Goal: Task Accomplishment & Management: Complete application form

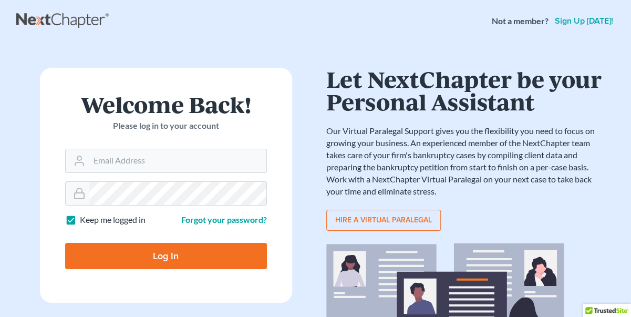
drag, startPoint x: 127, startPoint y: 146, endPoint x: 125, endPoint y: 157, distance: 11.3
click at [127, 148] on div "Welcome Back! Please log in to your account" at bounding box center [166, 121] width 202 height 56
click at [126, 158] on input "Email Address" at bounding box center [177, 160] width 177 height 23
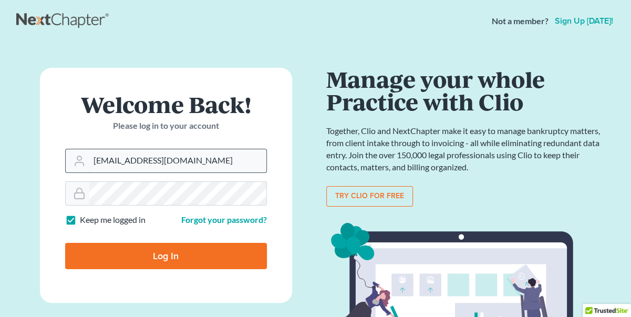
type input "rridenour@drmlawfirmpc.com"
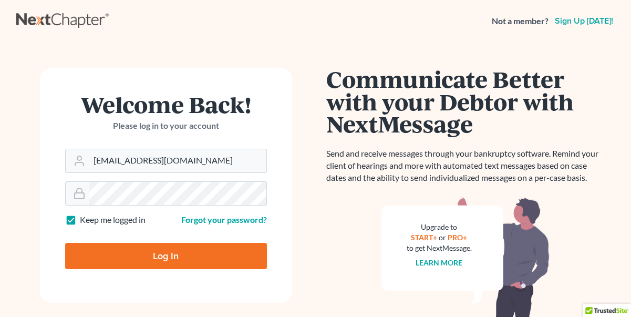
click at [4, 183] on main "× Sorry, but you don't have permission to access this page Welcome Back! Please…" at bounding box center [315, 211] width 631 height 338
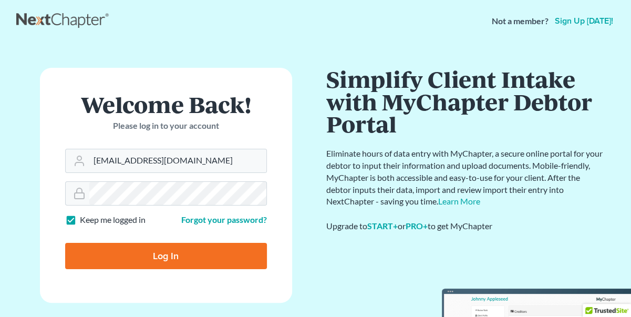
click at [80, 220] on label "Keep me logged in" at bounding box center [113, 220] width 66 height 12
click at [84, 220] on input "Keep me logged in" at bounding box center [87, 217] width 7 height 7
checkbox input "false"
click at [140, 252] on input "Log In" at bounding box center [166, 256] width 202 height 26
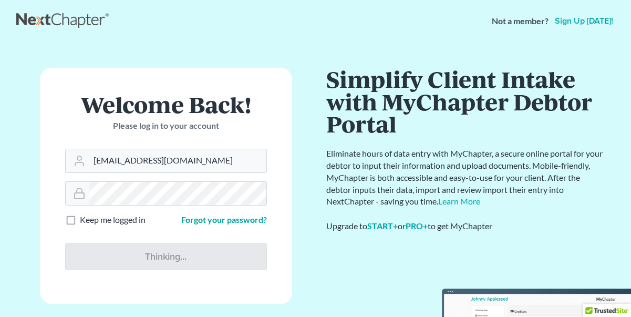
type input "Thinking..."
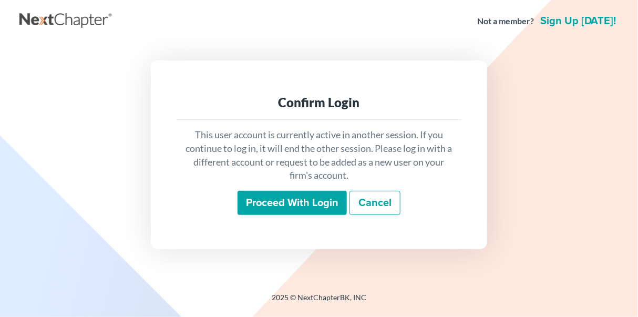
click at [300, 198] on input "Proceed with login" at bounding box center [292, 203] width 109 height 24
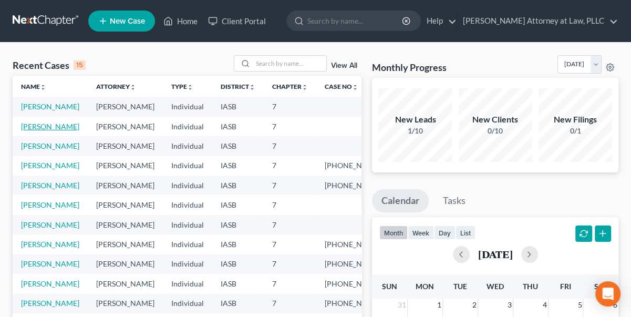
click at [35, 131] on link "[PERSON_NAME]" at bounding box center [50, 126] width 58 height 9
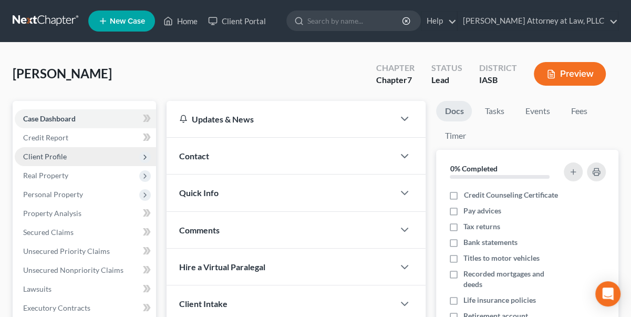
click at [56, 156] on span "Client Profile" at bounding box center [45, 156] width 44 height 9
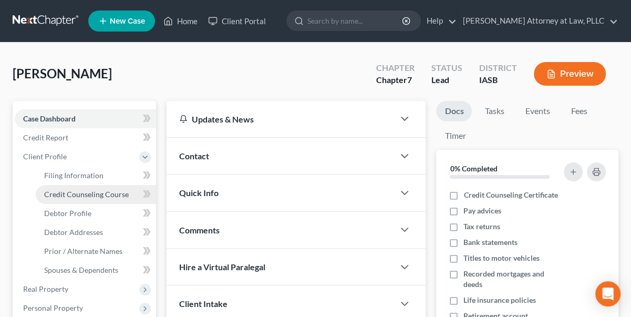
click at [67, 190] on span "Credit Counseling Course" at bounding box center [86, 194] width 85 height 9
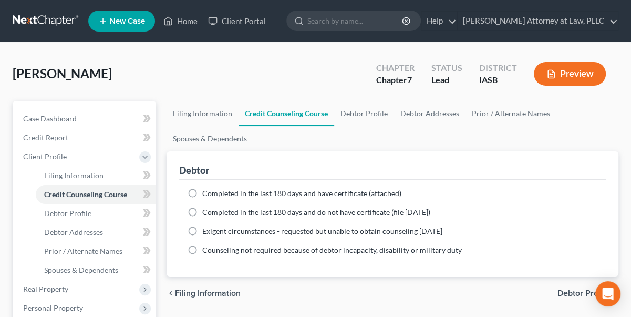
click at [202, 191] on label "Completed in the last 180 days and have certificate (attached)" at bounding box center [301, 193] width 199 height 11
click at [207, 191] on input "Completed in the last 180 days and have certificate (attached)" at bounding box center [210, 191] width 7 height 7
radio input "true"
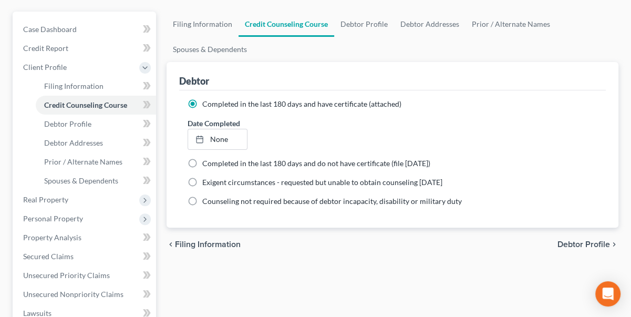
scroll to position [95, 0]
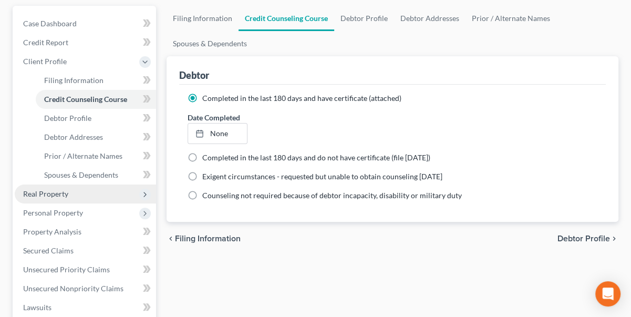
click at [55, 193] on span "Real Property" at bounding box center [45, 193] width 45 height 9
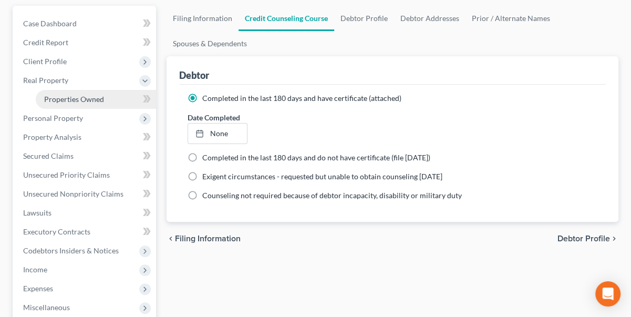
click at [76, 96] on span "Properties Owned" at bounding box center [74, 99] width 60 height 9
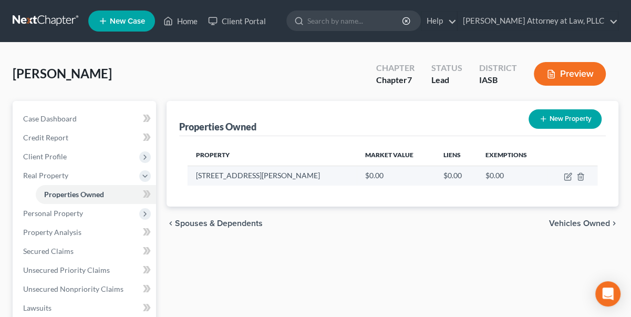
click at [256, 174] on td "3110 S. Hampton Drive" at bounding box center [272, 176] width 169 height 20
click at [569, 178] on icon "button" at bounding box center [568, 176] width 8 height 8
select select "16"
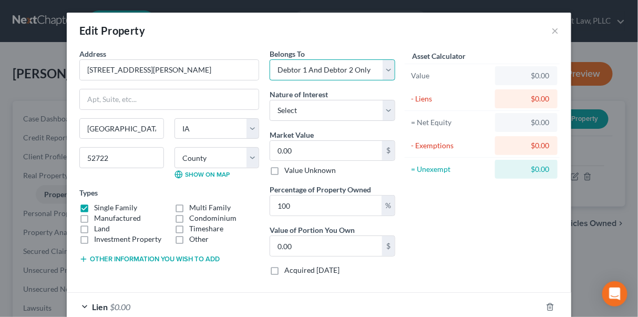
click at [385, 65] on select "Select Debtor 1 Only Debtor 2 Only Debtor 1 And Debtor 2 Only At Least One Of T…" at bounding box center [333, 69] width 126 height 21
select select "3"
click at [270, 59] on select "Select Debtor 1 Only Debtor 2 Only Debtor 1 And Debtor 2 Only At Least One Of T…" at bounding box center [333, 69] width 126 height 21
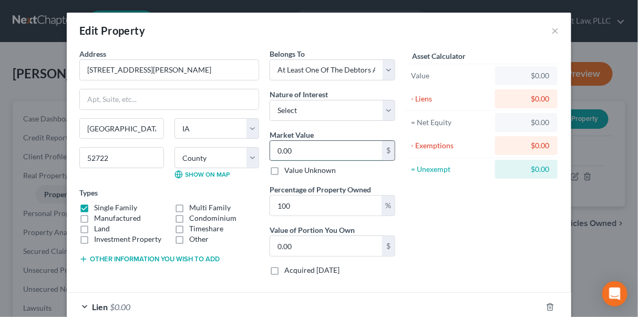
click at [290, 150] on input "0.00" at bounding box center [326, 151] width 112 height 20
type input "2"
type input "2.00"
type input "25"
type input "25.00"
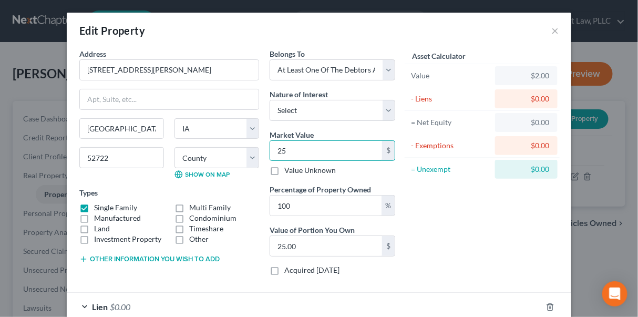
type input "257"
type input "257.00"
type input "2570"
type input "2,570.00"
type input "2,5700"
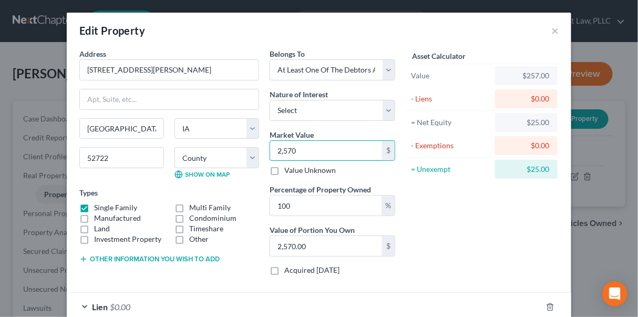
type input "25,700.00"
type input "25,7000"
type input "257,000.00"
click at [284, 169] on label "Value Unknown" at bounding box center [310, 170] width 52 height 11
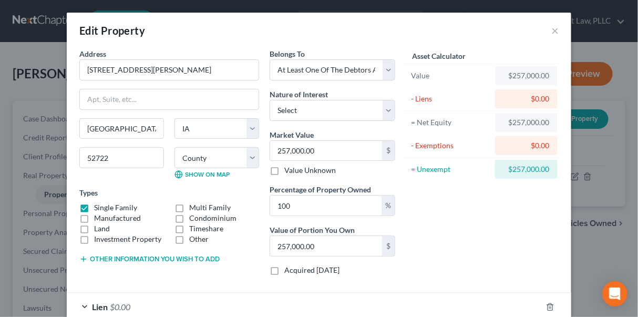
click at [289, 169] on input "Value Unknown" at bounding box center [292, 168] width 7 height 7
checkbox input "true"
type input "0.00"
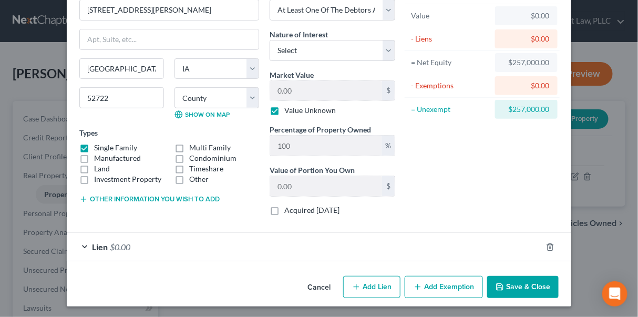
scroll to position [13, 0]
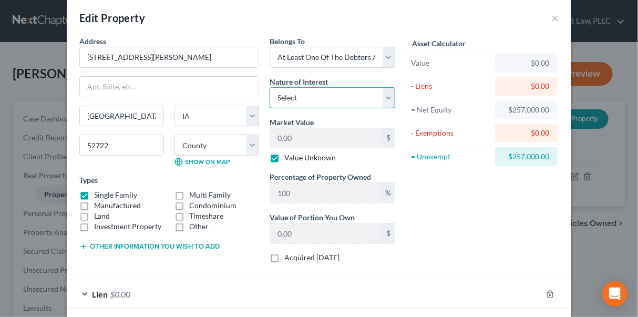
click at [384, 95] on select "Select Fee Simple Joint Tenant Life Estate Equitable Interest Future Interest T…" at bounding box center [333, 97] width 126 height 21
select select "7"
click at [270, 87] on select "Select Fee Simple Joint Tenant Life Estate Equitable Interest Future Interest T…" at bounding box center [333, 97] width 126 height 21
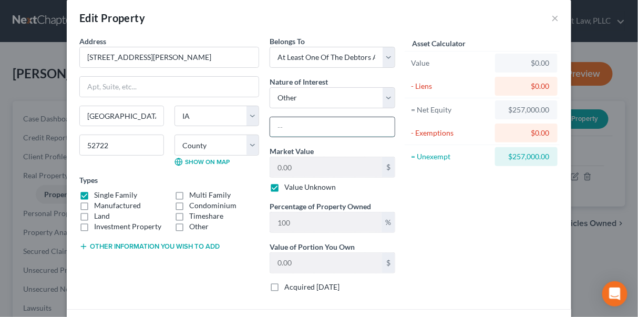
click at [284, 124] on input "text" at bounding box center [332, 127] width 125 height 20
click at [409, 214] on div "Asset Calculator Value $0.00 - Liens $0.00 = Net Equity $257,000.00 - Exemption…" at bounding box center [481, 168] width 163 height 265
click at [273, 122] on input "awarded to ex-wife in divorce but remains on the title" at bounding box center [332, 127] width 125 height 20
drag, startPoint x: 272, startPoint y: 125, endPoint x: 301, endPoint y: 141, distance: 33.4
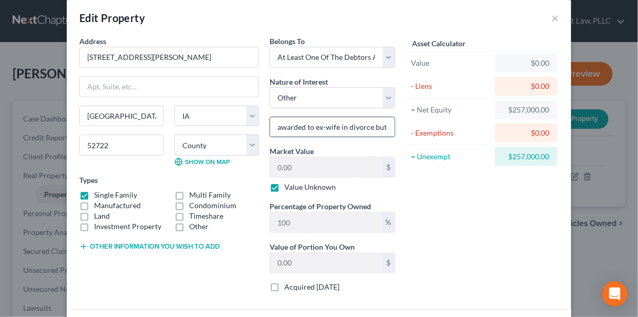
click at [271, 126] on input "awarded to ex-wife in divorce but remains on the title" at bounding box center [332, 127] width 125 height 20
type input "tenants in common; awarded to ex-wife in divorce but remains on the title"
click at [440, 232] on div "Asset Calculator Value $0.00 - Liens $0.00 = Net Equity $257,000.00 - Exemption…" at bounding box center [481, 168] width 163 height 265
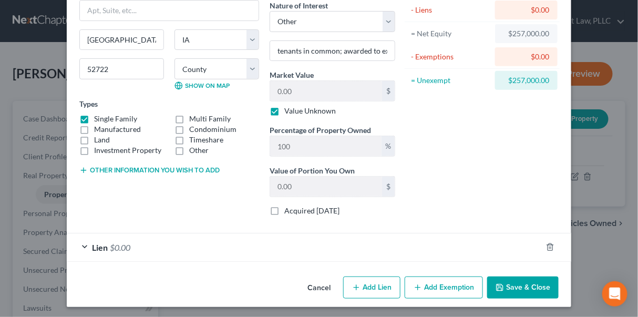
scroll to position [89, 0]
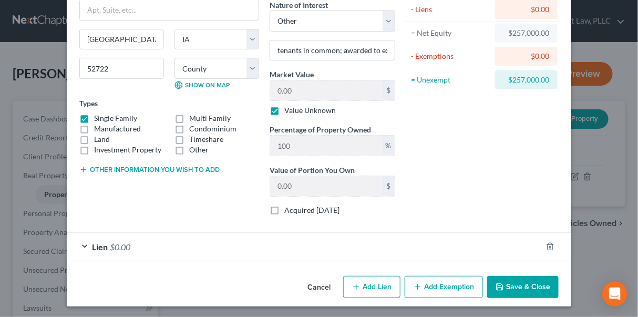
click at [520, 277] on button "Save & Close" at bounding box center [522, 287] width 71 height 22
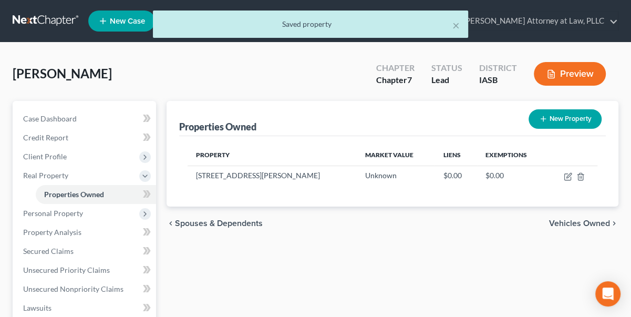
click at [572, 71] on button "Preview" at bounding box center [570, 74] width 72 height 24
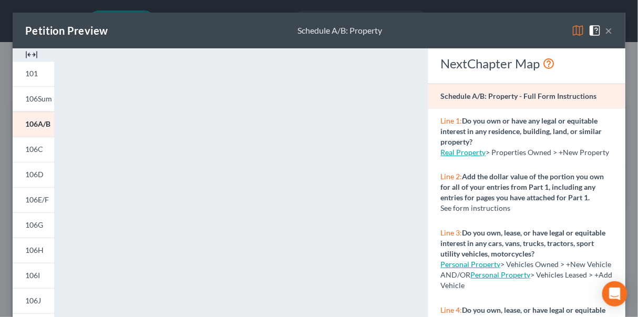
click at [607, 32] on div "Petition Preview Schedule A/B: Property ×" at bounding box center [319, 31] width 613 height 36
drag, startPoint x: 604, startPoint y: 29, endPoint x: 599, endPoint y: 33, distance: 6.7
click at [605, 29] on button "×" at bounding box center [608, 30] width 7 height 13
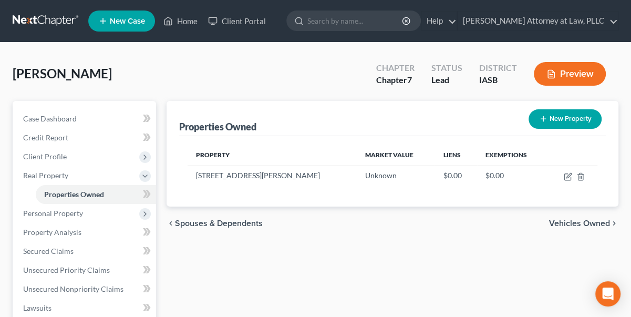
click at [587, 223] on span "Vehicles Owned" at bounding box center [579, 223] width 61 height 8
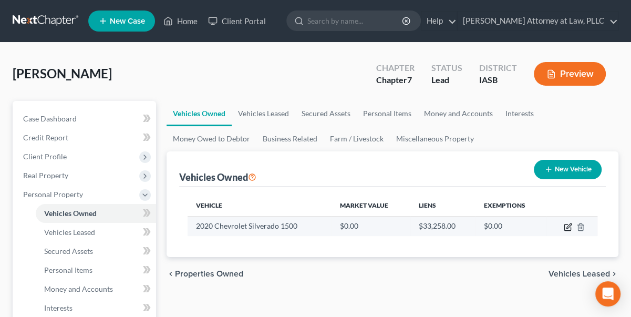
click at [568, 225] on icon "button" at bounding box center [569, 225] width 5 height 5
select select "1"
select select "6"
select select "0"
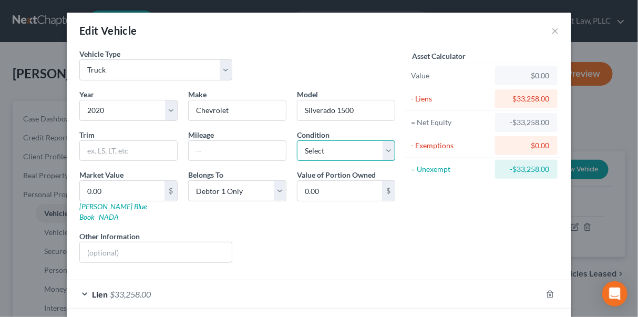
click at [388, 150] on select "Select Excellent Very Good Good Fair Poor" at bounding box center [346, 150] width 98 height 21
select select "2"
click at [297, 140] on select "Select Excellent Very Good Good Fair Poor" at bounding box center [346, 150] width 98 height 21
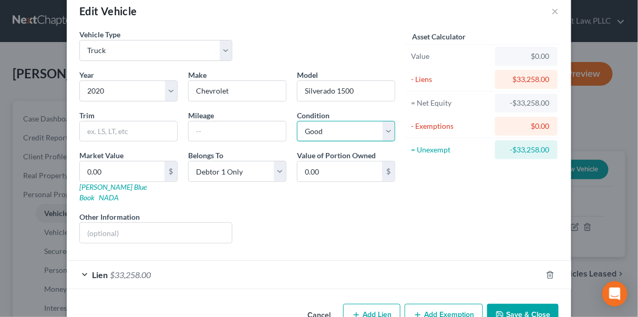
scroll to position [37, 0]
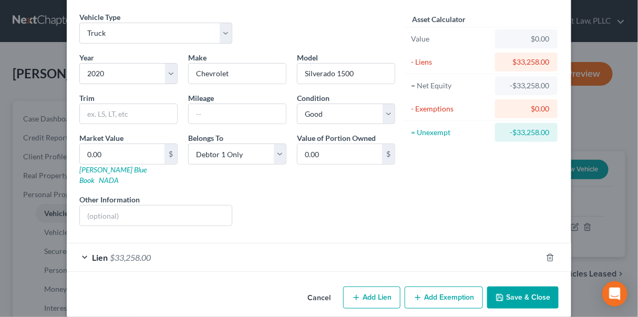
click at [516, 286] on button "Save & Close" at bounding box center [522, 297] width 71 height 22
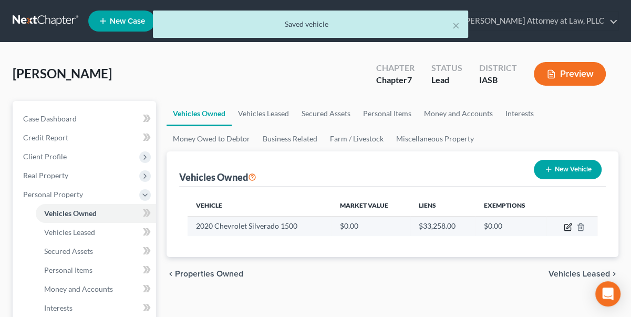
click at [565, 224] on icon "button" at bounding box center [568, 227] width 8 height 8
select select "1"
select select "6"
select select "2"
select select "0"
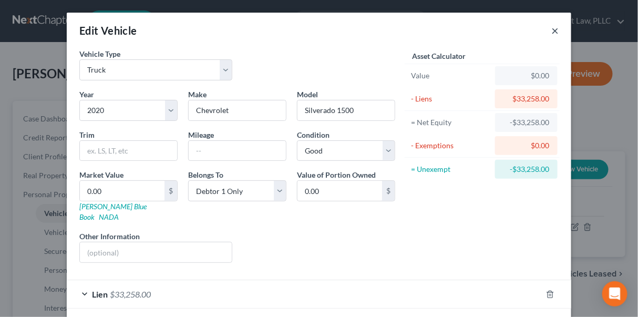
click at [553, 26] on button "×" at bounding box center [554, 30] width 7 height 13
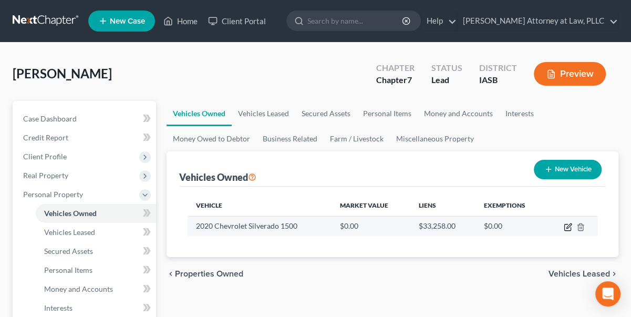
click at [569, 228] on icon "button" at bounding box center [568, 227] width 8 height 8
select select "1"
select select "6"
select select "2"
select select "0"
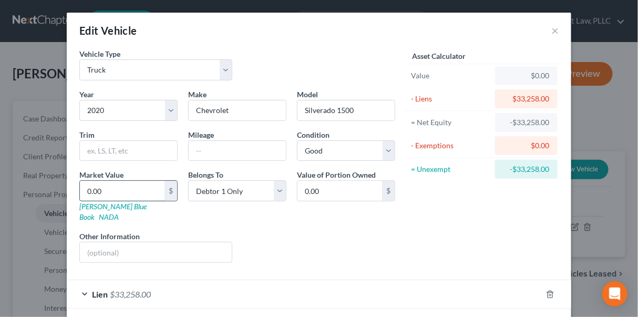
click at [83, 189] on input "0.00" at bounding box center [122, 191] width 85 height 20
type input "1"
type input "1.00"
type input "19"
type input "19.00"
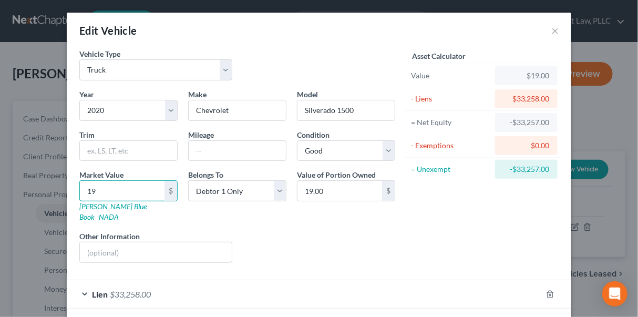
type input "190"
type input "190.00"
type input "1900"
type input "1,900.00"
type input "1,9000"
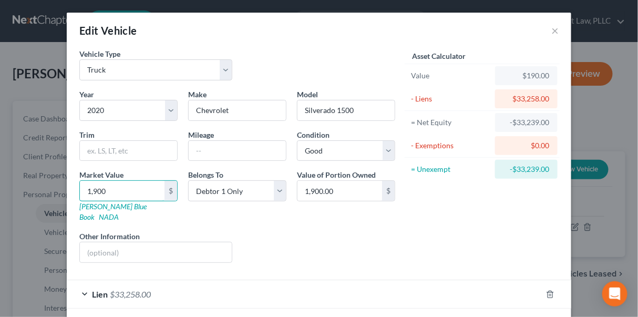
type input "19,000.00"
click at [355, 239] on div "Liens Select" at bounding box center [319, 247] width 163 height 32
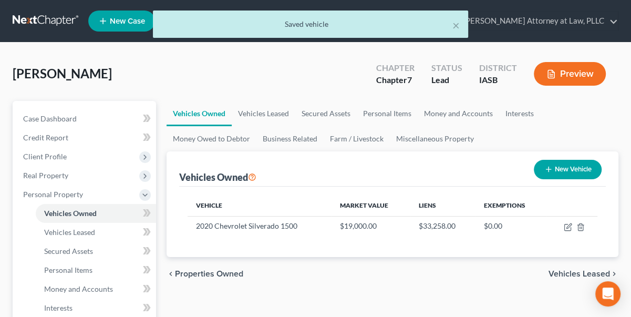
click at [587, 74] on button "Preview" at bounding box center [570, 74] width 72 height 24
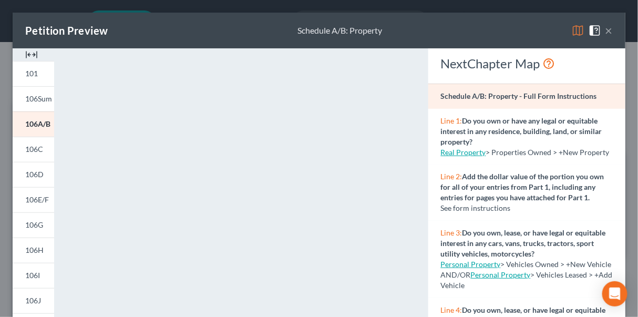
click at [605, 31] on button "×" at bounding box center [608, 30] width 7 height 13
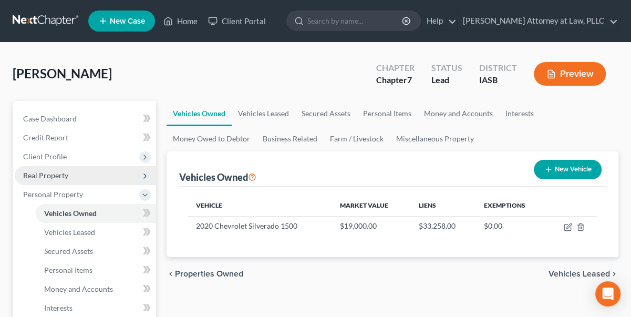
click at [58, 173] on span "Real Property" at bounding box center [45, 175] width 45 height 9
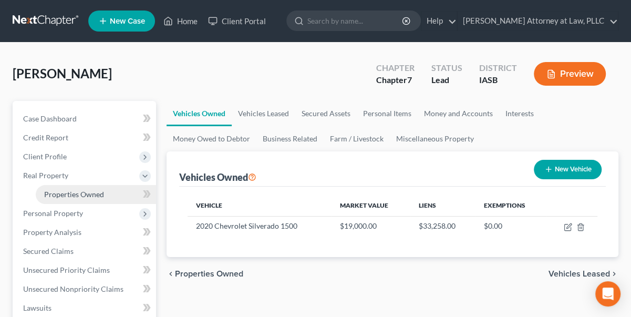
click at [64, 191] on span "Properties Owned" at bounding box center [74, 194] width 60 height 9
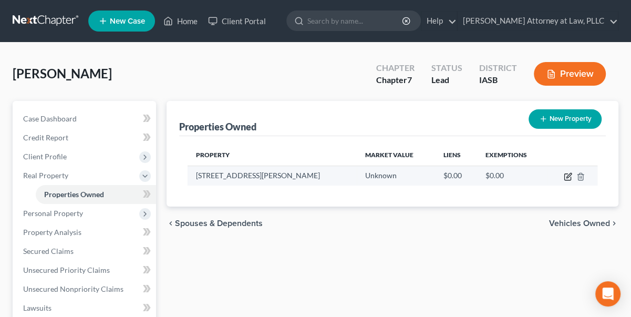
click at [569, 173] on icon "button" at bounding box center [568, 176] width 8 height 8
select select "16"
select select "81"
select select "3"
select select "7"
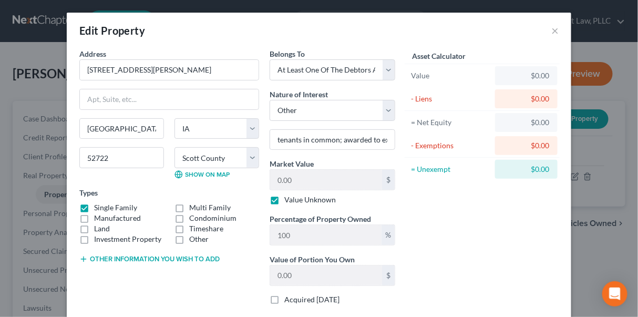
click at [284, 199] on label "Value Unknown" at bounding box center [310, 199] width 52 height 11
click at [289, 199] on input "Value Unknown" at bounding box center [292, 197] width 7 height 7
checkbox input "false"
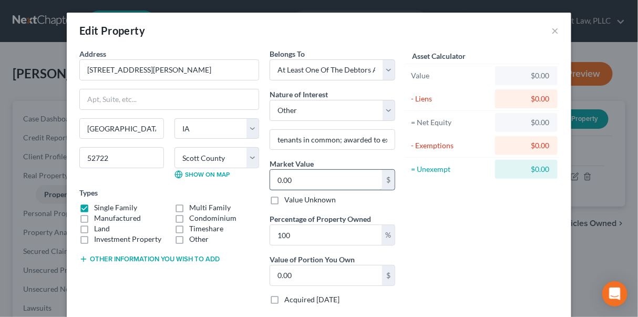
type input "2"
type input "2.00"
type input "25"
type input "25.00"
type input "257"
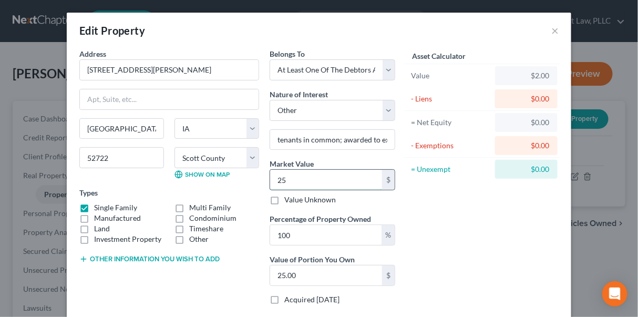
type input "257.00"
type input "2570"
type input "2,570.00"
type input "2,5700"
type input "25,700.00"
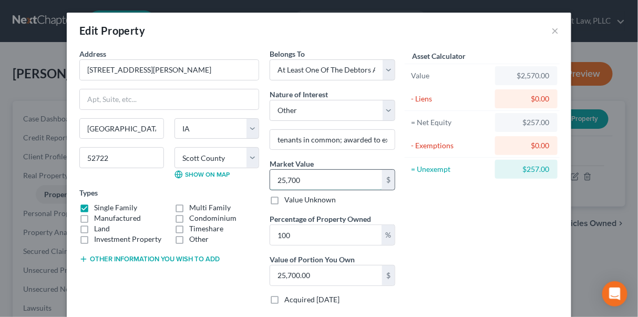
type input "25,7000"
type input "257,000.00"
click at [447, 223] on div "Asset Calculator Value $257,000.00 - Liens $0.00 = Net Equity $257,000.00 - Exe…" at bounding box center [481, 180] width 163 height 265
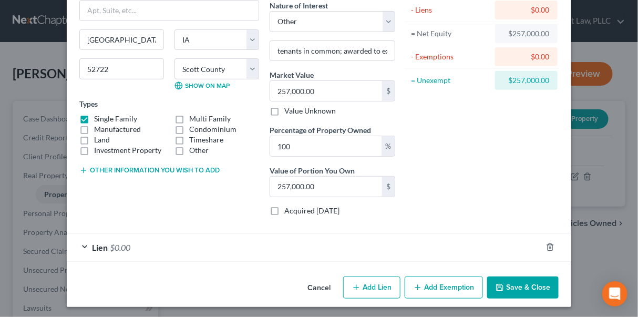
scroll to position [89, 0]
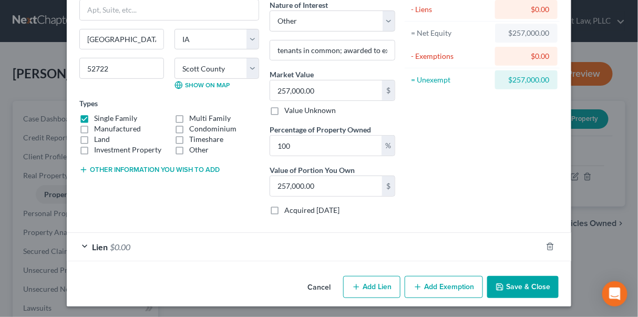
click at [522, 281] on button "Save & Close" at bounding box center [522, 287] width 71 height 22
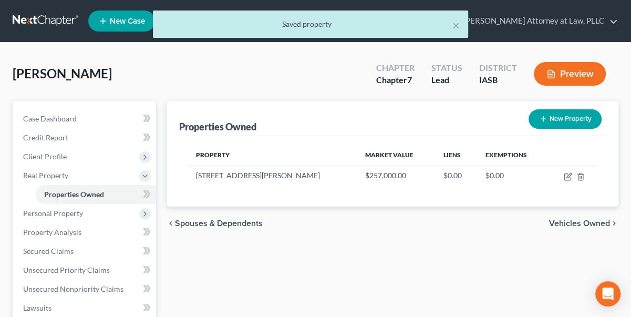
click at [578, 70] on button "Preview" at bounding box center [570, 74] width 72 height 24
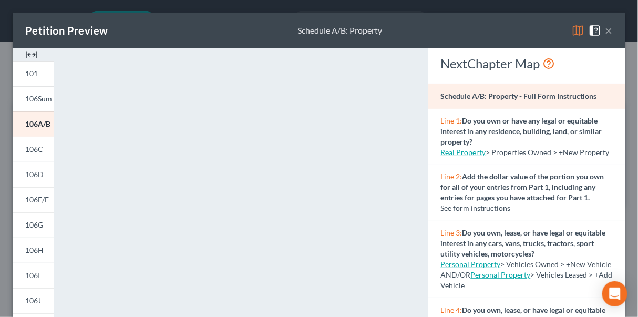
click at [605, 31] on button "×" at bounding box center [608, 30] width 7 height 13
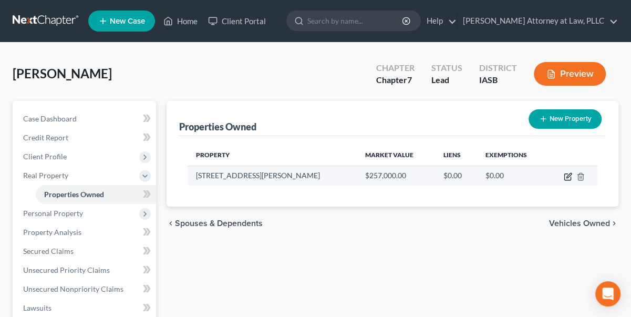
click at [567, 176] on icon "button" at bounding box center [569, 175] width 5 height 5
select select "16"
select select "81"
select select "3"
select select "7"
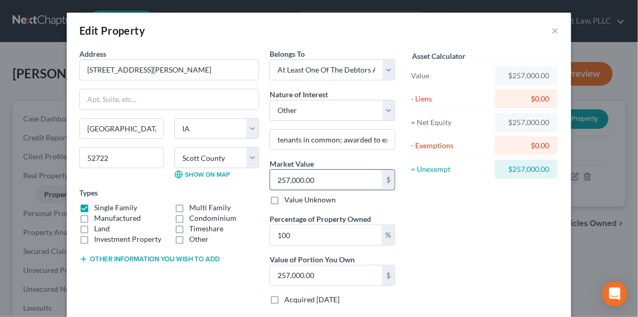
click at [338, 179] on input "257,000.00" at bounding box center [326, 180] width 112 height 20
click at [339, 179] on input "257,000.00" at bounding box center [326, 180] width 112 height 20
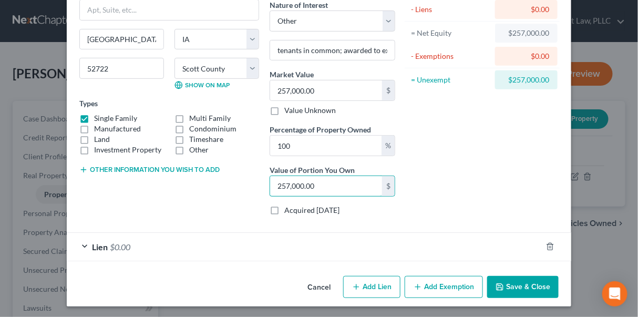
type input "0"
type input "0.00"
click at [504, 280] on button "Save & Close" at bounding box center [522, 287] width 71 height 22
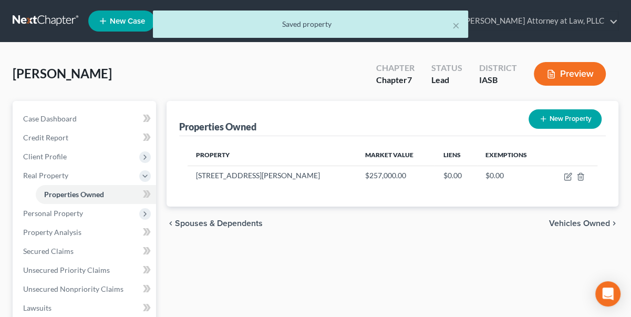
click at [573, 83] on button "Preview" at bounding box center [570, 74] width 72 height 24
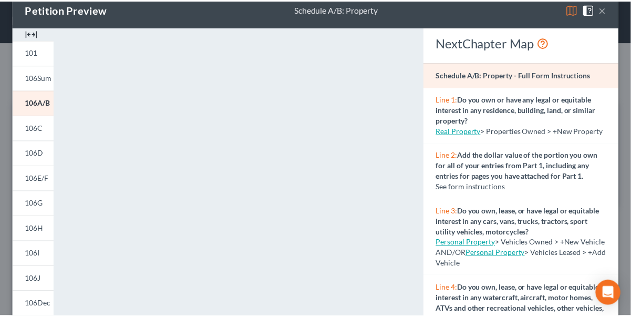
scroll to position [0, 0]
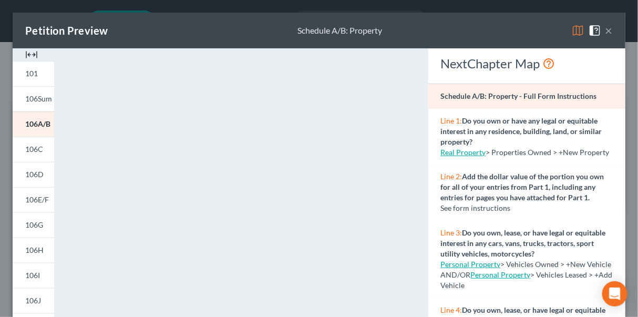
click at [605, 33] on button "×" at bounding box center [608, 30] width 7 height 13
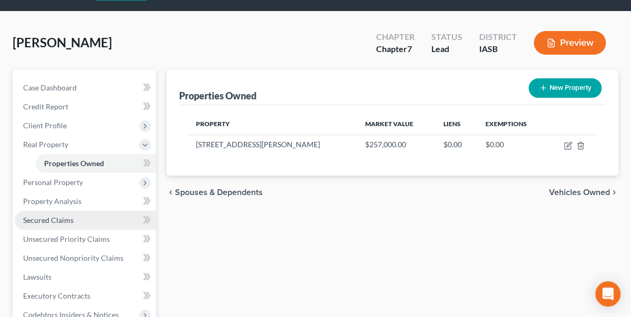
scroll to position [47, 0]
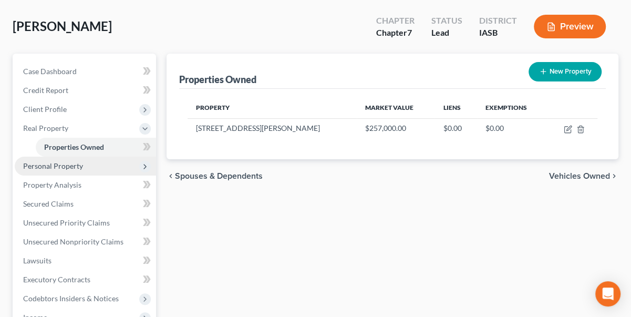
click at [71, 166] on span "Personal Property" at bounding box center [53, 165] width 60 height 9
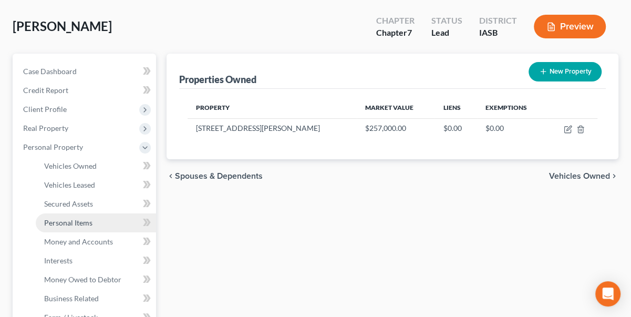
click at [70, 221] on span "Personal Items" at bounding box center [68, 222] width 48 height 9
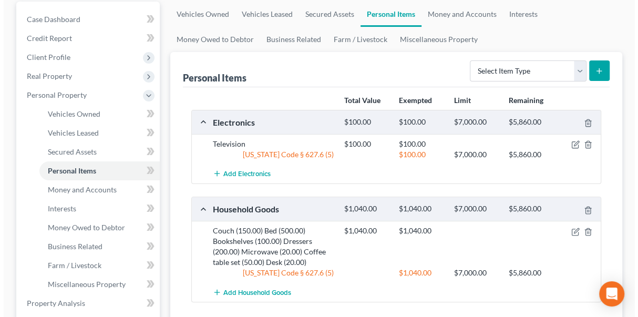
scroll to position [95, 0]
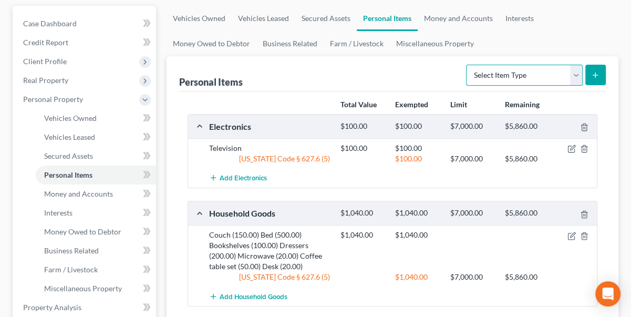
click at [580, 73] on select "Select Item Type Clothing Collectibles Of Value Electronics Firearms Household …" at bounding box center [524, 75] width 117 height 21
select select "clothing"
click at [468, 65] on select "Select Item Type Clothing Collectibles Of Value Electronics Firearms Household …" at bounding box center [524, 75] width 117 height 21
click at [595, 73] on icon "submit" at bounding box center [595, 75] width 8 height 8
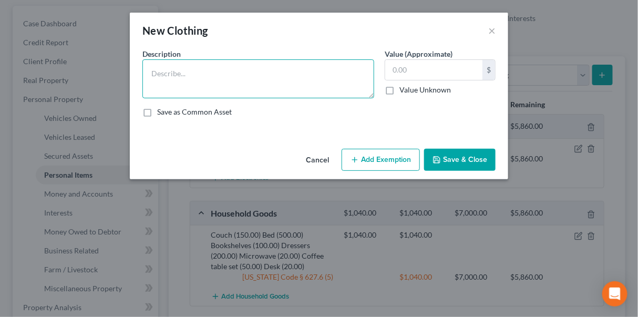
drag, startPoint x: 174, startPoint y: 61, endPoint x: 169, endPoint y: 81, distance: 20.7
click at [173, 63] on textarea at bounding box center [258, 78] width 232 height 39
type textarea "Casual clothes"
drag, startPoint x: 398, startPoint y: 67, endPoint x: 391, endPoint y: 67, distance: 7.4
click at [391, 67] on input "text" at bounding box center [433, 70] width 97 height 20
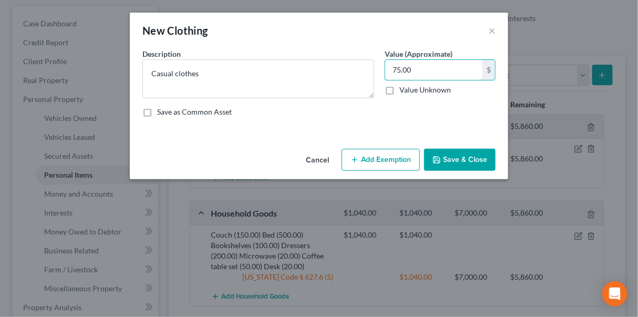
type input "75.00"
click at [399, 157] on button "Add Exemption" at bounding box center [381, 160] width 78 height 22
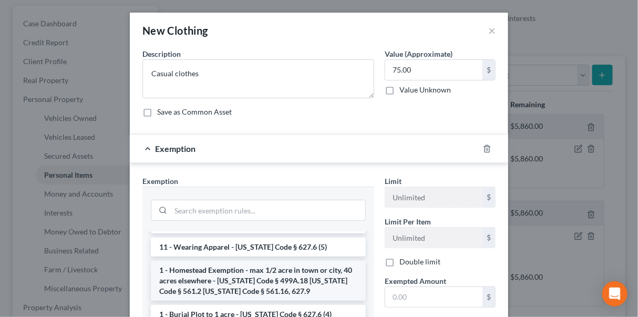
scroll to position [0, 0]
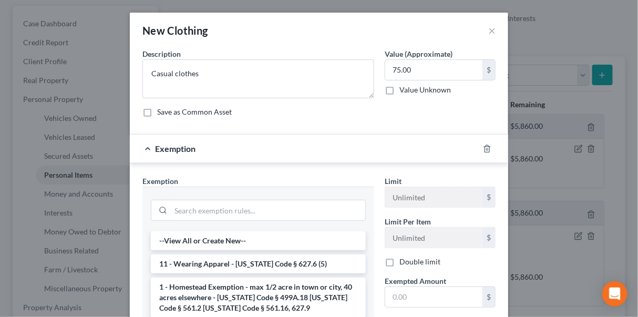
click at [203, 260] on li "11 - Wearing Apparel - [US_STATE] Code § 627.6 (5)" at bounding box center [258, 263] width 215 height 19
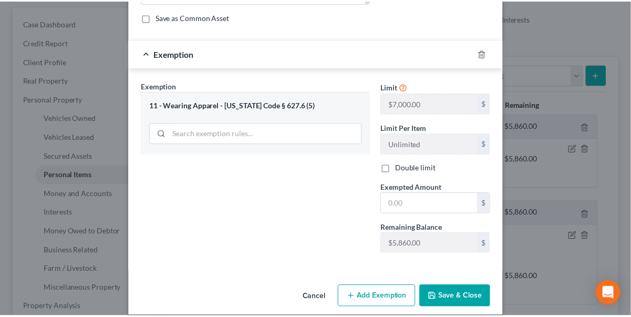
scroll to position [105, 0]
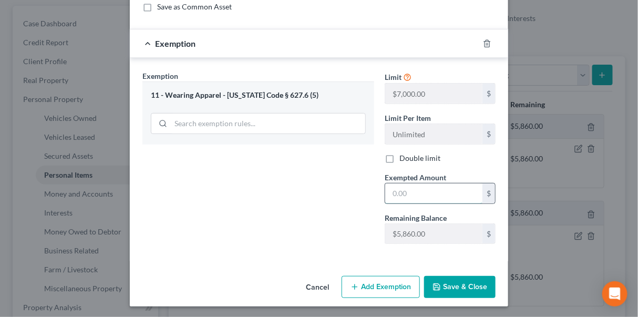
drag, startPoint x: 389, startPoint y: 190, endPoint x: 395, endPoint y: 189, distance: 5.5
click at [395, 189] on input "text" at bounding box center [433, 193] width 97 height 20
drag, startPoint x: 395, startPoint y: 189, endPoint x: 385, endPoint y: 187, distance: 9.6
click at [385, 187] on input "text" at bounding box center [433, 193] width 97 height 20
type input "75.00"
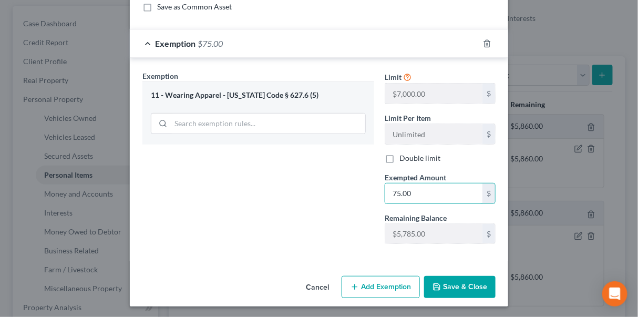
click at [476, 290] on button "Save & Close" at bounding box center [459, 287] width 71 height 22
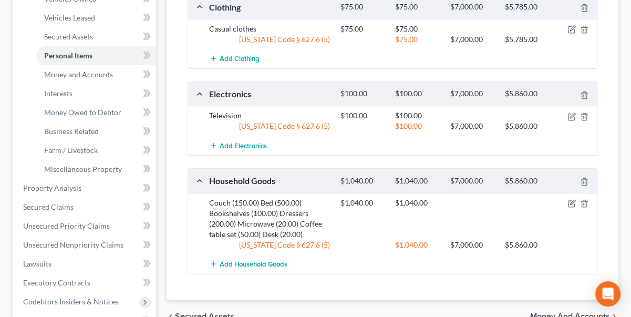
scroll to position [239, 0]
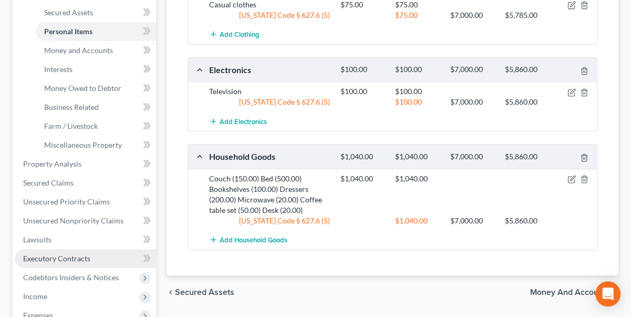
click at [56, 255] on span "Executory Contracts" at bounding box center [56, 258] width 67 height 9
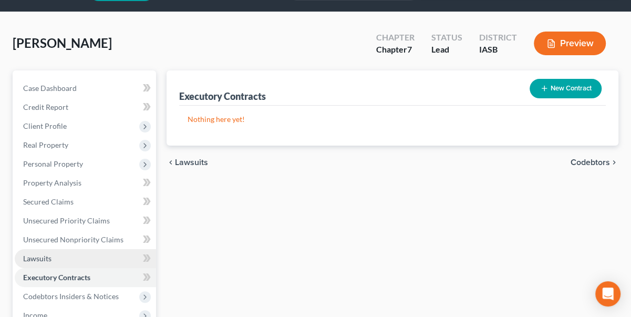
scroll to position [47, 0]
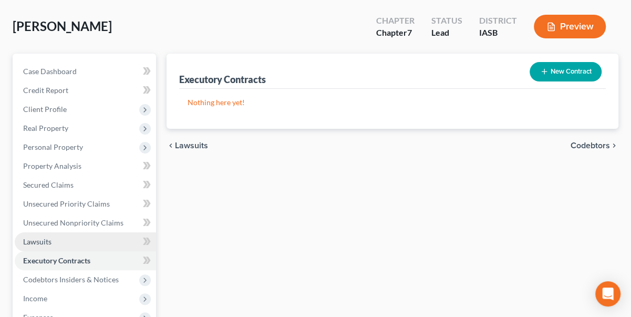
click at [40, 237] on span "Lawsuits" at bounding box center [37, 241] width 28 height 9
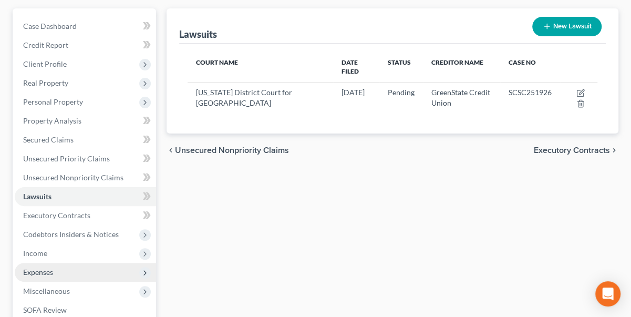
scroll to position [47, 0]
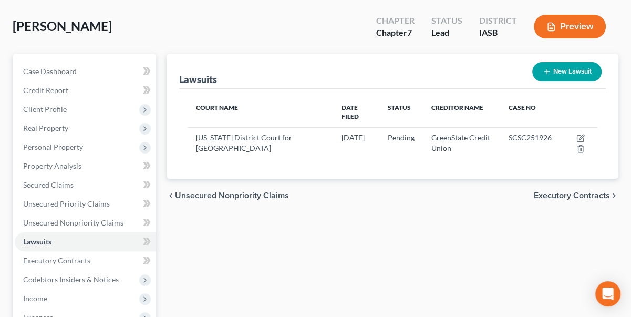
click at [175, 191] on span "Unsecured Nonpriority Claims" at bounding box center [232, 195] width 114 height 8
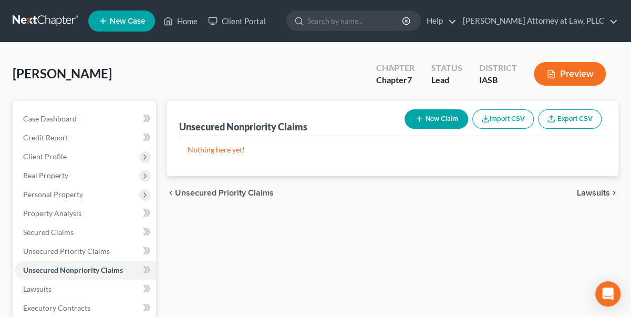
click at [170, 190] on icon "chevron_left" at bounding box center [171, 193] width 8 height 8
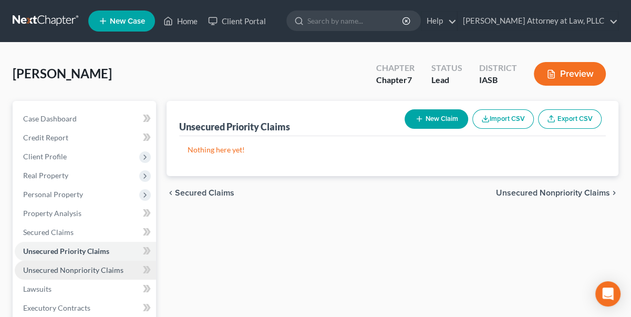
click at [62, 270] on span "Unsecured Nonpriority Claims" at bounding box center [73, 269] width 100 height 9
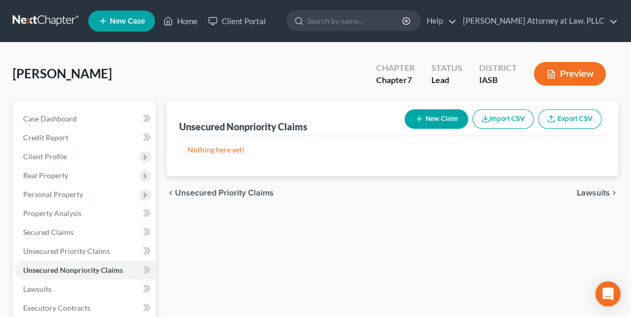
click at [430, 115] on button "New Claim" at bounding box center [437, 118] width 64 height 19
select select "0"
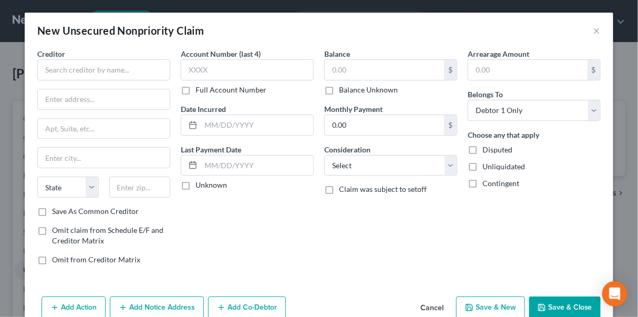
click at [432, 307] on button "Cancel" at bounding box center [432, 307] width 40 height 21
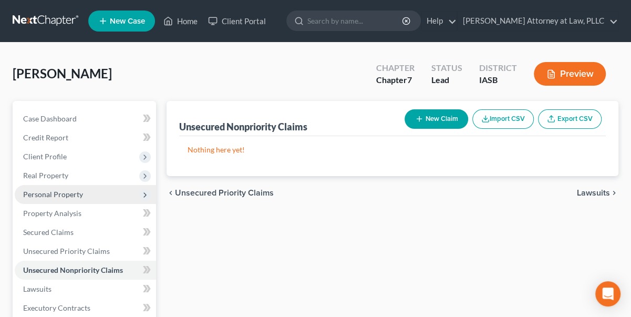
click at [57, 195] on span "Personal Property" at bounding box center [53, 194] width 60 height 9
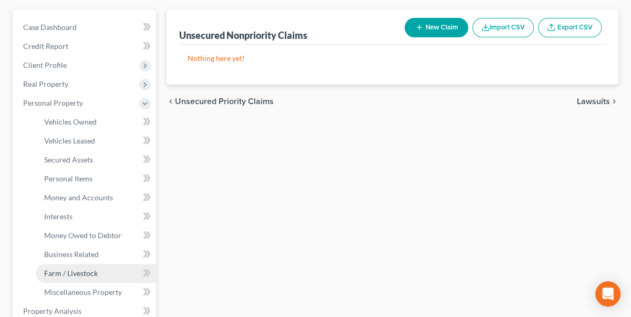
scroll to position [95, 0]
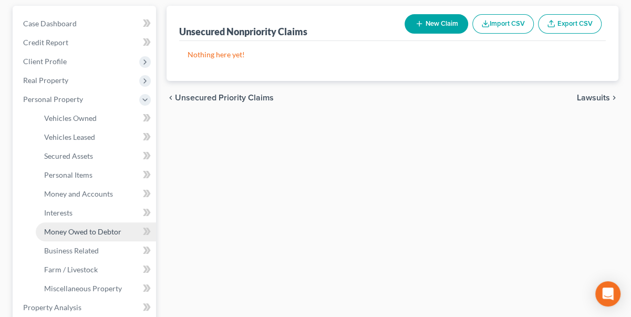
click at [61, 233] on span "Money Owed to Debtor" at bounding box center [82, 231] width 77 height 9
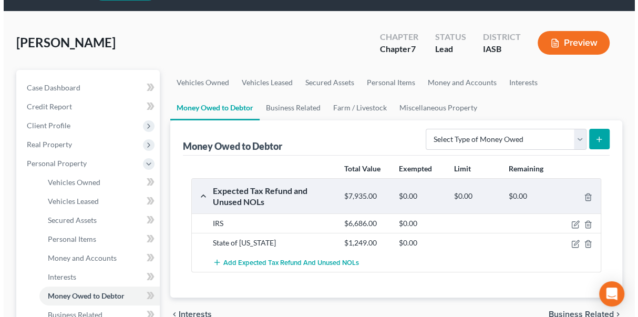
scroll to position [47, 0]
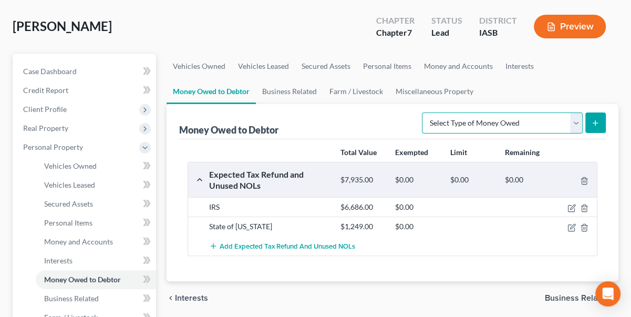
click at [577, 118] on select "Select Type of Money Owed Accounts Receivable Alimony Child Support Claims Agai…" at bounding box center [502, 122] width 161 height 21
select select "disability_benefits"
click at [424, 112] on select "Select Type of Money Owed Accounts Receivable Alimony Child Support Claims Agai…" at bounding box center [502, 122] width 161 height 21
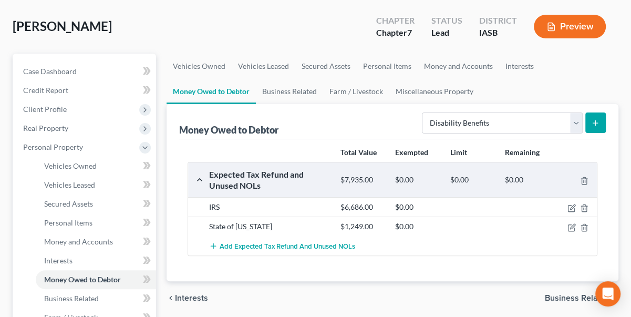
click at [595, 119] on icon "submit" at bounding box center [595, 123] width 8 height 8
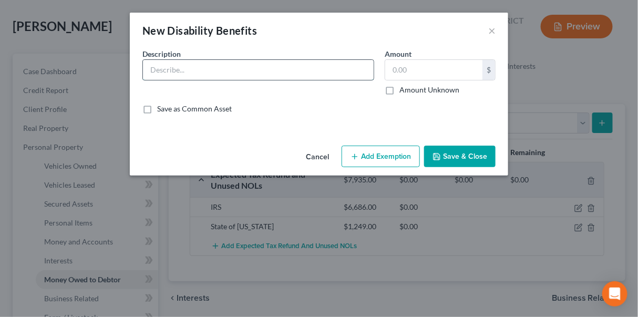
click at [209, 74] on input "text" at bounding box center [258, 70] width 231 height 20
type input "Department of Vetrean's Affairs - 100% disability benefits"
click at [392, 67] on input "text" at bounding box center [433, 70] width 97 height 20
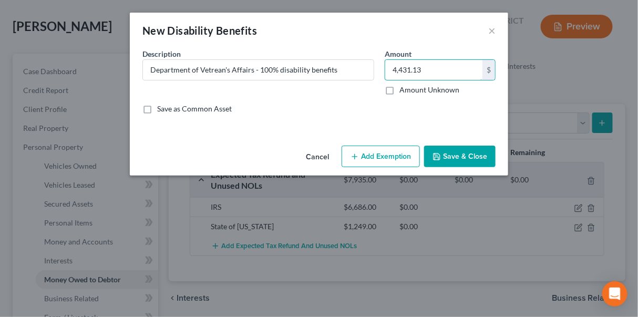
type input "4,431.13"
click at [355, 148] on button "Add Exemption" at bounding box center [381, 157] width 78 height 22
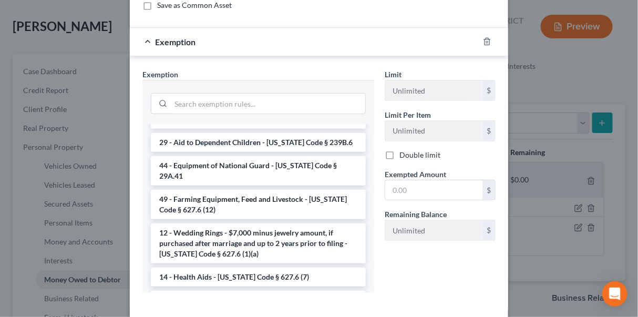
scroll to position [229, 0]
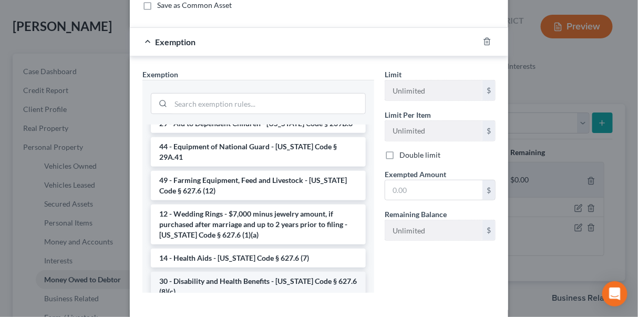
click at [228, 272] on li "30 - Disability and Health Benefits - [US_STATE] Code § 627.6 (8)(c)" at bounding box center [258, 286] width 215 height 29
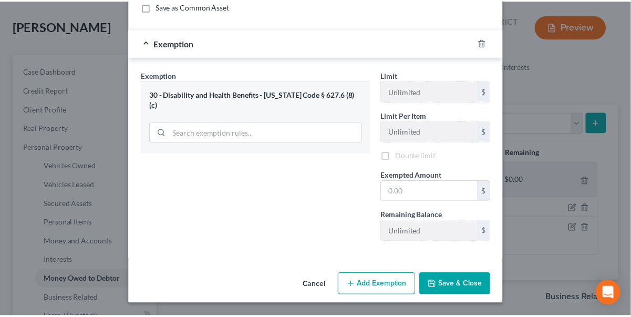
scroll to position [102, 0]
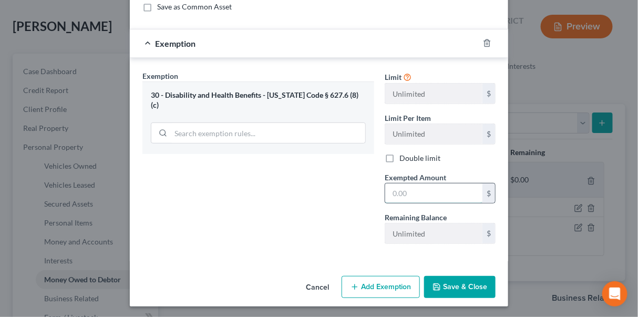
drag, startPoint x: 387, startPoint y: 191, endPoint x: 417, endPoint y: 191, distance: 29.4
click at [417, 191] on input "text" at bounding box center [433, 193] width 97 height 20
type input "4,431.13"
click at [443, 287] on button "Save & Close" at bounding box center [459, 287] width 71 height 22
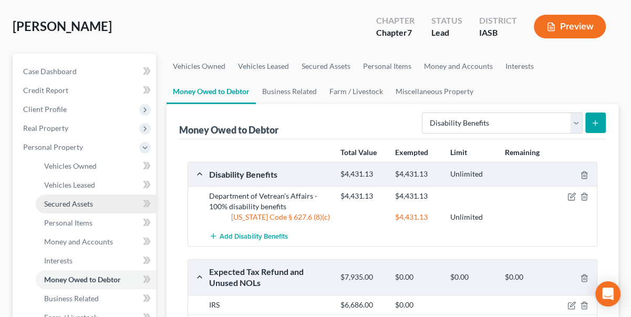
click at [74, 203] on span "Secured Assets" at bounding box center [68, 203] width 49 height 9
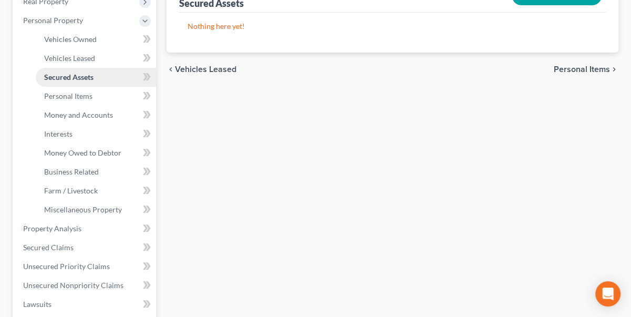
scroll to position [191, 0]
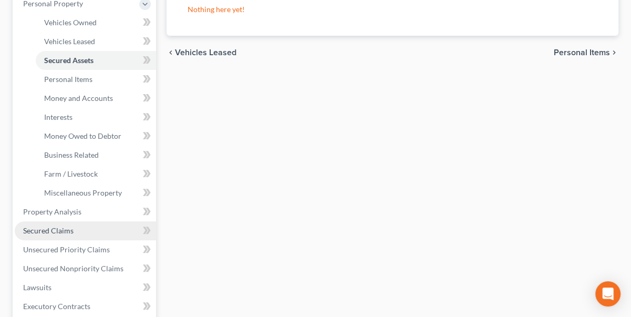
click at [57, 231] on span "Secured Claims" at bounding box center [48, 230] width 50 height 9
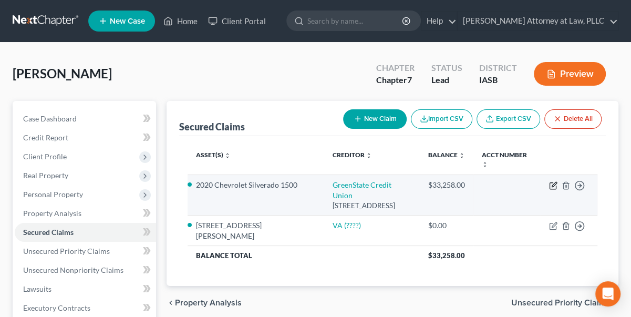
click at [552, 186] on icon "button" at bounding box center [554, 184] width 5 height 5
select select "16"
select select "12"
select select "2"
select select "0"
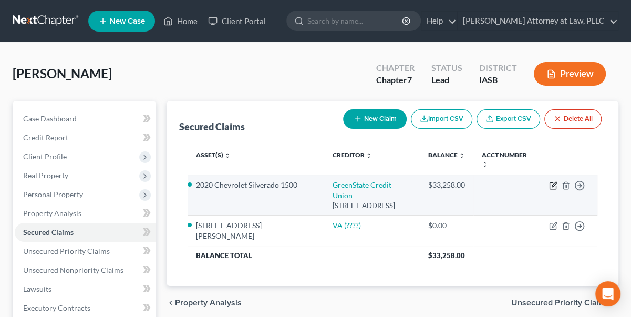
select select "0"
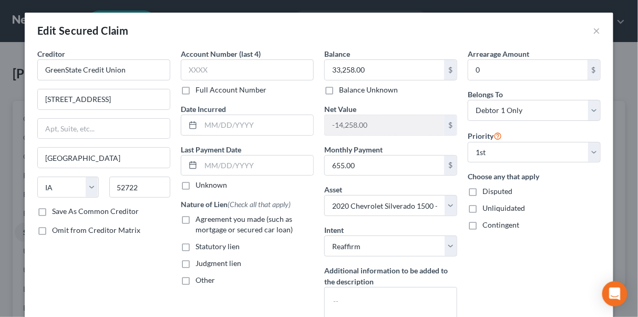
click at [196, 218] on label "Agreement you made (such as mortgage or secured car loan)" at bounding box center [255, 224] width 118 height 21
click at [200, 218] on input "Agreement you made (such as mortgage or secured car loan)" at bounding box center [203, 217] width 7 height 7
checkbox input "true"
click at [422, 120] on input "-14,258.00" at bounding box center [384, 125] width 119 height 20
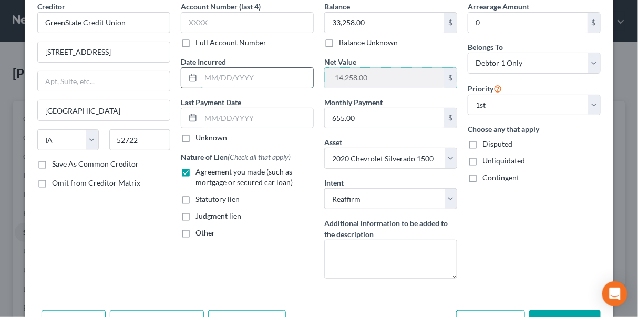
click at [201, 76] on input "text" at bounding box center [257, 78] width 112 height 20
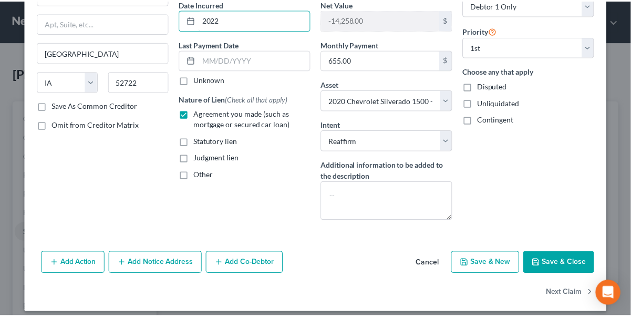
scroll to position [112, 0]
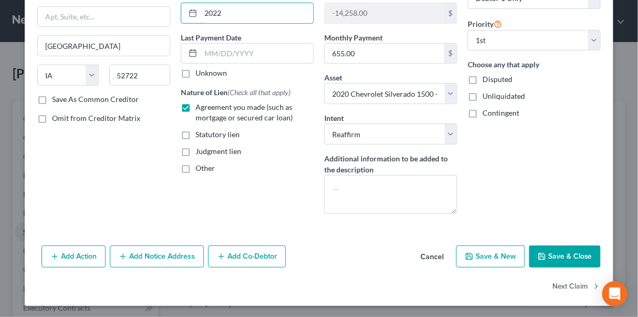
type input "2022"
click at [563, 258] on button "Save & Close" at bounding box center [564, 256] width 71 height 22
select select
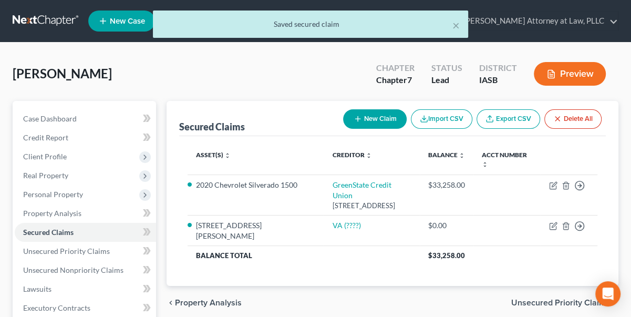
click at [579, 73] on button "Preview" at bounding box center [570, 74] width 72 height 24
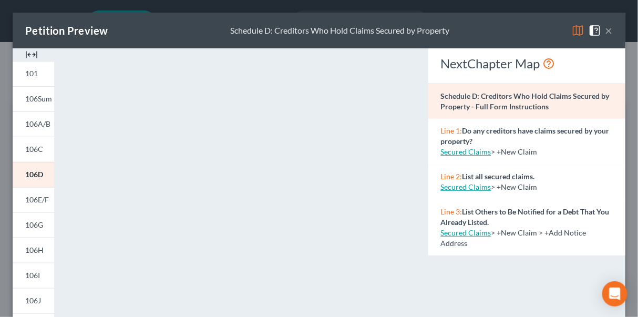
click at [605, 30] on button "×" at bounding box center [608, 30] width 7 height 13
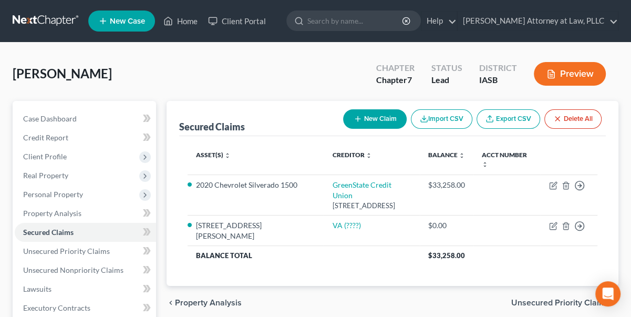
click at [574, 65] on button "Preview" at bounding box center [570, 74] width 72 height 24
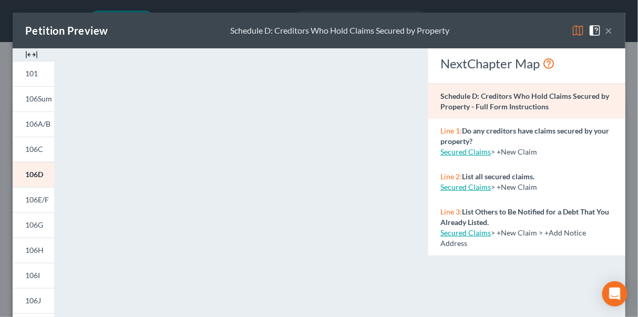
click at [605, 28] on button "×" at bounding box center [608, 30] width 7 height 13
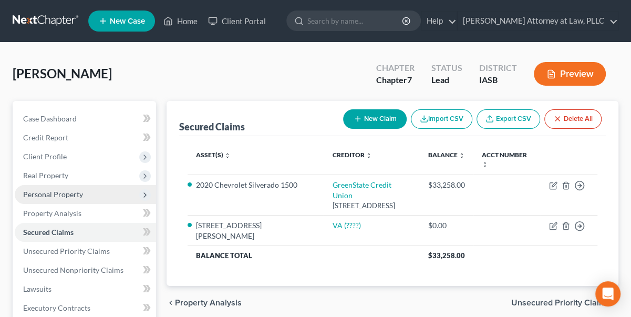
click at [62, 194] on span "Personal Property" at bounding box center [53, 194] width 60 height 9
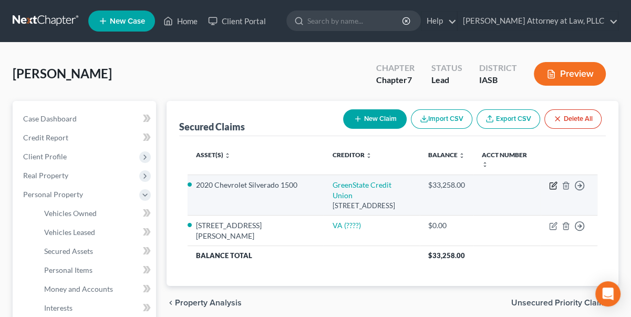
click at [553, 186] on icon "button" at bounding box center [553, 185] width 8 height 8
select select "16"
select select "2"
select select "0"
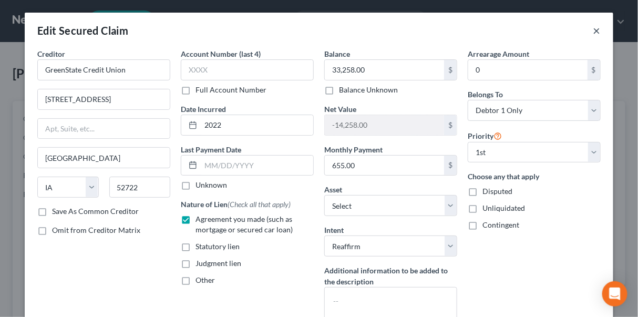
click at [594, 30] on button "×" at bounding box center [596, 30] width 7 height 13
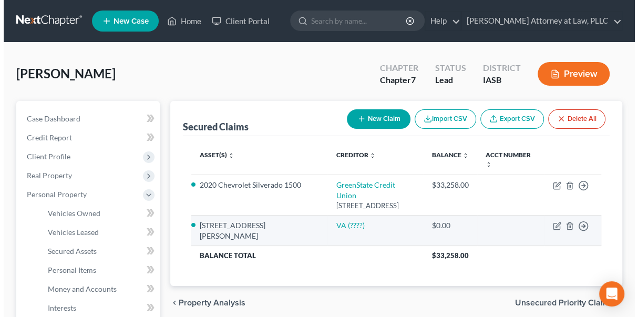
scroll to position [47, 0]
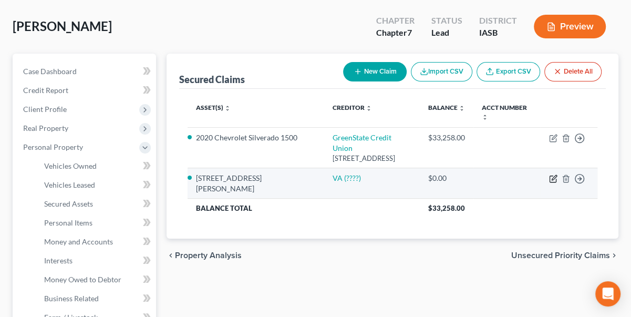
click at [554, 176] on icon "button" at bounding box center [554, 177] width 5 height 5
select select "11"
select select "2"
select select "0"
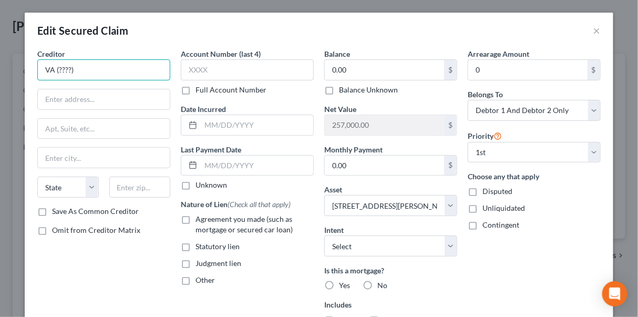
drag, startPoint x: 81, startPoint y: 69, endPoint x: -2, endPoint y: 67, distance: 83.6
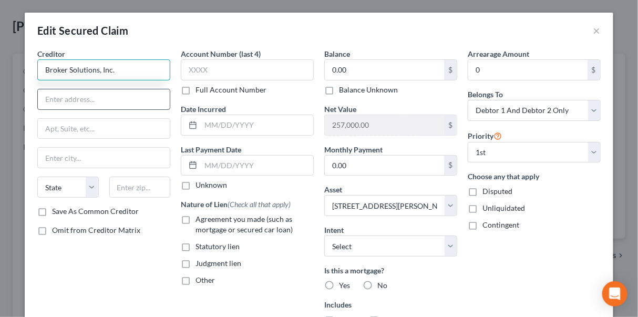
type input "Broker Solutions, Inc."
click at [55, 95] on input "text" at bounding box center [104, 99] width 132 height 20
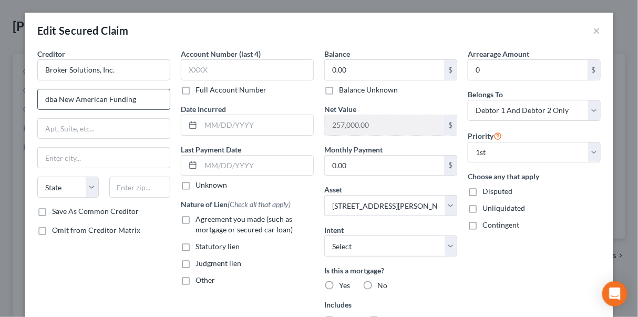
type input "dba New American Funding"
type input "14511 Nyfund Road; Suite 100"
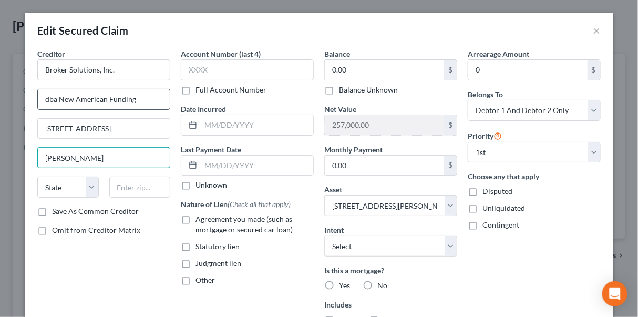
type input "Justin"
select select "4"
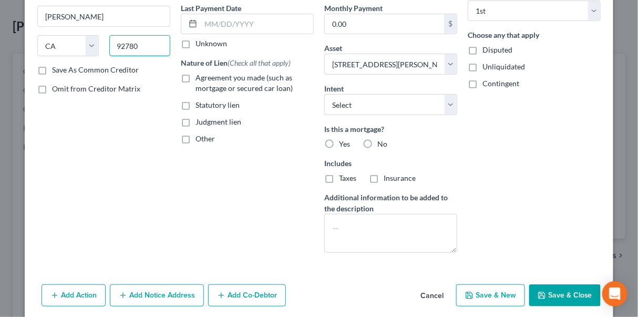
scroll to position [180, 0]
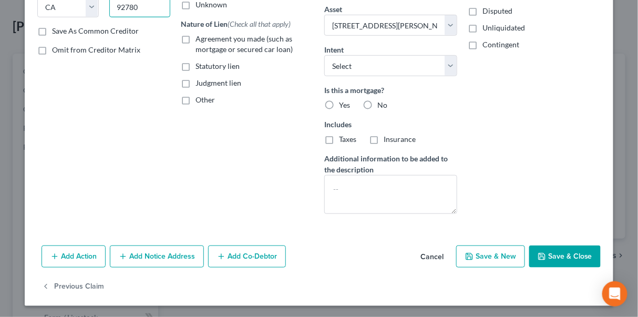
type input "92780"
click at [120, 252] on icon "button" at bounding box center [123, 256] width 8 height 8
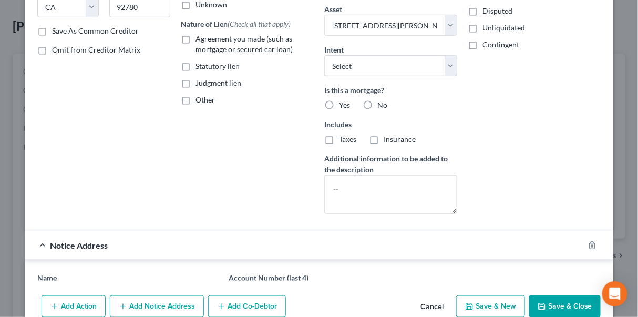
type input "Tustin"
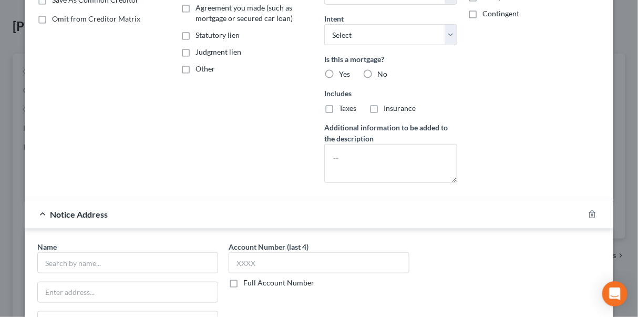
scroll to position [228, 0]
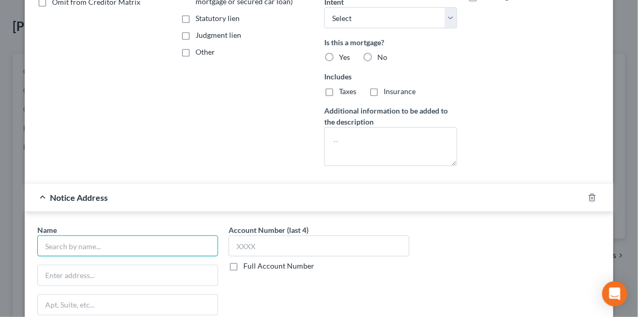
drag, startPoint x: 64, startPoint y: 242, endPoint x: 71, endPoint y: 243, distance: 6.9
click at [64, 242] on input "text" at bounding box center [127, 245] width 181 height 21
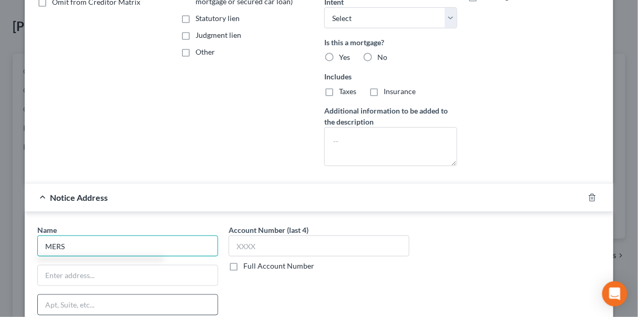
type input "MERS"
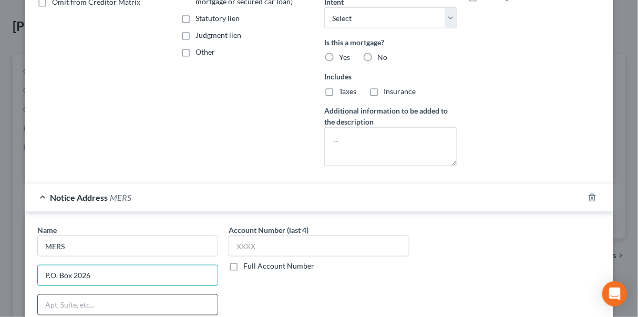
type input "P.O. Box 2026"
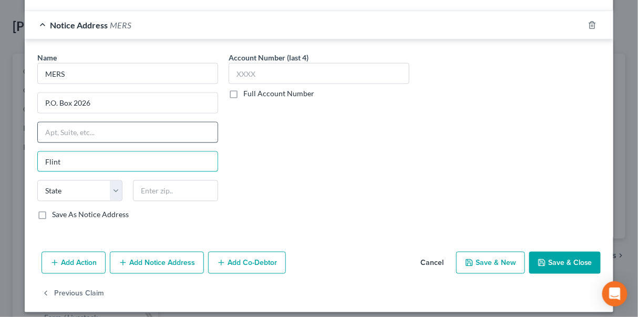
type input "Flint"
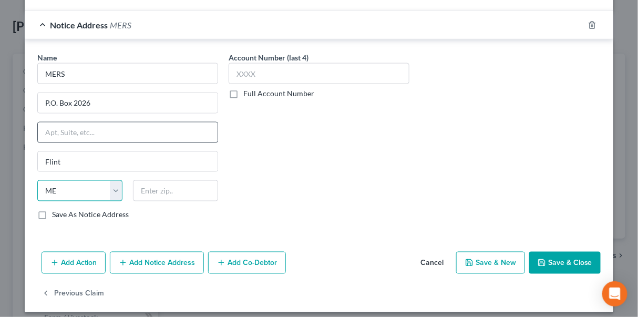
select select "23"
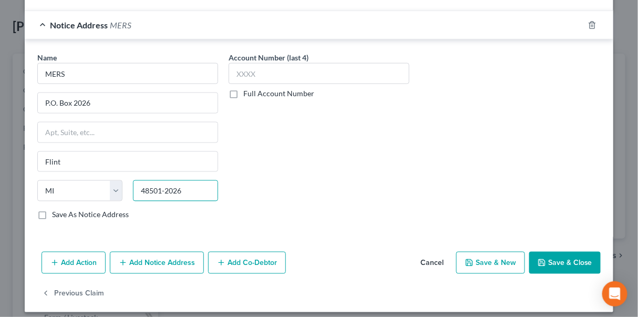
type input "48501-2026"
click at [555, 259] on button "Save & Close" at bounding box center [564, 263] width 71 height 22
select select
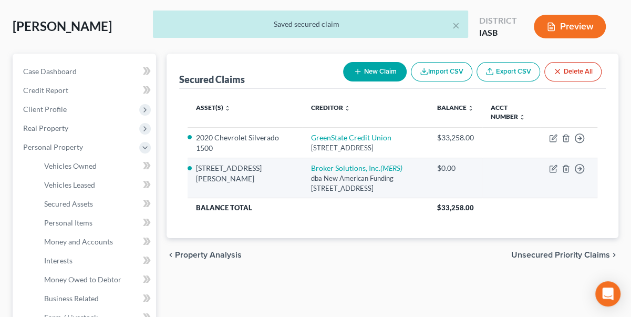
click at [237, 164] on li "3110 S. Hampton Drive" at bounding box center [245, 173] width 98 height 21
click at [320, 168] on link "Broker Solutions, Inc. (MERS)" at bounding box center [356, 167] width 91 height 9
select select "4"
select select "2"
select select "0"
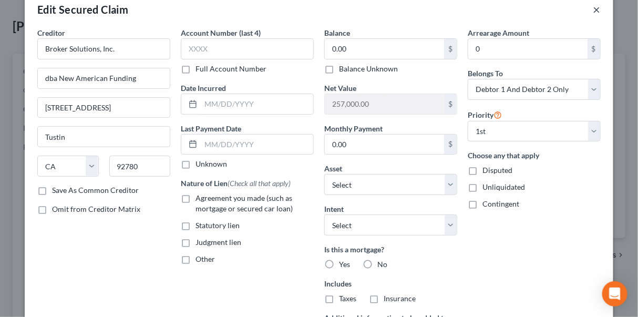
scroll to position [0, 0]
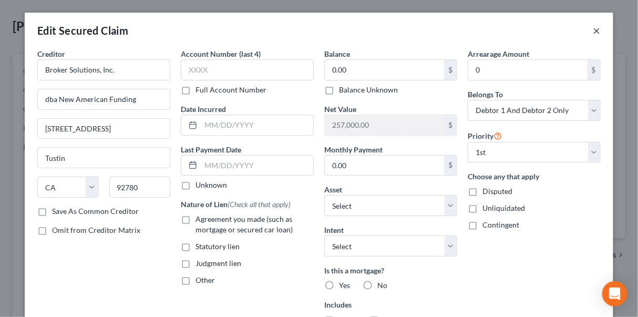
drag, startPoint x: 593, startPoint y: 31, endPoint x: 551, endPoint y: 222, distance: 195.2
click at [559, 219] on div "Edit Secured Claim × Creditor * Broker Solutions, Inc. dba New American Funding…" at bounding box center [319, 264] width 589 height 502
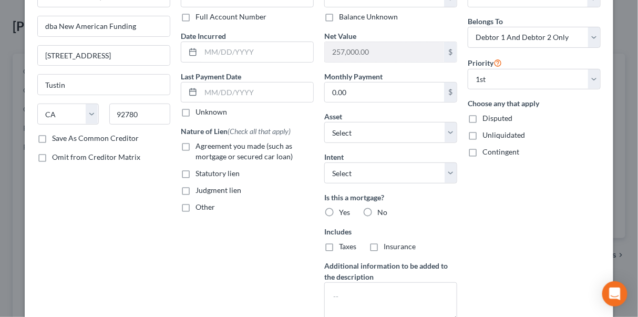
scroll to position [209, 0]
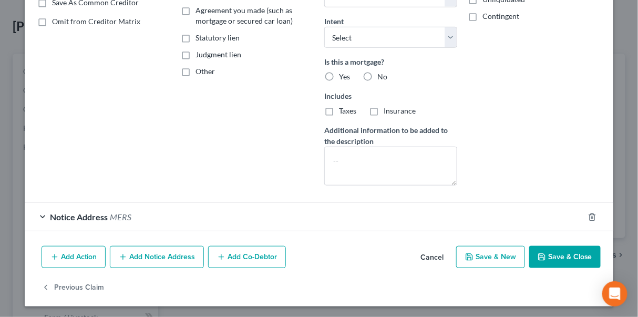
click at [559, 253] on button "Save & Close" at bounding box center [564, 257] width 71 height 22
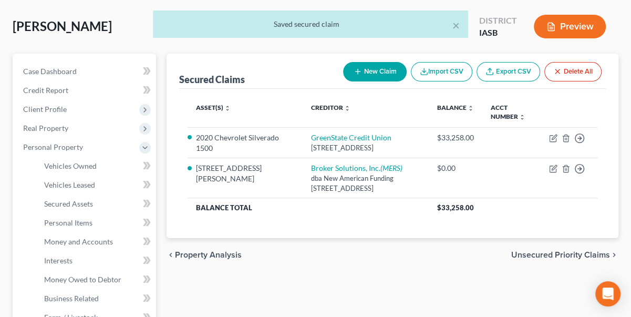
click at [574, 26] on div "× Saved secured claim" at bounding box center [310, 27] width 631 height 33
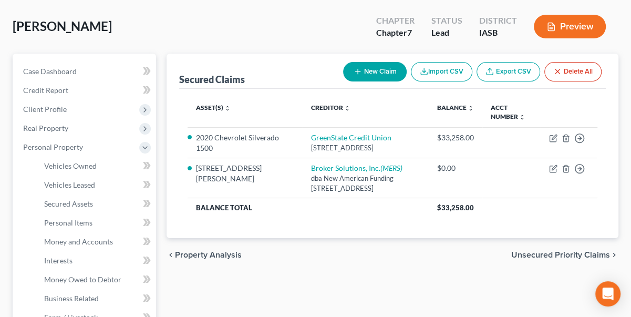
click at [577, 23] on button "Preview" at bounding box center [570, 27] width 72 height 24
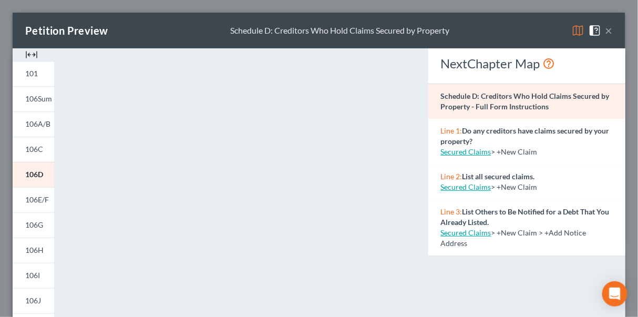
click at [605, 31] on button "×" at bounding box center [608, 30] width 7 height 13
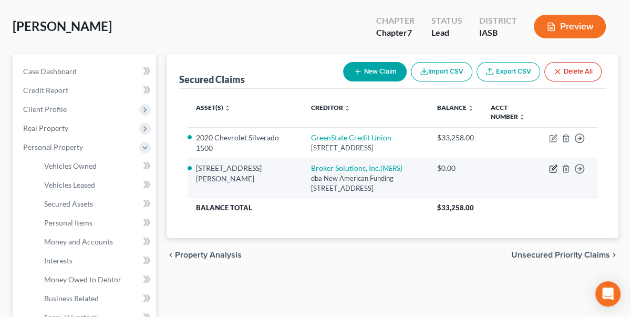
click at [555, 167] on icon "button" at bounding box center [554, 168] width 5 height 5
select select "4"
select select "2"
select select "0"
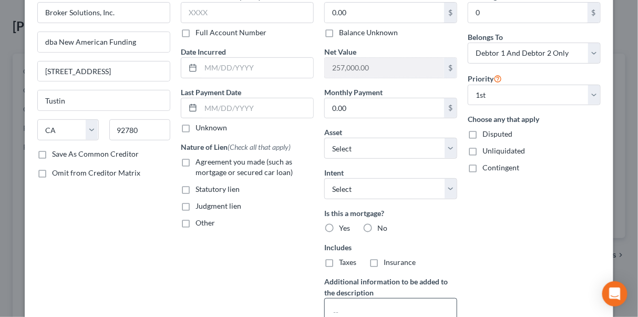
scroll to position [143, 0]
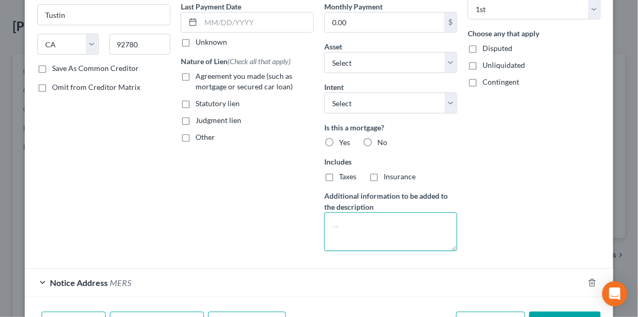
click at [346, 218] on textarea at bounding box center [390, 231] width 133 height 39
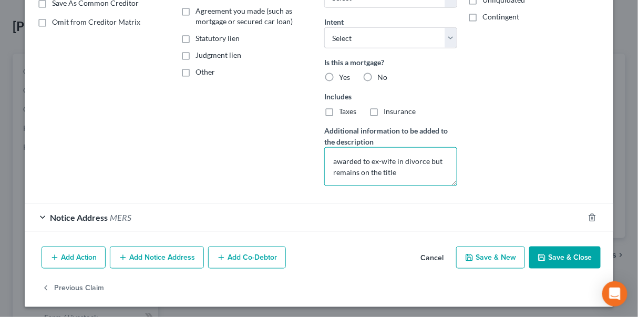
scroll to position [209, 0]
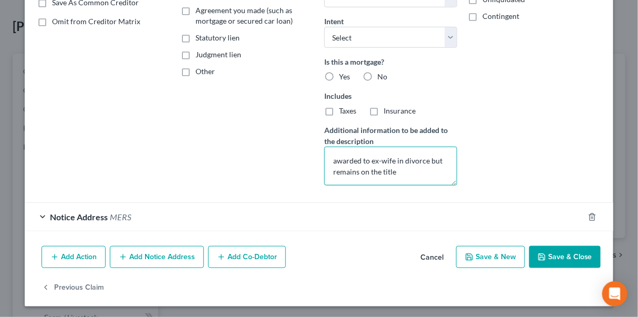
type textarea "awarded to ex-wife in divorce but remains on the title"
click at [551, 247] on button "Save & Close" at bounding box center [564, 257] width 71 height 22
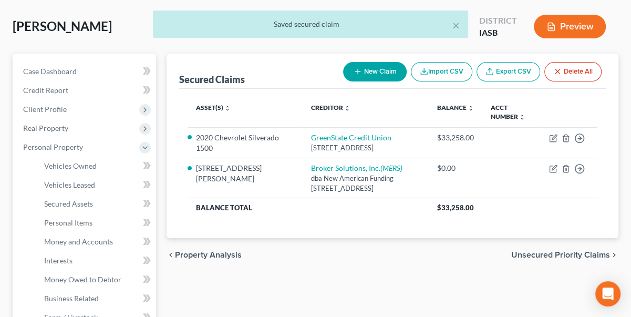
click at [582, 30] on div "× Saved secured claim" at bounding box center [310, 27] width 631 height 33
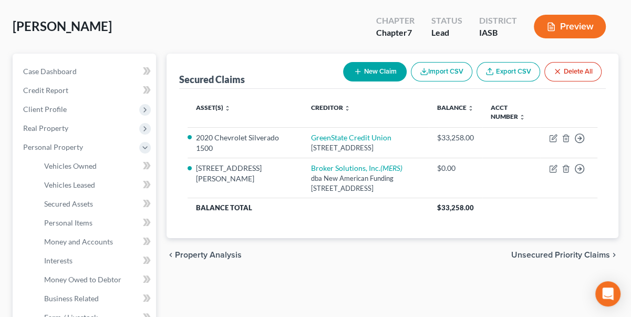
click at [560, 22] on button "Preview" at bounding box center [570, 27] width 72 height 24
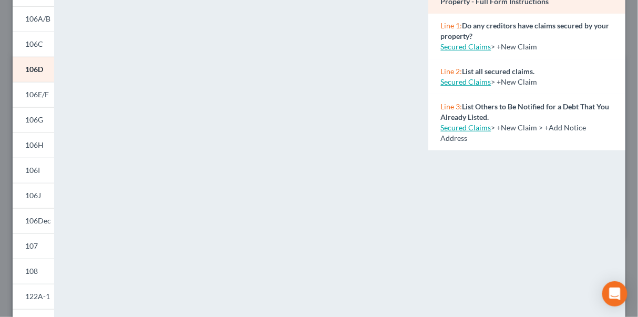
scroll to position [0, 0]
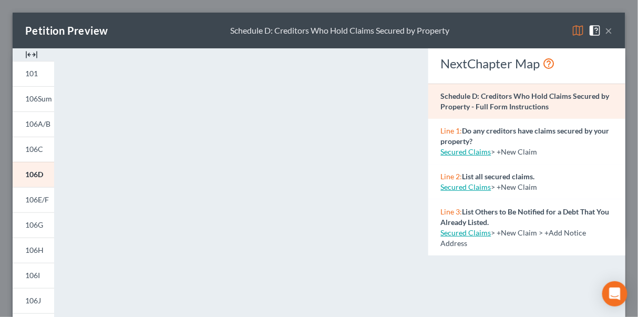
click at [605, 29] on button "×" at bounding box center [608, 30] width 7 height 13
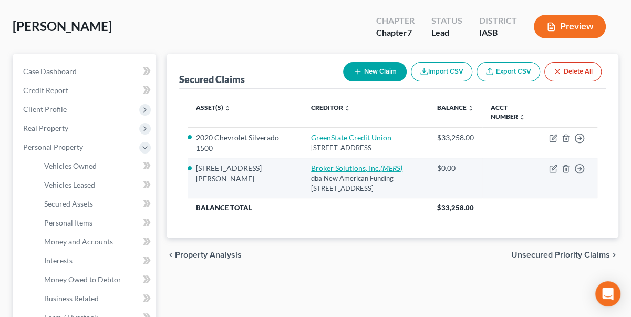
click at [326, 165] on link "Broker Solutions, Inc. (MERS)" at bounding box center [356, 167] width 91 height 9
select select "4"
select select "2"
select select "0"
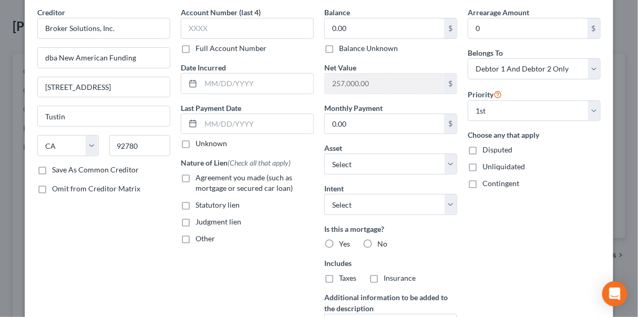
scroll to position [95, 0]
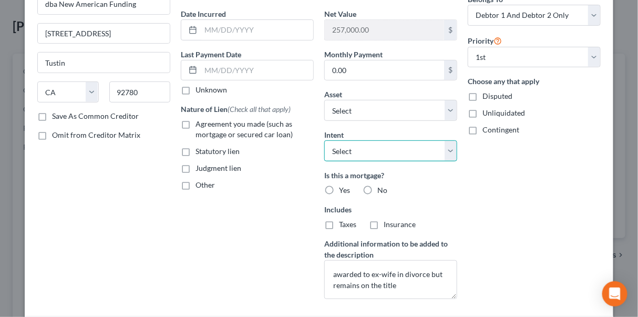
click at [447, 146] on select "Select Surrender Redeem Reaffirm Avoid Other" at bounding box center [390, 150] width 133 height 21
select select "4"
click at [324, 140] on select "Select Surrender Redeem Reaffirm Avoid Other" at bounding box center [390, 150] width 133 height 21
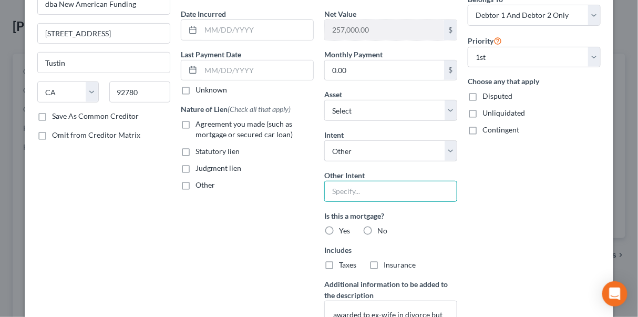
drag, startPoint x: 336, startPoint y: 191, endPoint x: 352, endPoint y: 192, distance: 15.8
click at [336, 191] on input "text" at bounding box center [390, 191] width 133 height 21
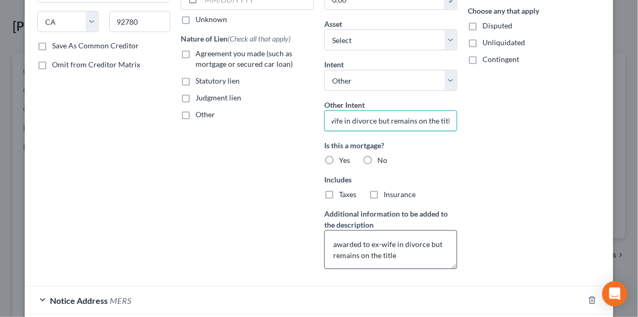
scroll to position [191, 0]
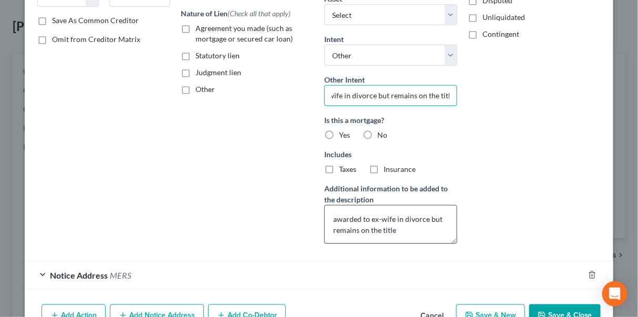
type input "awarded to ex-wife in divorce but remains on the title"
drag, startPoint x: 395, startPoint y: 229, endPoint x: 310, endPoint y: 215, distance: 86.2
click at [310, 215] on div "Creditor * Broker Solutions, Inc. dba New American Funding 14511 Nyfund Road; S…" at bounding box center [319, 55] width 574 height 395
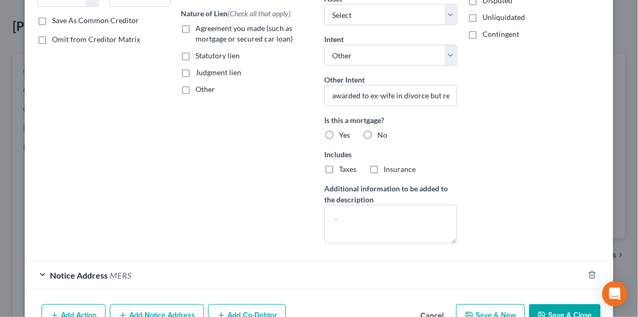
click at [403, 134] on div "Is this a mortgage? Yes No" at bounding box center [390, 128] width 133 height 26
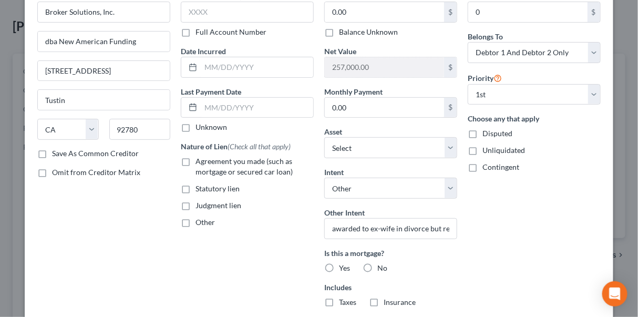
scroll to position [201, 0]
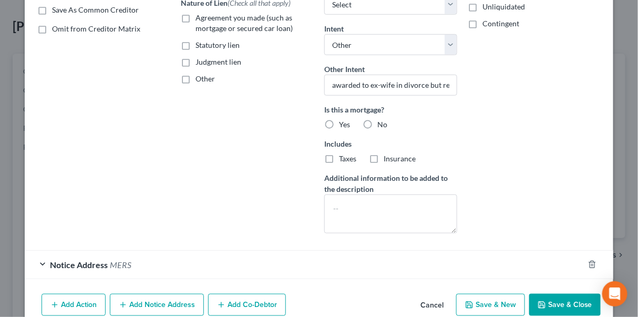
click at [548, 300] on button "Save & Close" at bounding box center [564, 305] width 71 height 22
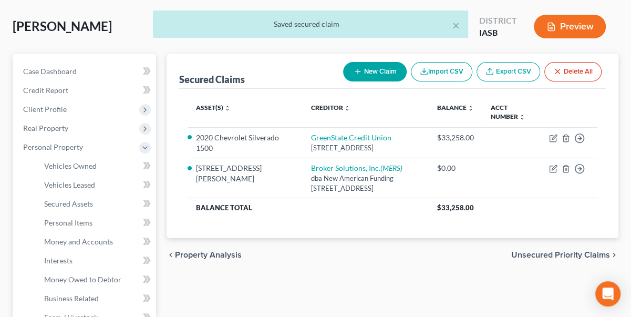
click at [580, 29] on div "× Saved secured claim" at bounding box center [310, 27] width 631 height 33
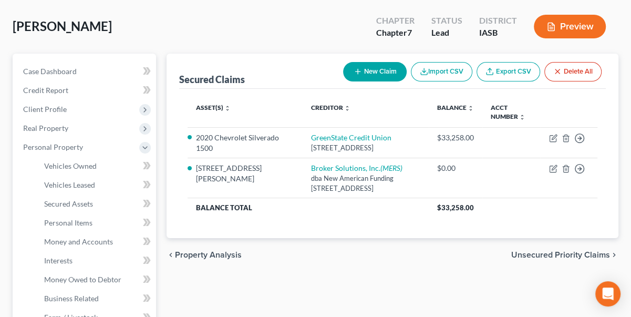
click at [556, 30] on button "Preview" at bounding box center [570, 27] width 72 height 24
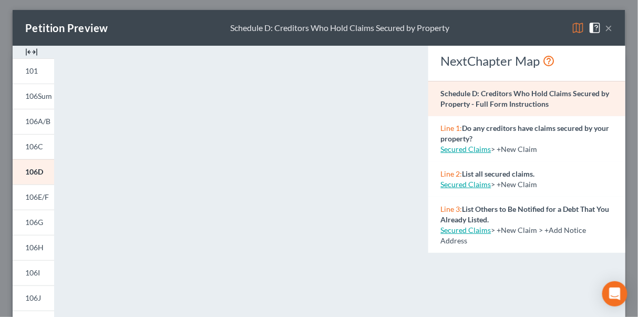
scroll to position [0, 0]
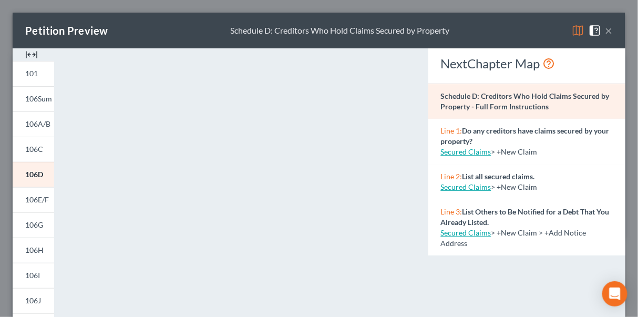
click at [605, 27] on button "×" at bounding box center [608, 30] width 7 height 13
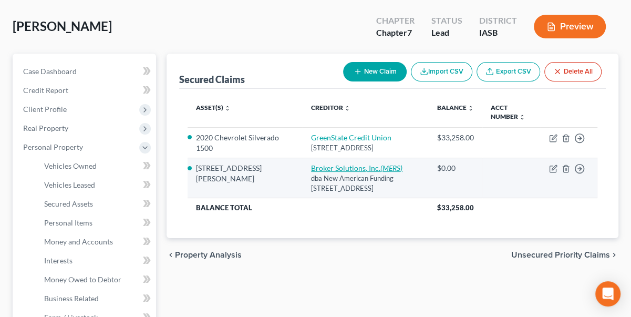
click at [327, 168] on link "Broker Solutions, Inc. (MERS)" at bounding box center [356, 167] width 91 height 9
select select "4"
select select "2"
select select "0"
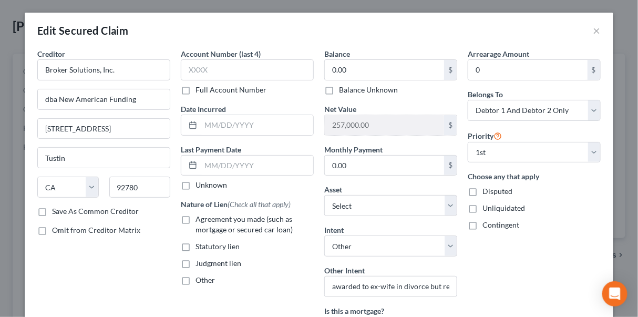
click at [196, 219] on label "Agreement you made (such as mortgage or secured car loan)" at bounding box center [255, 224] width 118 height 21
click at [200, 219] on input "Agreement you made (such as mortgage or secured car loan)" at bounding box center [203, 217] width 7 height 7
checkbox input "true"
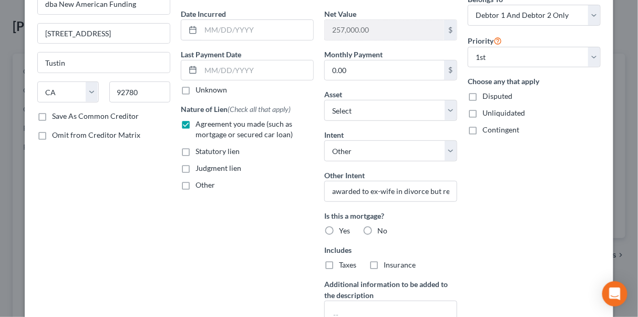
click at [339, 228] on label "Yes" at bounding box center [344, 230] width 11 height 11
click at [343, 228] on input "Yes" at bounding box center [346, 228] width 7 height 7
radio input "true"
click at [196, 123] on label "Agreement you made (such as mortgage or secured car loan)" at bounding box center [255, 129] width 118 height 21
click at [200, 123] on input "Agreement you made (such as mortgage or secured car loan)" at bounding box center [203, 122] width 7 height 7
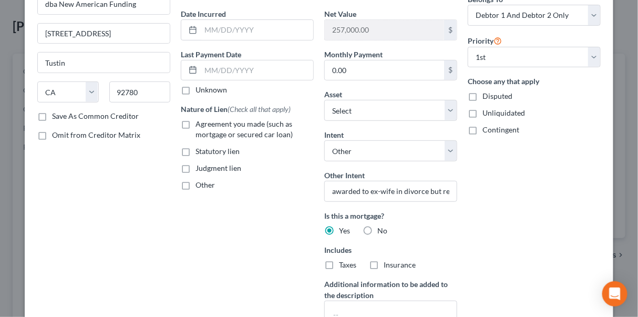
click at [196, 123] on label "Agreement you made (such as mortgage or secured car loan)" at bounding box center [255, 129] width 118 height 21
click at [200, 123] on input "Agreement you made (such as mortgage or secured car loan)" at bounding box center [203, 122] width 7 height 7
checkbox input "true"
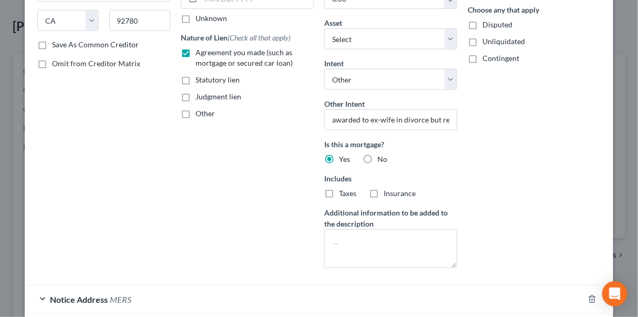
scroll to position [249, 0]
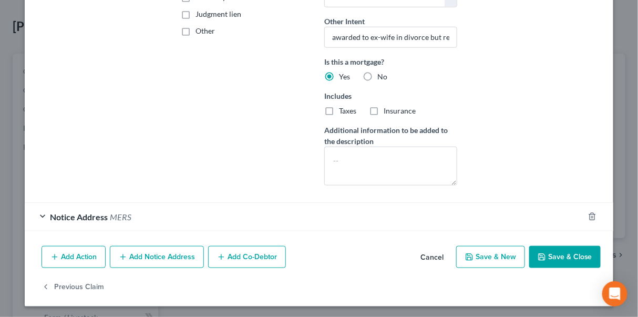
click at [577, 258] on button "Save & Close" at bounding box center [564, 257] width 71 height 22
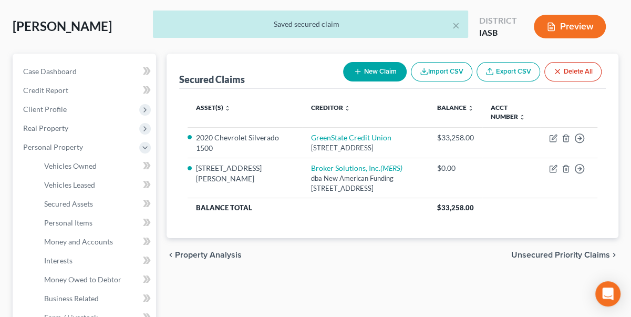
click at [579, 30] on div "× Saved secured claim" at bounding box center [310, 27] width 631 height 33
click at [551, 25] on div "× Saved secured claim" at bounding box center [310, 27] width 631 height 33
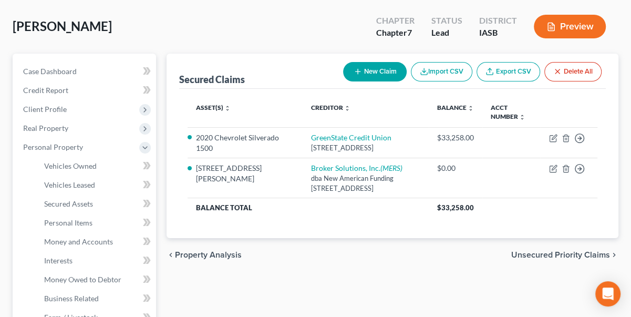
click at [560, 22] on button "Preview" at bounding box center [570, 27] width 72 height 24
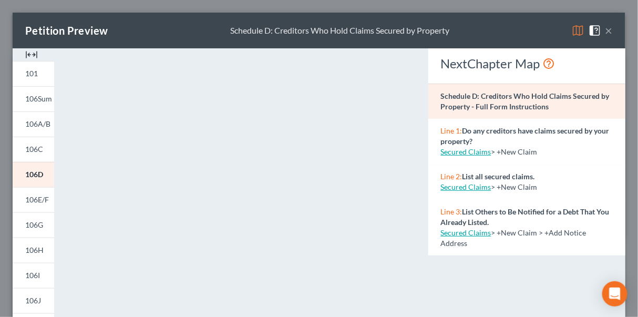
click at [605, 28] on button "×" at bounding box center [608, 30] width 7 height 13
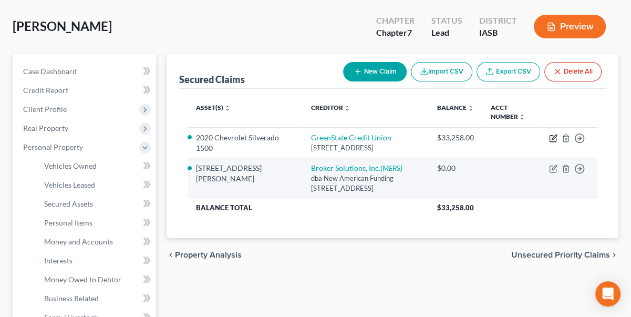
drag, startPoint x: 556, startPoint y: 135, endPoint x: 481, endPoint y: 181, distance: 88.1
click at [474, 182] on tbody "2020 Chevrolet Silverado 1500 GreenState Credit Union 2123 - 53rd Avenue, Bette…" at bounding box center [393, 171] width 410 height 89
click at [552, 165] on icon "button" at bounding box center [553, 169] width 8 height 8
select select "4"
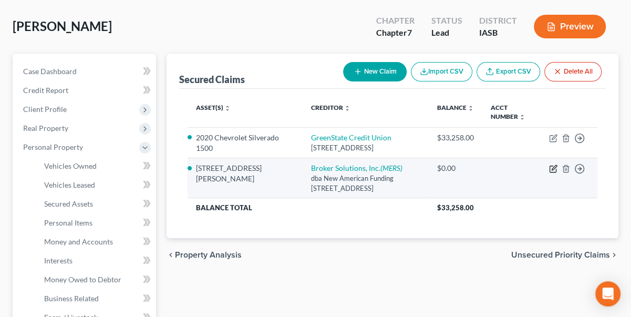
select select "2"
select select "0"
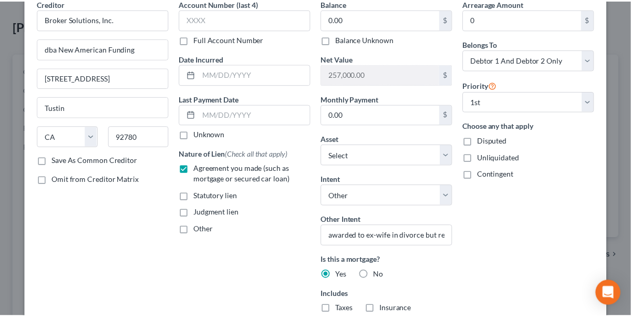
scroll to position [10, 0]
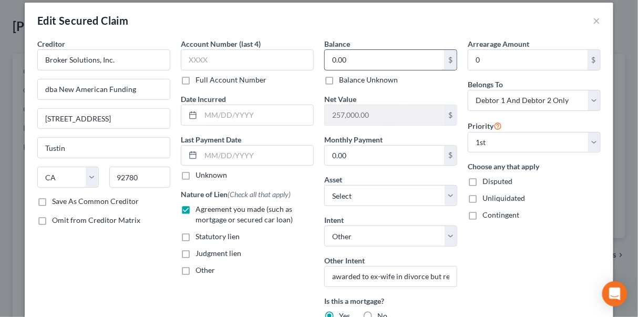
click at [329, 64] on input "0.00" at bounding box center [384, 60] width 119 height 20
drag, startPoint x: 341, startPoint y: 110, endPoint x: 310, endPoint y: 115, distance: 30.8
click at [311, 115] on div "Creditor * Broker Solutions, Inc. dba New American Funding 14511 Nyfund Road; S…" at bounding box center [319, 235] width 574 height 395
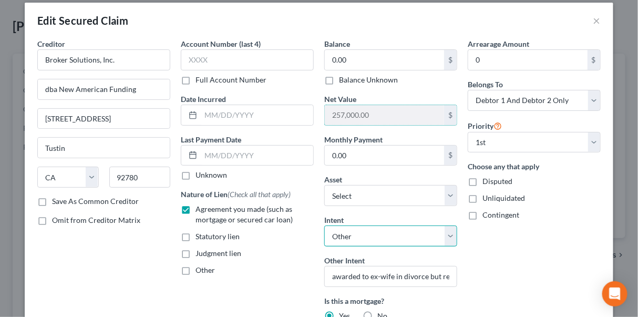
click at [342, 235] on select "Select Surrender Redeem Reaffirm Avoid Other" at bounding box center [390, 235] width 133 height 21
click at [324, 225] on select "Select Surrender Redeem Reaffirm Avoid Other" at bounding box center [390, 235] width 133 height 21
click at [594, 19] on button "×" at bounding box center [596, 20] width 7 height 13
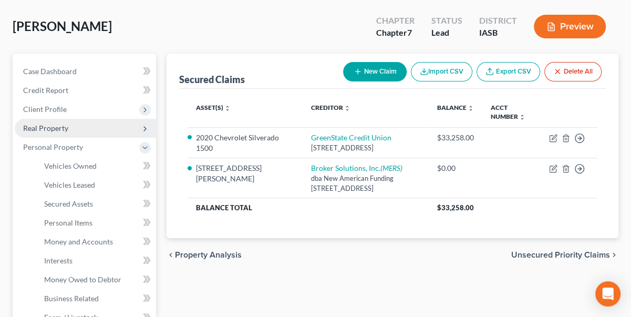
click at [46, 127] on span "Real Property" at bounding box center [45, 128] width 45 height 9
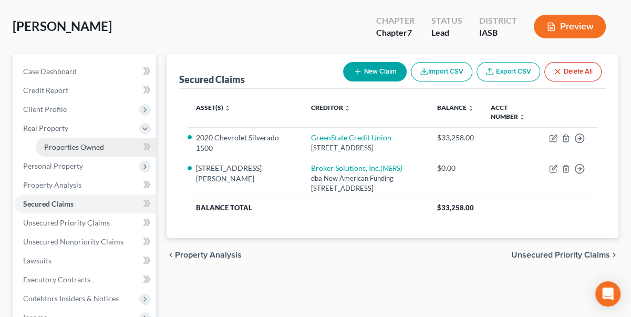
click at [77, 147] on span "Properties Owned" at bounding box center [74, 146] width 60 height 9
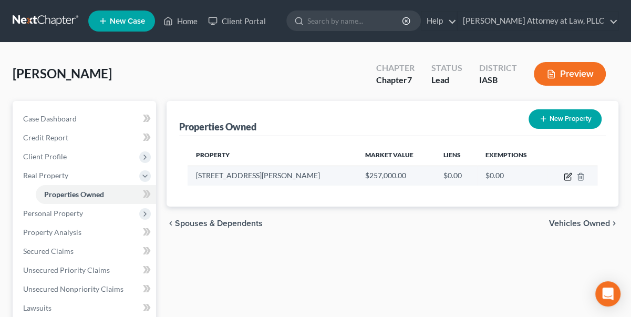
click at [566, 172] on icon "button" at bounding box center [568, 176] width 8 height 8
select select "16"
select select "81"
select select "3"
select select "7"
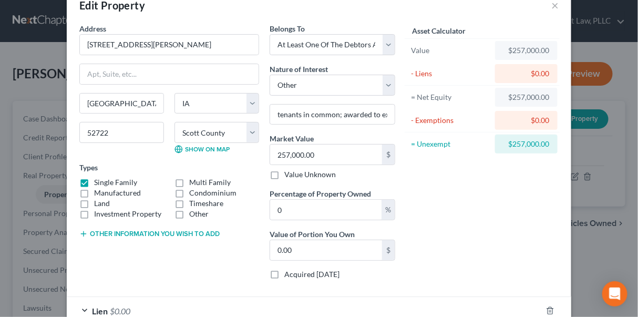
scroll to position [47, 0]
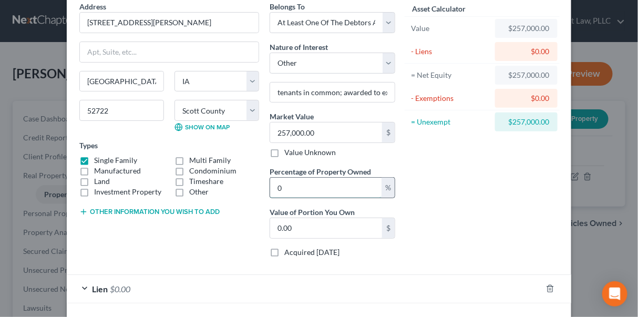
drag, startPoint x: 283, startPoint y: 186, endPoint x: 269, endPoint y: 184, distance: 14.3
click at [270, 184] on input "0" at bounding box center [325, 188] width 111 height 20
type input "2"
type input "5,140.00"
type input "20"
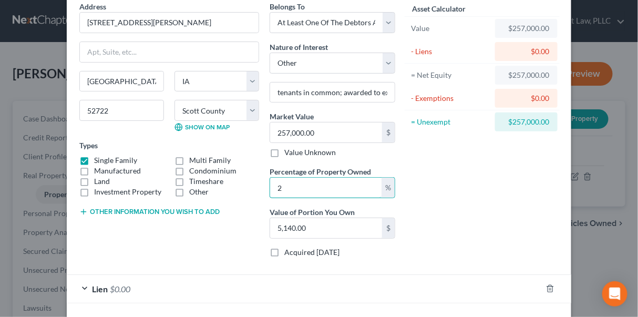
type input "51,400.00"
type input "204"
type input "524,280.00"
type input "2040"
type input "5,242,800.00"
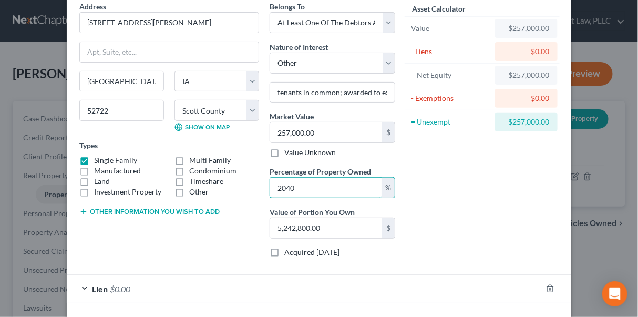
type input "20400"
type input "52,428,000.00"
type input "204000"
type input "524,280,000.00"
drag, startPoint x: 303, startPoint y: 184, endPoint x: 161, endPoint y: 171, distance: 142.5
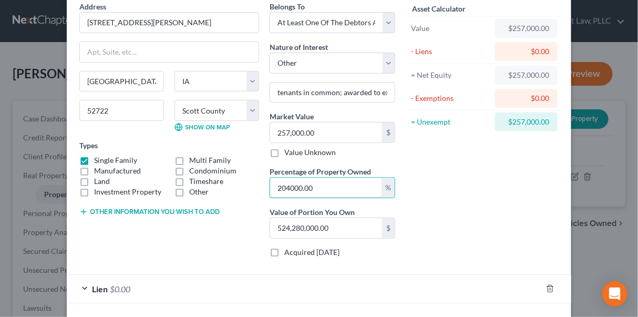
click at [202, 181] on div "Address * 3110 S. Hampton Drive Bettendorf State AL AK AR AZ CA CO CT DE DC FL …" at bounding box center [237, 133] width 326 height 265
type input "2"
type input "5,140.00"
type input "20"
type input "51,400.00"
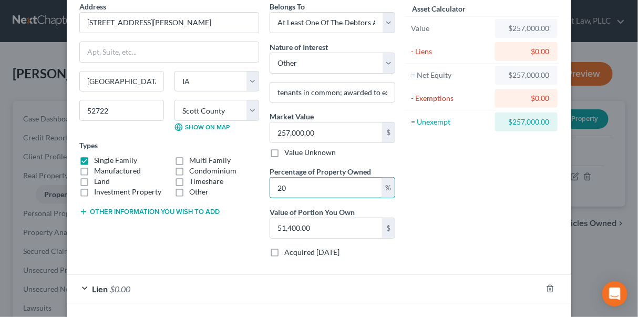
type input "204"
type input "524,280.00"
type input "2040"
type input "5,242,800.00"
type input "20400"
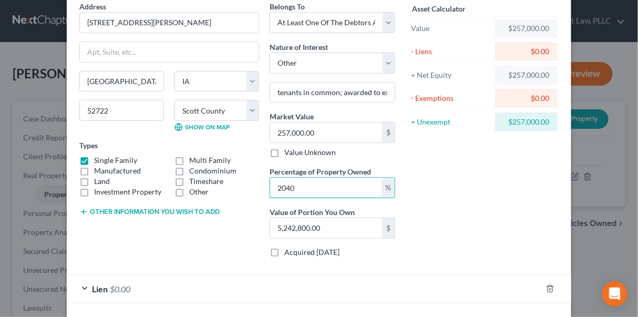
type input "52,428,000.00"
type input "204000"
type input "524,280,000.00"
click at [287, 184] on input "204000.00" at bounding box center [325, 188] width 111 height 20
click at [364, 221] on input "524,280,000.00" at bounding box center [326, 228] width 112 height 20
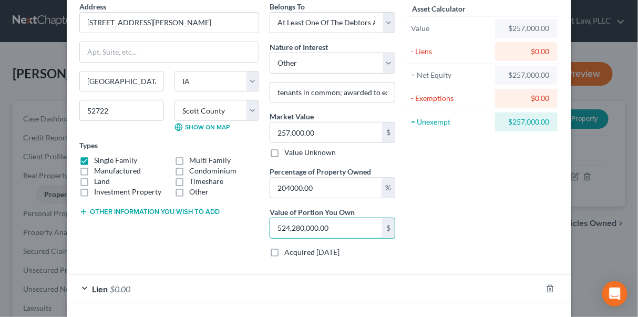
type input "0"
click at [428, 275] on div "Lien $0.00" at bounding box center [304, 289] width 475 height 28
click at [453, 172] on div "Asset Calculator Value $257,000.00 - Liens $0.00 = Net Equity $257,000.00 - Exe…" at bounding box center [481, 133] width 163 height 265
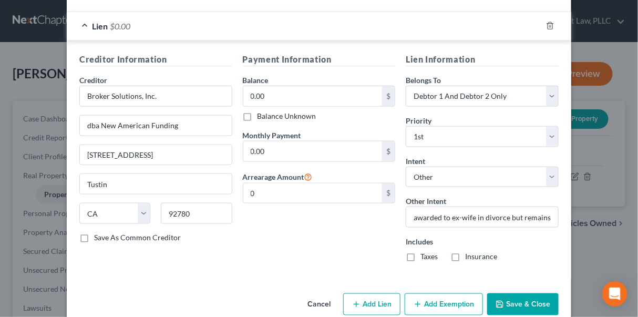
scroll to position [326, 0]
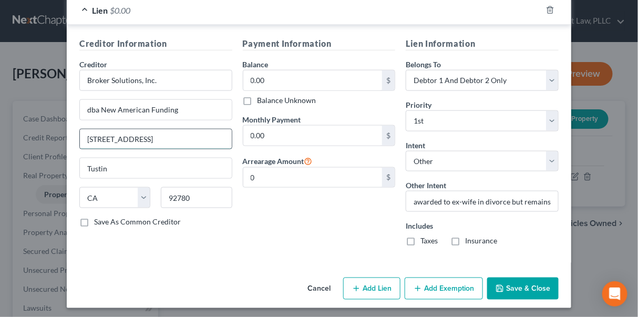
drag, startPoint x: 125, startPoint y: 134, endPoint x: 109, endPoint y: 136, distance: 16.4
click at [109, 136] on input "14511 Nyfund Road; Suite 100" at bounding box center [156, 139] width 152 height 20
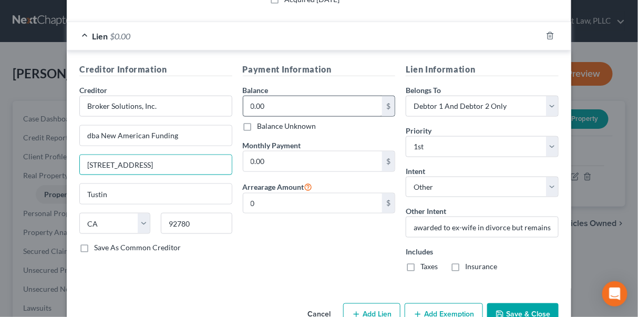
scroll to position [278, 0]
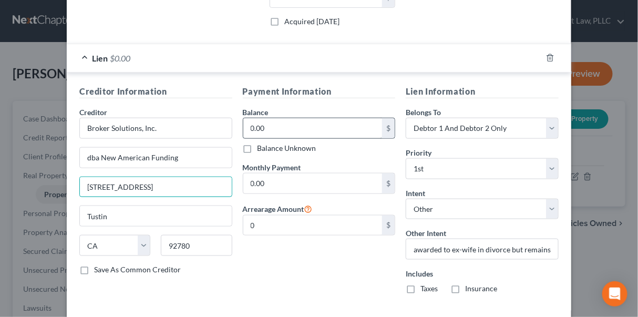
type input "14511 Myford Road; Suite 100"
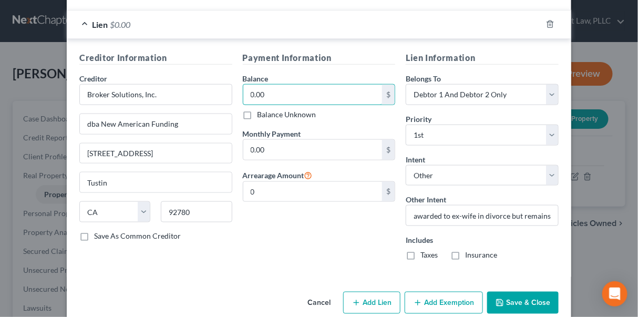
scroll to position [326, 0]
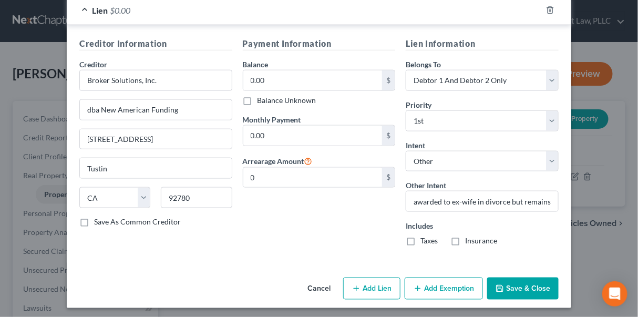
click at [535, 286] on button "Save & Close" at bounding box center [522, 289] width 71 height 22
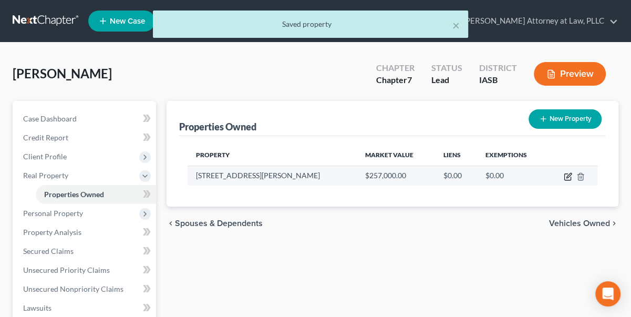
click at [569, 174] on icon "button" at bounding box center [568, 176] width 8 height 8
select select "16"
select select "81"
select select "3"
select select "7"
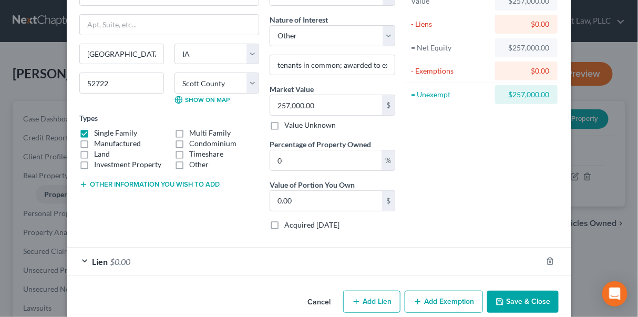
scroll to position [89, 0]
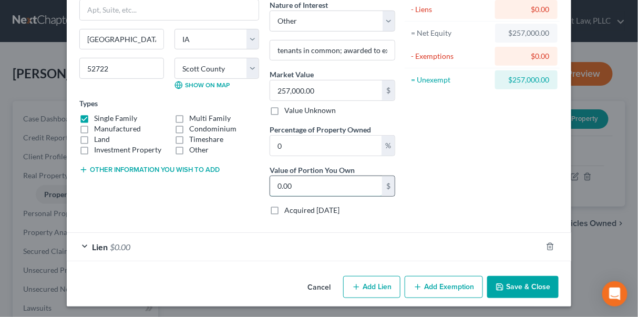
click at [276, 187] on input "0.00" at bounding box center [326, 186] width 112 height 20
click at [369, 155] on div "Belongs To * Select Debtor 1 Only Debtor 2 Only Debtor 1 And Debtor 2 Only At L…" at bounding box center [332, 91] width 136 height 265
click at [518, 281] on button "Save & Close" at bounding box center [522, 287] width 71 height 22
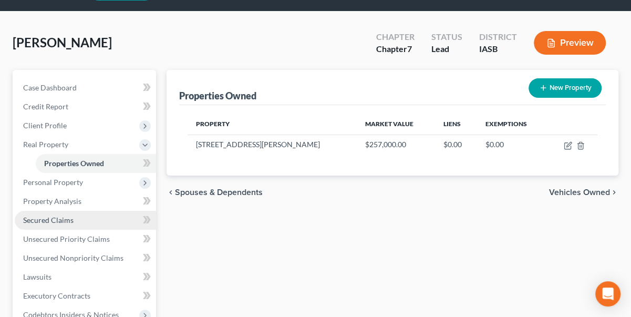
scroll to position [47, 0]
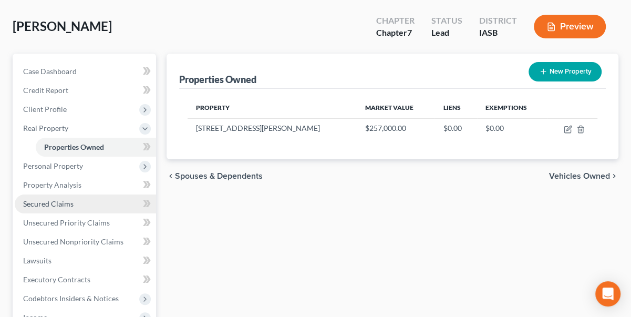
click at [64, 202] on span "Secured Claims" at bounding box center [48, 203] width 50 height 9
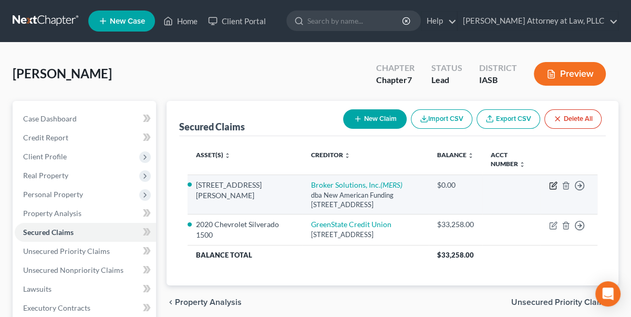
click at [555, 184] on icon "button" at bounding box center [553, 185] width 8 height 8
select select "4"
select select "2"
select select "0"
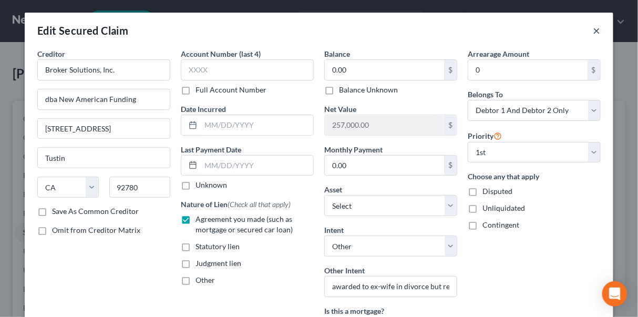
click at [594, 30] on button "×" at bounding box center [596, 30] width 7 height 13
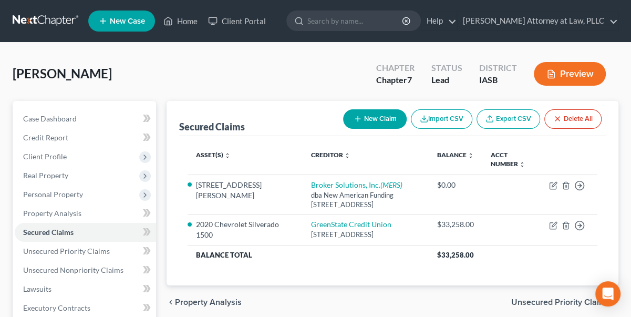
click at [573, 73] on button "Preview" at bounding box center [570, 74] width 72 height 24
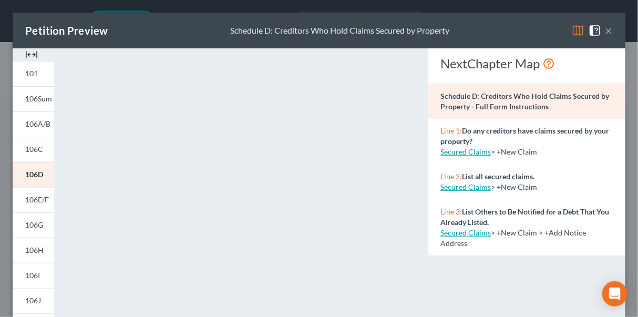
click at [605, 28] on button "×" at bounding box center [608, 30] width 7 height 13
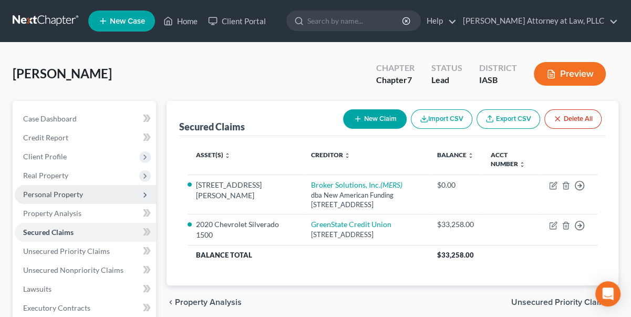
click at [68, 197] on span "Personal Property" at bounding box center [53, 194] width 60 height 9
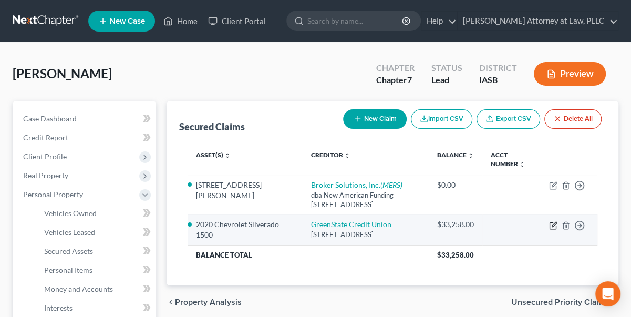
click at [553, 224] on icon "button" at bounding box center [553, 225] width 8 height 8
select select "16"
select select "12"
select select "2"
select select "0"
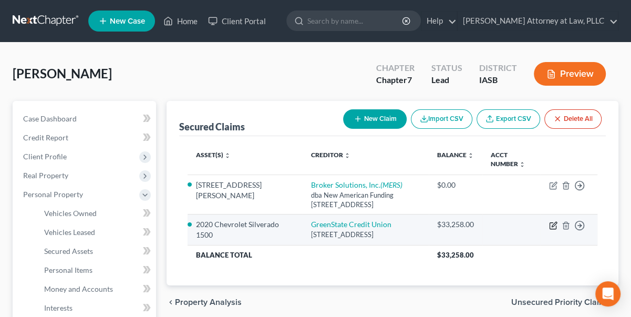
select select "0"
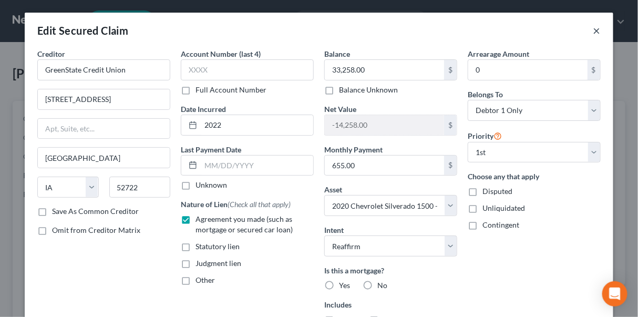
click at [593, 30] on button "×" at bounding box center [596, 30] width 7 height 13
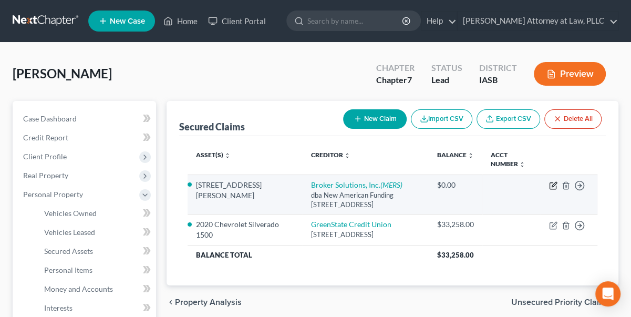
click at [555, 183] on icon "button" at bounding box center [553, 185] width 8 height 8
select select "4"
select select "11"
select select "4"
select select "2"
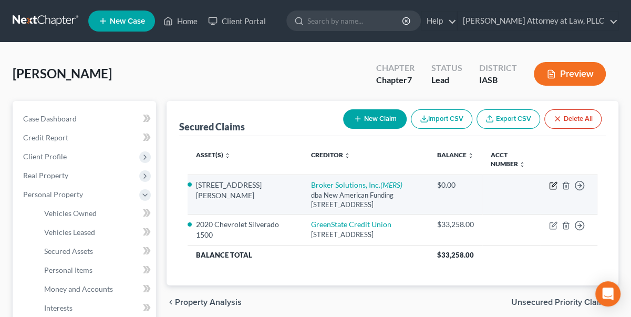
select select "0"
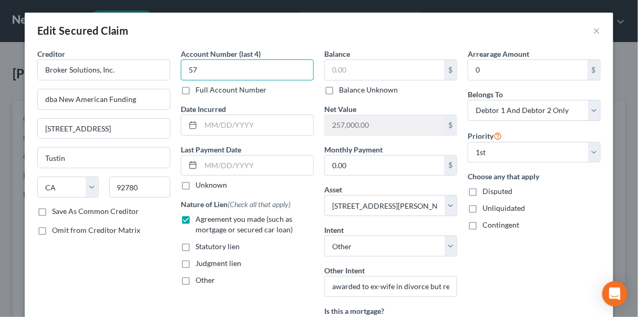
type input "7"
click at [384, 73] on input "text" at bounding box center [384, 70] width 119 height 20
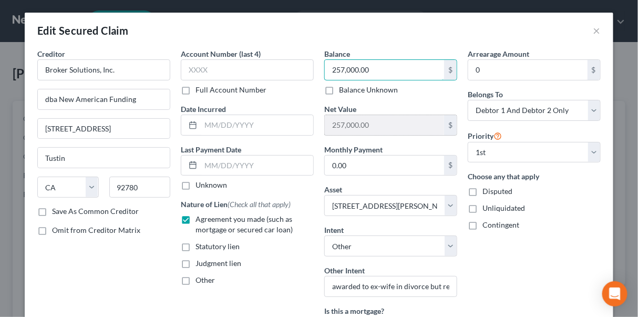
type input "257,000.00"
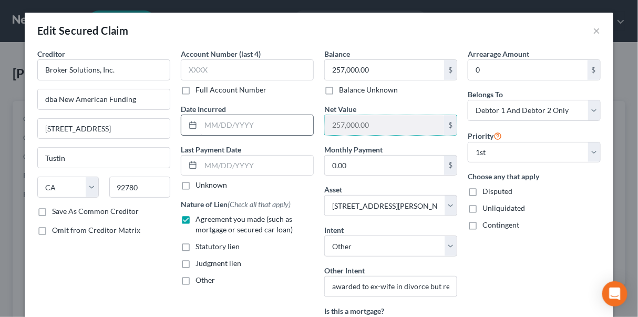
drag, startPoint x: 385, startPoint y: 129, endPoint x: 310, endPoint y: 121, distance: 76.1
click at [310, 121] on div "Creditor * Broker Solutions, Inc. dba New American Funding 14511 Myford Road; S…" at bounding box center [319, 245] width 574 height 395
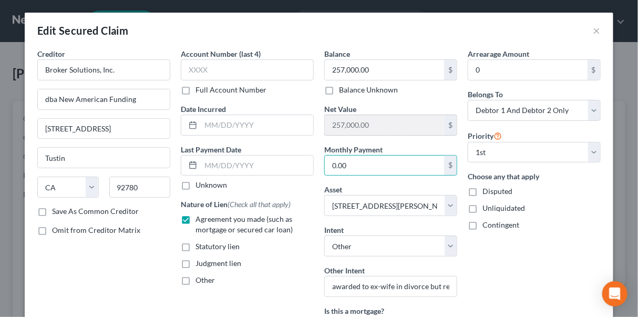
click at [357, 123] on input "257,000.00" at bounding box center [384, 125] width 119 height 20
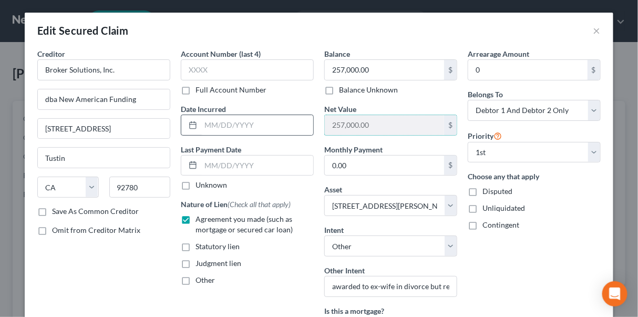
drag, startPoint x: 381, startPoint y: 125, endPoint x: 310, endPoint y: 119, distance: 71.7
click at [310, 119] on div "Creditor * Broker Solutions, Inc. dba New American Funding 14511 Myford Road; S…" at bounding box center [319, 245] width 574 height 395
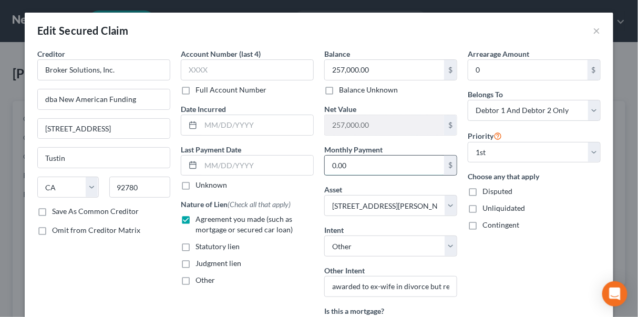
click at [373, 157] on input "0.00" at bounding box center [384, 166] width 119 height 20
click at [375, 124] on input "257,000.00" at bounding box center [384, 125] width 119 height 20
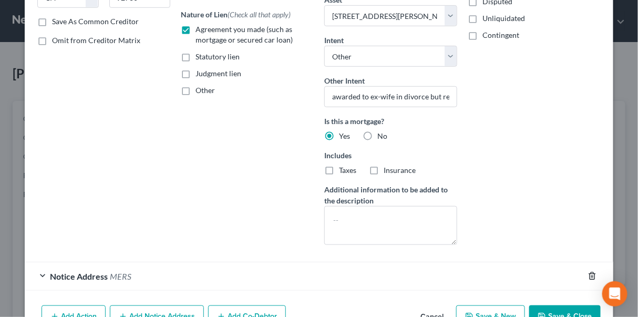
scroll to position [191, 0]
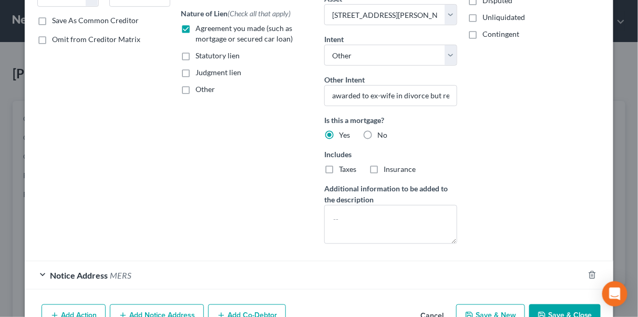
click at [557, 305] on button "Save & Close" at bounding box center [564, 315] width 71 height 22
select select
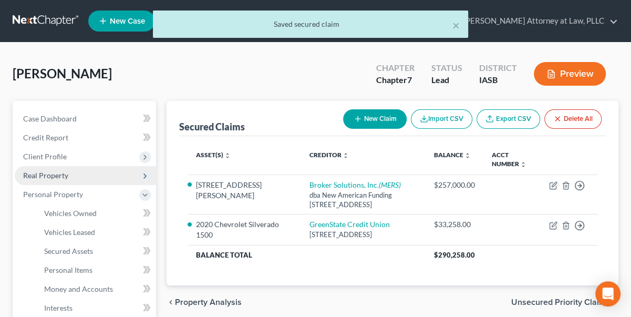
click at [47, 174] on span "Real Property" at bounding box center [45, 175] width 45 height 9
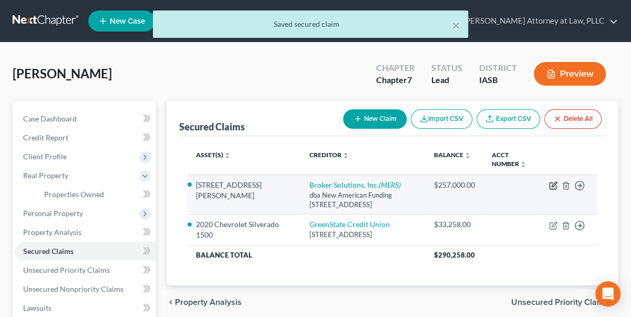
click at [553, 184] on icon "button" at bounding box center [553, 185] width 8 height 8
select select "4"
select select "2"
select select "0"
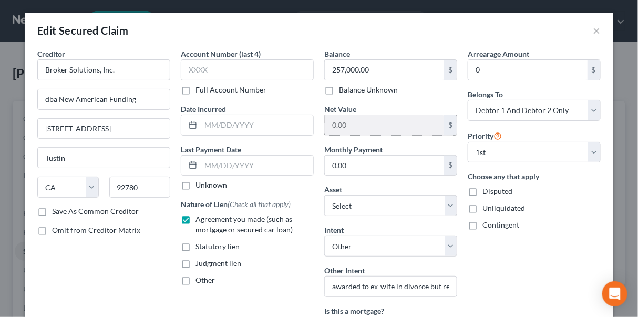
drag, startPoint x: 366, startPoint y: 108, endPoint x: 357, endPoint y: 115, distance: 11.7
click at [367, 108] on div "Net Value 0.00 $" at bounding box center [390, 120] width 133 height 32
click at [342, 125] on input "0.00" at bounding box center [384, 125] width 119 height 20
drag, startPoint x: 327, startPoint y: 123, endPoint x: 347, endPoint y: 122, distance: 20.5
click at [347, 122] on input "0.00" at bounding box center [384, 125] width 119 height 20
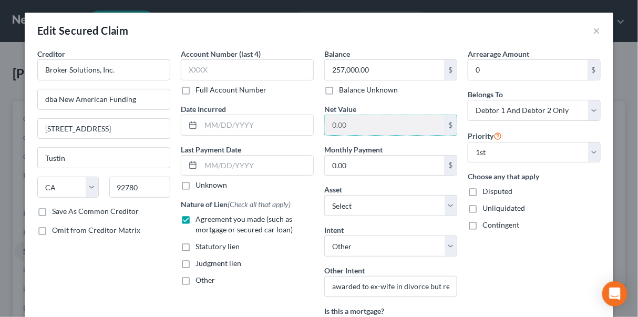
click at [343, 94] on label "Balance Unknown" at bounding box center [368, 90] width 59 height 11
click at [343, 91] on input "Balance Unknown" at bounding box center [346, 88] width 7 height 7
checkbox input "true"
type input "0.00"
drag, startPoint x: 417, startPoint y: 101, endPoint x: 410, endPoint y: 98, distance: 7.1
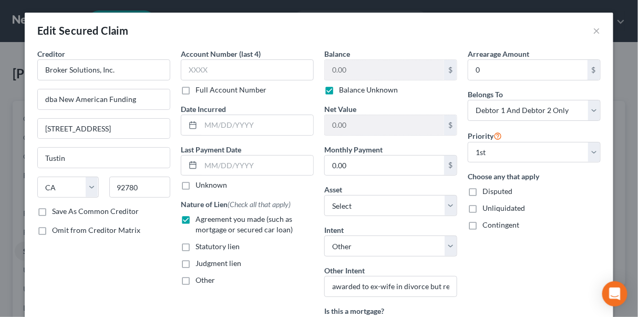
click at [416, 100] on div "Balance 0.00 $ Balance Unknown Balance Undetermined 0.00 $ Balance Unknown Net …" at bounding box center [390, 245] width 143 height 395
click at [352, 167] on input "0.00" at bounding box center [384, 166] width 119 height 20
click at [339, 90] on label "Balance Unknown" at bounding box center [368, 90] width 59 height 11
click at [343, 90] on input "Balance Unknown" at bounding box center [346, 88] width 7 height 7
checkbox input "false"
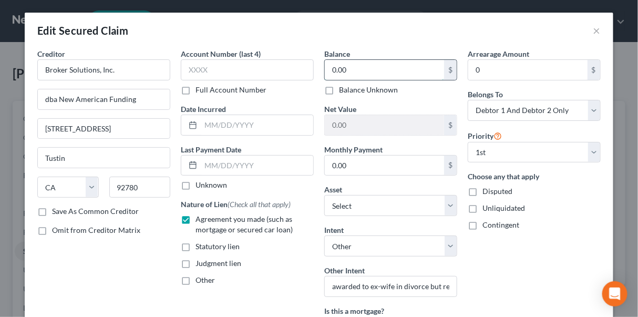
click at [345, 66] on input "0.00" at bounding box center [384, 70] width 119 height 20
drag, startPoint x: 352, startPoint y: 71, endPoint x: 293, endPoint y: 69, distance: 59.4
click at [293, 69] on div "Creditor * Broker Solutions, Inc. dba New American Funding 14511 Myford Road; S…" at bounding box center [319, 245] width 574 height 395
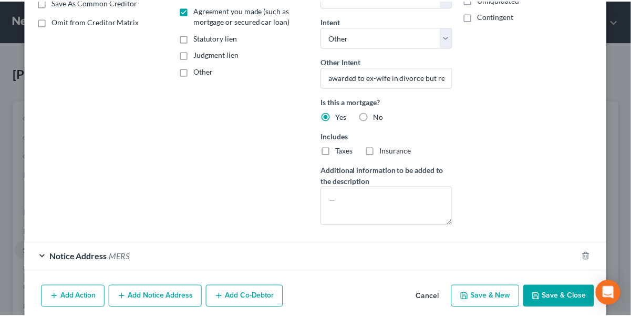
scroll to position [239, 0]
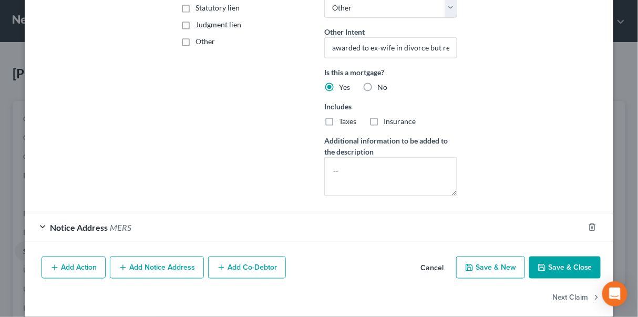
type input "204,000.00"
click at [559, 267] on button "Save & Close" at bounding box center [564, 267] width 71 height 22
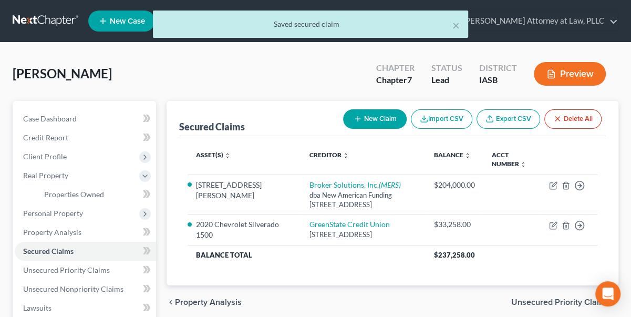
click at [577, 77] on button "Preview" at bounding box center [570, 74] width 72 height 24
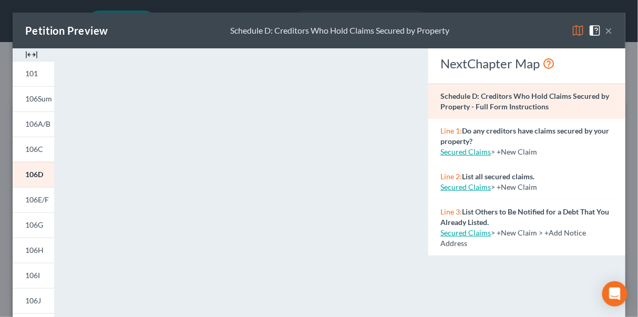
click at [605, 29] on button "×" at bounding box center [608, 30] width 7 height 13
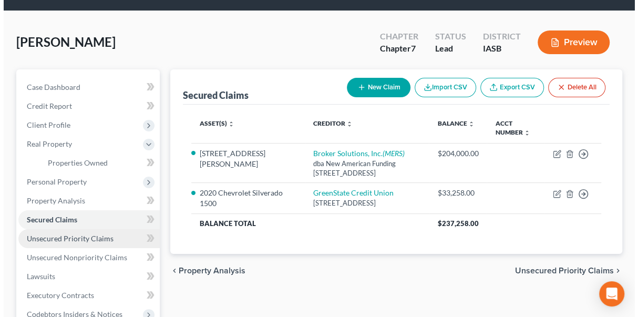
scroll to position [47, 0]
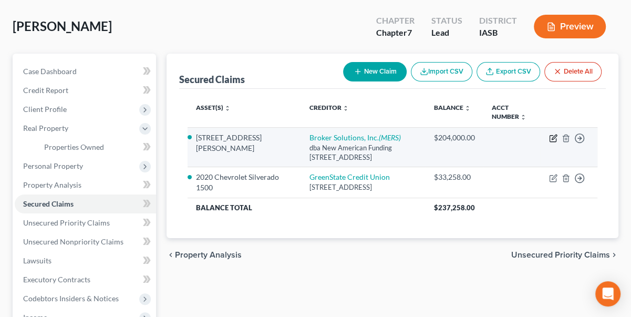
click at [552, 138] on icon "button" at bounding box center [554, 137] width 5 height 5
select select "4"
select select "2"
select select "0"
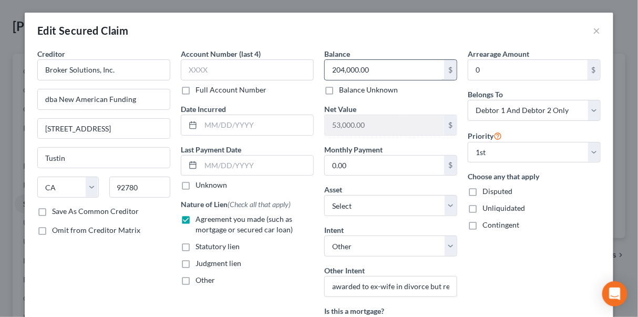
click at [336, 68] on input "204,000.00" at bounding box center [384, 70] width 119 height 20
click at [333, 67] on input "204,000.00" at bounding box center [384, 70] width 119 height 20
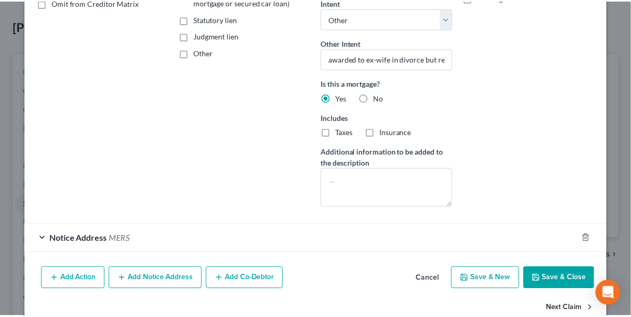
scroll to position [239, 0]
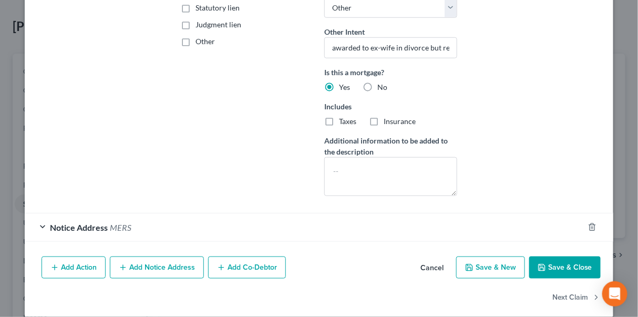
click at [555, 262] on button "Save & Close" at bounding box center [564, 267] width 71 height 22
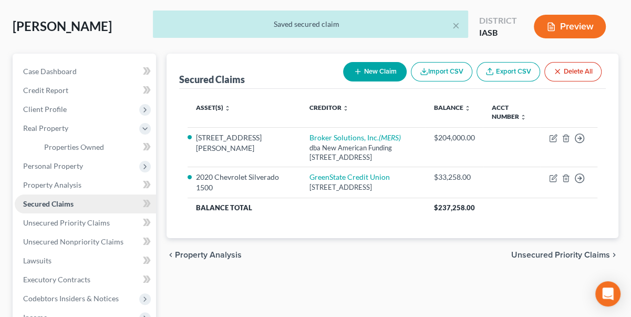
click at [53, 201] on span "Secured Claims" at bounding box center [48, 203] width 50 height 9
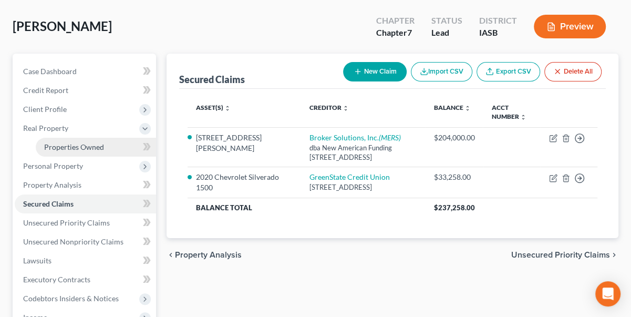
click at [77, 142] on span "Properties Owned" at bounding box center [74, 146] width 60 height 9
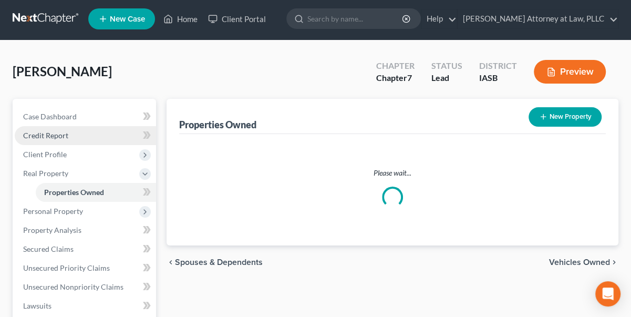
click at [77, 142] on ul "Case Dashboard Payments Invoices Payments Payments Credit Report Client Profile" at bounding box center [85, 286] width 141 height 359
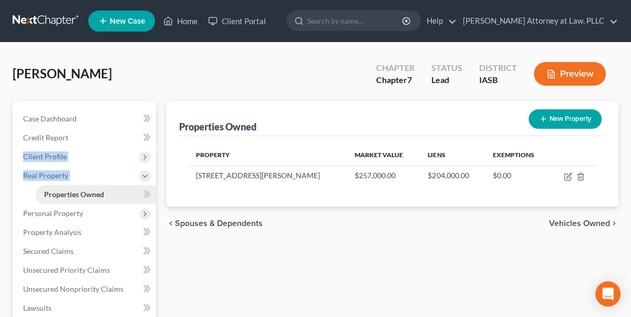
drag, startPoint x: 70, startPoint y: 190, endPoint x: 99, endPoint y: 190, distance: 28.9
click at [71, 190] on span "Properties Owned" at bounding box center [74, 194] width 60 height 9
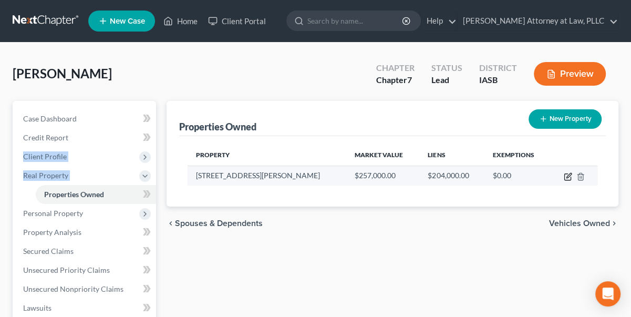
click at [566, 176] on icon "button" at bounding box center [568, 176] width 8 height 8
select select "16"
select select "81"
select select "3"
select select "7"
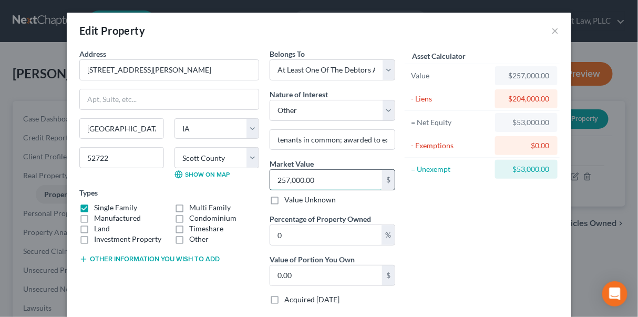
click at [283, 178] on input "257,000.00" at bounding box center [326, 180] width 112 height 20
type input "2"
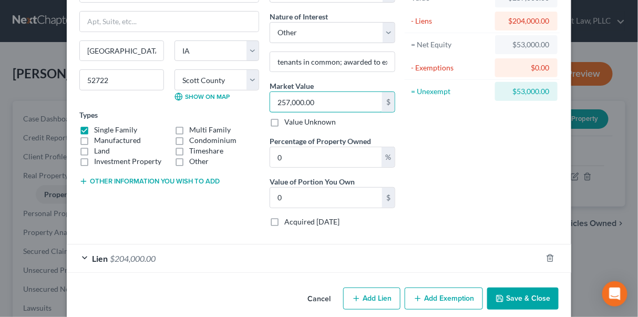
scroll to position [89, 0]
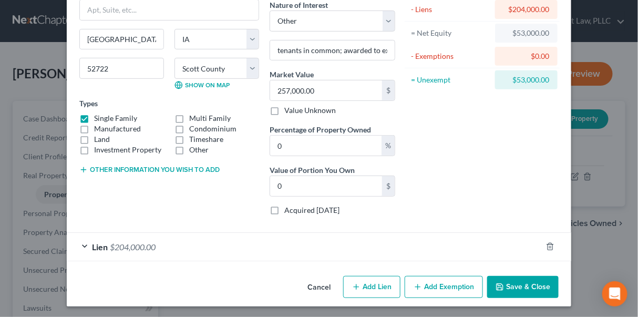
click at [522, 284] on button "Save & Close" at bounding box center [522, 287] width 71 height 22
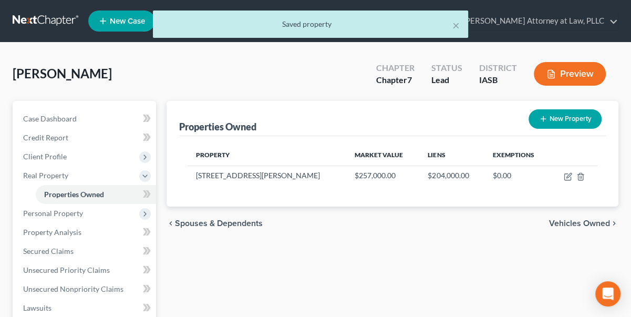
click at [578, 75] on button "Preview" at bounding box center [570, 74] width 72 height 24
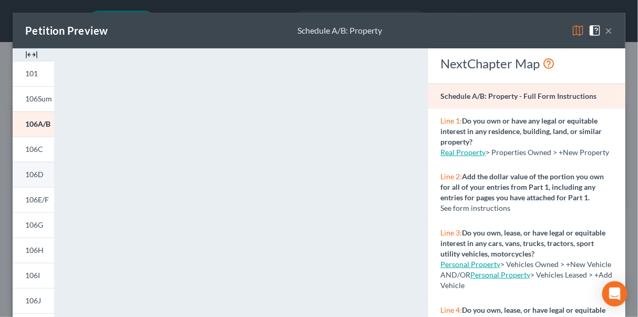
click at [33, 170] on span "106D" at bounding box center [34, 174] width 18 height 9
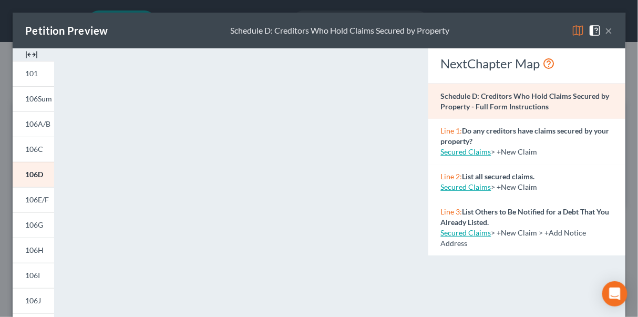
click at [605, 30] on button "×" at bounding box center [608, 30] width 7 height 13
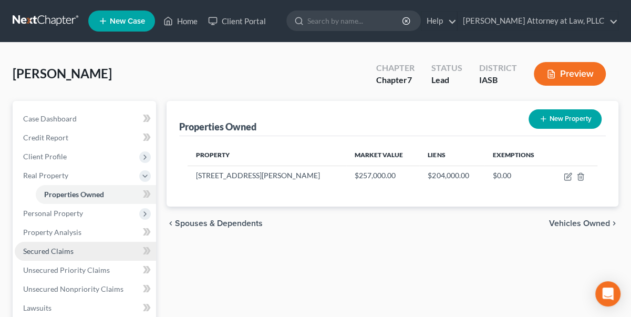
click at [57, 249] on span "Secured Claims" at bounding box center [48, 250] width 50 height 9
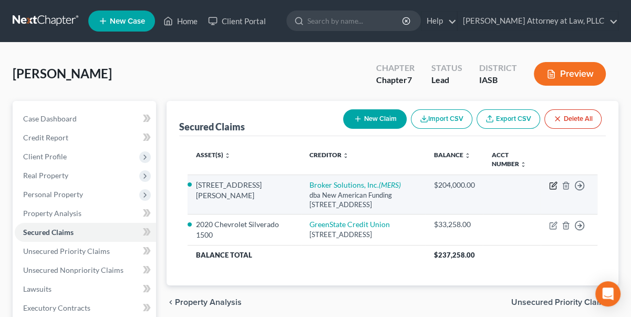
click at [554, 186] on icon "button" at bounding box center [553, 185] width 8 height 8
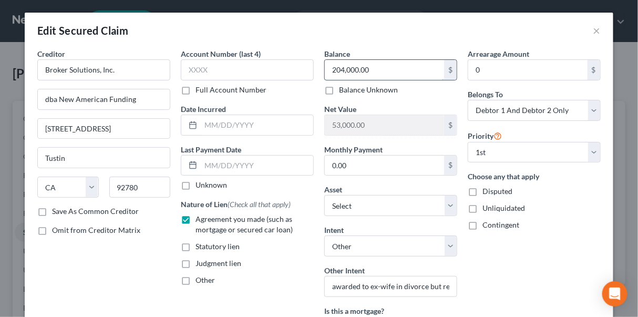
click at [337, 69] on input "204,000.00" at bounding box center [384, 70] width 119 height 20
drag, startPoint x: 340, startPoint y: 67, endPoint x: 332, endPoint y: 68, distance: 8.0
click at [332, 68] on input "204,000.00" at bounding box center [384, 70] width 119 height 20
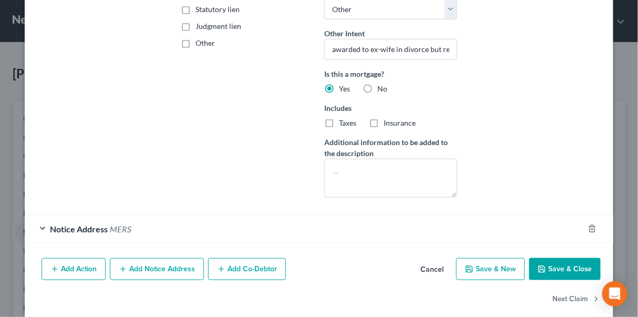
scroll to position [239, 0]
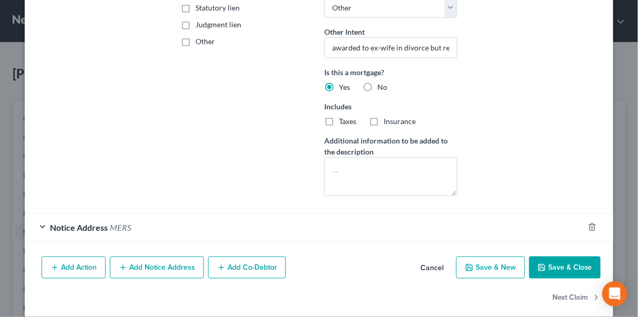
click at [566, 269] on button "Save & Close" at bounding box center [564, 267] width 71 height 22
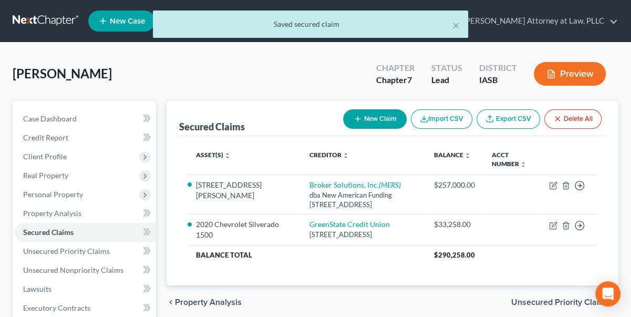
click at [587, 74] on button "Preview" at bounding box center [570, 74] width 72 height 24
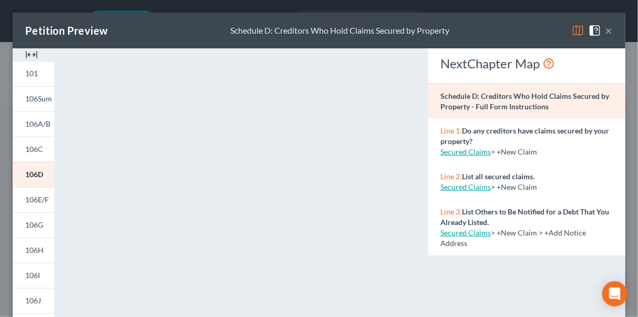
click at [606, 32] on div "Petition Preview Schedule D: Creditors Who Hold Claims Secured by Property ×" at bounding box center [319, 31] width 613 height 36
click at [605, 30] on button "×" at bounding box center [608, 30] width 7 height 13
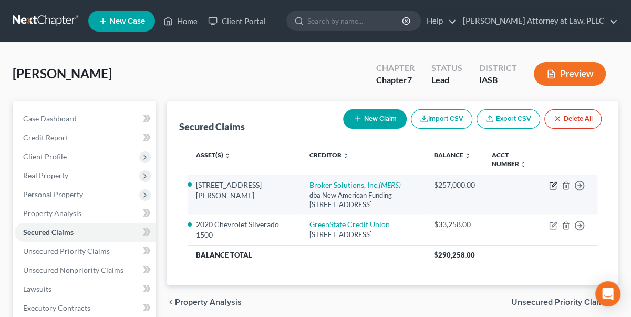
click at [555, 185] on icon "button" at bounding box center [553, 185] width 8 height 8
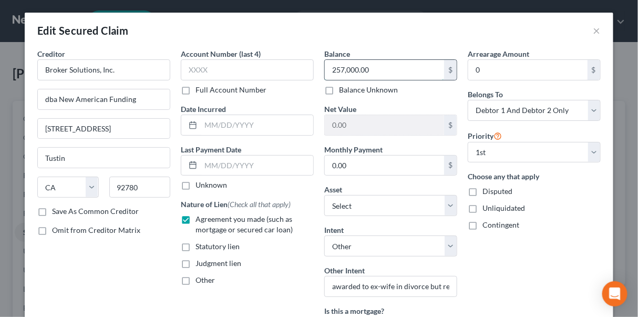
click at [337, 67] on input "257,000.00" at bounding box center [384, 70] width 119 height 20
click at [349, 127] on input "0.00" at bounding box center [384, 125] width 119 height 20
drag, startPoint x: 350, startPoint y: 126, endPoint x: 381, endPoint y: 116, distance: 32.6
click at [350, 124] on input "0.00" at bounding box center [384, 125] width 119 height 20
click at [399, 117] on input "0.00" at bounding box center [384, 125] width 119 height 20
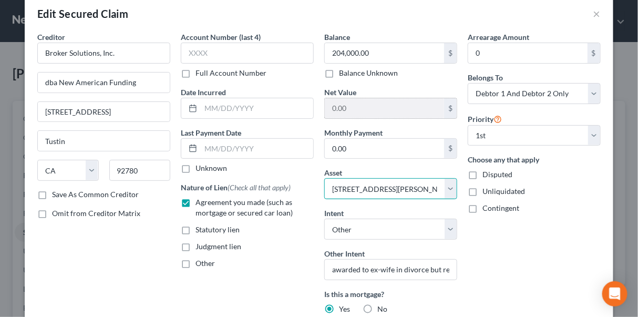
scroll to position [0, 0]
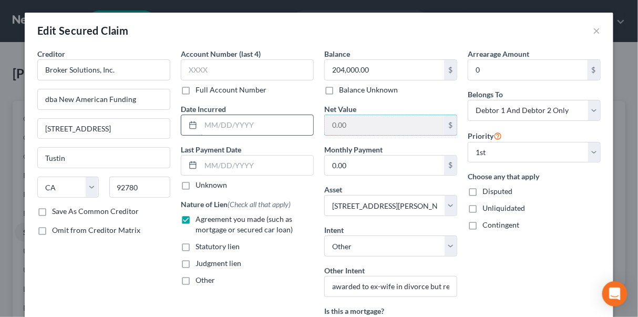
drag, startPoint x: 350, startPoint y: 124, endPoint x: 305, endPoint y: 125, distance: 44.2
click at [305, 125] on div "Creditor * Broker Solutions, Inc. dba New American Funding 14511 Myford Road; S…" at bounding box center [319, 245] width 574 height 395
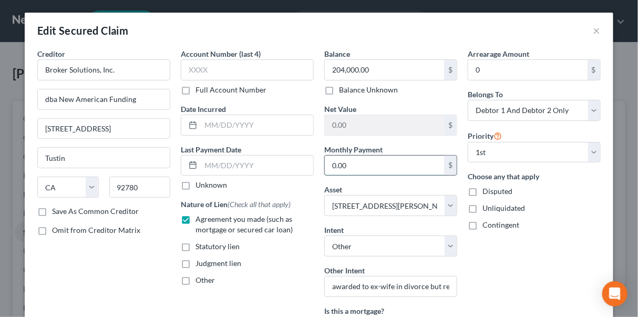
click at [348, 163] on input "0.00" at bounding box center [384, 166] width 119 height 20
click at [330, 122] on input "0.00" at bounding box center [384, 125] width 119 height 20
click at [593, 26] on button "×" at bounding box center [596, 30] width 7 height 13
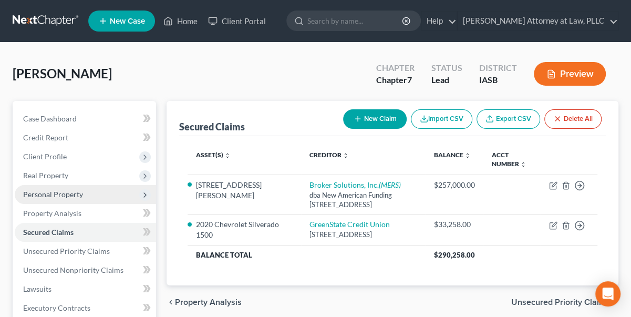
click at [57, 194] on span "Personal Property" at bounding box center [53, 194] width 60 height 9
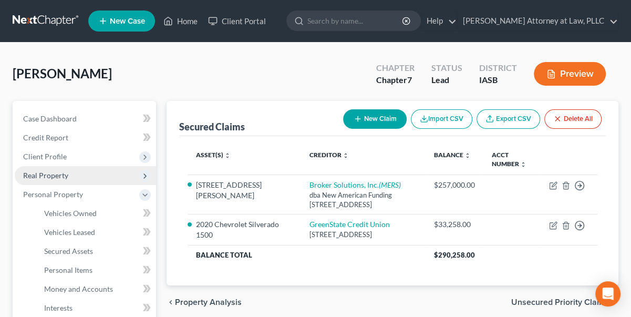
click at [59, 176] on span "Real Property" at bounding box center [45, 175] width 45 height 9
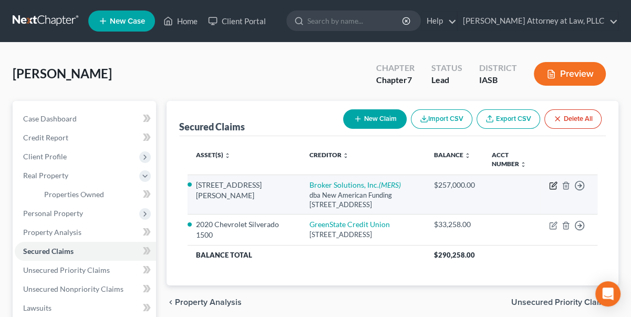
click at [552, 181] on icon "button" at bounding box center [553, 185] width 8 height 8
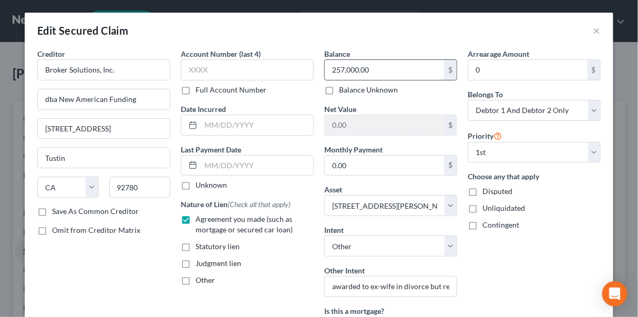
click at [344, 68] on input "257,000.00" at bounding box center [384, 70] width 119 height 20
drag, startPoint x: 334, startPoint y: 68, endPoint x: 340, endPoint y: 65, distance: 7.1
click at [340, 65] on input "257,000.00" at bounding box center [384, 70] width 119 height 20
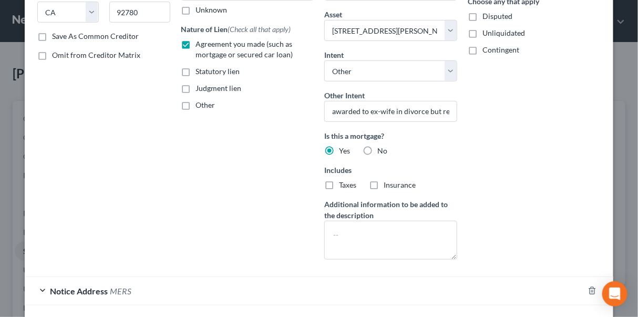
scroll to position [239, 0]
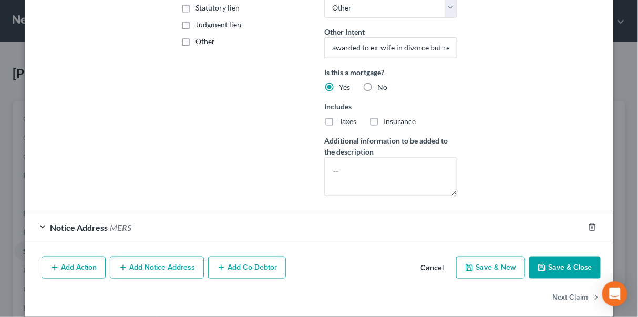
click at [552, 261] on button "Save & Close" at bounding box center [564, 267] width 71 height 22
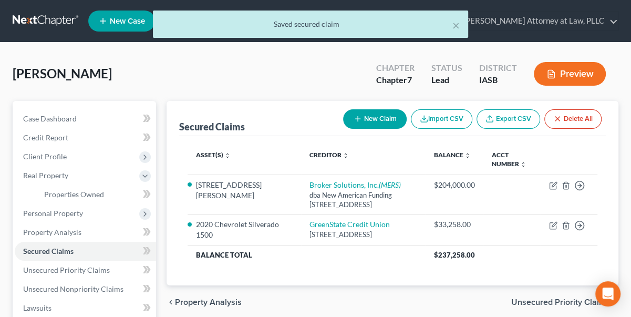
click at [570, 81] on button "Preview" at bounding box center [570, 74] width 72 height 24
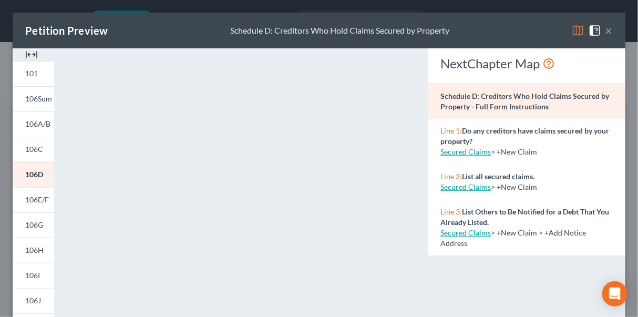
click at [607, 35] on div "Petition Preview Schedule D: Creditors Who Hold Claims Secured by Property ×" at bounding box center [319, 31] width 613 height 36
click at [605, 27] on button "×" at bounding box center [608, 30] width 7 height 13
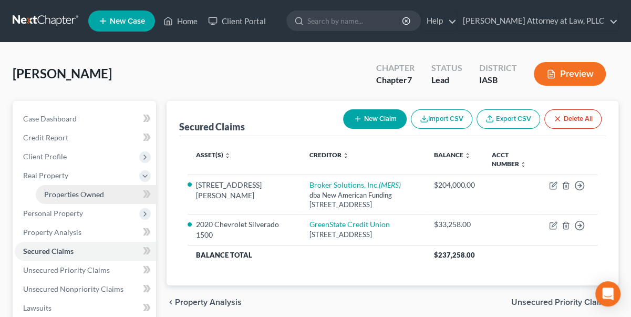
click at [85, 194] on span "Properties Owned" at bounding box center [74, 194] width 60 height 9
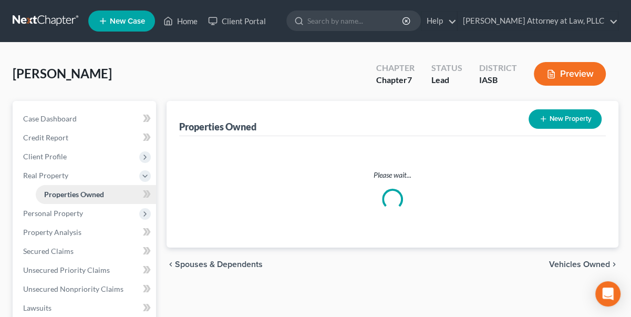
click at [85, 194] on span "Properties Owned" at bounding box center [74, 194] width 60 height 9
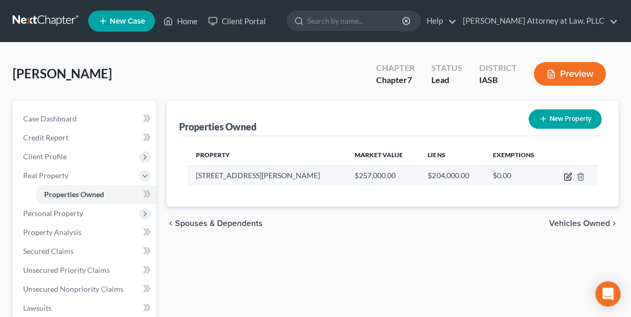
click at [566, 175] on icon "button" at bounding box center [568, 176] width 8 height 8
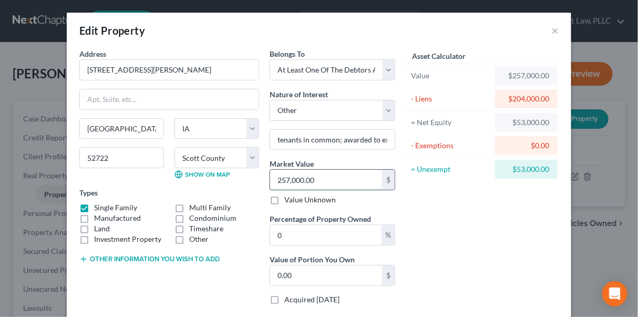
drag, startPoint x: 278, startPoint y: 180, endPoint x: 286, endPoint y: 178, distance: 8.8
click at [279, 179] on input "257,000.00" at bounding box center [326, 180] width 112 height 20
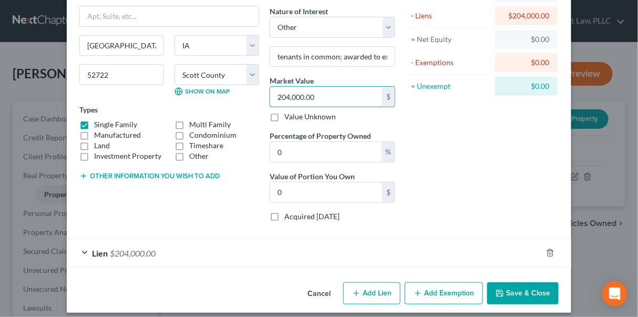
scroll to position [89, 0]
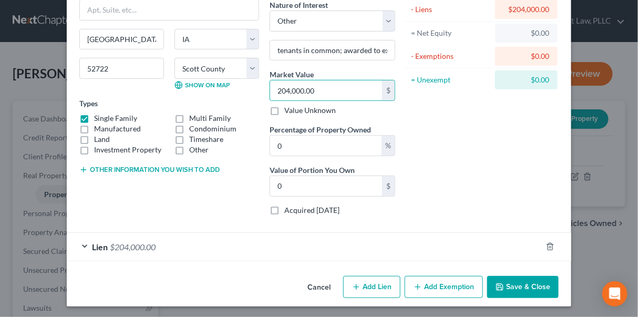
click at [543, 286] on button "Save & Close" at bounding box center [522, 287] width 71 height 22
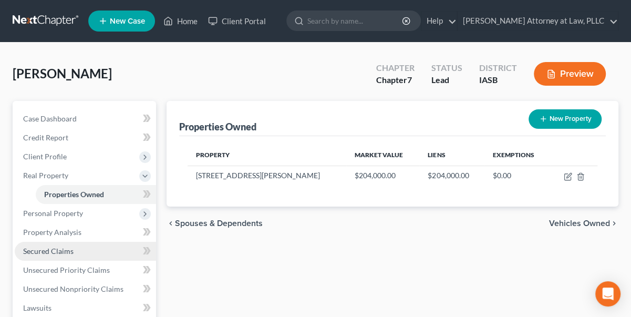
click at [54, 249] on span "Secured Claims" at bounding box center [48, 250] width 50 height 9
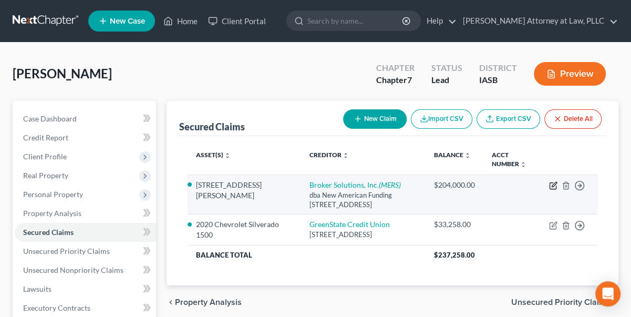
click at [552, 186] on icon "button" at bounding box center [554, 184] width 5 height 5
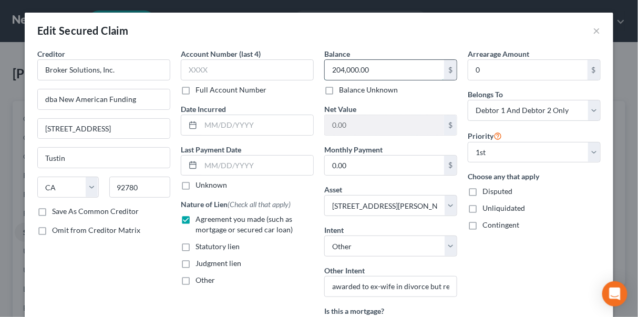
click at [337, 67] on input "204,000.00" at bounding box center [384, 70] width 119 height 20
click at [334, 117] on input "0.00" at bounding box center [384, 125] width 119 height 20
click at [335, 71] on input "204,000.00" at bounding box center [384, 70] width 119 height 20
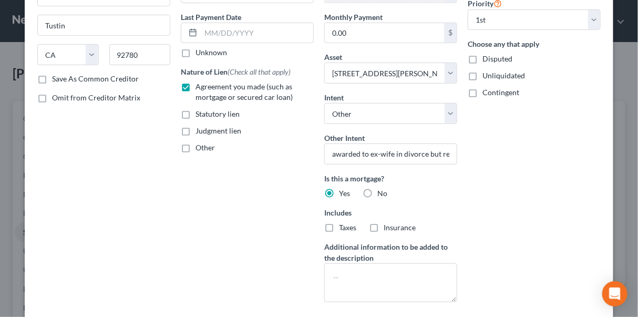
scroll to position [191, 0]
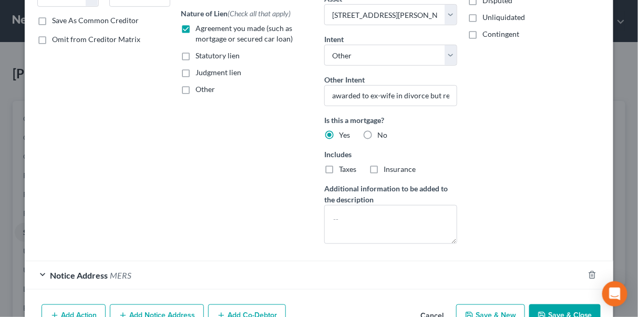
click at [556, 307] on button "Save & Close" at bounding box center [564, 315] width 71 height 22
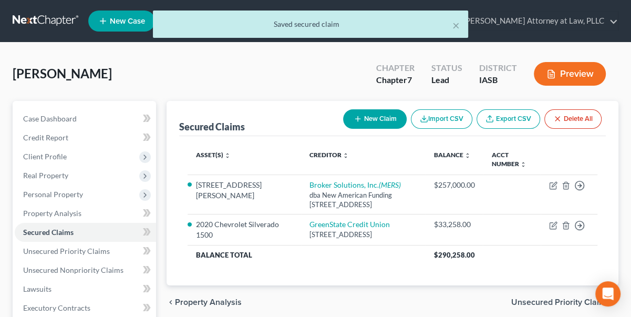
click at [594, 75] on button "Preview" at bounding box center [570, 74] width 72 height 24
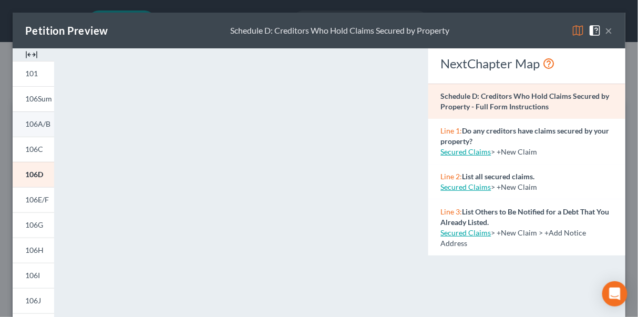
click at [40, 124] on span "106A/B" at bounding box center [37, 123] width 25 height 9
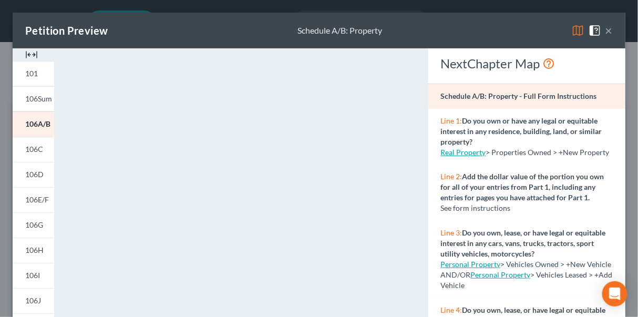
click at [607, 32] on div "Petition Preview Schedule A/B: Property ×" at bounding box center [319, 31] width 613 height 36
click at [605, 29] on button "×" at bounding box center [608, 30] width 7 height 13
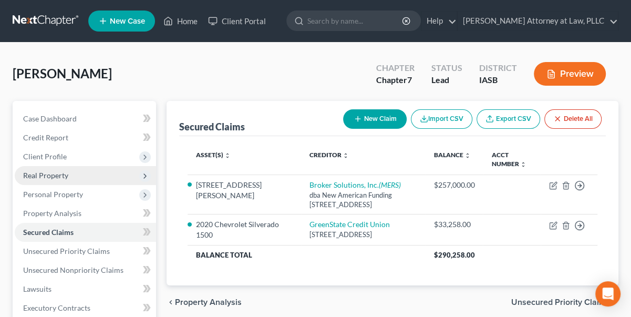
click at [60, 175] on span "Real Property" at bounding box center [45, 175] width 45 height 9
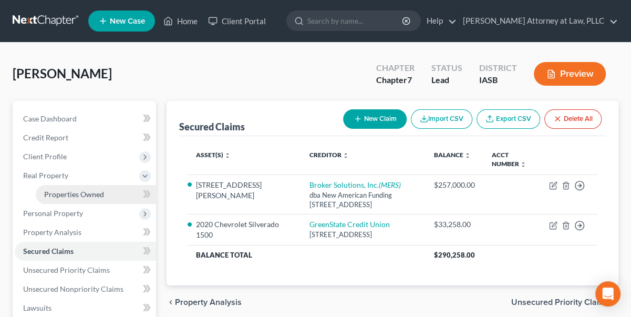
click at [75, 193] on span "Properties Owned" at bounding box center [74, 194] width 60 height 9
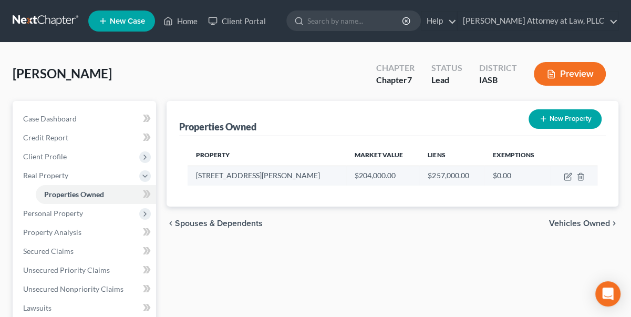
click at [419, 174] on td "$257,000.00" at bounding box center [451, 176] width 65 height 20
click at [568, 174] on icon "button" at bounding box center [568, 176] width 8 height 8
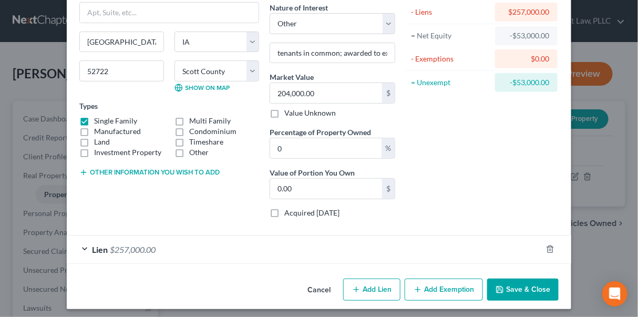
scroll to position [89, 0]
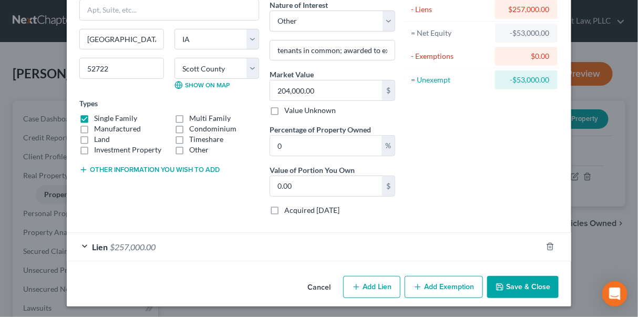
click at [524, 288] on button "Save & Close" at bounding box center [522, 287] width 71 height 22
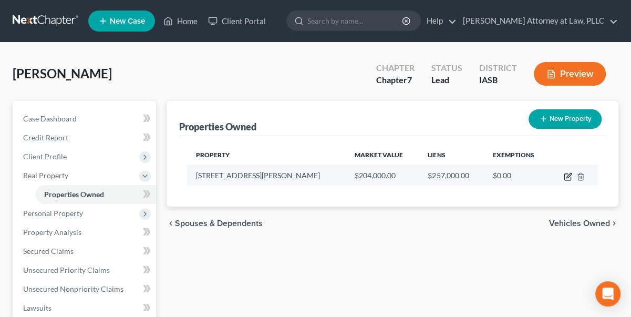
click at [568, 173] on icon "button" at bounding box center [568, 176] width 8 height 8
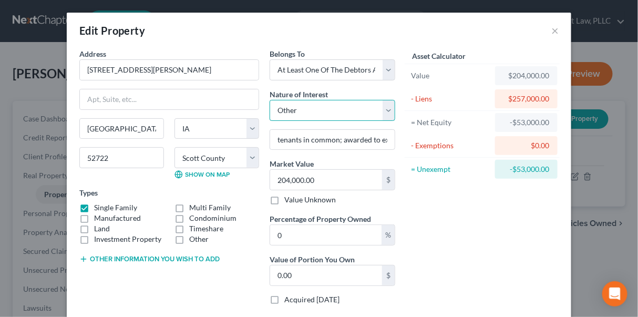
click at [387, 107] on select "Select Fee Simple Joint Tenant Life Estate Equitable Interest Future Interest T…" at bounding box center [333, 110] width 126 height 21
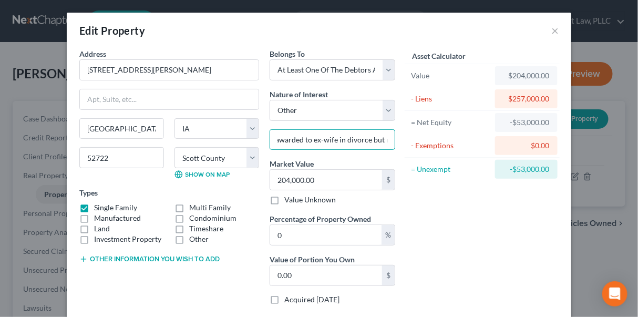
scroll to position [0, 124]
drag, startPoint x: 269, startPoint y: 137, endPoint x: 395, endPoint y: 145, distance: 126.4
click at [395, 145] on div "Belongs To * Select Debtor 1 Only Debtor 2 Only Debtor 1 And Debtor 2 Only At L…" at bounding box center [332, 180] width 136 height 265
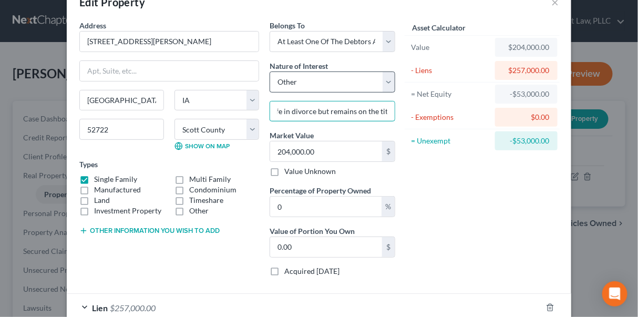
scroll to position [0, 0]
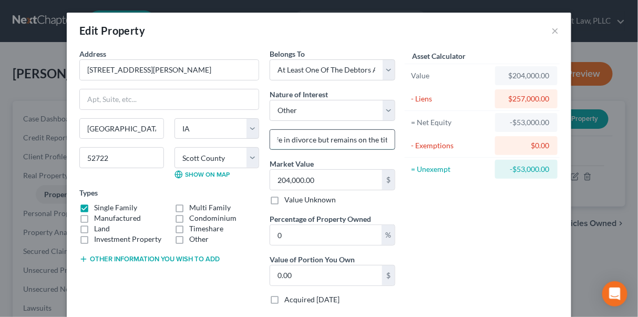
click at [272, 140] on input "tenants in common; awarded to ex-wife in divorce but remains on the title" at bounding box center [332, 140] width 125 height 20
drag, startPoint x: 272, startPoint y: 136, endPoint x: 458, endPoint y: 138, distance: 185.5
click at [458, 138] on div "Address * 3110 S. Hampton Drive Bettendorf State AL AK AR AZ CA CO CT DE DC FL …" at bounding box center [319, 180] width 490 height 265
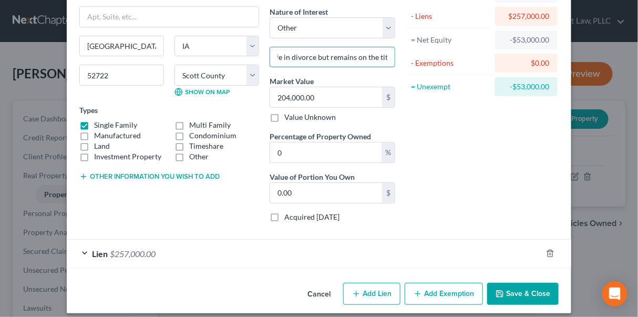
scroll to position [89, 0]
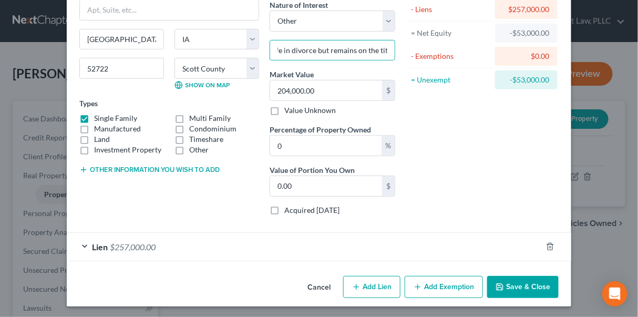
click at [511, 289] on button "Save & Close" at bounding box center [522, 287] width 71 height 22
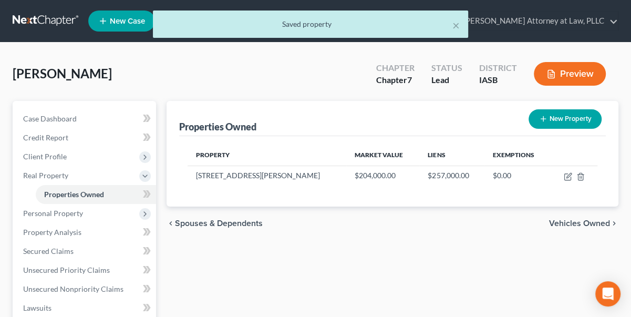
click at [578, 76] on button "Preview" at bounding box center [570, 74] width 72 height 24
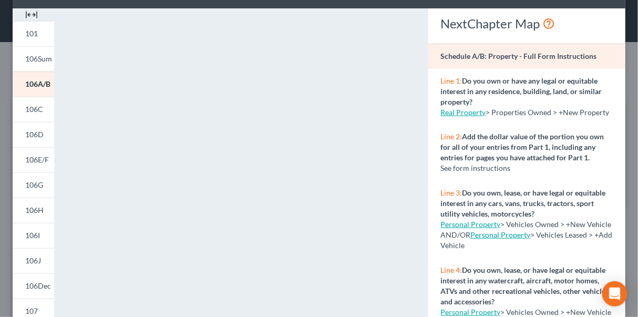
scroll to position [95, 0]
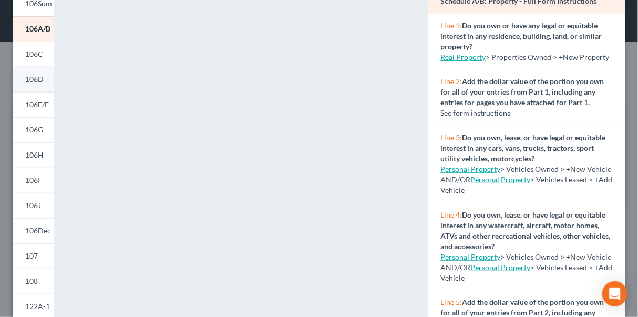
click at [35, 77] on span "106D" at bounding box center [34, 79] width 18 height 9
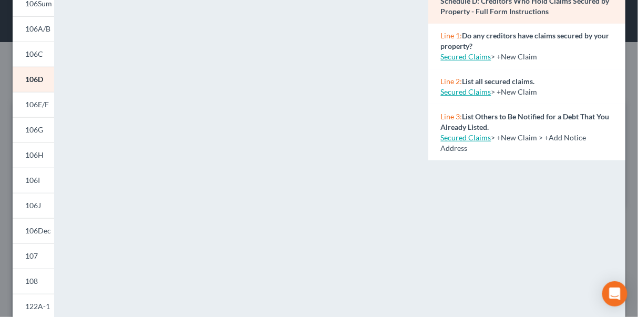
scroll to position [0, 0]
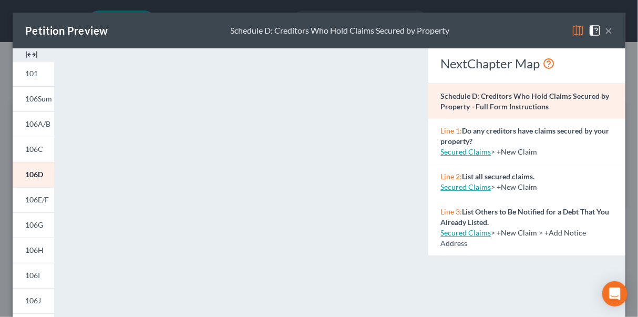
click at [605, 31] on button "×" at bounding box center [608, 30] width 7 height 13
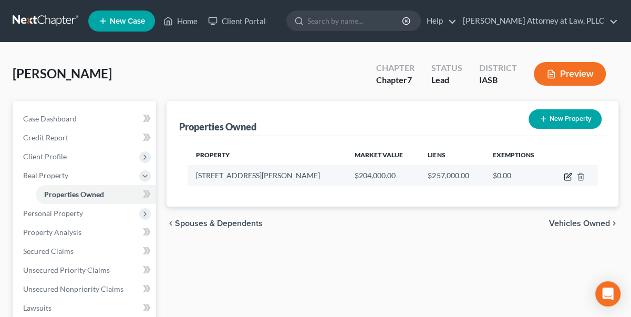
click at [566, 176] on icon "button" at bounding box center [568, 176] width 8 height 8
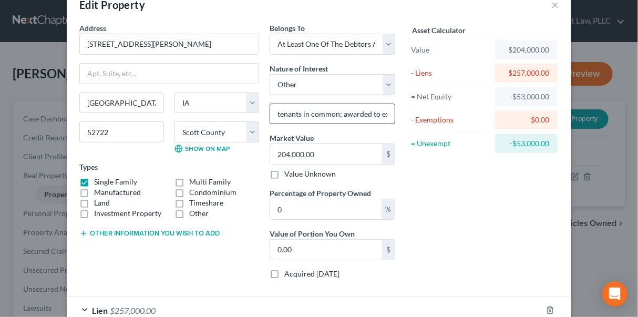
scroll to position [47, 0]
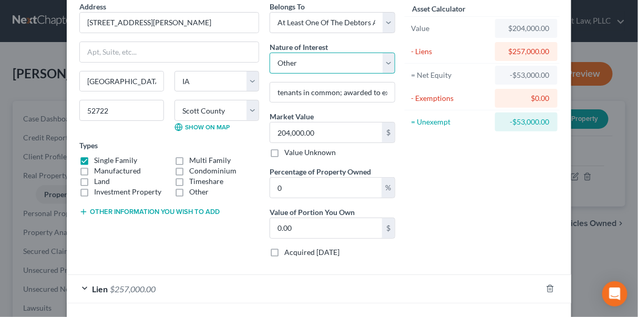
click at [389, 60] on select "Select Fee Simple Joint Tenant Life Estate Equitable Interest Future Interest T…" at bounding box center [333, 63] width 126 height 21
click at [270, 53] on select "Select Fee Simple Joint Tenant Life Estate Equitable Interest Future Interest T…" at bounding box center [333, 63] width 126 height 21
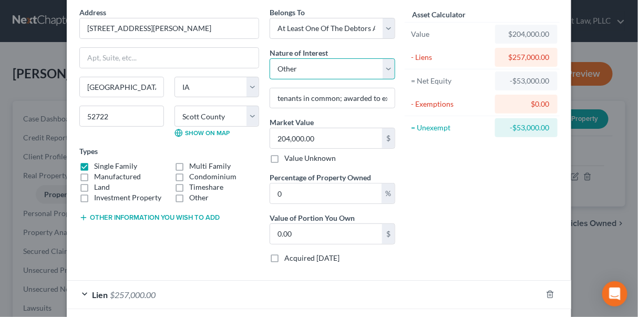
scroll to position [89, 0]
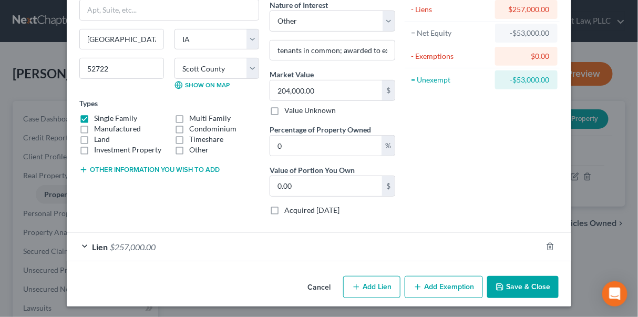
click at [81, 168] on icon "button" at bounding box center [83, 170] width 8 height 8
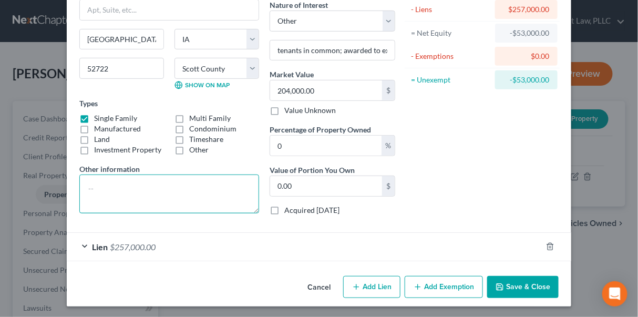
click at [89, 182] on textarea at bounding box center [169, 193] width 180 height 39
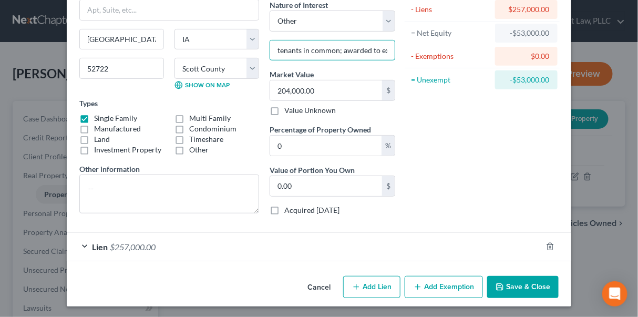
scroll to position [0, 124]
drag, startPoint x: 272, startPoint y: 46, endPoint x: 422, endPoint y: 47, distance: 149.8
click at [422, 47] on div "Address * 3110 S. Hampton Drive Bettendorf State AL AK AR AZ CA CO CT DE DC FL …" at bounding box center [319, 91] width 490 height 265
click at [136, 182] on textarea at bounding box center [169, 193] width 180 height 39
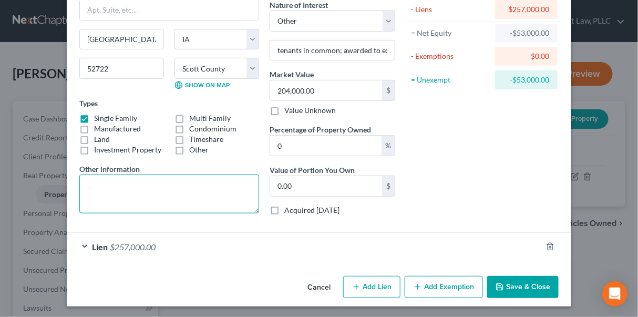
paste textarea "tenants in common; awarded to ex-wife in divorce but remains on the title"
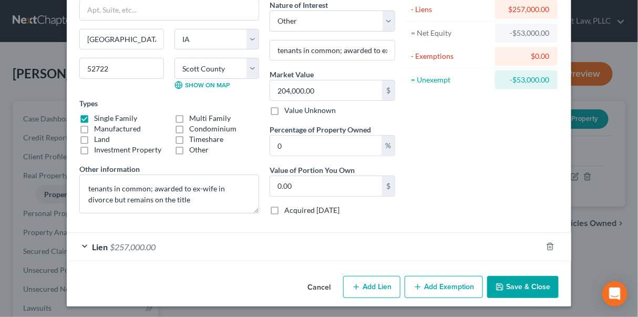
click at [416, 134] on div "Asset Calculator Value $204,000.00 - Liens $257,000.00 = Net Equity -$53,000.00…" at bounding box center [481, 91] width 163 height 265
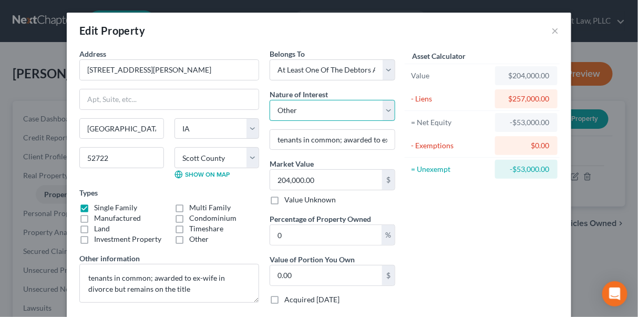
click at [385, 111] on select "Select Fee Simple Joint Tenant Life Estate Equitable Interest Future Interest T…" at bounding box center [333, 110] width 126 height 21
click at [270, 100] on select "Select Fee Simple Joint Tenant Life Estate Equitable Interest Future Interest T…" at bounding box center [333, 110] width 126 height 21
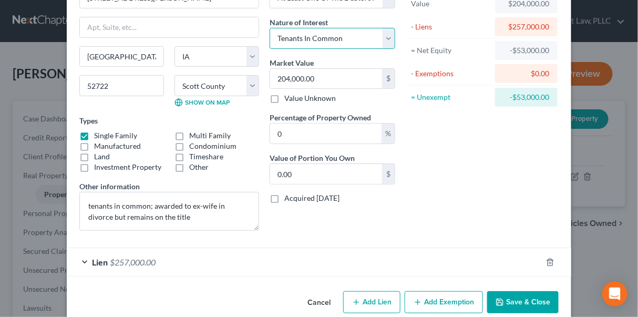
scroll to position [88, 0]
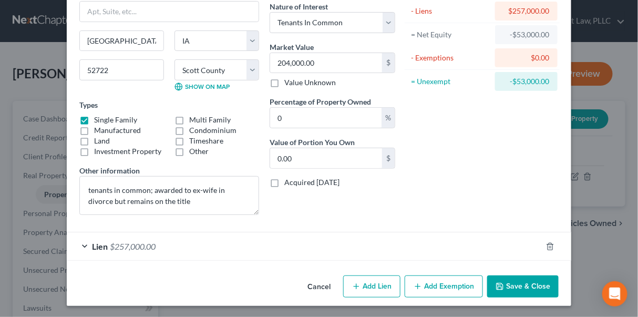
click at [534, 284] on button "Save & Close" at bounding box center [522, 286] width 71 height 22
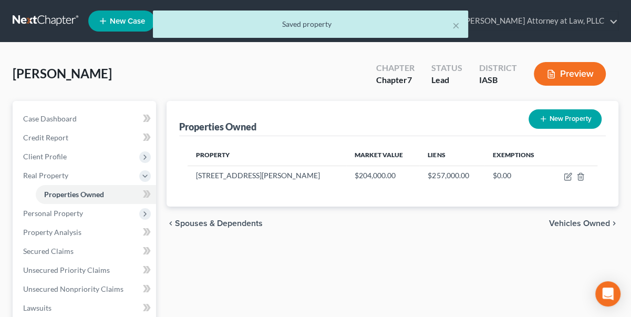
click at [576, 67] on button "Preview" at bounding box center [570, 74] width 72 height 24
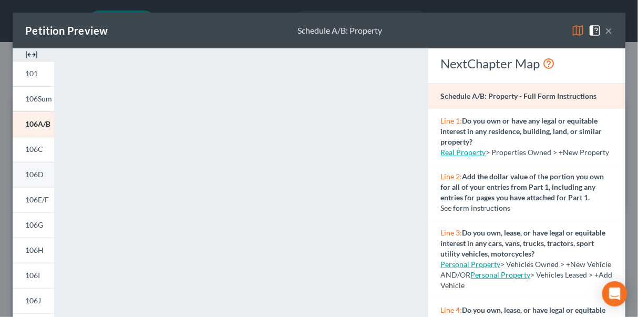
click at [35, 177] on span "106D" at bounding box center [34, 174] width 18 height 9
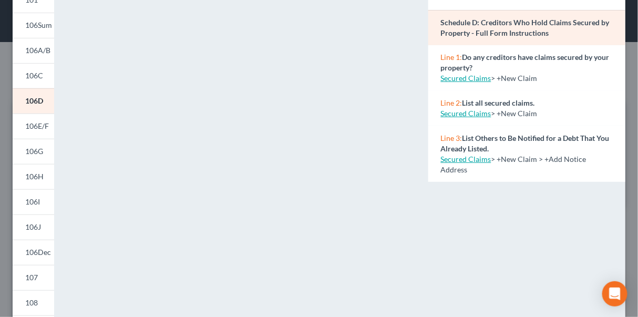
scroll to position [0, 0]
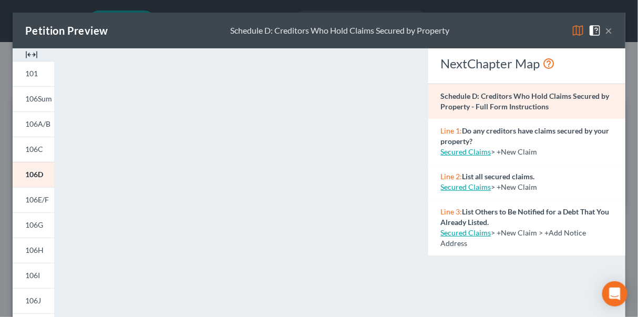
click at [605, 30] on button "×" at bounding box center [608, 30] width 7 height 13
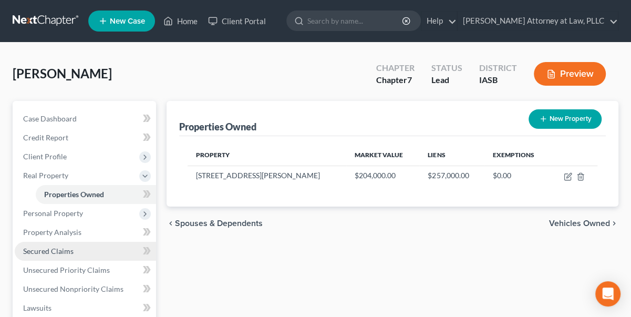
click at [62, 250] on span "Secured Claims" at bounding box center [48, 250] width 50 height 9
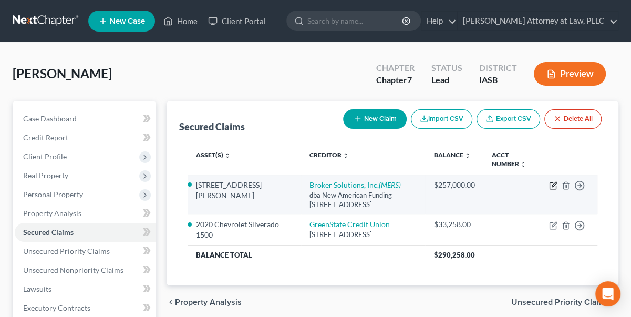
click at [555, 186] on icon "button" at bounding box center [553, 185] width 8 height 8
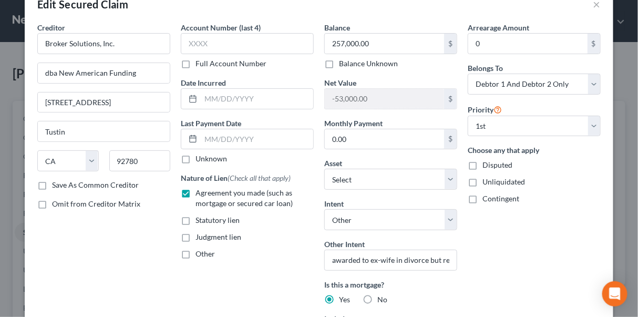
scroll to position [47, 0]
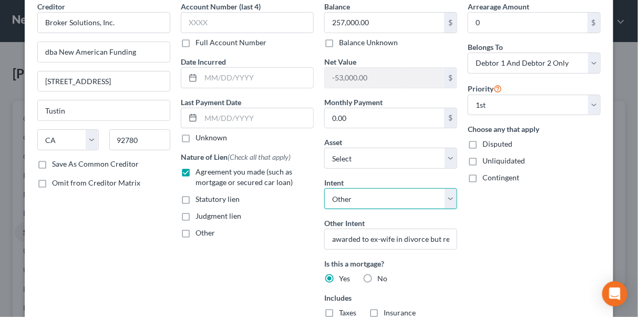
click at [447, 191] on select "Select Surrender Redeem Reaffirm Avoid Other" at bounding box center [390, 198] width 133 height 21
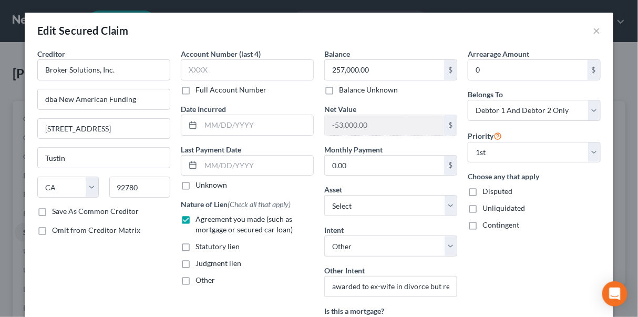
click at [196, 279] on label "Other" at bounding box center [205, 280] width 19 height 11
click at [200, 279] on input "Other" at bounding box center [203, 278] width 7 height 7
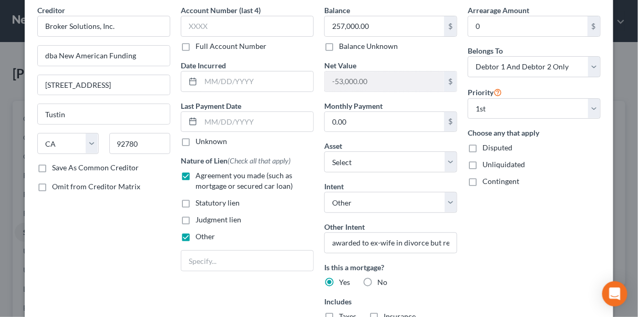
scroll to position [95, 0]
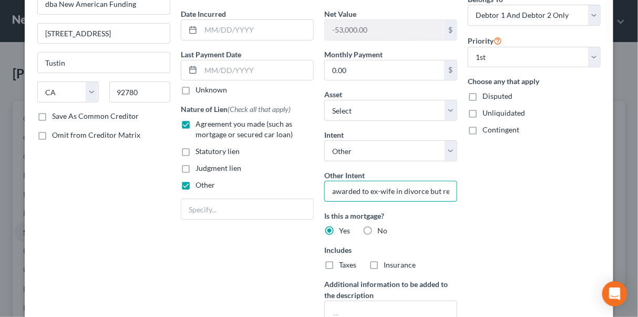
click at [329, 190] on input "awarded to ex-wife in divorce but remains on the title" at bounding box center [390, 191] width 133 height 21
drag, startPoint x: 325, startPoint y: 187, endPoint x: 527, endPoint y: 188, distance: 201.8
click at [527, 188] on div "Creditor * Broker Solutions, Inc. dba New American Funding 14511 Myford Road; S…" at bounding box center [319, 150] width 574 height 395
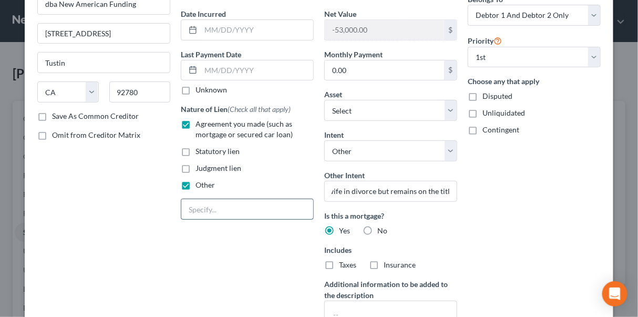
scroll to position [0, 0]
click at [227, 203] on input "text" at bounding box center [247, 209] width 132 height 20
paste input "awarded to ex-wife in divorce but remains on the title"
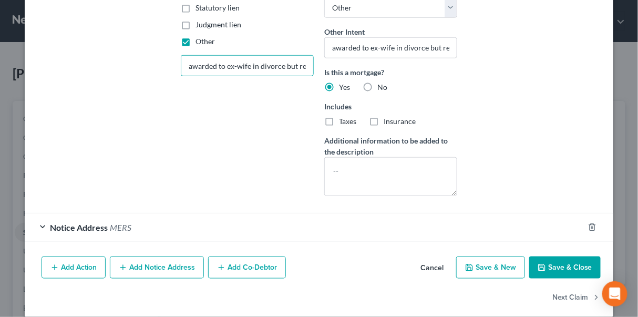
click at [582, 269] on button "Save & Close" at bounding box center [564, 267] width 71 height 22
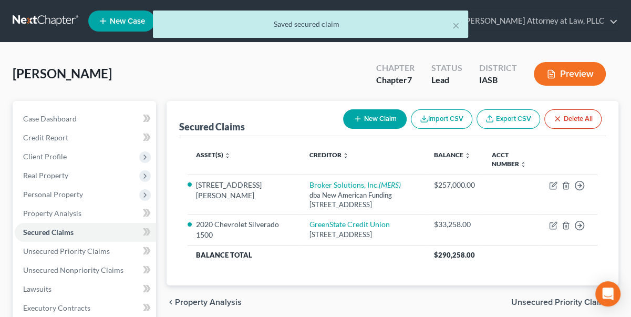
click at [582, 71] on button "Preview" at bounding box center [570, 74] width 72 height 24
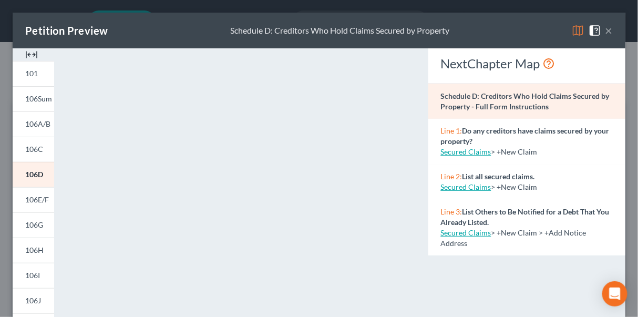
click at [613, 29] on div "Petition Preview Schedule D: Creditors Who Hold Claims Secured by Property ×" at bounding box center [319, 31] width 613 height 36
click at [609, 32] on div "Petition Preview Schedule D: Creditors Who Hold Claims Secured by Property ×" at bounding box center [319, 31] width 613 height 36
click at [606, 30] on div "Petition Preview Schedule D: Creditors Who Hold Claims Secured by Property ×" at bounding box center [319, 31] width 613 height 36
click at [605, 29] on button "×" at bounding box center [608, 30] width 7 height 13
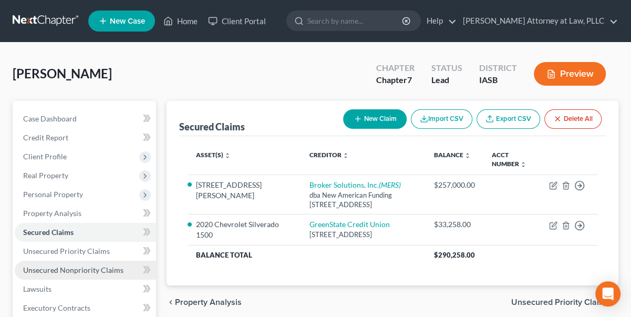
click at [74, 271] on span "Unsecured Nonpriority Claims" at bounding box center [73, 269] width 100 height 9
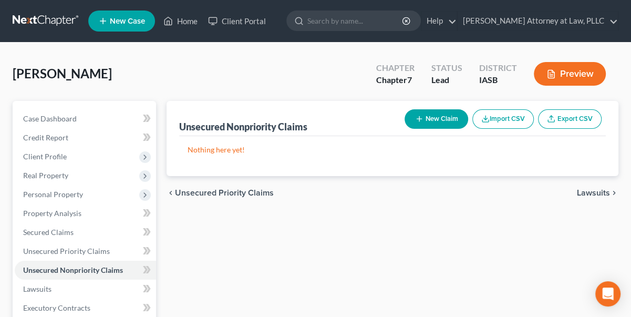
click at [457, 120] on button "New Claim" at bounding box center [437, 118] width 64 height 19
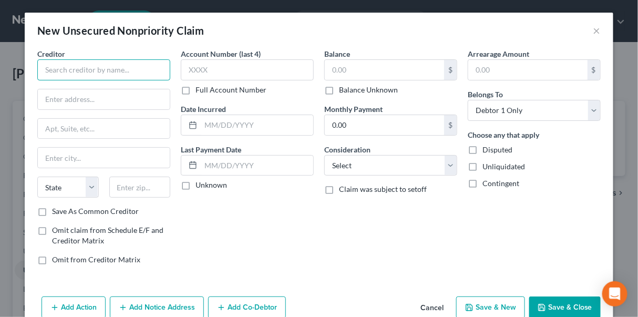
drag, startPoint x: 47, startPoint y: 66, endPoint x: 53, endPoint y: 52, distance: 15.8
click at [48, 67] on input "text" at bounding box center [103, 69] width 133 height 21
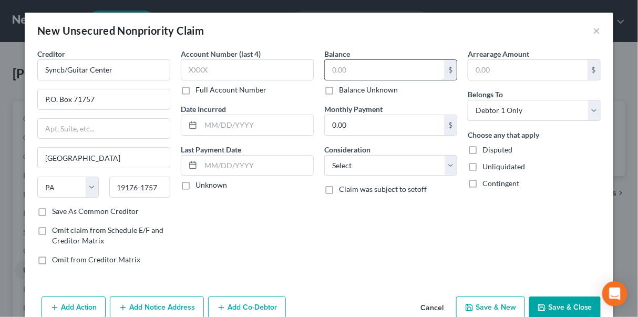
click at [333, 67] on input "text" at bounding box center [384, 70] width 119 height 20
click at [494, 304] on button "Save & New" at bounding box center [490, 307] width 69 height 22
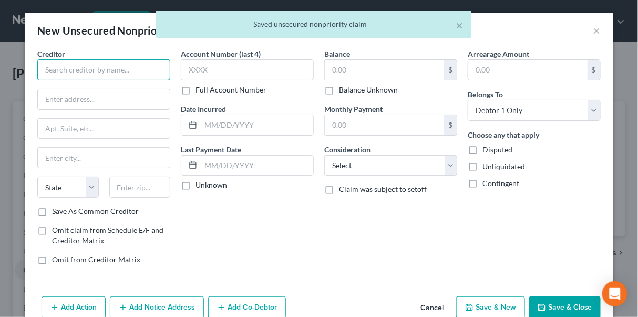
drag, startPoint x: 89, startPoint y: 67, endPoint x: 213, endPoint y: 8, distance: 137.3
click at [97, 58] on div "Creditor *" at bounding box center [103, 64] width 133 height 32
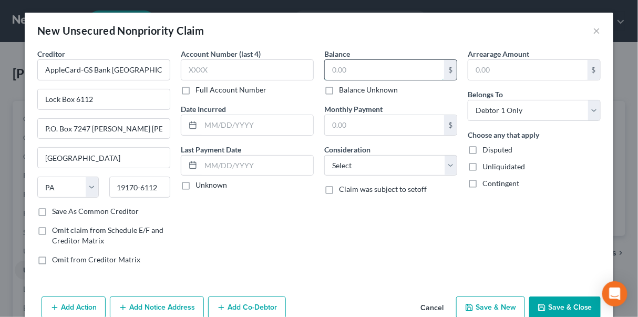
click at [325, 62] on input "text" at bounding box center [384, 70] width 119 height 20
click at [553, 307] on button "Save & Close" at bounding box center [564, 307] width 71 height 22
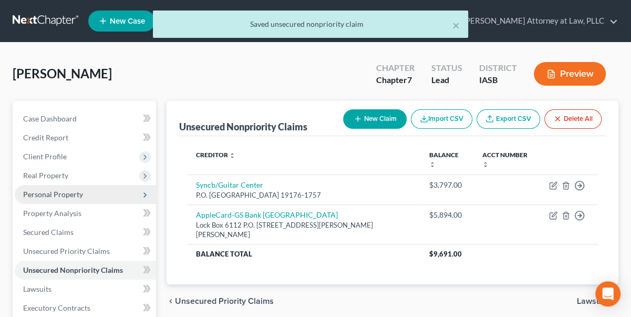
click at [56, 190] on span "Personal Property" at bounding box center [53, 194] width 60 height 9
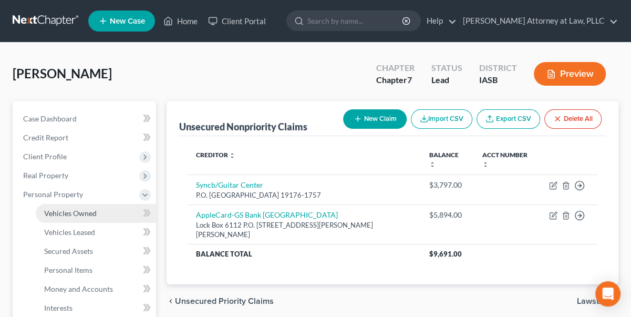
click at [75, 212] on span "Vehicles Owned" at bounding box center [70, 213] width 53 height 9
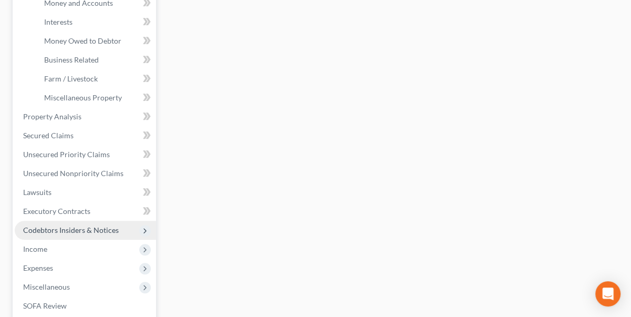
scroll to position [286, 0]
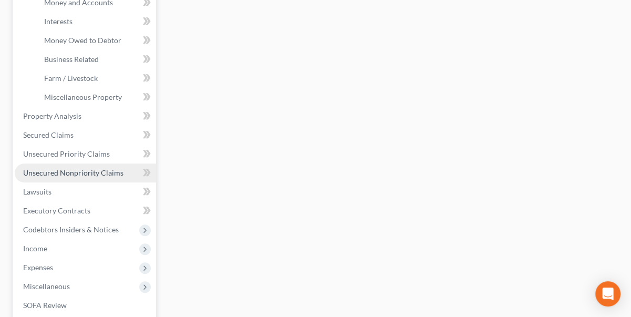
click at [61, 170] on span "Unsecured Nonpriority Claims" at bounding box center [73, 172] width 100 height 9
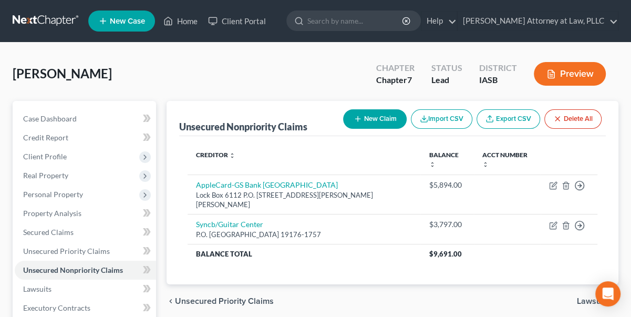
click at [372, 117] on button "New Claim" at bounding box center [375, 118] width 64 height 19
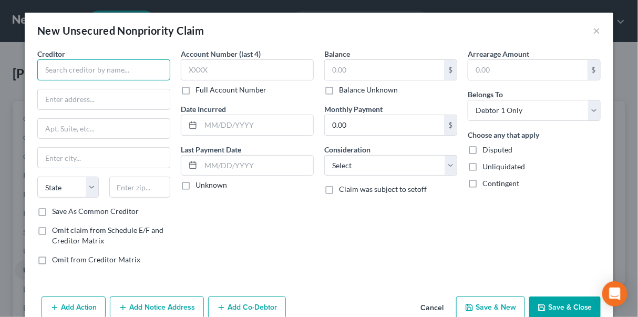
click at [116, 69] on input "text" at bounding box center [103, 69] width 133 height 21
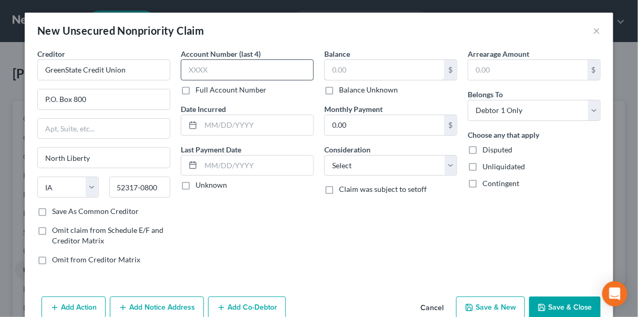
drag, startPoint x: 372, startPoint y: 69, endPoint x: 302, endPoint y: 69, distance: 69.4
click at [302, 69] on div "Creditor * GreenState Credit Union P.O. Box 800 North Liberty State AL AK AR AZ…" at bounding box center [319, 160] width 574 height 225
click at [542, 309] on icon "button" at bounding box center [542, 307] width 6 height 6
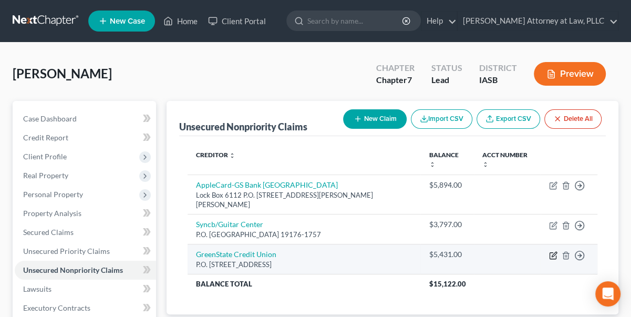
click at [555, 253] on icon "button" at bounding box center [553, 255] width 8 height 8
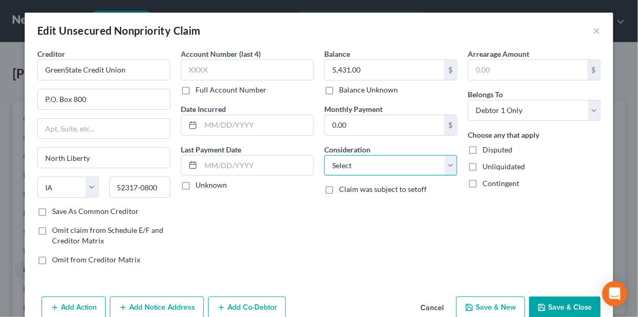
click at [451, 163] on select "Select Cable / Satellite Services Collection Agency Credit Card Debt Debt Couns…" at bounding box center [390, 165] width 133 height 21
click at [435, 302] on button "Cancel" at bounding box center [432, 307] width 40 height 21
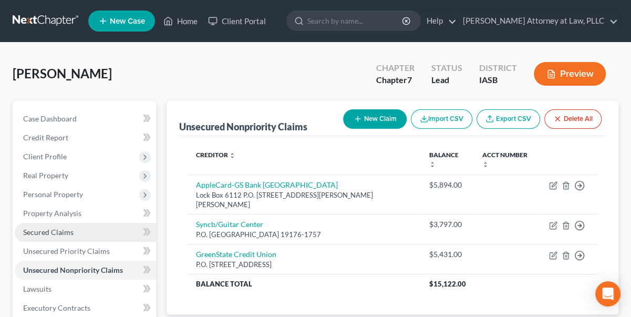
click at [45, 232] on span "Secured Claims" at bounding box center [48, 232] width 50 height 9
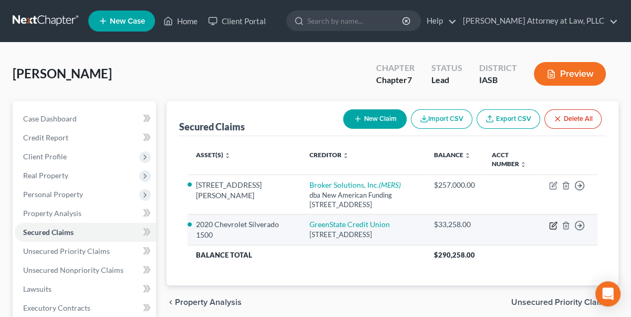
click at [555, 225] on icon "button" at bounding box center [553, 225] width 8 height 8
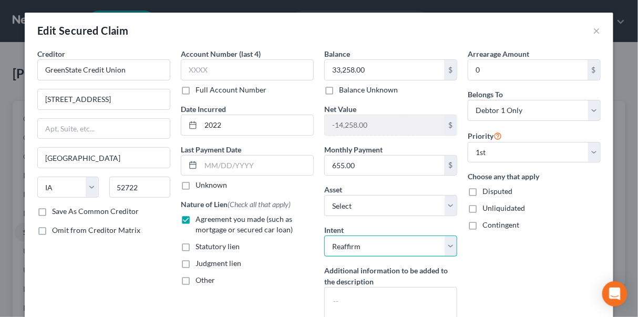
click at [446, 240] on select "Select Surrender Redeem Reaffirm Avoid Other" at bounding box center [390, 245] width 133 height 21
click at [324, 235] on select "Select Surrender Redeem Reaffirm Avoid Other" at bounding box center [390, 245] width 133 height 21
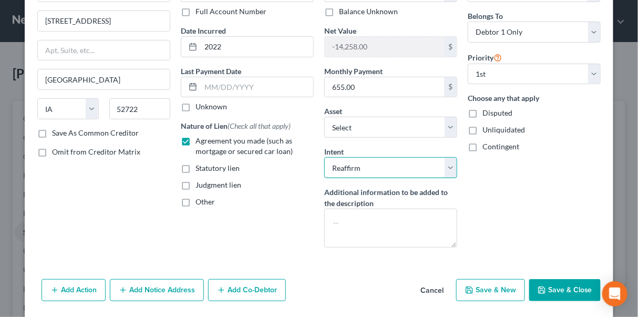
scroll to position [95, 0]
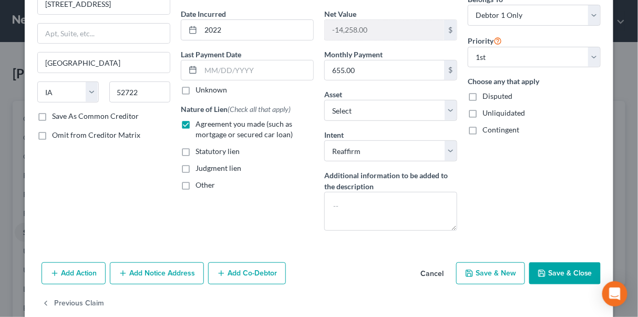
click at [581, 270] on button "Save & Close" at bounding box center [564, 273] width 71 height 22
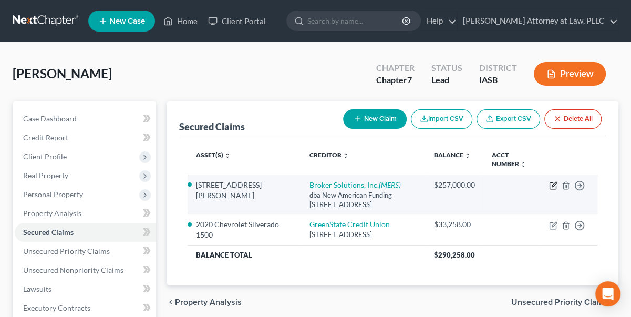
click at [555, 185] on icon "button" at bounding box center [553, 185] width 8 height 8
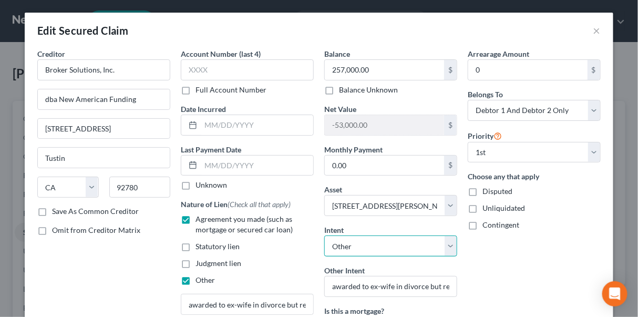
click at [448, 241] on select "Select Surrender Redeem Reaffirm Avoid Other" at bounding box center [390, 245] width 133 height 21
click at [324, 235] on select "Select Surrender Redeem Reaffirm Avoid Other" at bounding box center [390, 245] width 133 height 21
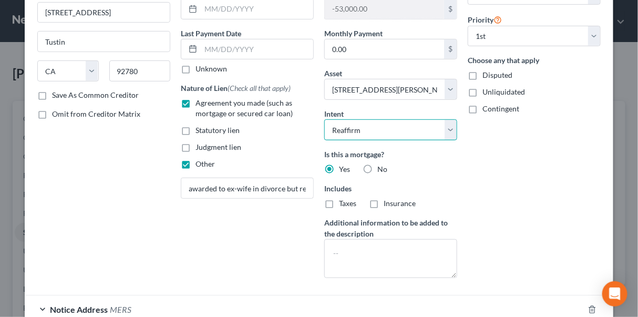
scroll to position [143, 0]
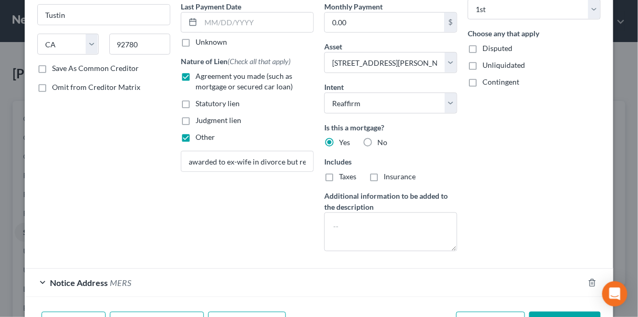
click at [573, 312] on button "Save & Close" at bounding box center [564, 323] width 71 height 22
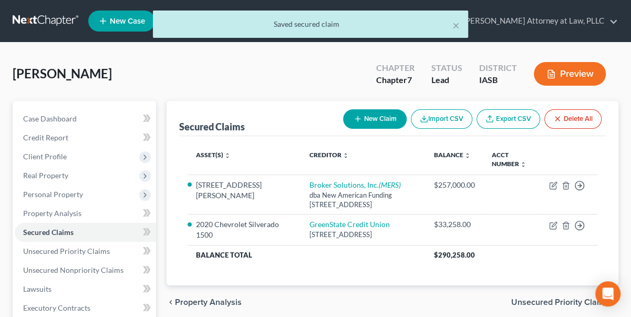
click at [574, 75] on button "Preview" at bounding box center [570, 74] width 72 height 24
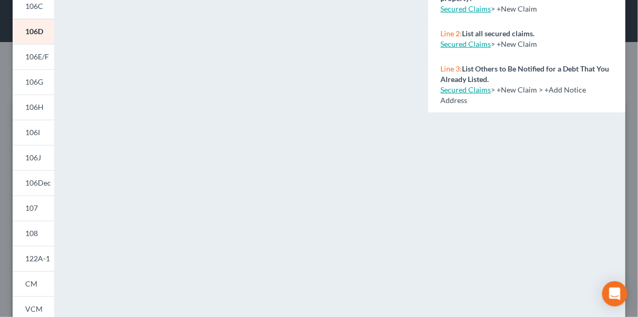
drag, startPoint x: 34, startPoint y: 233, endPoint x: 56, endPoint y: 232, distance: 22.1
click at [34, 233] on span "108" at bounding box center [31, 233] width 13 height 9
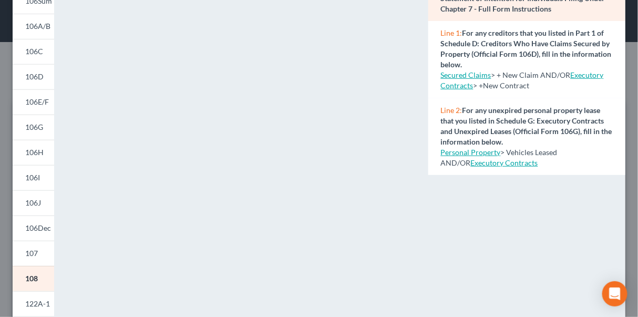
scroll to position [0, 0]
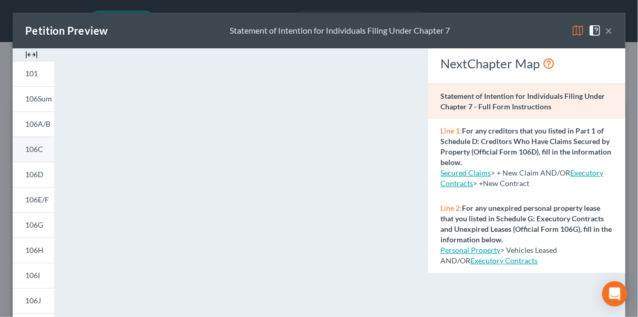
click at [43, 148] on link "106C" at bounding box center [34, 149] width 42 height 25
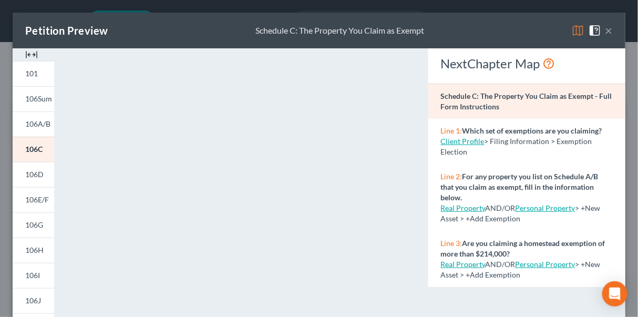
click at [605, 29] on button "×" at bounding box center [608, 30] width 7 height 13
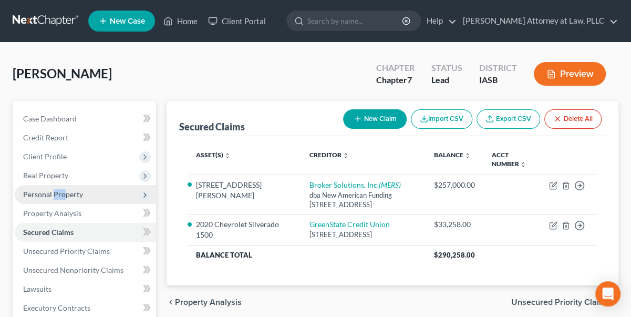
drag, startPoint x: 53, startPoint y: 192, endPoint x: 63, endPoint y: 188, distance: 10.8
click at [63, 188] on span "Personal Property" at bounding box center [85, 194] width 141 height 19
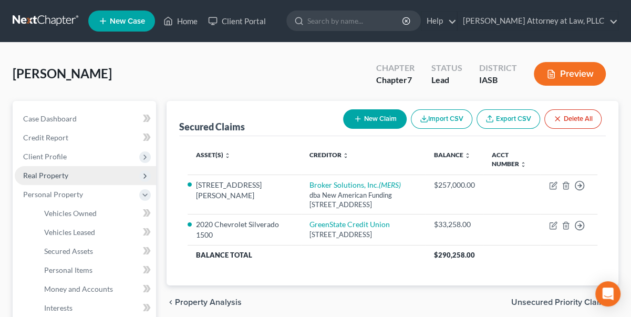
click at [61, 172] on span "Real Property" at bounding box center [45, 175] width 45 height 9
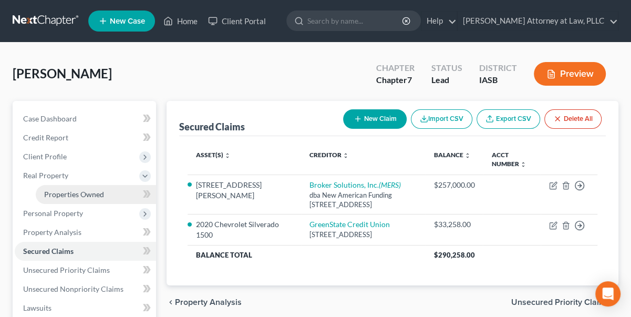
click at [68, 192] on span "Properties Owned" at bounding box center [74, 194] width 60 height 9
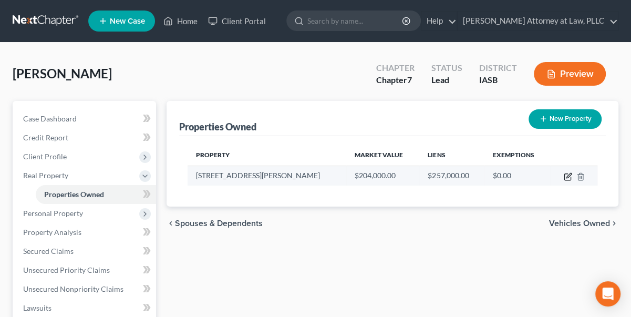
click at [569, 174] on icon "button" at bounding box center [568, 176] width 8 height 8
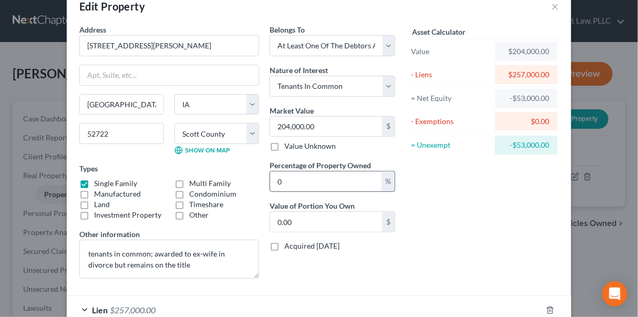
scroll to position [88, 0]
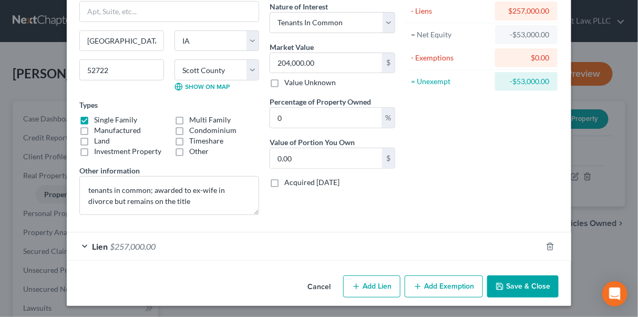
click at [438, 286] on button "Add Exemption" at bounding box center [444, 286] width 78 height 22
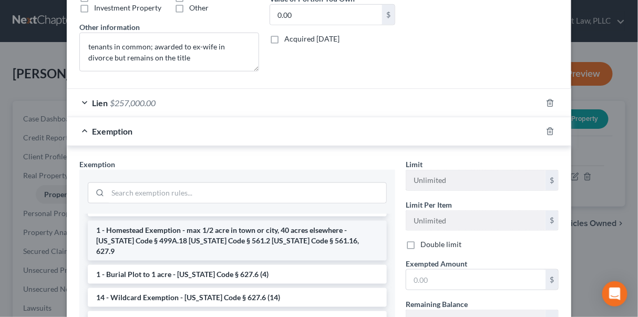
scroll to position [0, 0]
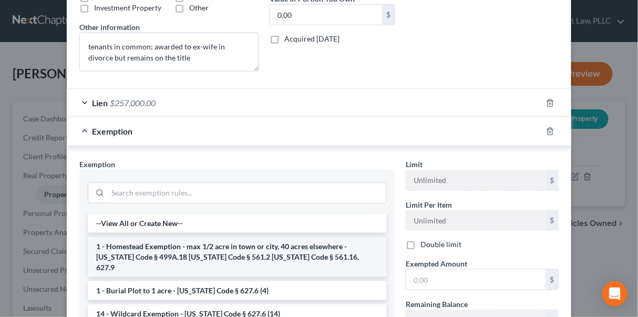
click at [155, 248] on li "1 - Homestead Exemption - max 1/2 acre in town or city, 40 acres elsewhere - [U…" at bounding box center [237, 257] width 299 height 40
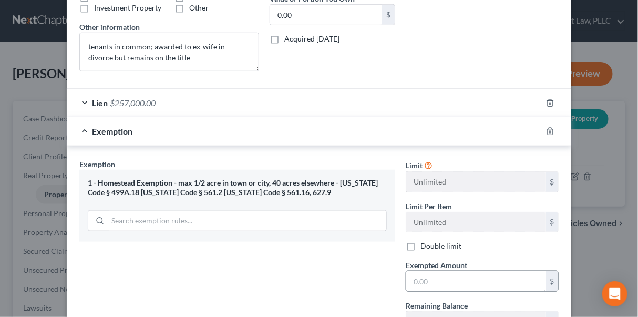
scroll to position [279, 0]
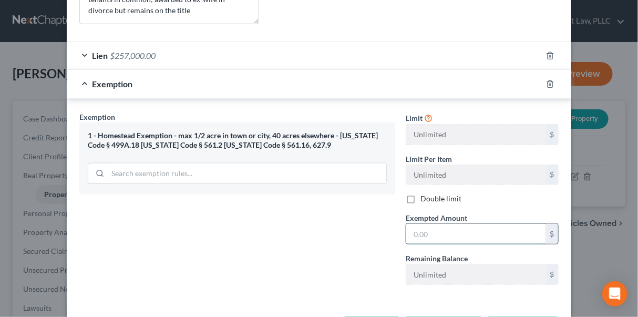
click at [410, 229] on input "text" at bounding box center [475, 234] width 139 height 20
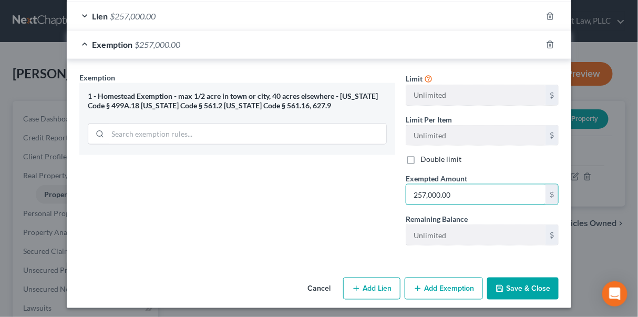
scroll to position [318, 0]
click at [507, 287] on button "Save & Close" at bounding box center [522, 289] width 71 height 22
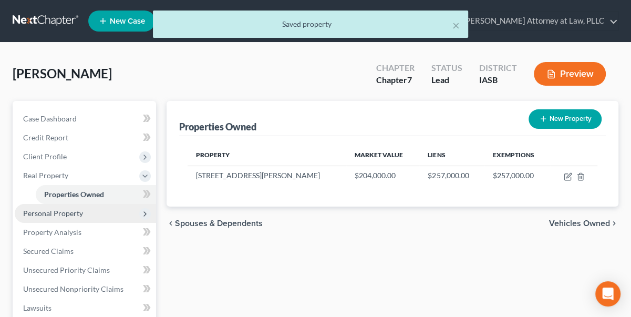
click at [70, 214] on span "Personal Property" at bounding box center [53, 213] width 60 height 9
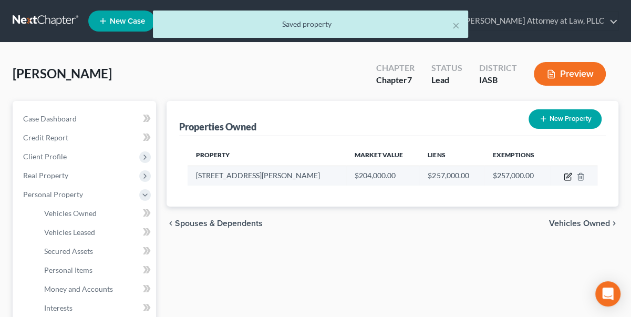
click at [568, 175] on icon "button" at bounding box center [569, 175] width 5 height 5
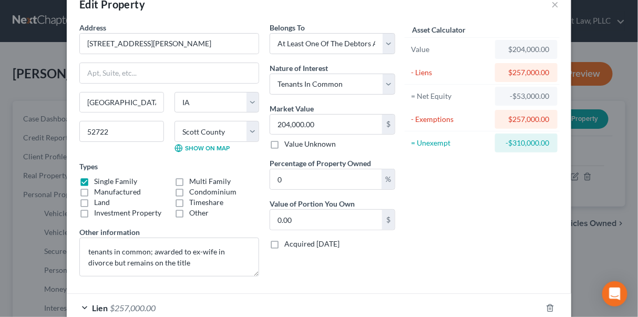
scroll to position [116, 0]
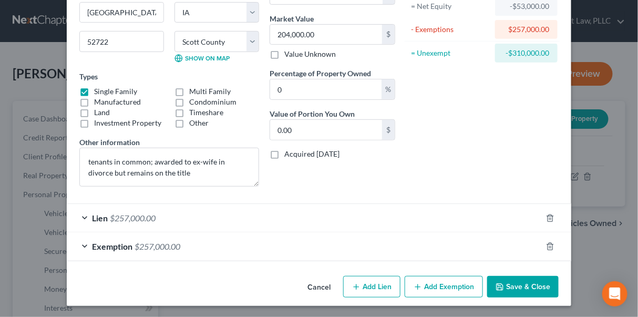
click at [520, 287] on button "Save & Close" at bounding box center [522, 287] width 71 height 22
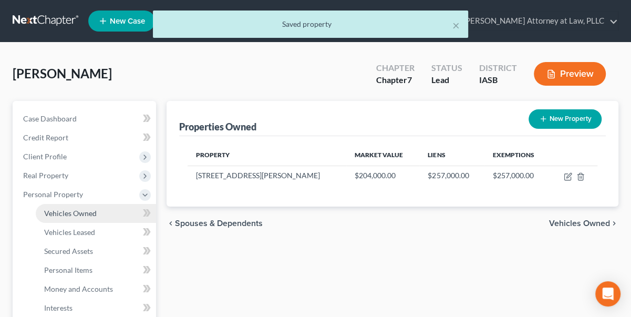
click at [85, 212] on span "Vehicles Owned" at bounding box center [70, 213] width 53 height 9
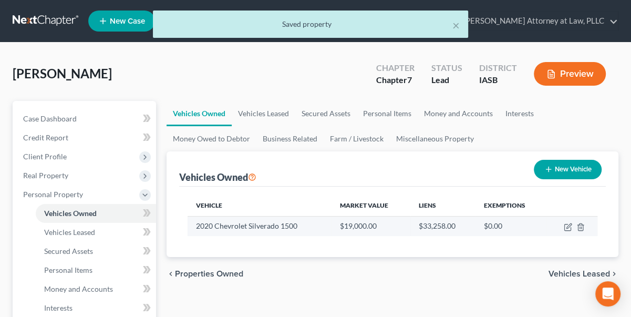
click at [573, 227] on td at bounding box center [572, 226] width 51 height 20
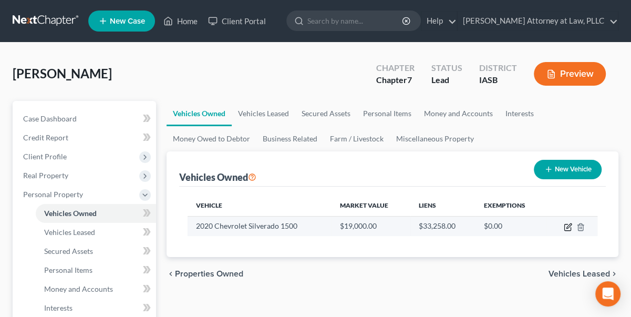
click at [572, 227] on icon "button" at bounding box center [568, 227] width 8 height 8
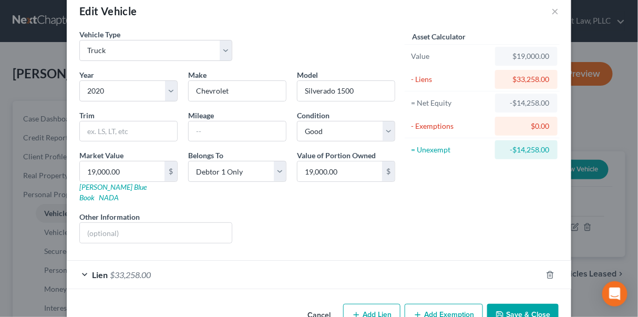
scroll to position [37, 0]
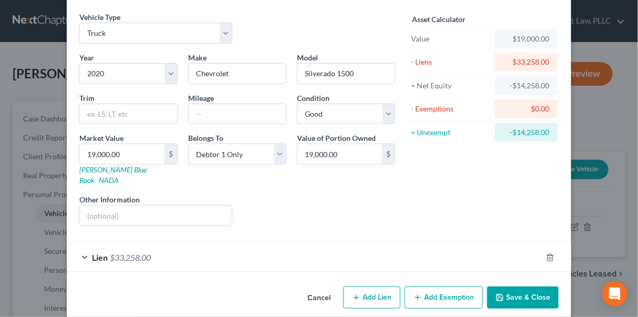
click at [453, 287] on button "Add Exemption" at bounding box center [444, 297] width 78 height 22
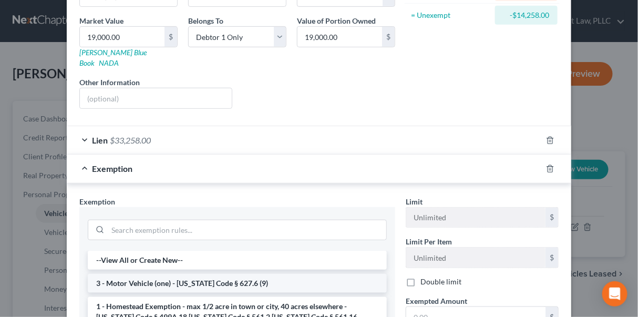
scroll to position [180, 0]
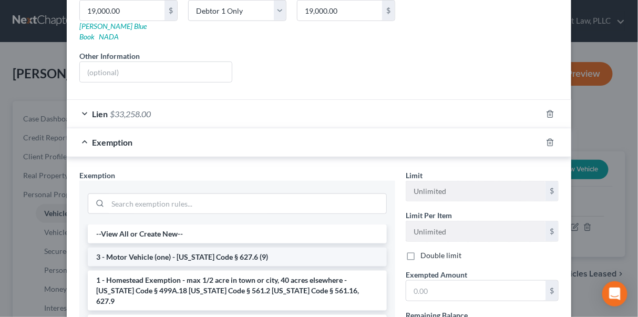
click at [159, 248] on li "3 - Motor Vehicle (one) - [US_STATE] Code § 627.6 (9)" at bounding box center [237, 257] width 299 height 19
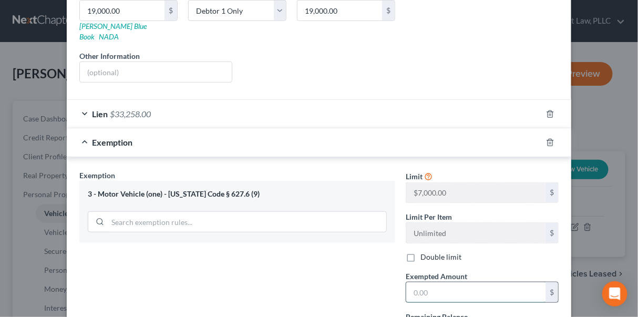
click at [425, 282] on input "text" at bounding box center [475, 292] width 139 height 20
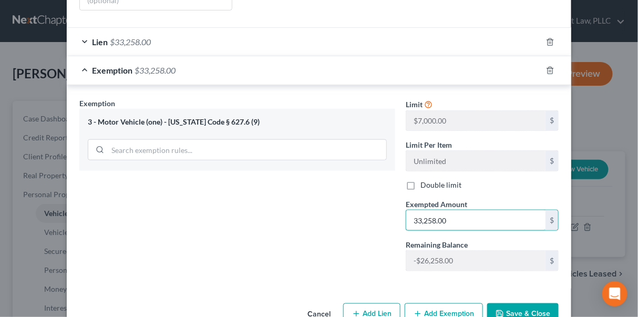
scroll to position [268, 0]
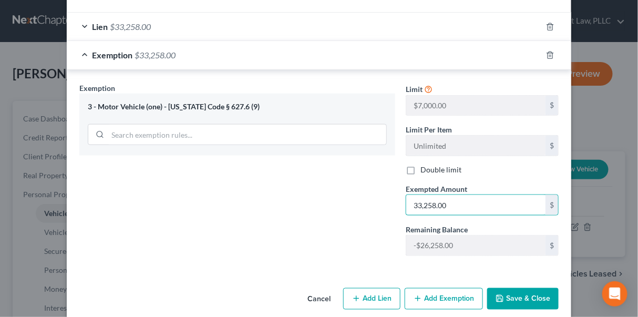
drag, startPoint x: 480, startPoint y: 193, endPoint x: 333, endPoint y: 187, distance: 146.7
click at [333, 187] on div "Exemption Set must be selected for CA. Exemption * 3 - Motor Vehicle (one) - Io…" at bounding box center [319, 174] width 490 height 182
click at [518, 288] on button "Save & Close" at bounding box center [522, 299] width 71 height 22
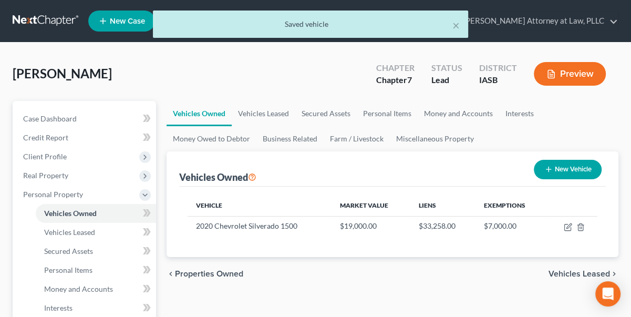
click at [563, 72] on button "Preview" at bounding box center [570, 74] width 72 height 24
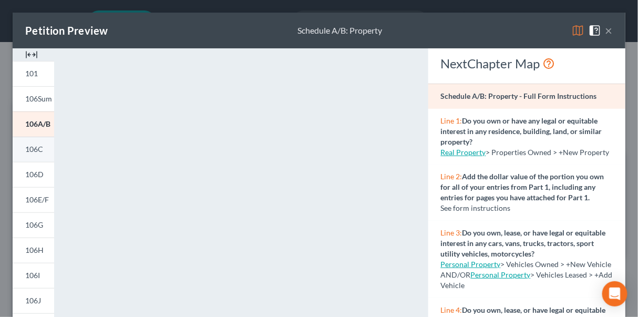
click at [35, 146] on span "106C" at bounding box center [34, 149] width 18 height 9
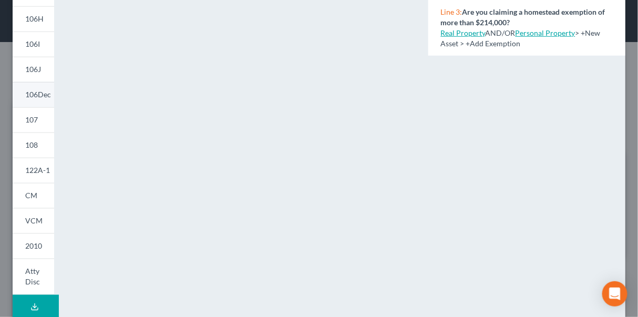
scroll to position [132, 0]
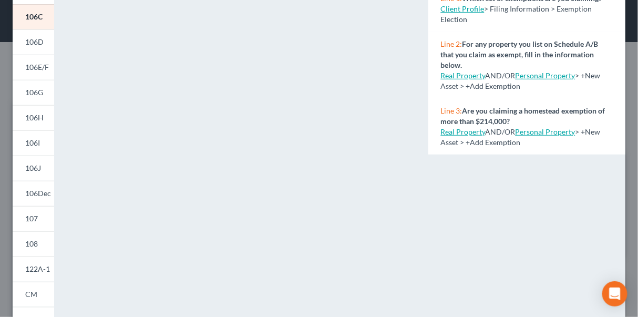
click at [469, 246] on div "NextChapter Map Schedule C: The Property You Claim as Exempt - Full Form Instru…" at bounding box center [527, 177] width 208 height 522
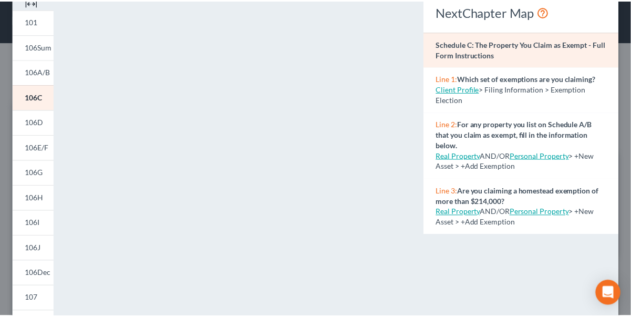
scroll to position [0, 0]
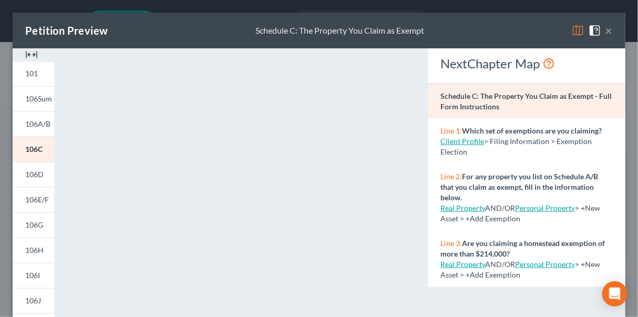
click at [605, 29] on button "×" at bounding box center [608, 30] width 7 height 13
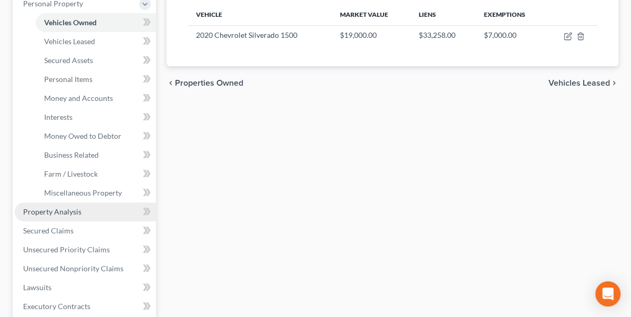
click at [66, 210] on span "Property Analysis" at bounding box center [52, 211] width 58 height 9
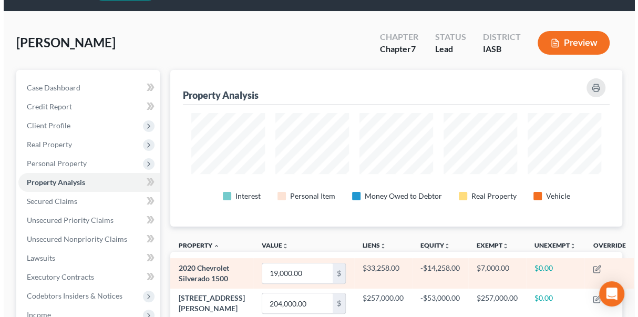
scroll to position [47, 0]
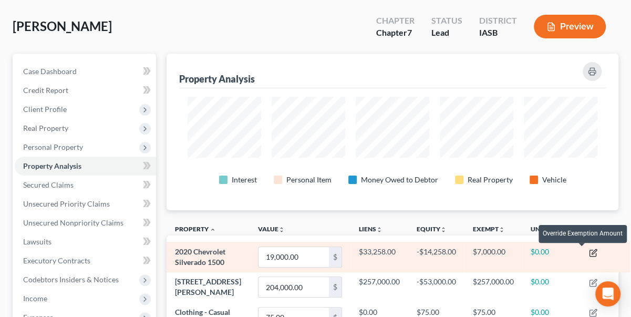
click at [592, 250] on icon "button" at bounding box center [594, 251] width 5 height 5
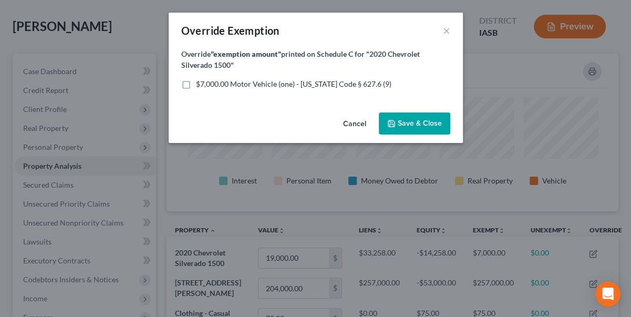
scroll to position [157, 457]
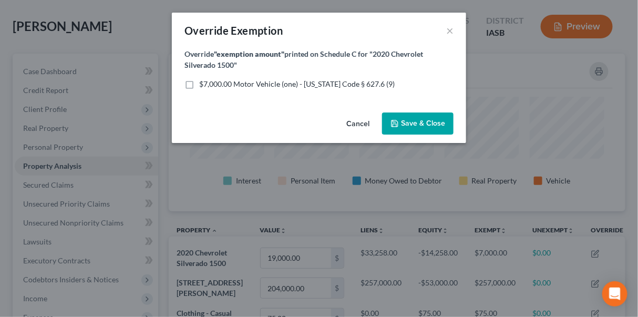
click at [199, 83] on label "$7,000.00 Motor Vehicle (one) - Iowa Code § 627.6 (9)" at bounding box center [297, 84] width 196 height 11
click at [203, 83] on input "$7,000.00 Motor Vehicle (one) - Iowa Code § 627.6 (9)" at bounding box center [206, 82] width 7 height 7
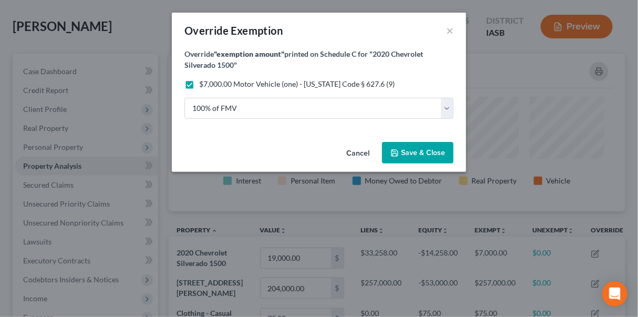
click at [415, 151] on span "Save & Close" at bounding box center [423, 152] width 44 height 9
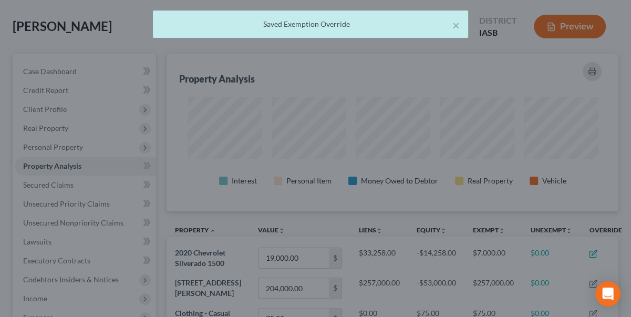
scroll to position [157, 451]
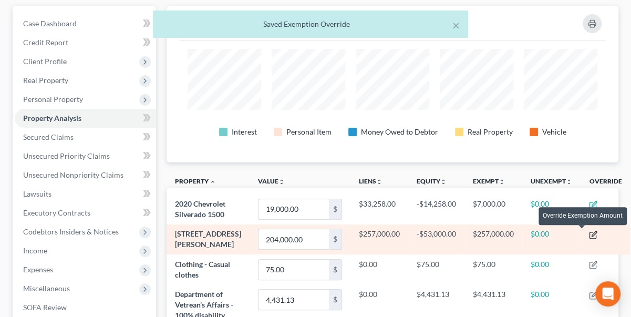
click at [592, 235] on icon "button" at bounding box center [594, 233] width 5 height 5
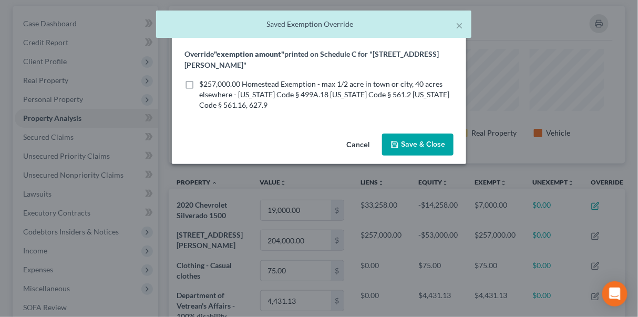
click at [199, 79] on label "$257,000.00 Homestead Exemption - max 1/2 acre in town or city, 40 acres elsewh…" at bounding box center [326, 95] width 254 height 32
click at [203, 79] on input "$257,000.00 Homestead Exemption - max 1/2 acre in town or city, 40 acres elsewh…" at bounding box center [206, 82] width 7 height 7
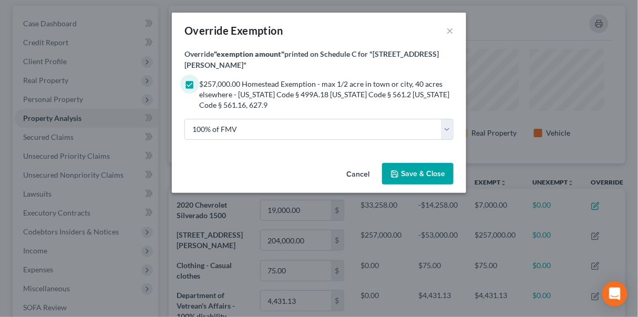
click at [424, 168] on button "Save & Close" at bounding box center [417, 174] width 71 height 22
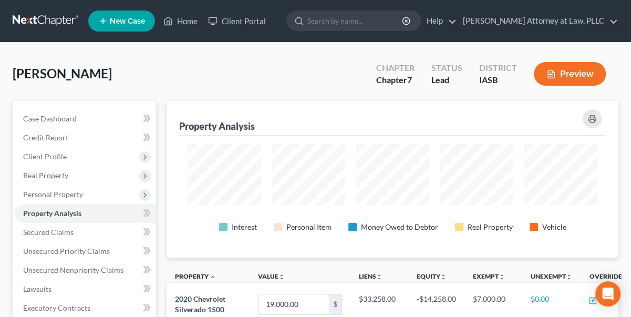
click at [585, 72] on button "Preview" at bounding box center [570, 74] width 72 height 24
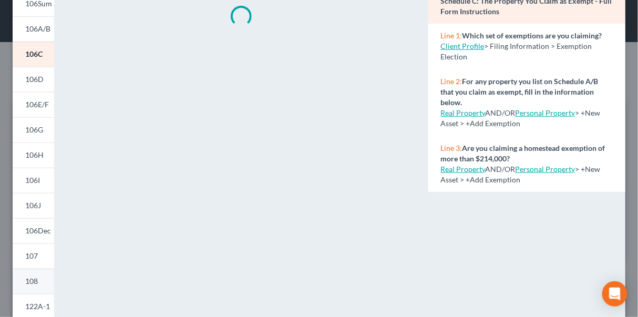
click at [32, 278] on span "108" at bounding box center [31, 280] width 13 height 9
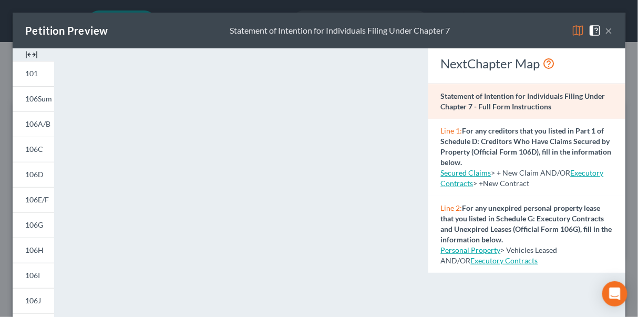
click at [605, 27] on button "×" at bounding box center [608, 30] width 7 height 13
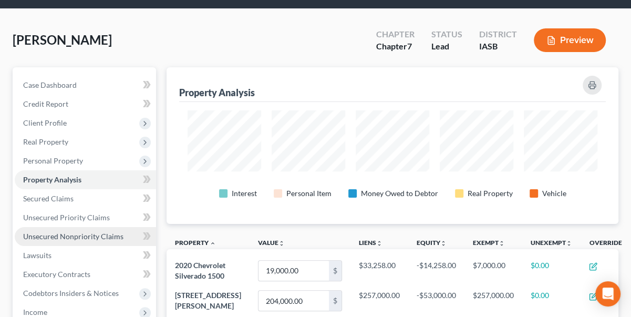
scroll to position [47, 0]
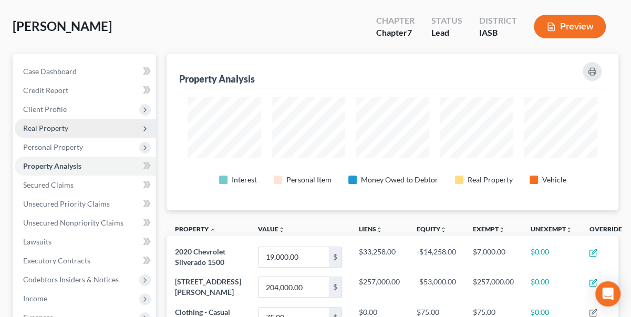
click at [52, 124] on span "Real Property" at bounding box center [45, 128] width 45 height 9
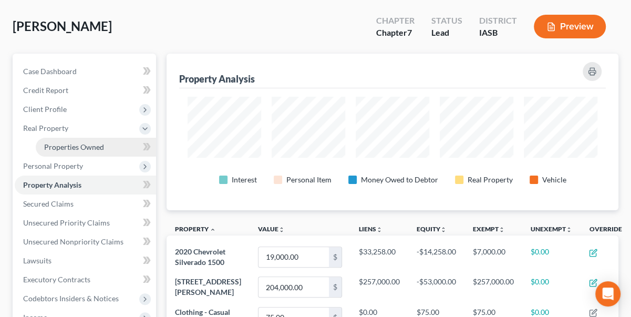
click at [63, 147] on span "Properties Owned" at bounding box center [74, 146] width 60 height 9
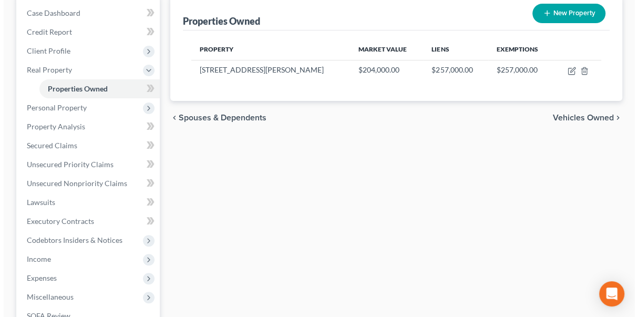
scroll to position [68, 0]
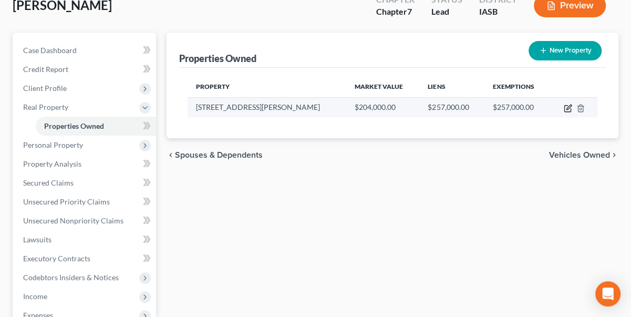
click at [566, 105] on icon "button" at bounding box center [568, 108] width 8 height 8
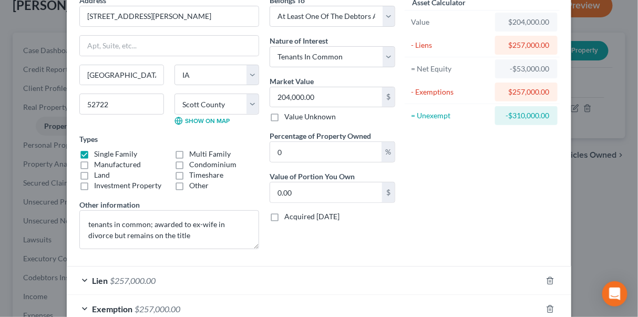
scroll to position [116, 0]
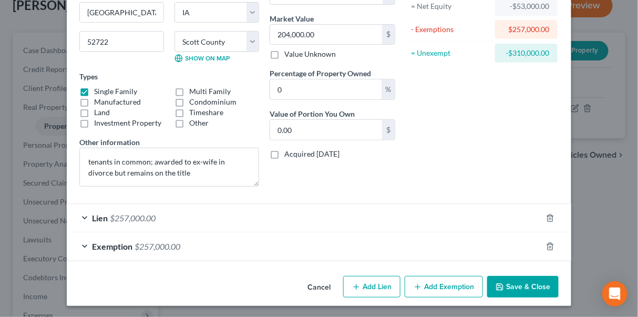
click at [95, 215] on span "Lien" at bounding box center [100, 218] width 16 height 10
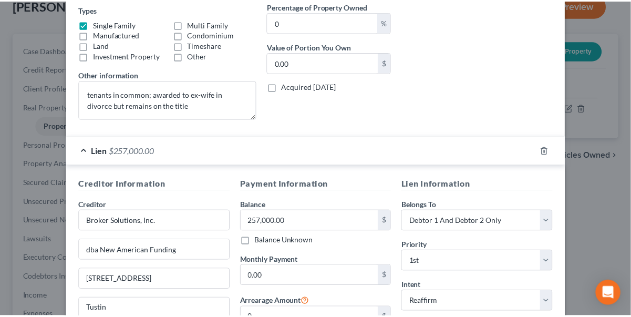
scroll to position [20, 0]
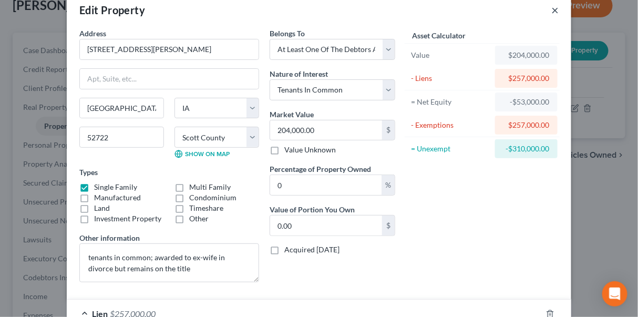
click at [552, 12] on button "×" at bounding box center [554, 10] width 7 height 13
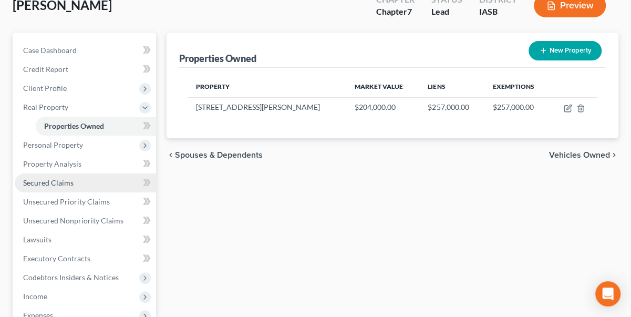
click at [52, 179] on span "Secured Claims" at bounding box center [48, 182] width 50 height 9
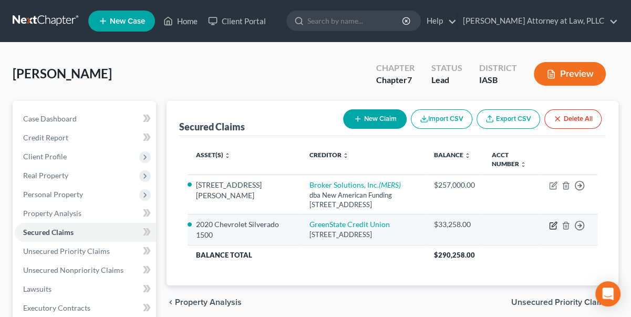
click at [553, 224] on icon "button" at bounding box center [553, 225] width 8 height 8
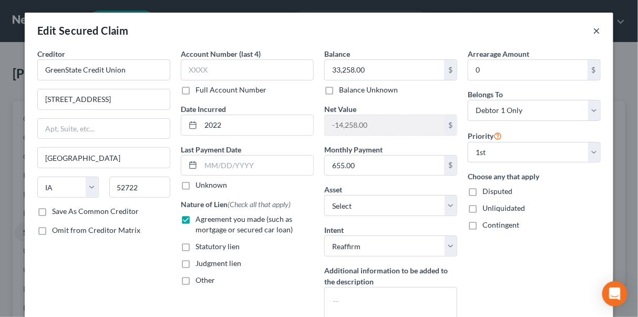
click at [595, 31] on button "×" at bounding box center [596, 30] width 7 height 13
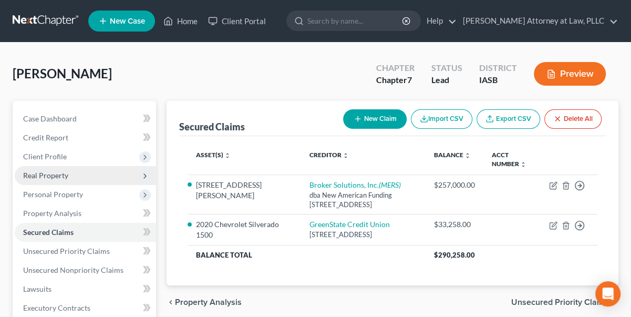
drag, startPoint x: 55, startPoint y: 176, endPoint x: 63, endPoint y: 174, distance: 8.0
click at [56, 176] on span "Real Property" at bounding box center [45, 175] width 45 height 9
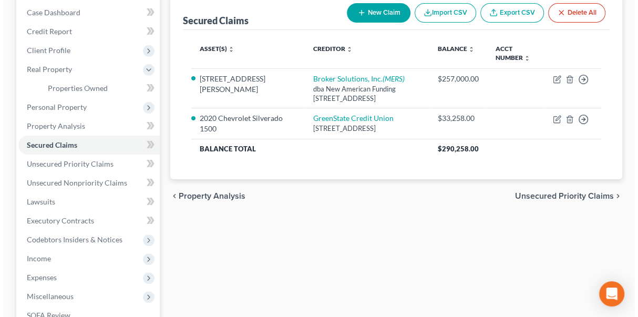
scroll to position [47, 0]
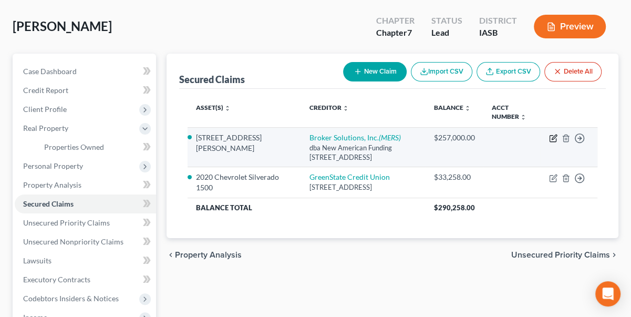
click at [555, 136] on icon "button" at bounding box center [554, 137] width 5 height 5
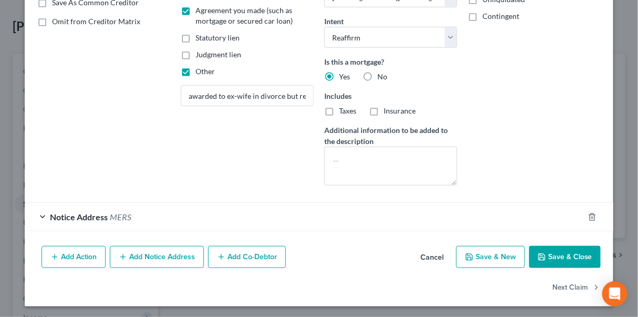
scroll to position [209, 0]
click at [240, 254] on button "Add Co-Debtor" at bounding box center [247, 257] width 78 height 22
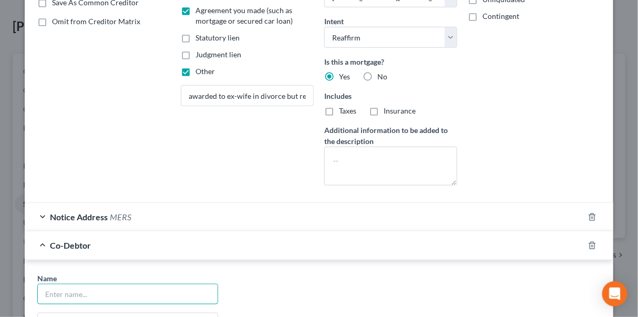
drag, startPoint x: 77, startPoint y: 292, endPoint x: 269, endPoint y: 250, distance: 196.8
click at [78, 292] on input "text" at bounding box center [128, 294] width 180 height 20
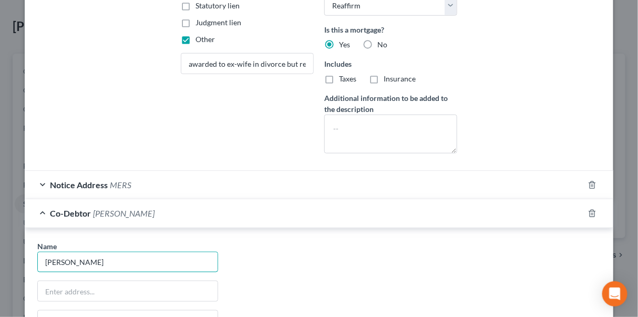
scroll to position [256, 0]
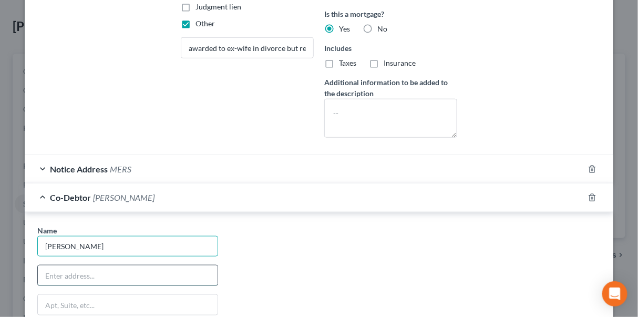
click at [166, 275] on input "text" at bounding box center [128, 275] width 180 height 20
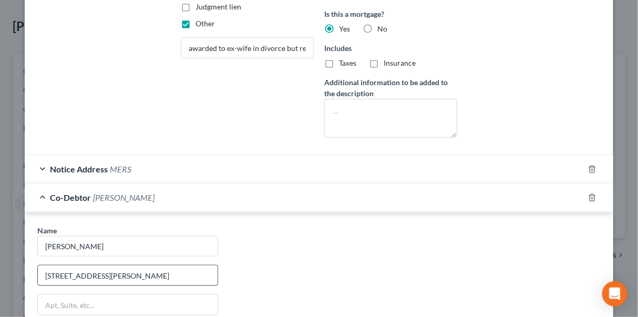
scroll to position [429, 0]
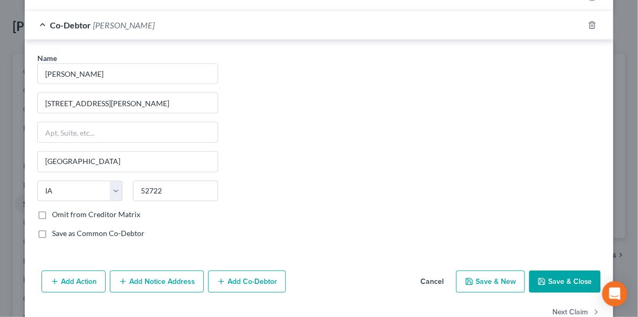
click at [547, 278] on button "Save & Close" at bounding box center [564, 282] width 71 height 22
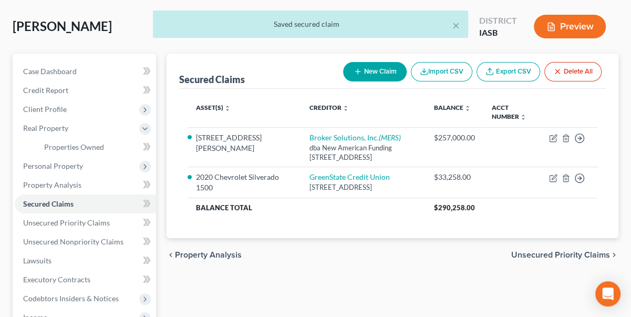
click at [576, 29] on div "× Saved secured claim" at bounding box center [310, 27] width 631 height 33
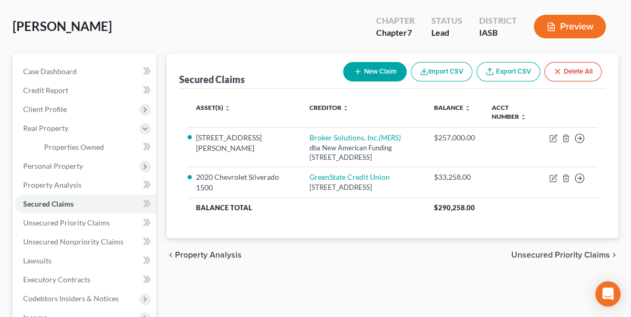
click at [558, 23] on button "Preview" at bounding box center [570, 27] width 72 height 24
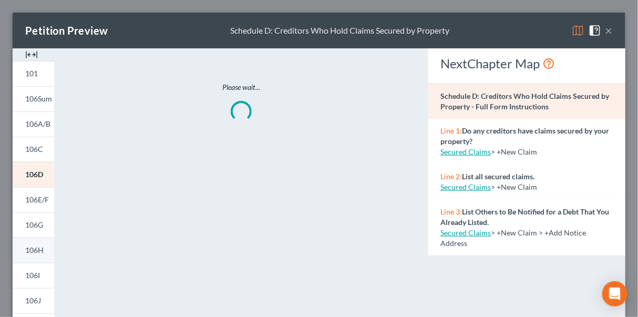
click at [39, 250] on span "106H" at bounding box center [34, 249] width 18 height 9
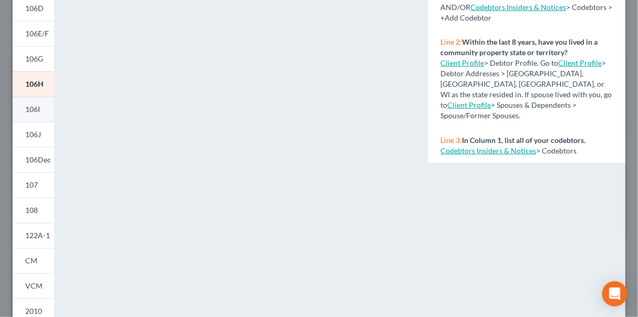
scroll to position [143, 0]
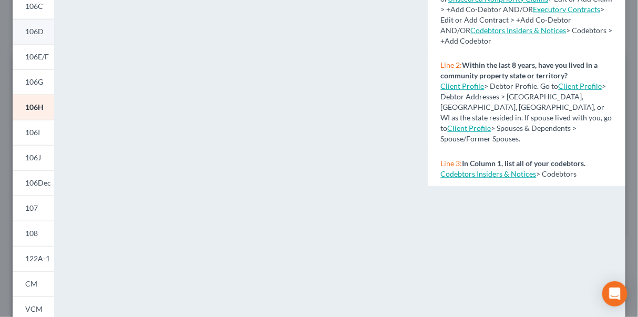
click at [39, 30] on span "106D" at bounding box center [34, 31] width 18 height 9
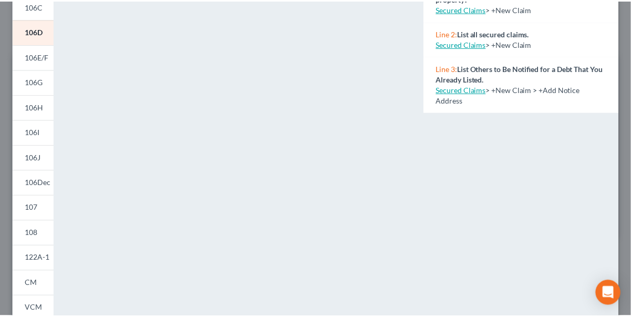
scroll to position [0, 0]
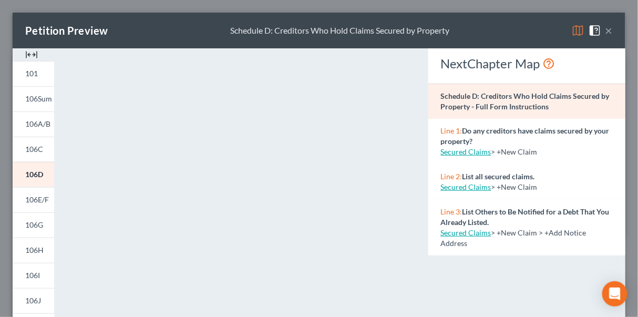
click at [605, 27] on button "×" at bounding box center [608, 30] width 7 height 13
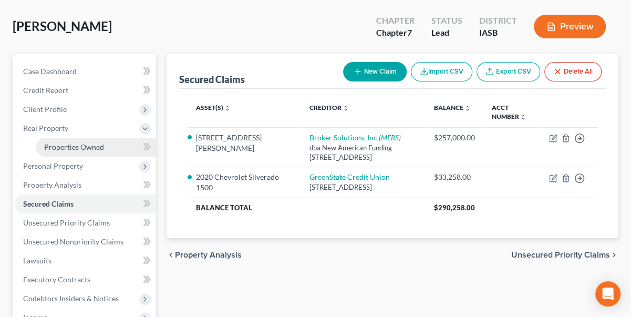
click at [66, 145] on span "Properties Owned" at bounding box center [74, 146] width 60 height 9
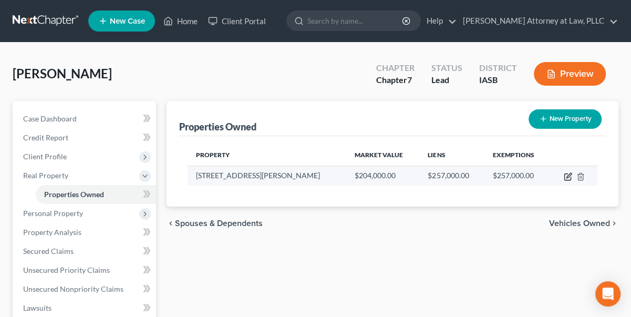
click at [567, 176] on icon "button" at bounding box center [569, 175] width 5 height 5
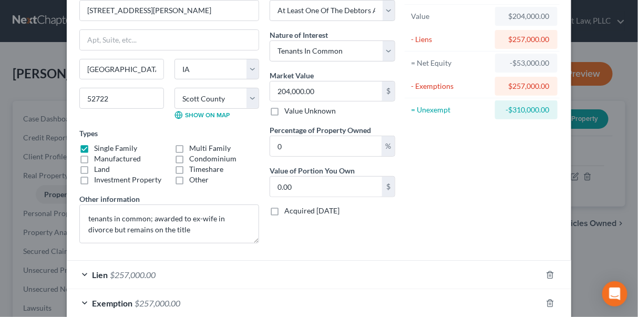
scroll to position [116, 0]
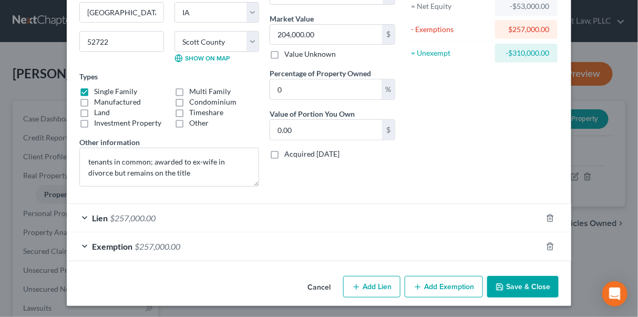
click at [112, 217] on span "$257,000.00" at bounding box center [133, 218] width 46 height 10
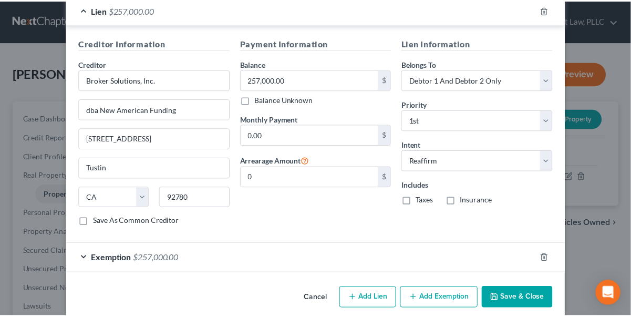
scroll to position [334, 0]
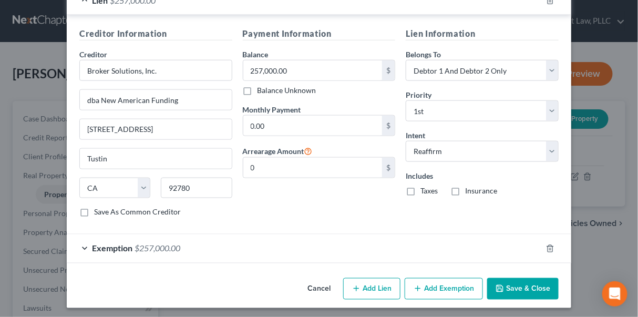
click at [321, 282] on button "Cancel" at bounding box center [319, 289] width 40 height 21
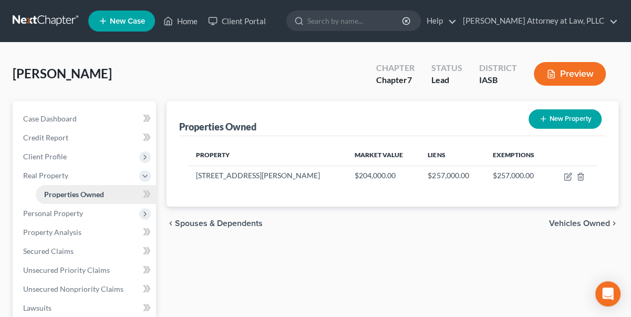
click at [77, 195] on span "Properties Owned" at bounding box center [74, 194] width 60 height 9
click at [80, 193] on span "Properties Owned" at bounding box center [74, 194] width 60 height 9
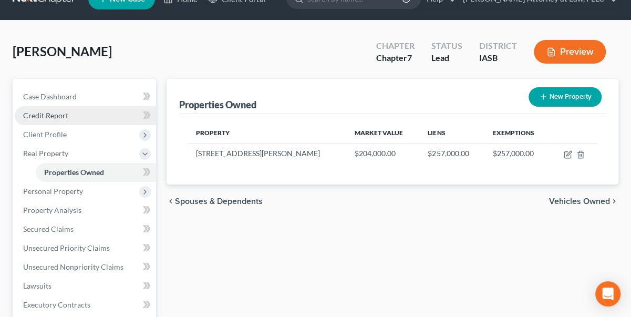
scroll to position [21, 0]
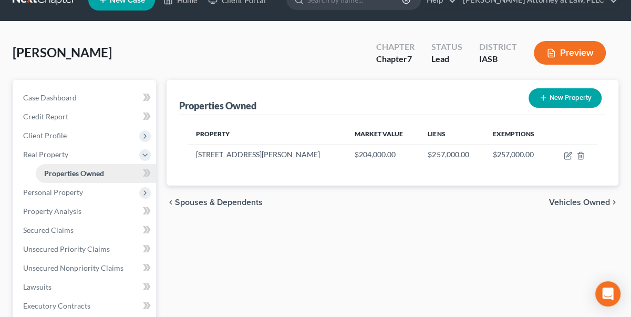
click at [68, 171] on span "Properties Owned" at bounding box center [74, 173] width 60 height 9
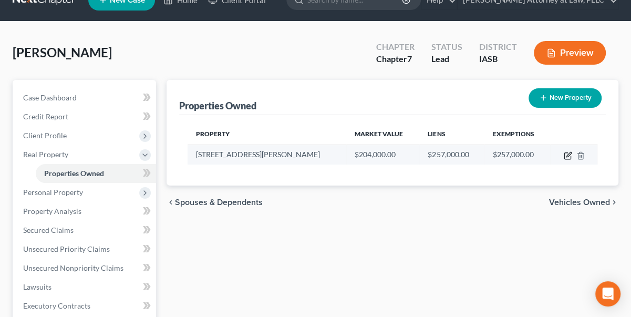
click at [569, 157] on icon "button" at bounding box center [568, 155] width 8 height 8
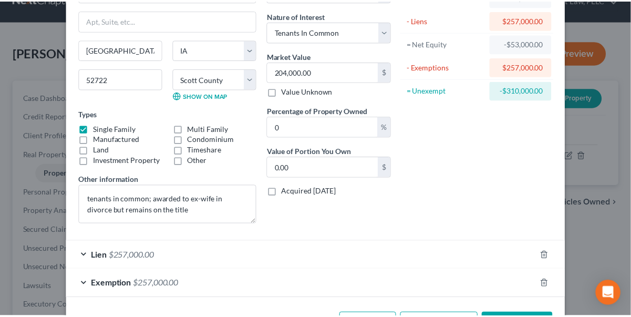
scroll to position [0, 0]
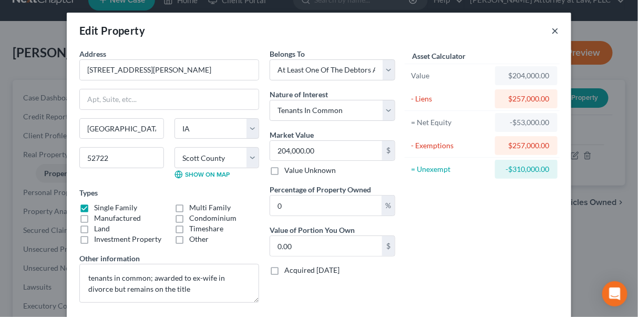
click at [554, 30] on button "×" at bounding box center [554, 30] width 7 height 13
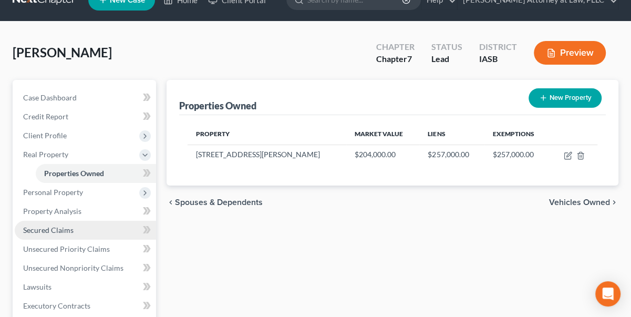
click at [50, 231] on span "Secured Claims" at bounding box center [48, 229] width 50 height 9
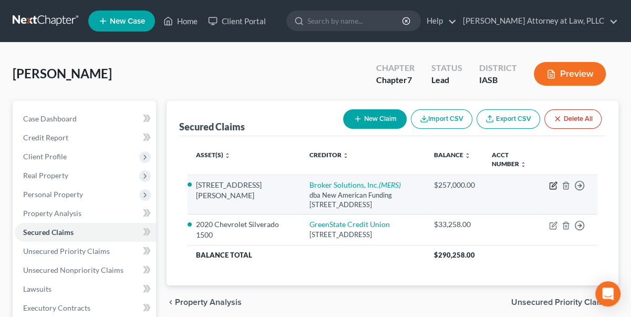
click at [555, 184] on icon "button" at bounding box center [554, 184] width 5 height 5
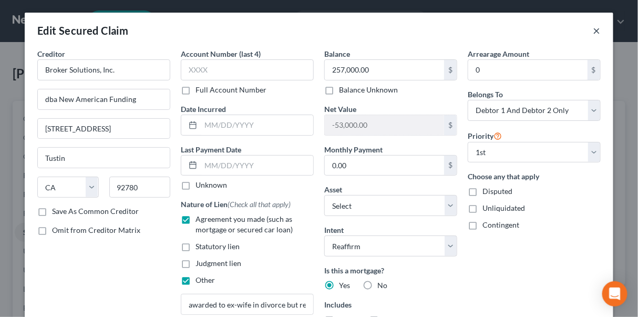
click at [593, 29] on button "×" at bounding box center [596, 30] width 7 height 13
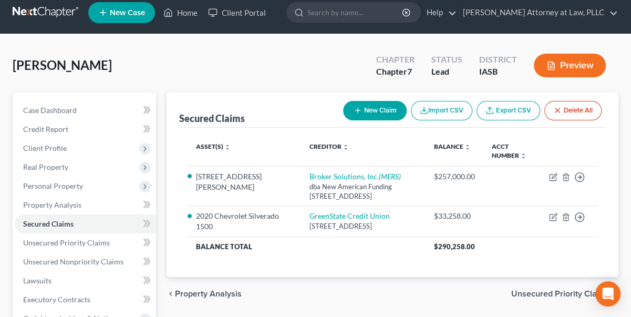
scroll to position [239, 0]
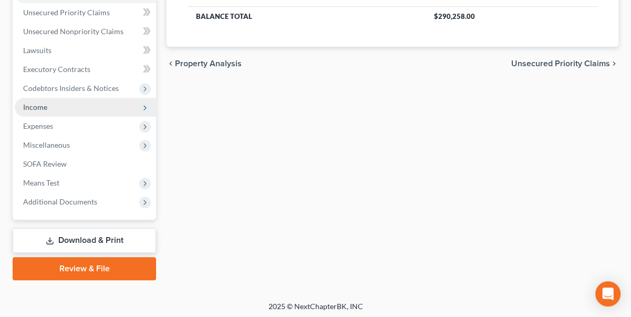
click at [41, 109] on span "Income" at bounding box center [35, 106] width 24 height 9
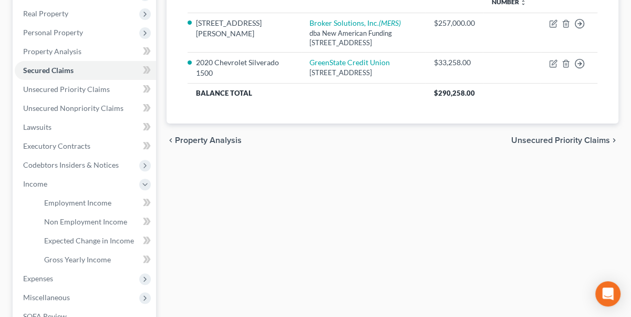
scroll to position [191, 0]
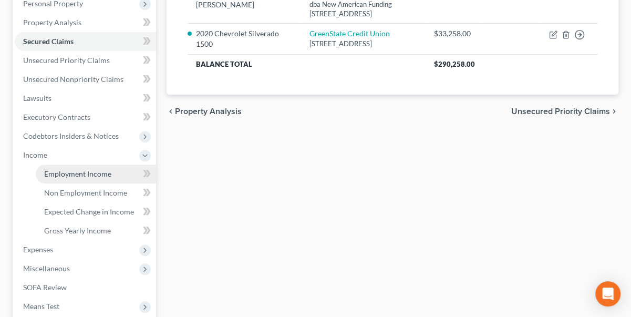
click at [61, 170] on span "Employment Income" at bounding box center [77, 173] width 67 height 9
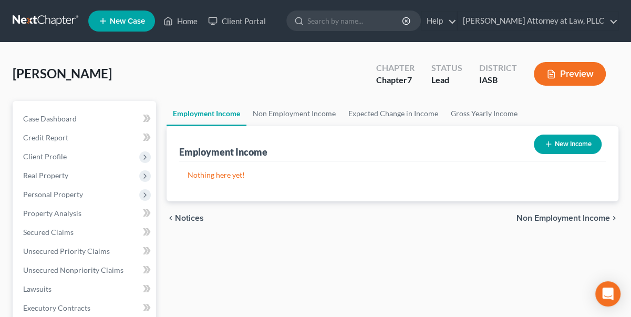
click at [567, 145] on button "New Income" at bounding box center [568, 144] width 68 height 19
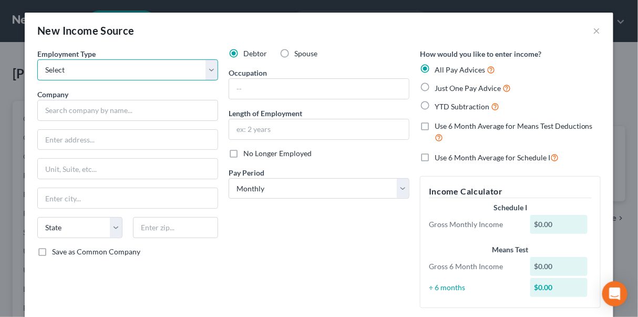
click at [209, 67] on select "Select Full or Part Time Employment Self Employment" at bounding box center [127, 69] width 181 height 21
click at [37, 59] on select "Select Full or Part Time Employment Self Employment" at bounding box center [127, 69] width 181 height 21
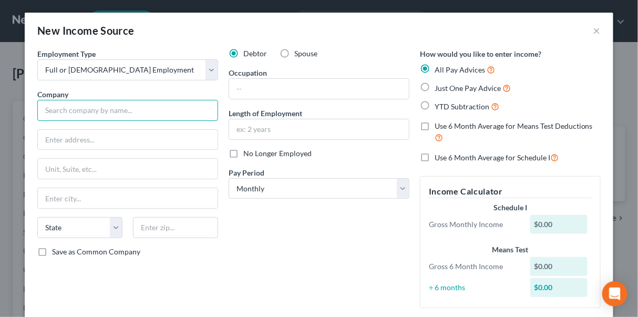
click at [54, 112] on input "text" at bounding box center [127, 110] width 181 height 21
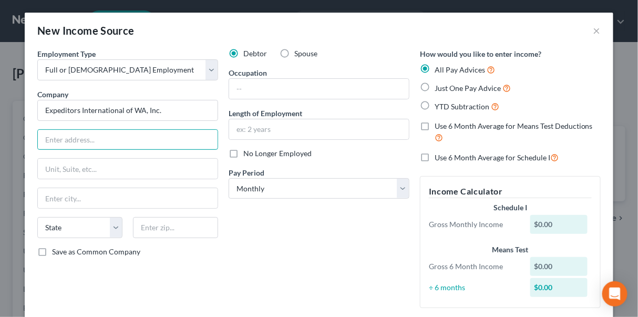
drag, startPoint x: 60, startPoint y: 144, endPoint x: 90, endPoint y: 126, distance: 34.7
click at [60, 144] on input "text" at bounding box center [128, 140] width 180 height 20
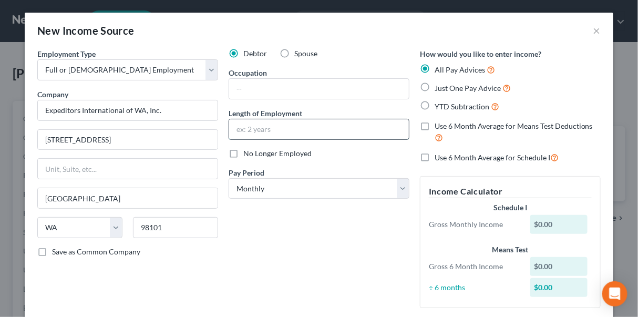
drag, startPoint x: 234, startPoint y: 128, endPoint x: 262, endPoint y: 120, distance: 29.5
click at [237, 127] on input "text" at bounding box center [319, 129] width 180 height 20
click at [533, 221] on div "$0.00" at bounding box center [559, 224] width 58 height 19
drag, startPoint x: 533, startPoint y: 224, endPoint x: 564, endPoint y: 224, distance: 31.0
click at [554, 222] on div "$0.00" at bounding box center [559, 224] width 58 height 19
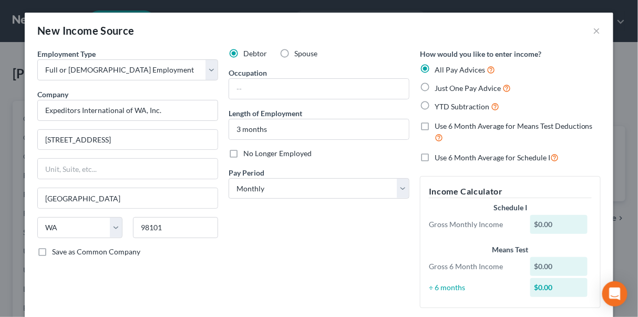
click at [435, 88] on label "Just One Pay Advice" at bounding box center [473, 88] width 76 height 12
click at [439, 88] on input "Just One Pay Advice" at bounding box center [442, 85] width 7 height 7
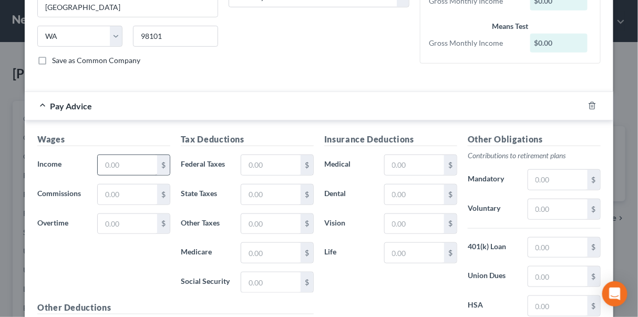
scroll to position [191, 0]
click at [99, 161] on input "text" at bounding box center [127, 166] width 59 height 20
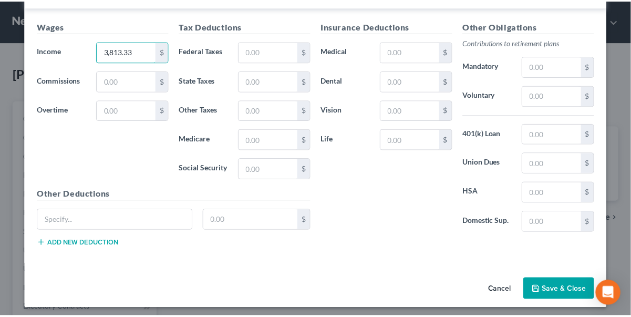
scroll to position [305, 0]
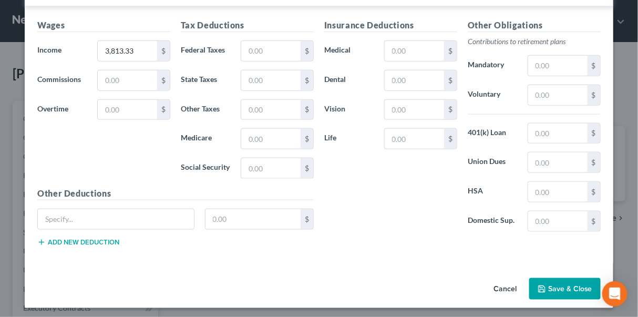
click at [562, 283] on button "Save & Close" at bounding box center [564, 289] width 71 height 22
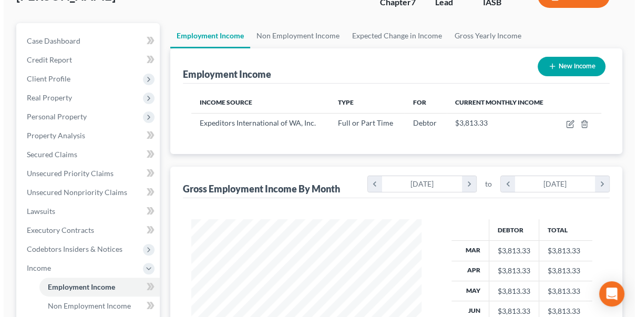
scroll to position [0, 0]
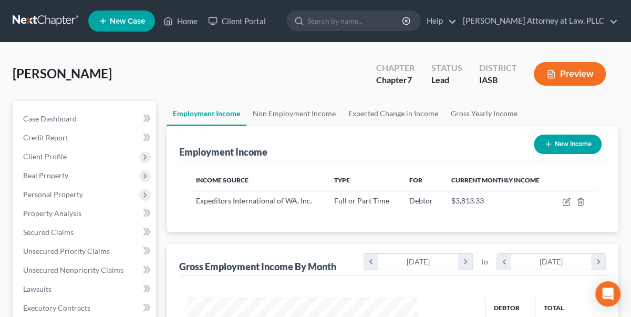
click at [582, 75] on button "Preview" at bounding box center [570, 74] width 72 height 24
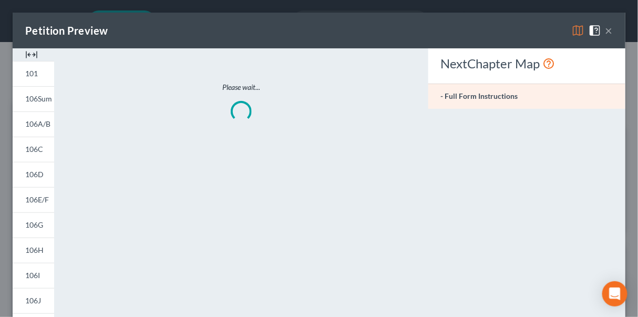
scroll to position [187, 254]
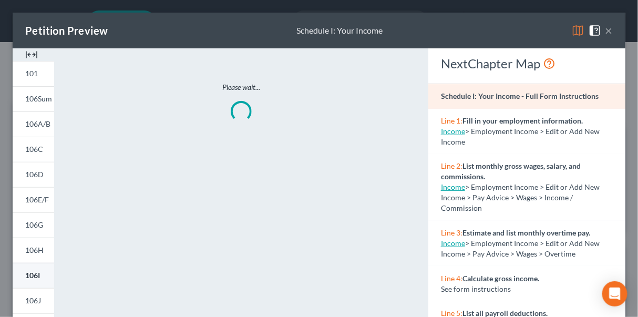
click at [35, 276] on span "106I" at bounding box center [32, 275] width 15 height 9
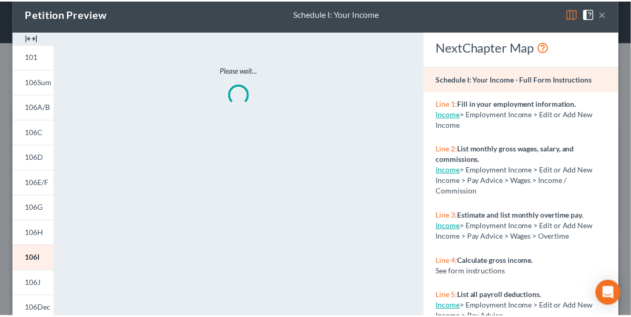
scroll to position [0, 0]
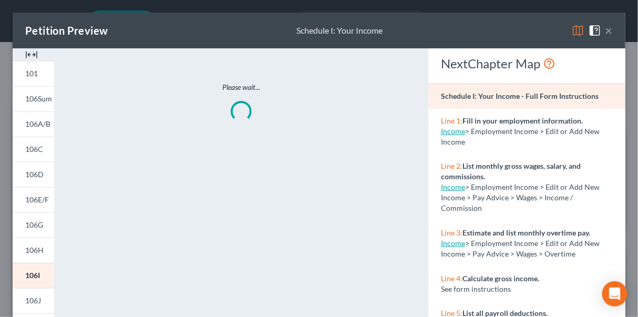
click at [605, 30] on button "×" at bounding box center [608, 30] width 7 height 13
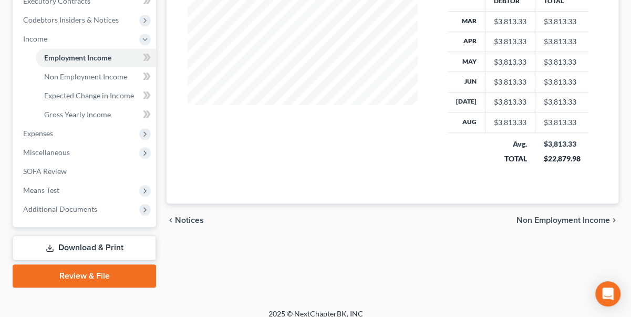
scroll to position [316, 0]
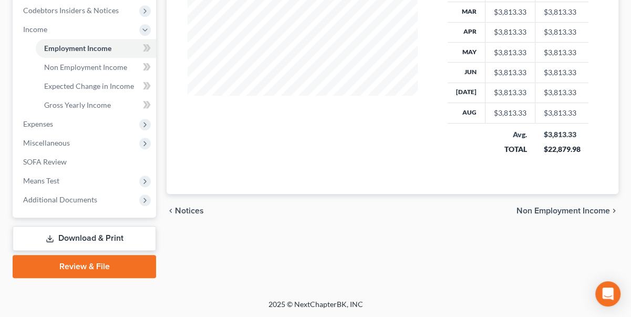
click at [576, 207] on span "Non Employment Income" at bounding box center [564, 211] width 94 height 8
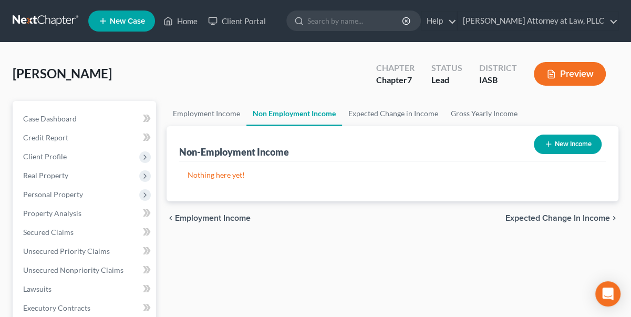
click at [171, 216] on icon "chevron_left" at bounding box center [171, 218] width 8 height 8
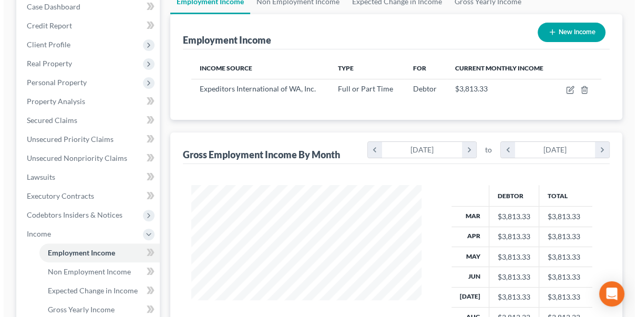
scroll to position [95, 0]
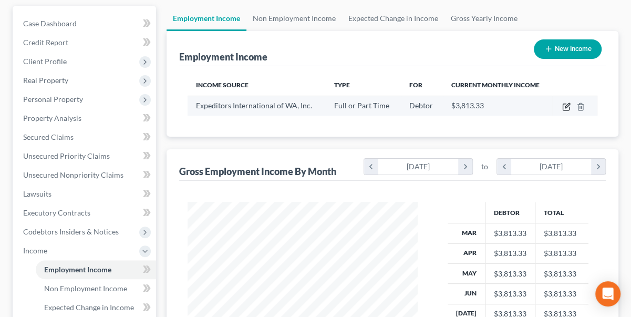
click at [565, 109] on icon "button" at bounding box center [566, 106] width 8 height 8
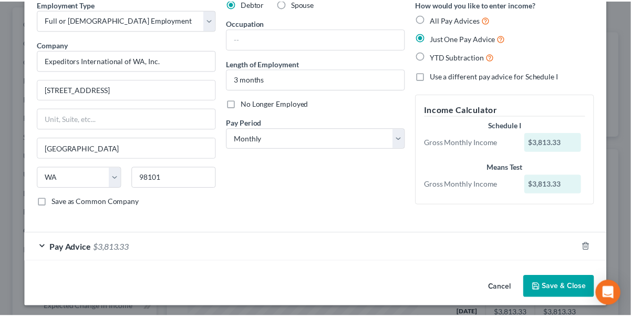
scroll to position [50, 0]
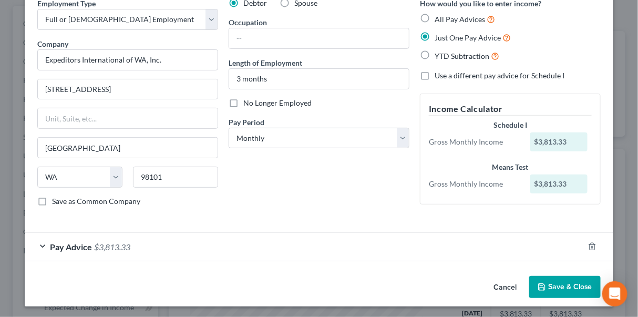
click at [580, 285] on button "Save & Close" at bounding box center [564, 287] width 71 height 22
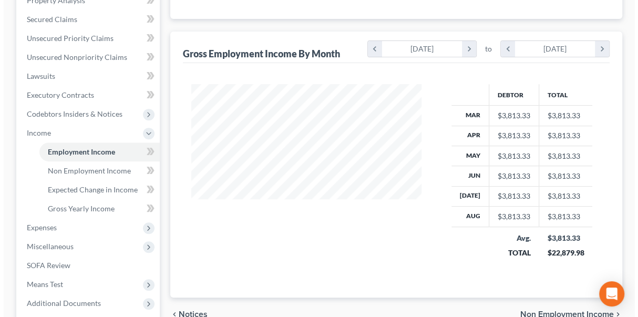
scroll to position [126, 0]
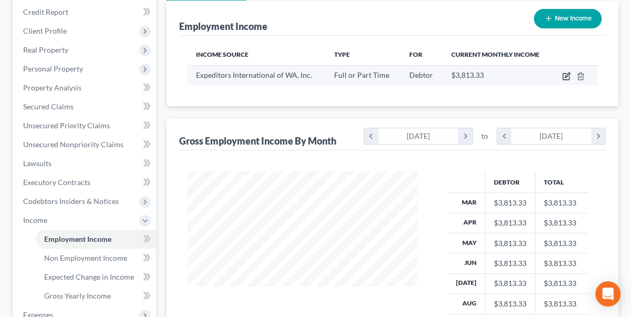
click at [566, 75] on icon "button" at bounding box center [566, 76] width 8 height 8
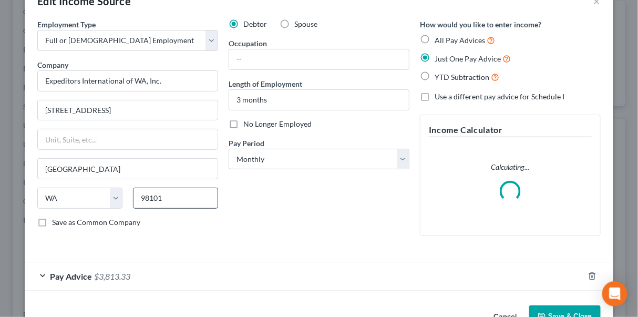
scroll to position [60, 0]
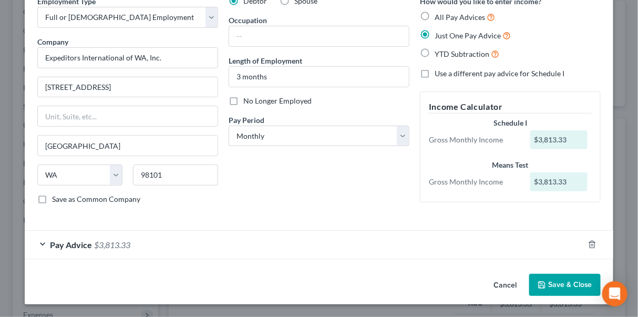
click at [77, 245] on span "Pay Advice" at bounding box center [71, 245] width 42 height 10
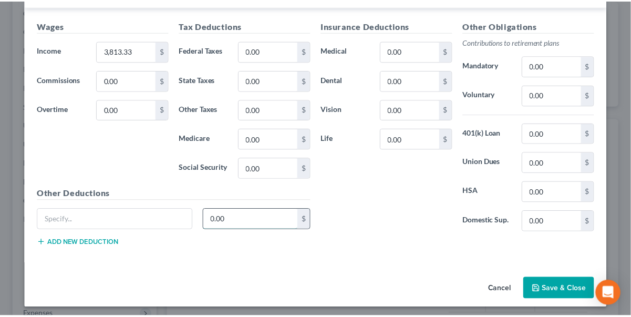
scroll to position [305, 0]
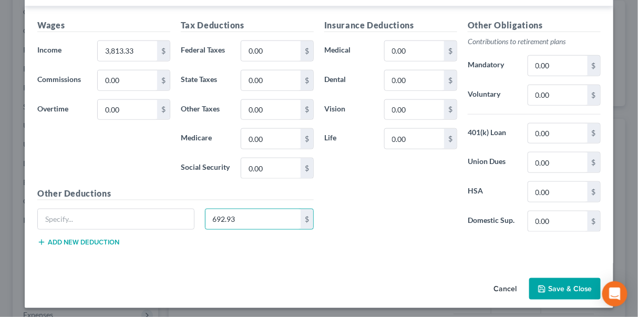
click at [563, 284] on button "Save & Close" at bounding box center [564, 289] width 71 height 22
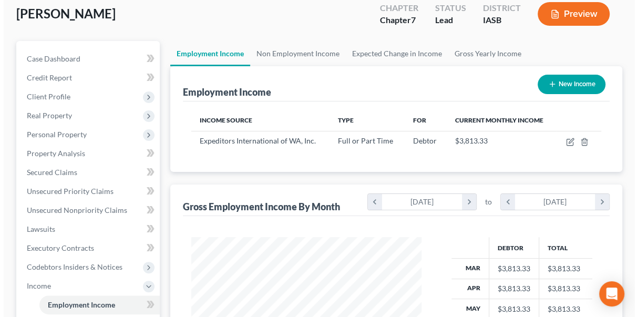
scroll to position [0, 0]
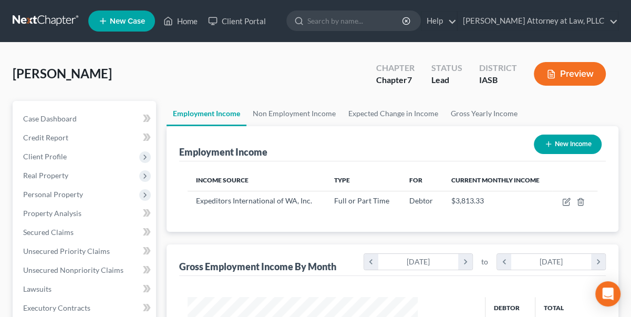
click at [579, 73] on button "Preview" at bounding box center [570, 74] width 72 height 24
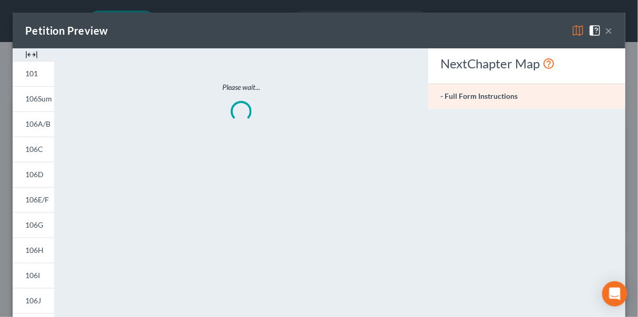
scroll to position [187, 254]
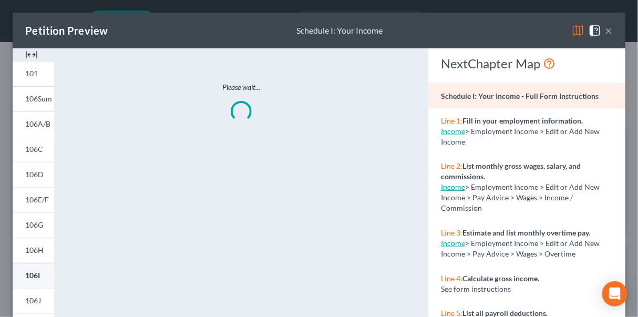
click at [36, 275] on span "106I" at bounding box center [32, 275] width 15 height 9
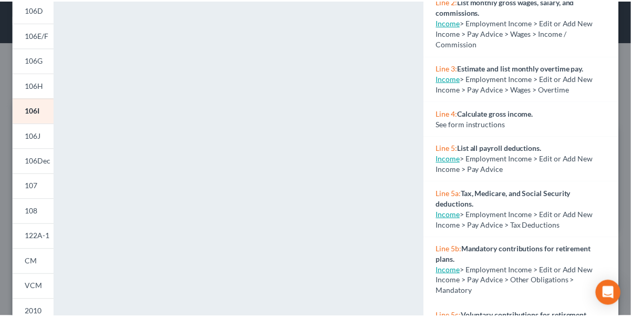
scroll to position [0, 0]
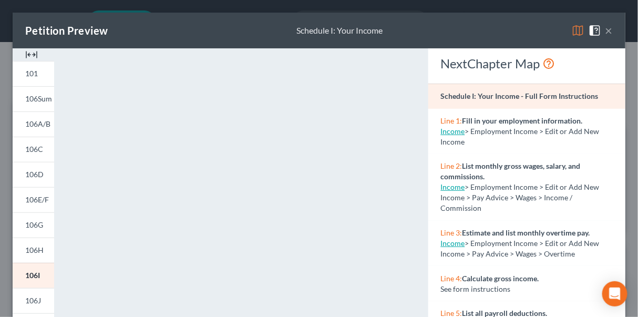
click at [605, 27] on button "×" at bounding box center [608, 30] width 7 height 13
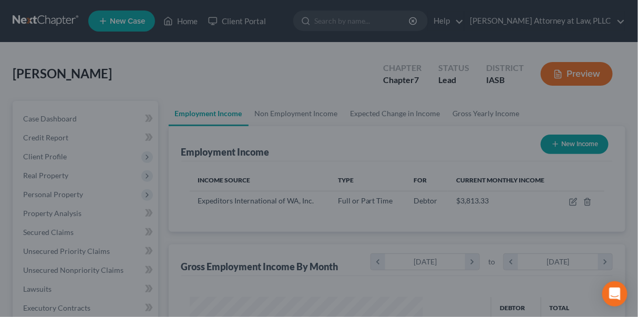
scroll to position [525387, 525323]
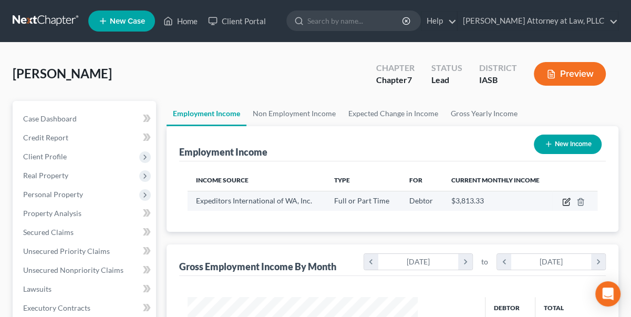
click at [567, 202] on icon "button" at bounding box center [567, 200] width 5 height 5
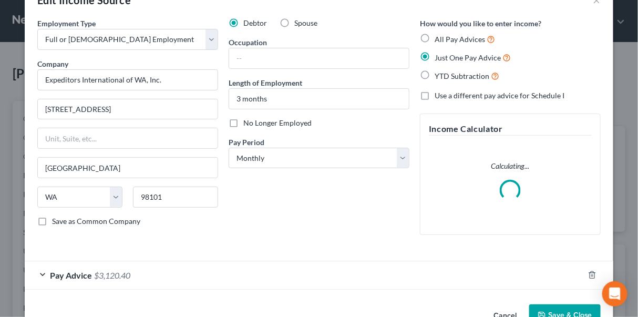
scroll to position [60, 0]
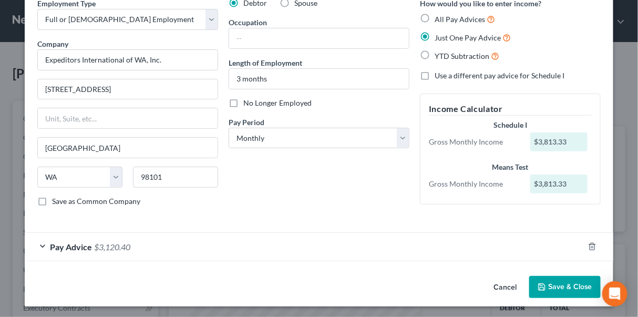
click at [74, 242] on span "Pay Advice" at bounding box center [71, 247] width 42 height 10
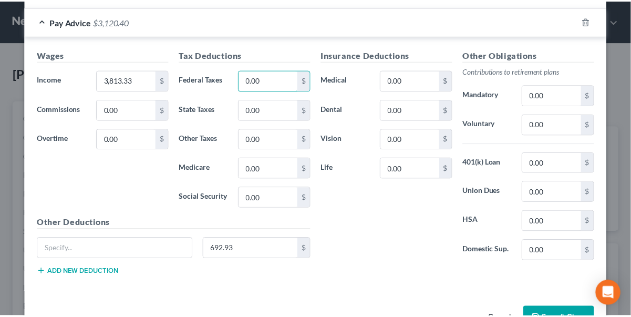
scroll to position [299, 0]
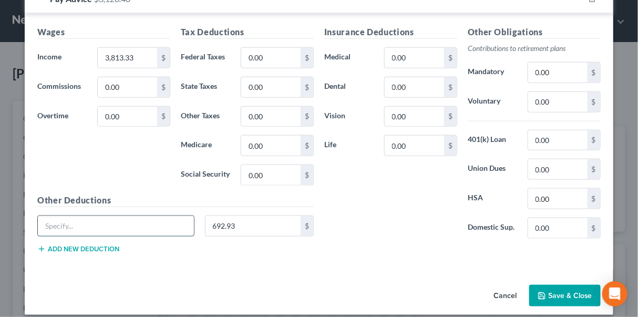
drag, startPoint x: 79, startPoint y: 218, endPoint x: 93, endPoint y: 218, distance: 13.1
click at [80, 218] on input "text" at bounding box center [116, 226] width 156 height 20
click at [562, 290] on button "Save & Close" at bounding box center [564, 296] width 71 height 22
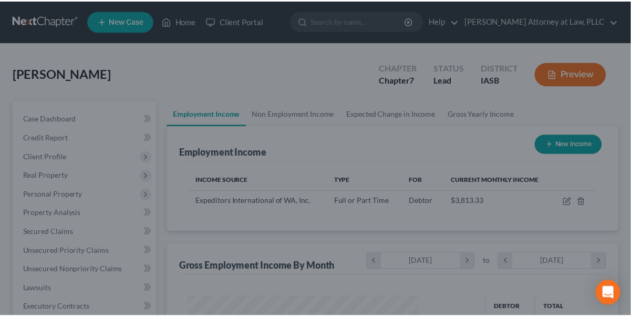
scroll to position [187, 251]
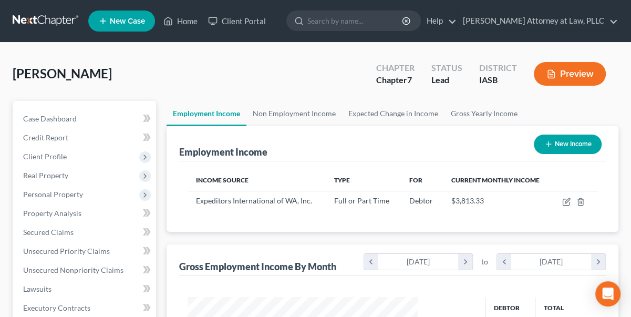
click at [585, 72] on button "Preview" at bounding box center [570, 74] width 72 height 24
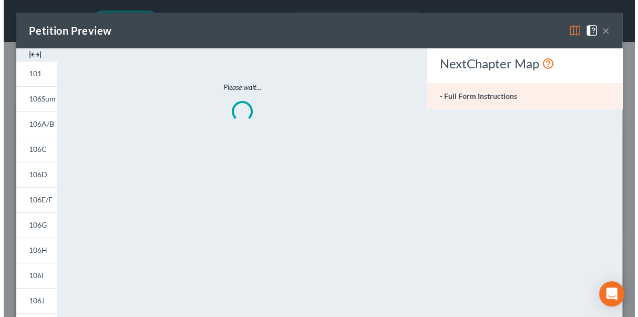
scroll to position [187, 254]
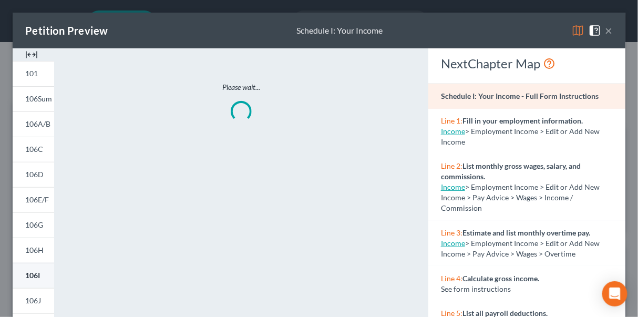
click at [32, 275] on span "106I" at bounding box center [32, 275] width 15 height 9
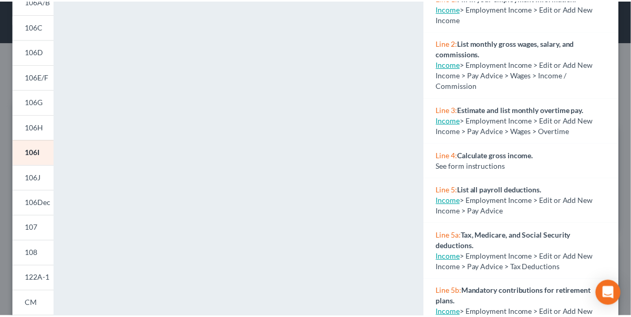
scroll to position [0, 0]
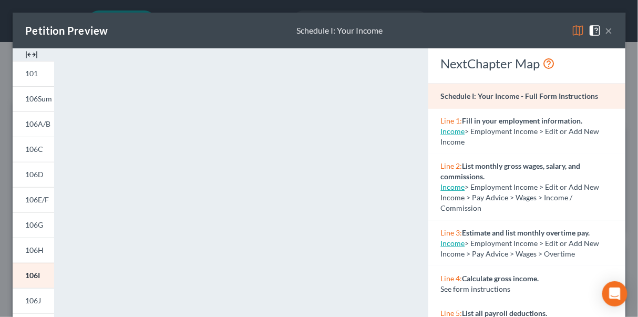
click at [605, 30] on button "×" at bounding box center [608, 30] width 7 height 13
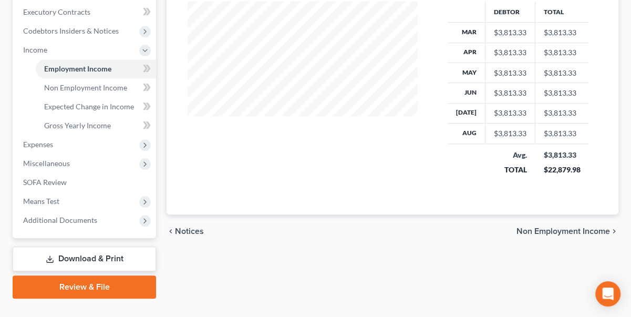
scroll to position [316, 0]
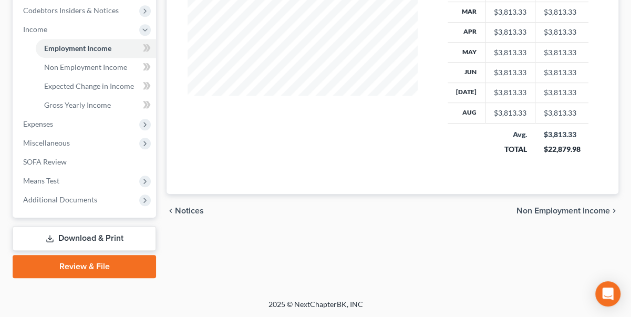
click at [574, 207] on span "Non Employment Income" at bounding box center [564, 211] width 94 height 8
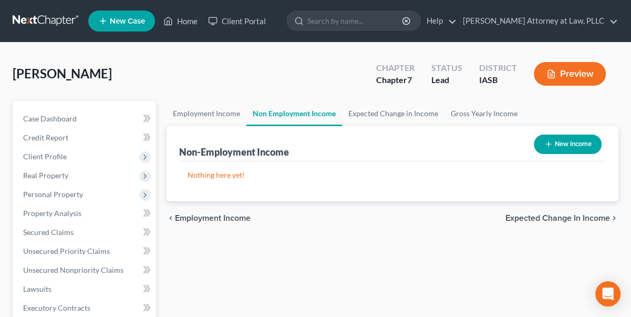
click at [563, 143] on button "New Income" at bounding box center [568, 144] width 68 height 19
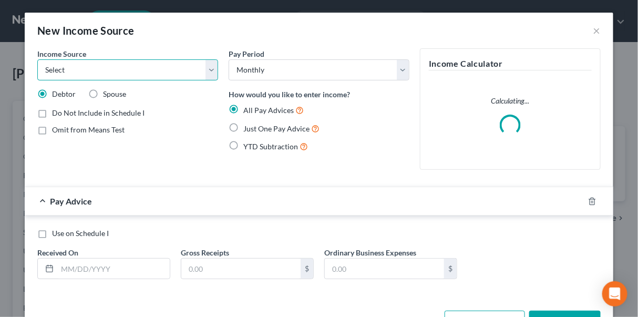
click at [205, 69] on select "Select Unemployment Disability (from employer) Pension Retirement Social Securi…" at bounding box center [127, 69] width 181 height 21
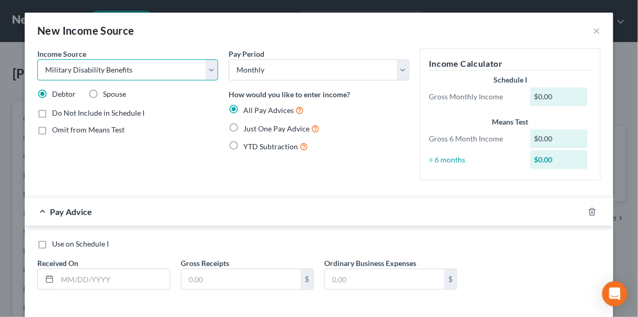
click at [37, 59] on select "Select Unemployment Disability (from employer) Pension Retirement Social Securi…" at bounding box center [127, 69] width 181 height 21
click at [243, 127] on label "Just One Pay Advice" at bounding box center [281, 128] width 76 height 12
click at [248, 127] on input "Just One Pay Advice" at bounding box center [251, 125] width 7 height 7
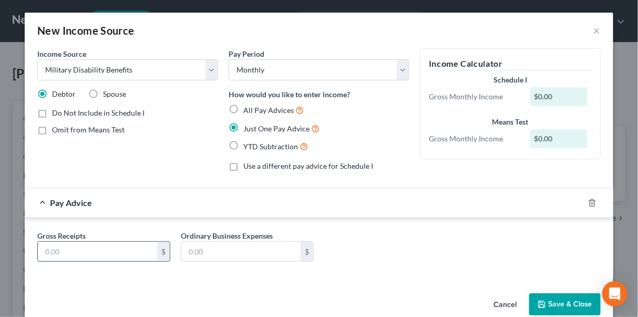
click at [127, 250] on input "text" at bounding box center [97, 252] width 119 height 20
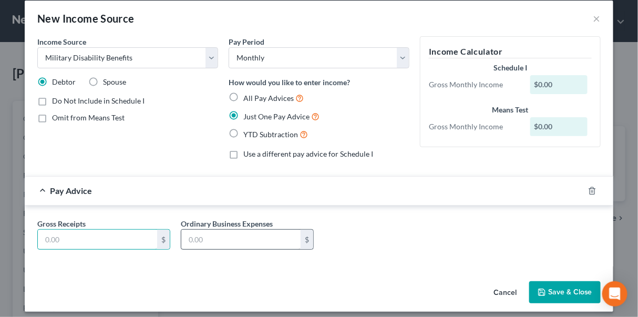
scroll to position [18, 0]
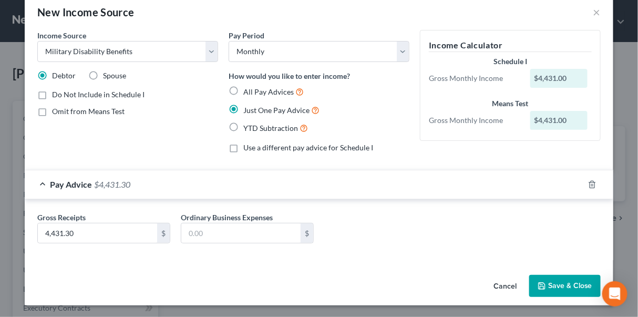
click at [244, 249] on div "Gross Receipts 4,431.30 $ Ordinary Business Expenses $" at bounding box center [319, 232] width 574 height 40
drag, startPoint x: 568, startPoint y: 282, endPoint x: 569, endPoint y: 246, distance: 36.3
click at [569, 282] on button "Save & Close" at bounding box center [564, 286] width 71 height 22
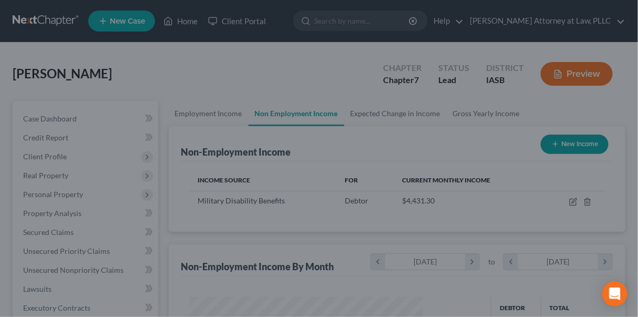
scroll to position [187, 251]
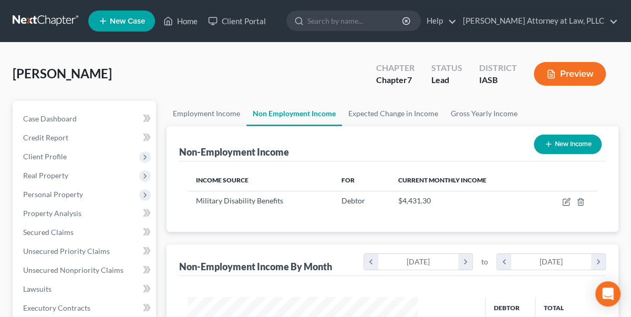
click at [584, 74] on button "Preview" at bounding box center [570, 74] width 72 height 24
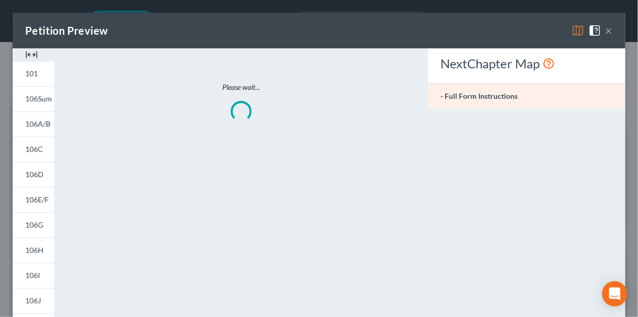
scroll to position [187, 254]
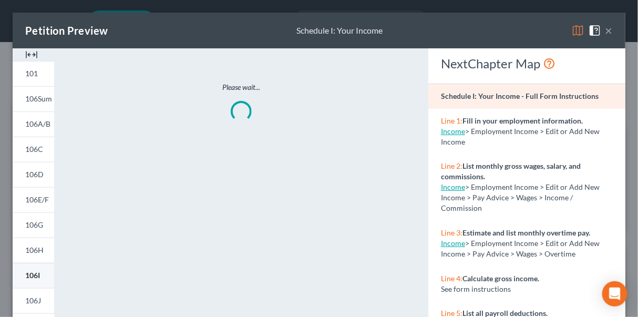
click at [29, 273] on span "106I" at bounding box center [32, 275] width 15 height 9
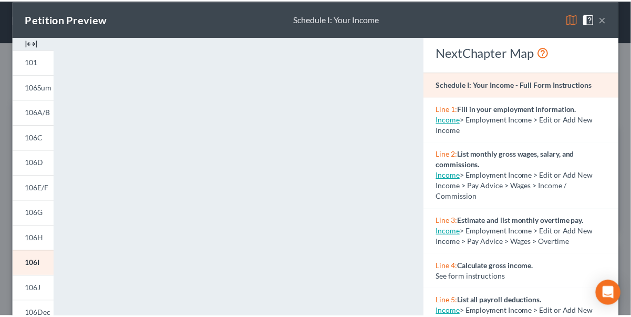
scroll to position [0, 0]
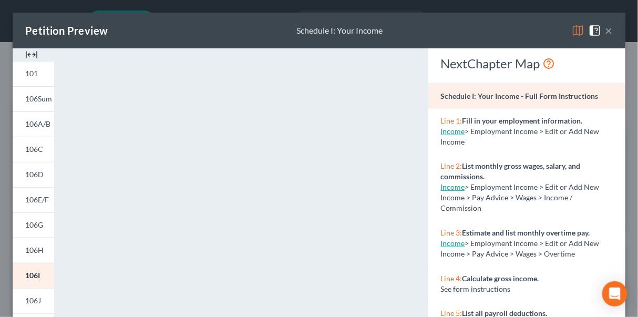
click at [605, 30] on button "×" at bounding box center [608, 30] width 7 height 13
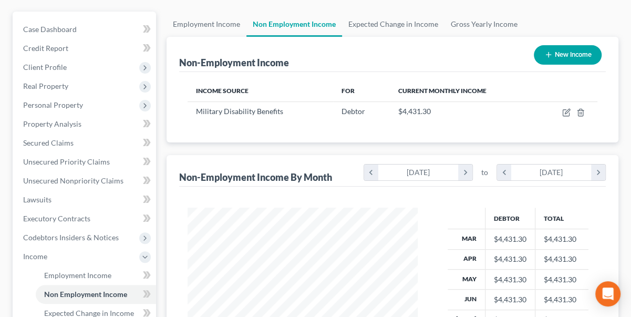
scroll to position [95, 0]
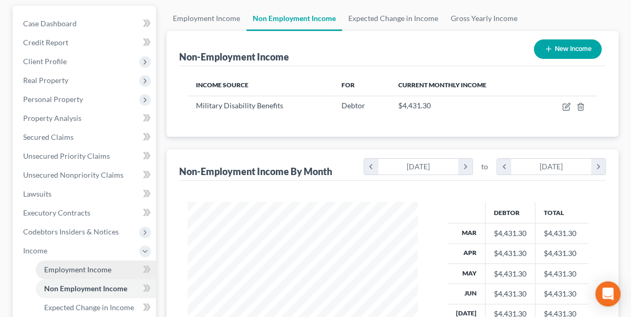
click at [71, 269] on span "Employment Income" at bounding box center [77, 269] width 67 height 9
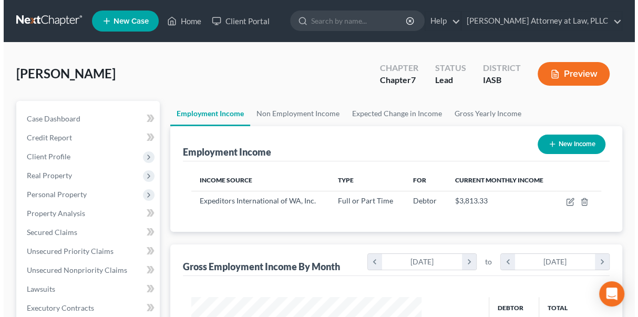
scroll to position [187, 251]
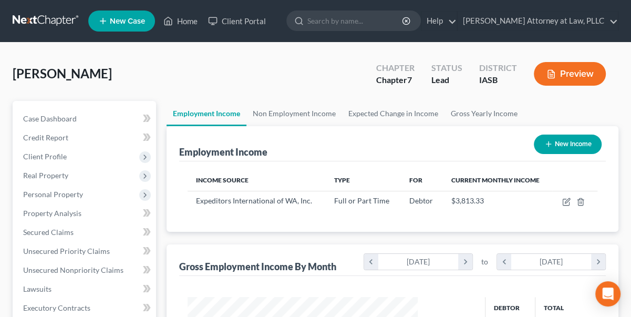
click at [566, 142] on button "New Income" at bounding box center [568, 144] width 68 height 19
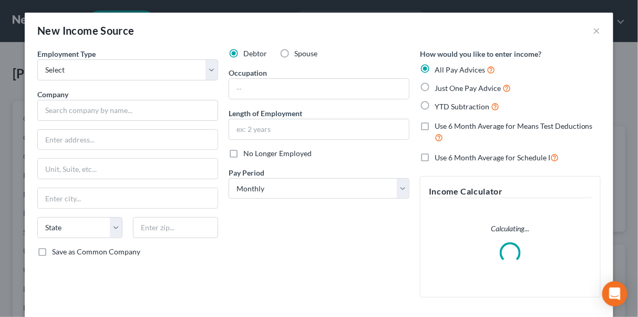
scroll to position [187, 254]
click at [208, 68] on select "Select Full or Part Time Employment Self Employment" at bounding box center [127, 69] width 181 height 21
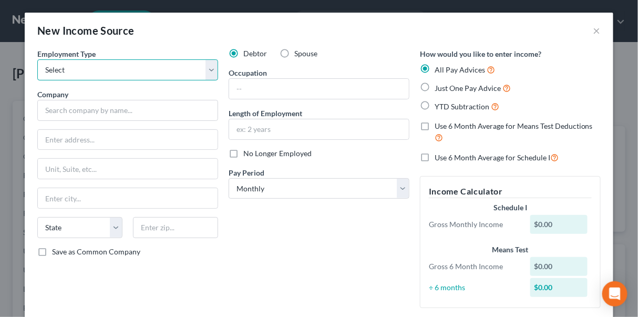
click at [207, 65] on select "Select Full or Part Time Employment Self Employment" at bounding box center [127, 69] width 181 height 21
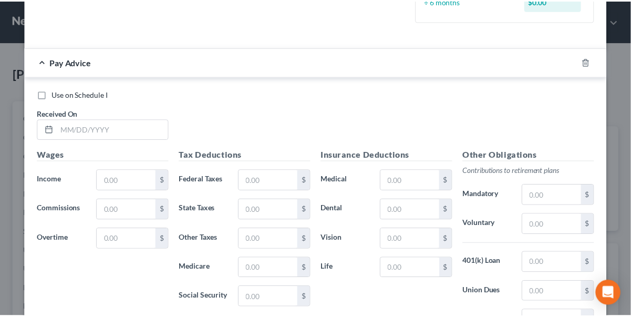
scroll to position [417, 0]
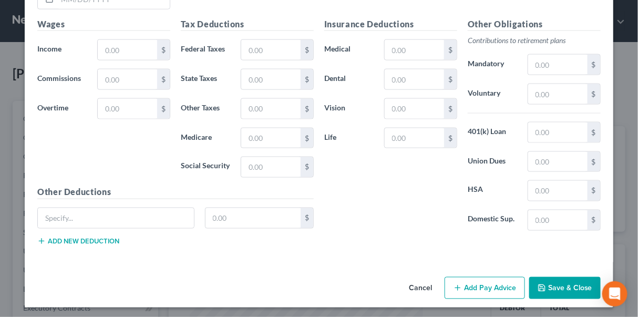
click at [417, 283] on button "Cancel" at bounding box center [420, 288] width 40 height 21
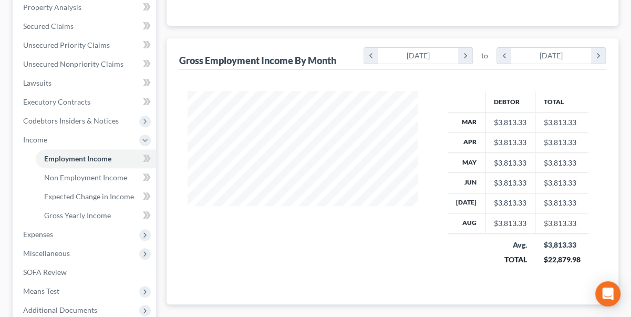
scroll to position [316, 0]
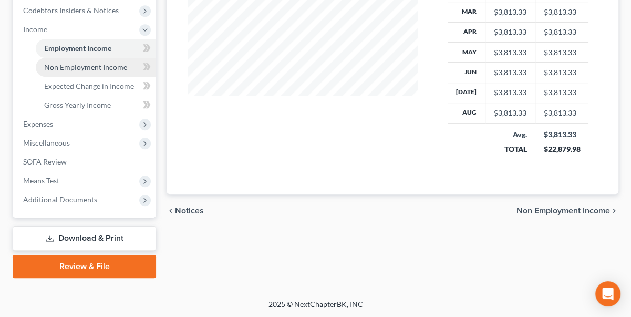
click at [86, 65] on span "Non Employment Income" at bounding box center [85, 67] width 83 height 9
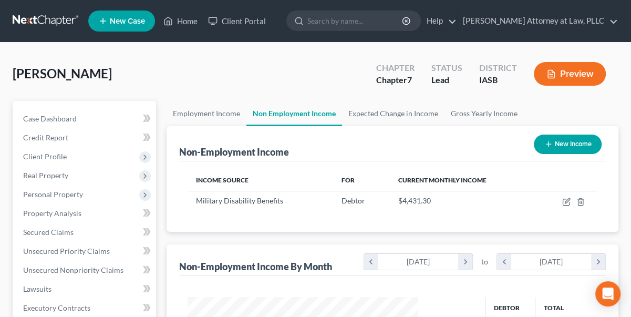
click at [591, 142] on button "New Income" at bounding box center [568, 144] width 68 height 19
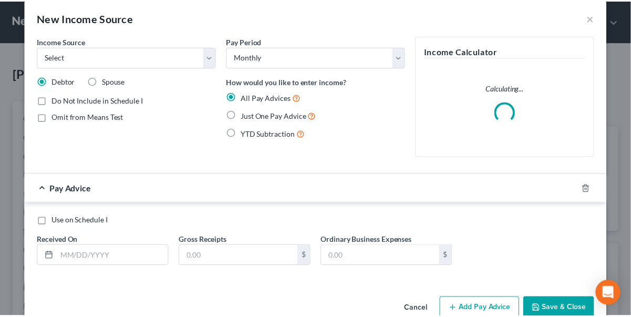
scroll to position [35, 0]
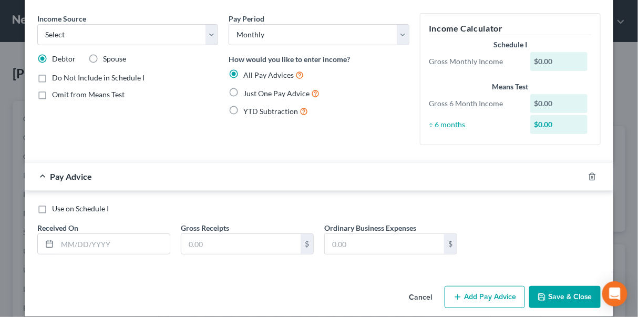
click at [419, 287] on button "Cancel" at bounding box center [420, 297] width 40 height 21
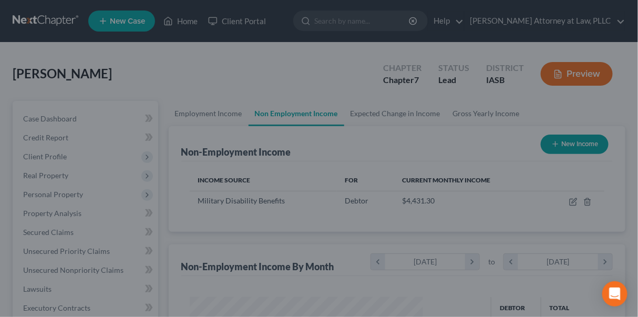
scroll to position [525387, 525323]
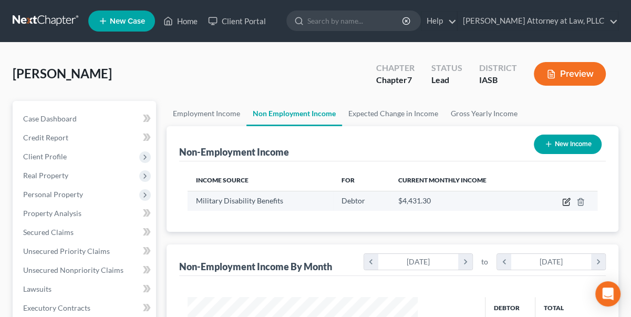
click at [568, 203] on icon "button" at bounding box center [566, 202] width 8 height 8
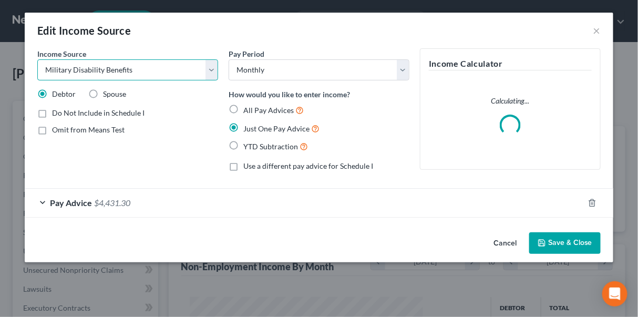
click at [71, 64] on select "Select Unemployment Disability (from employer) Pension Retirement Social Securi…" at bounding box center [127, 69] width 181 height 21
click at [131, 69] on select "Select Unemployment Disability (from employer) Pension Retirement Social Securi…" at bounding box center [127, 69] width 181 height 21
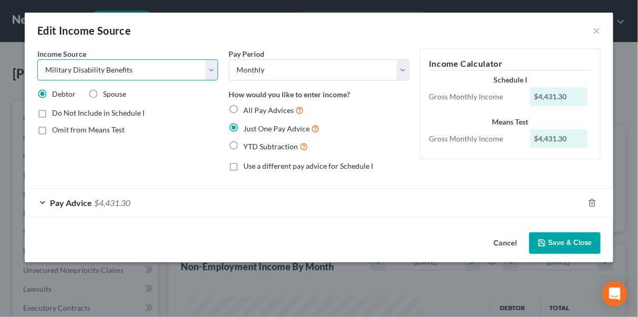
click at [148, 69] on select "Select Unemployment Disability (from employer) Pension Retirement Social Securi…" at bounding box center [127, 69] width 181 height 21
click at [149, 69] on select "Select Unemployment Disability (from employer) Pension Retirement Social Securi…" at bounding box center [127, 69] width 181 height 21
click at [190, 66] on select "Select Unemployment Disability (from employer) Pension Retirement Social Securi…" at bounding box center [127, 69] width 181 height 21
click at [167, 69] on select "Select Unemployment Disability (from employer) Pension Retirement Social Securi…" at bounding box center [127, 69] width 181 height 21
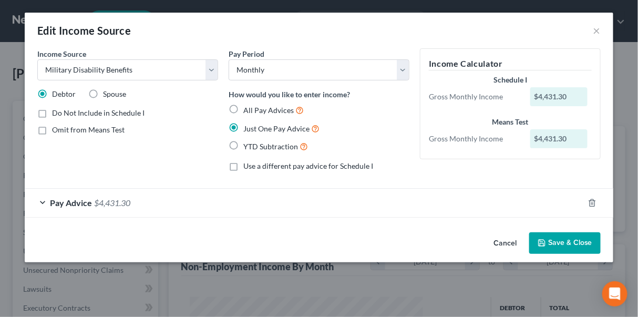
click at [579, 243] on button "Save & Close" at bounding box center [564, 243] width 71 height 22
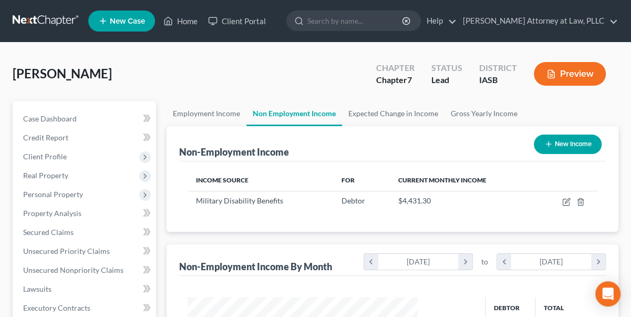
click at [598, 75] on button "Preview" at bounding box center [570, 74] width 72 height 24
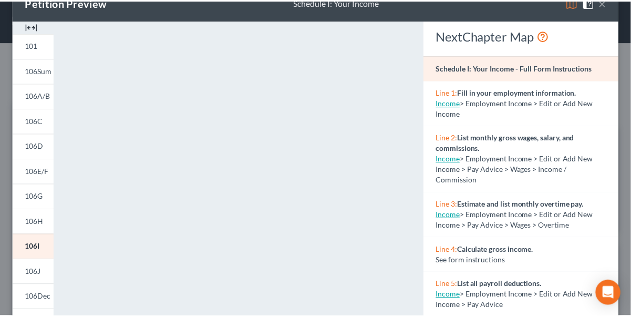
scroll to position [0, 0]
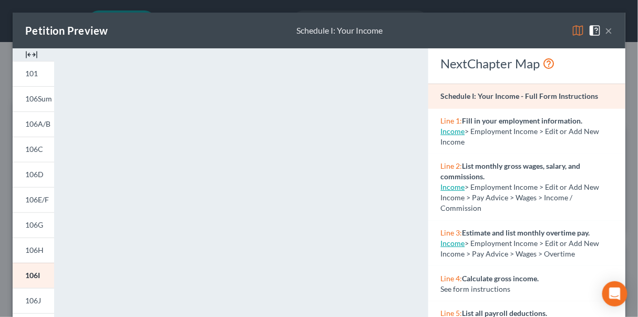
click at [605, 29] on button "×" at bounding box center [608, 30] width 7 height 13
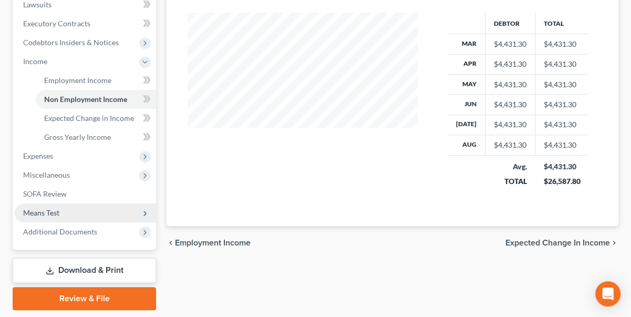
scroll to position [286, 0]
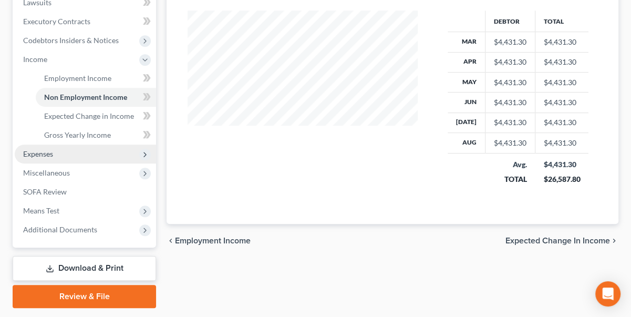
click at [43, 155] on span "Expenses" at bounding box center [38, 153] width 30 height 9
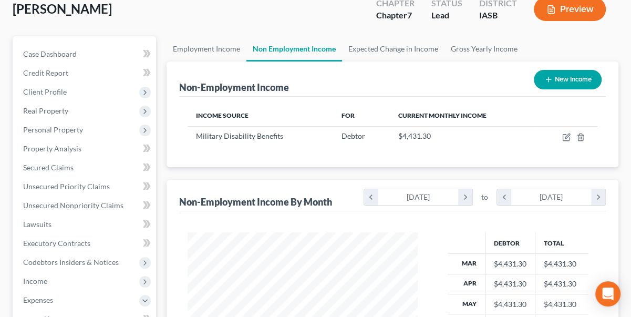
scroll to position [0, 0]
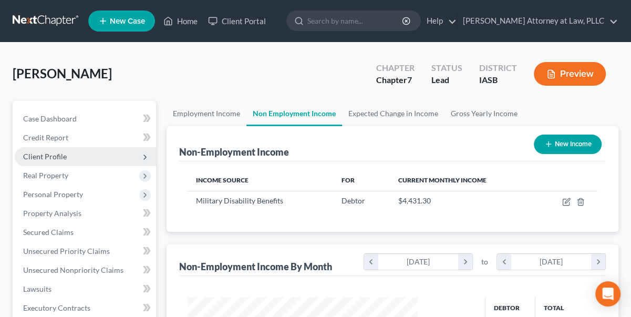
click at [52, 153] on span "Client Profile" at bounding box center [45, 156] width 44 height 9
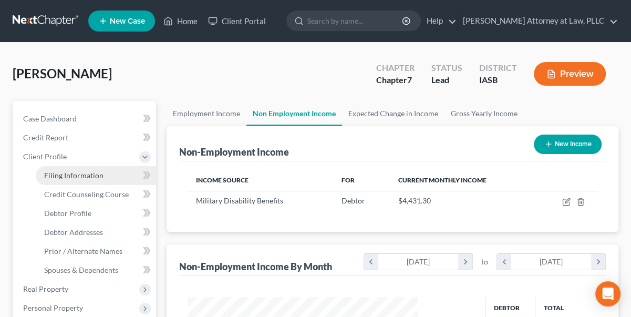
click at [80, 173] on span "Filing Information" at bounding box center [73, 175] width 59 height 9
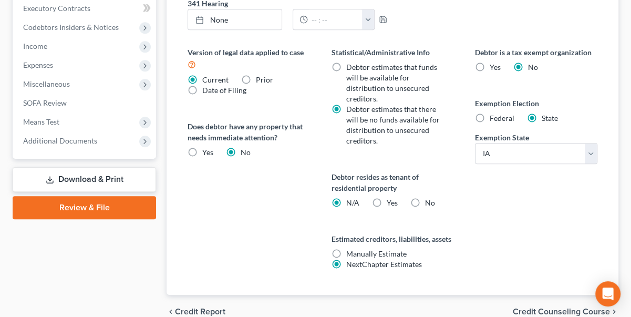
scroll to position [463, 0]
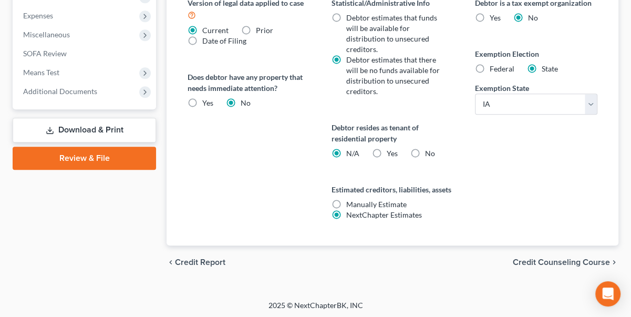
click at [553, 259] on span "Credit Counseling Course" at bounding box center [561, 262] width 97 height 8
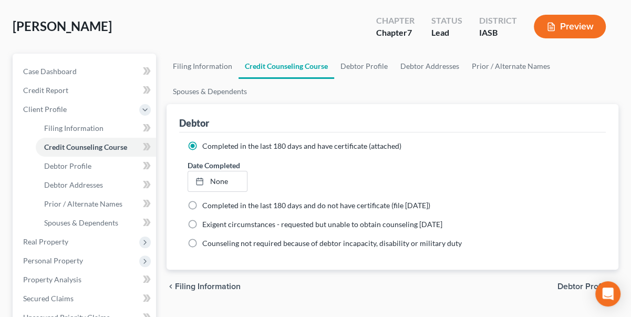
click at [573, 282] on span "Debtor Profile" at bounding box center [584, 286] width 53 height 8
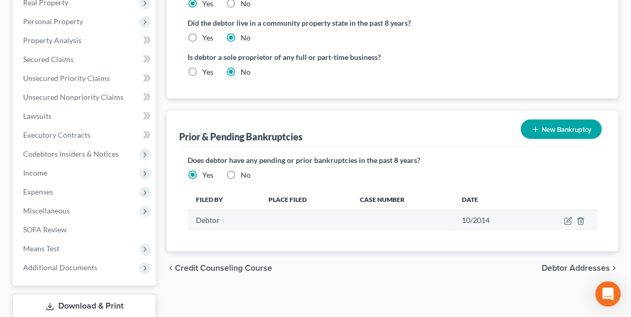
scroll to position [334, 0]
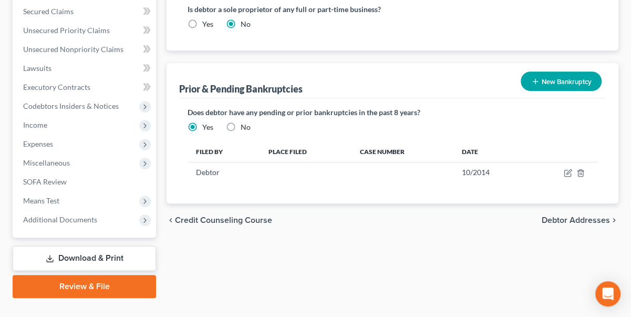
click at [578, 217] on span "Debtor Addresses" at bounding box center [576, 220] width 68 height 8
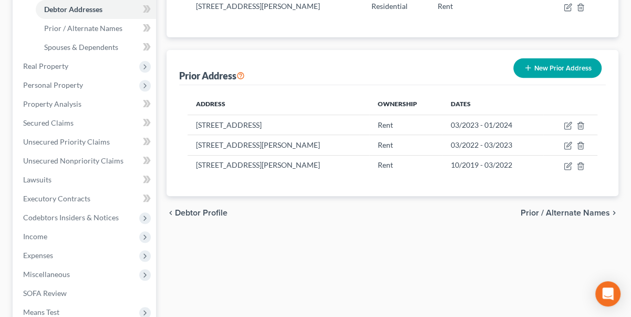
scroll to position [239, 0]
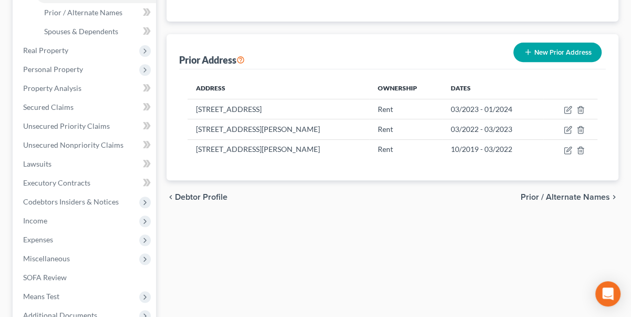
click at [572, 197] on span "Prior / Alternate Names" at bounding box center [565, 197] width 89 height 8
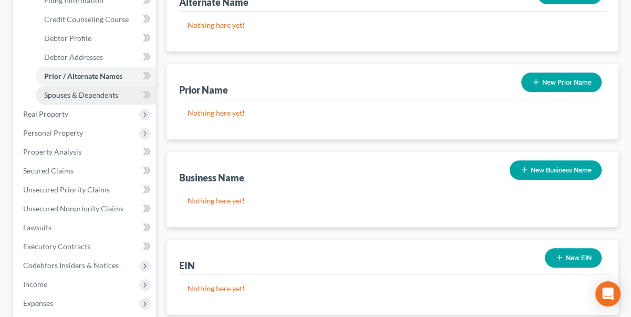
scroll to position [163, 0]
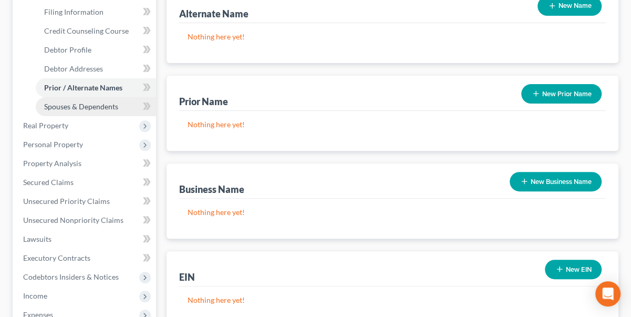
click at [115, 110] on link "Spouses & Dependents" at bounding box center [96, 106] width 120 height 19
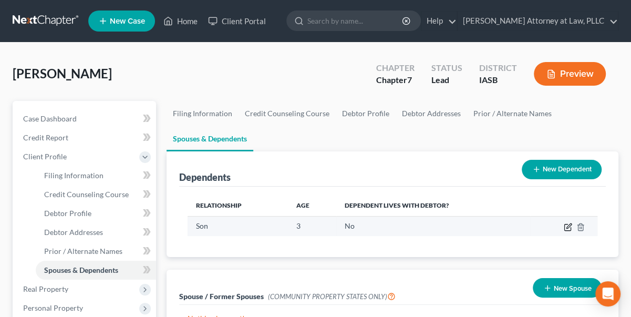
click at [570, 226] on icon "button" at bounding box center [568, 227] width 8 height 8
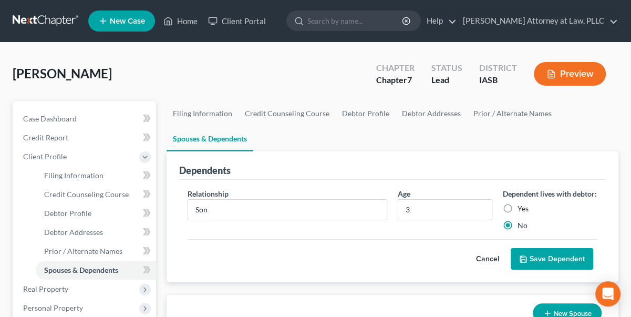
click at [518, 214] on label "Yes" at bounding box center [523, 208] width 11 height 11
click at [522, 210] on input "Yes" at bounding box center [525, 206] width 7 height 7
click at [542, 267] on button "Save Dependent" at bounding box center [552, 259] width 83 height 22
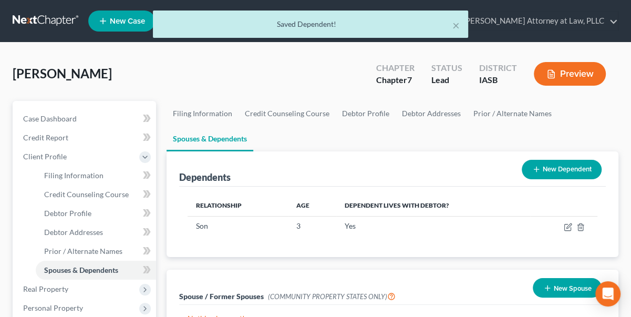
click at [580, 78] on button "Preview" at bounding box center [570, 74] width 72 height 24
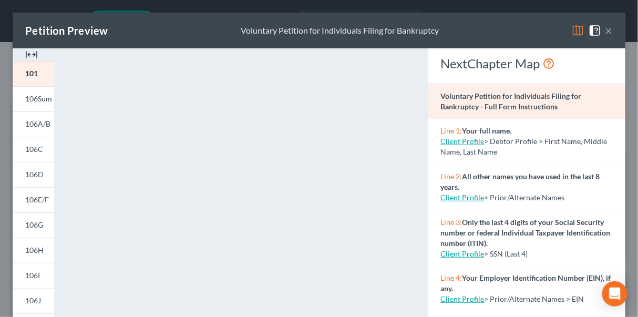
drag, startPoint x: 36, startPoint y: 301, endPoint x: 57, endPoint y: 297, distance: 20.9
click at [36, 301] on span "106J" at bounding box center [33, 300] width 16 height 9
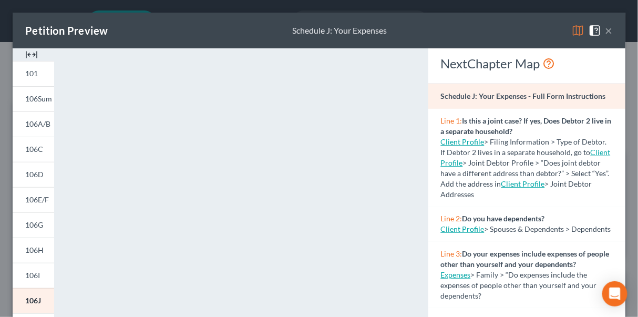
drag, startPoint x: 607, startPoint y: 32, endPoint x: 604, endPoint y: 36, distance: 5.4
click at [607, 32] on div "Petition Preview Schedule J: Your Expenses ×" at bounding box center [319, 31] width 613 height 36
click at [605, 25] on button "×" at bounding box center [608, 30] width 7 height 13
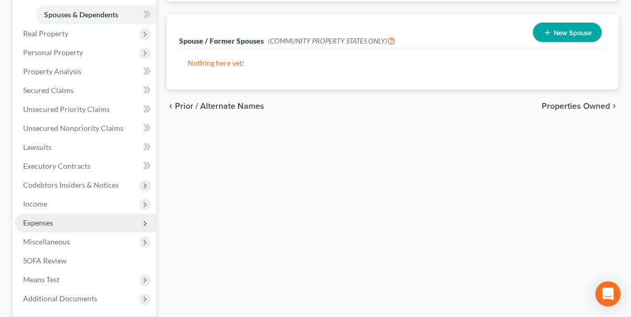
scroll to position [286, 0]
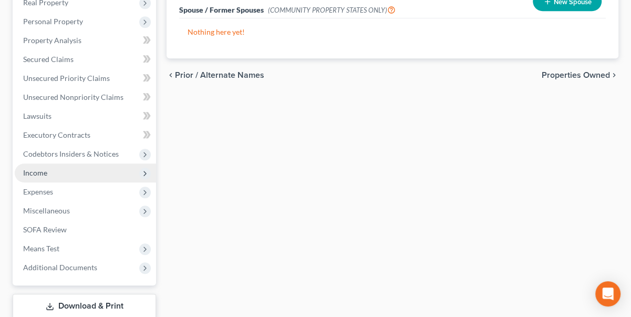
click at [145, 172] on icon at bounding box center [145, 173] width 8 height 8
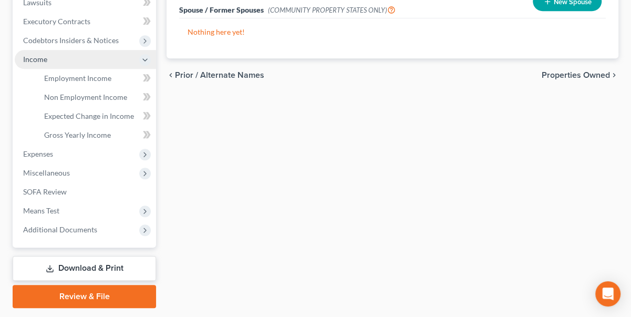
scroll to position [173, 0]
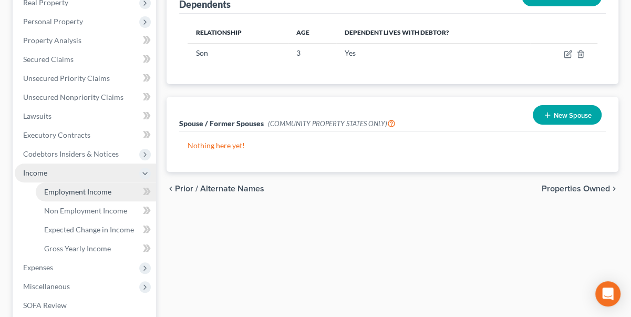
click at [93, 189] on span "Employment Income" at bounding box center [77, 191] width 67 height 9
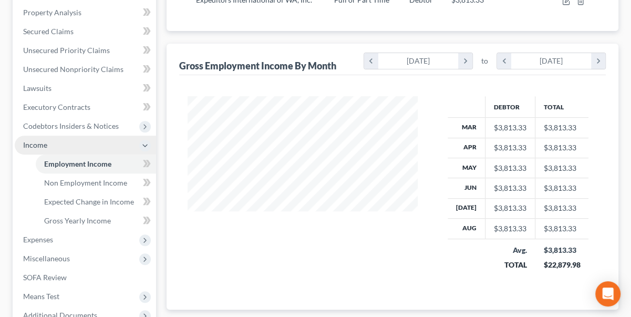
scroll to position [316, 0]
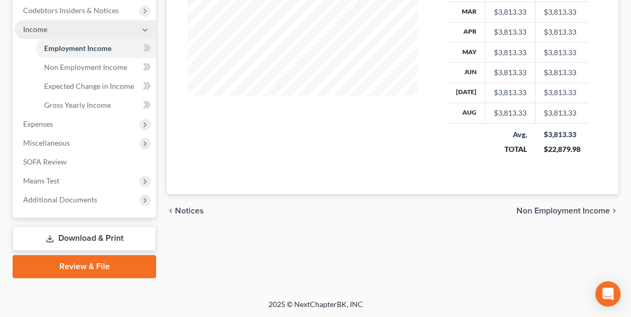
click at [532, 207] on span "Non Employment Income" at bounding box center [564, 211] width 94 height 8
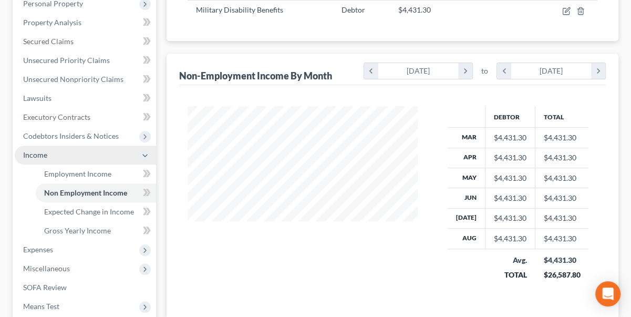
scroll to position [316, 0]
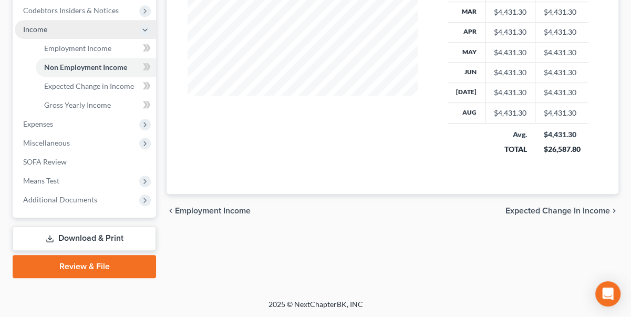
click at [563, 210] on span "Expected Change in Income" at bounding box center [558, 211] width 105 height 8
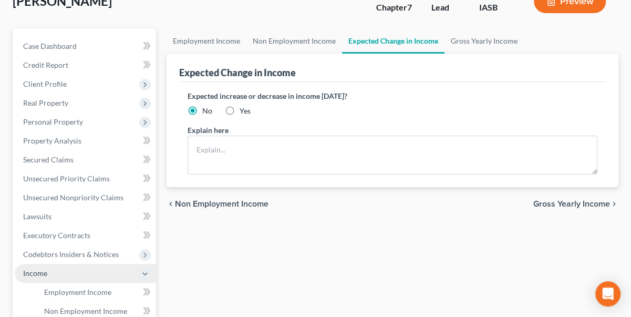
scroll to position [47, 0]
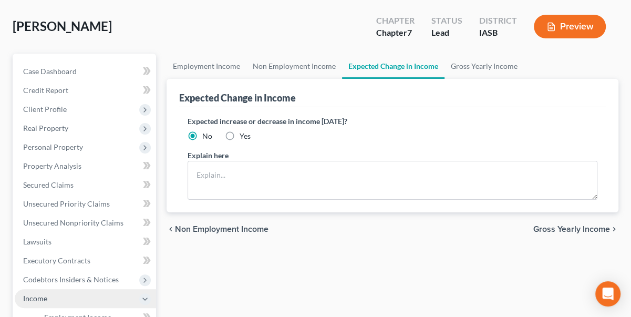
click at [558, 229] on span "Gross Yearly Income" at bounding box center [571, 229] width 77 height 8
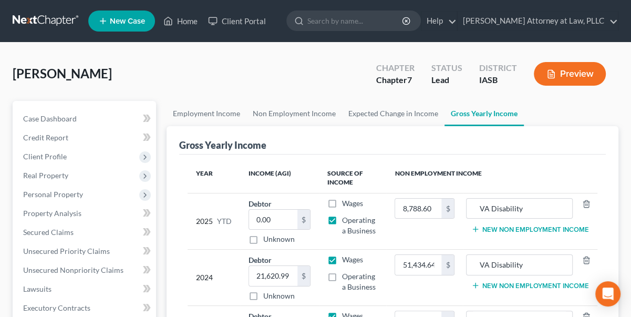
click at [342, 205] on label "Wages" at bounding box center [352, 203] width 21 height 11
click at [346, 205] on input "Wages" at bounding box center [349, 201] width 7 height 7
click at [342, 218] on label "Operating a Business" at bounding box center [360, 225] width 36 height 21
click at [346, 218] on input "Operating a Business" at bounding box center [349, 218] width 7 height 7
click at [293, 275] on input "21,620.99" at bounding box center [273, 276] width 48 height 20
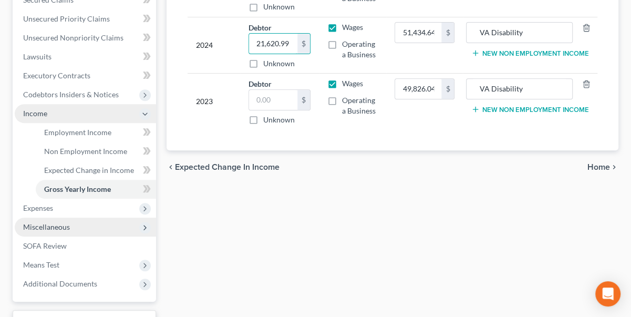
scroll to position [239, 0]
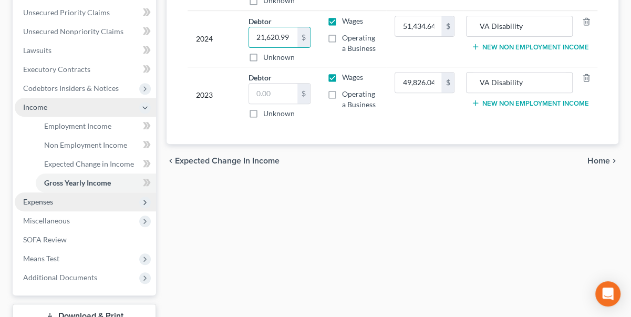
click at [49, 199] on span "Expenses" at bounding box center [38, 201] width 30 height 9
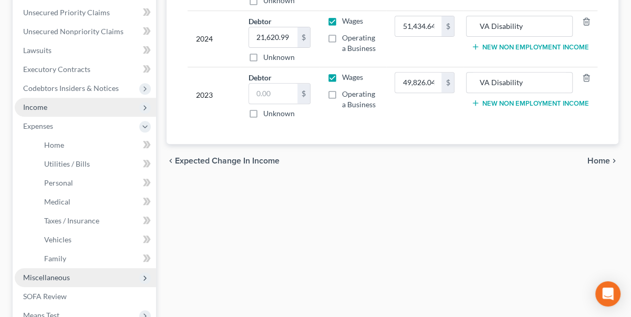
click at [63, 274] on span "Miscellaneous" at bounding box center [46, 277] width 47 height 9
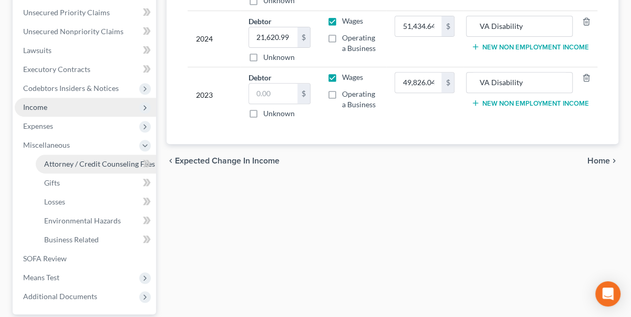
click at [70, 162] on span "Attorney / Credit Counseling Fees" at bounding box center [99, 163] width 111 height 9
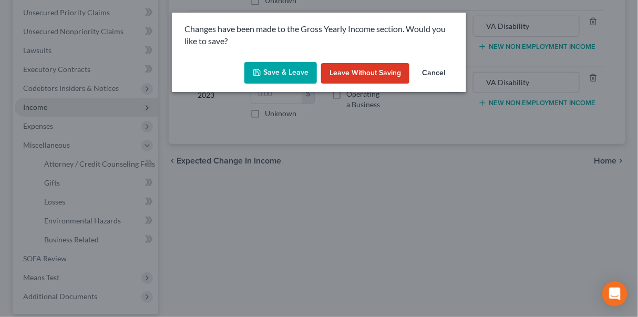
click at [279, 70] on button "Save & Leave" at bounding box center [280, 73] width 73 height 22
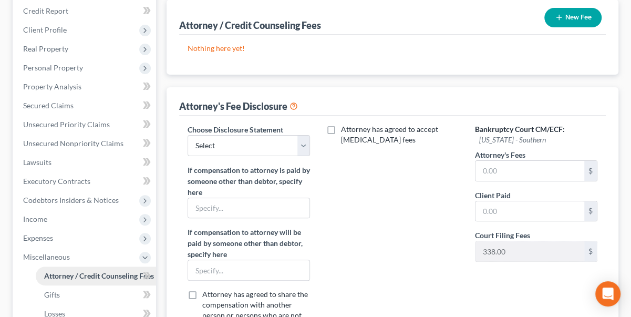
scroll to position [143, 0]
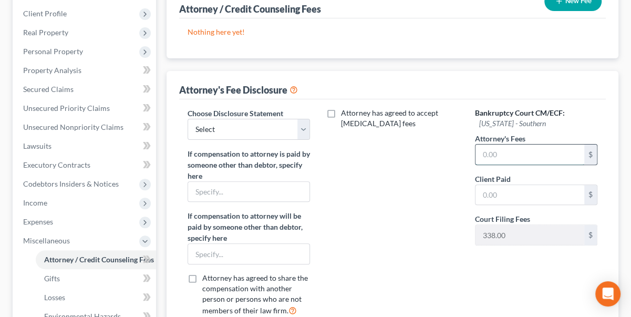
click at [510, 155] on input "text" at bounding box center [530, 155] width 109 height 20
click at [484, 194] on input "text" at bounding box center [530, 195] width 109 height 20
click at [300, 124] on select "Select Disclosure of Attorney Compensation" at bounding box center [249, 129] width 122 height 21
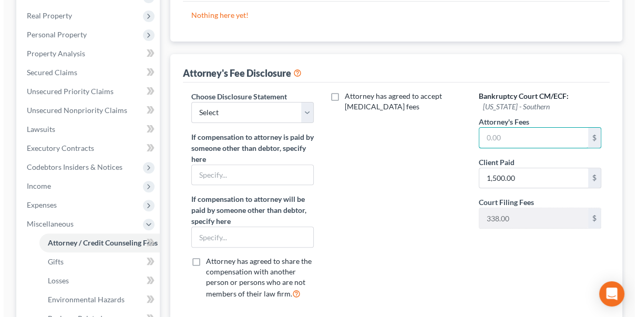
scroll to position [95, 0]
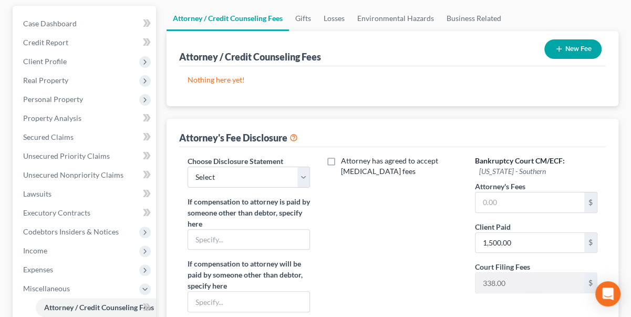
click at [568, 41] on button "New Fee" at bounding box center [572, 48] width 57 height 19
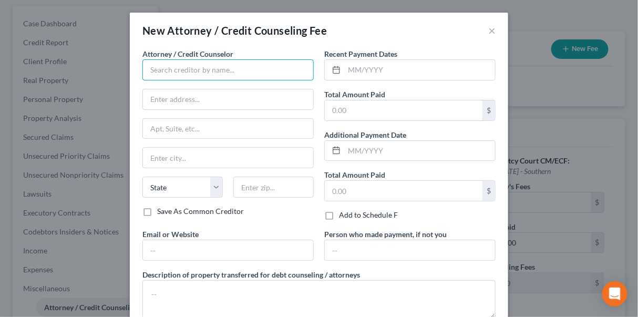
click at [158, 64] on input "text" at bounding box center [227, 69] width 171 height 21
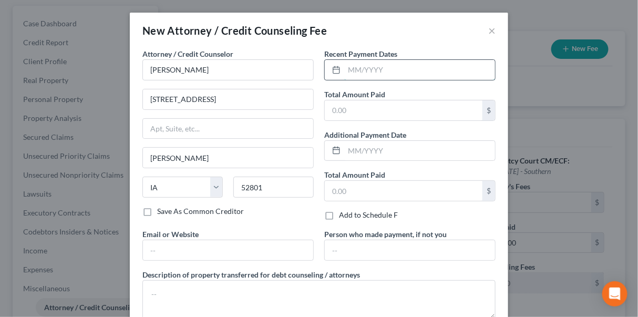
click at [390, 68] on input "text" at bounding box center [419, 70] width 151 height 20
click at [367, 71] on input "text" at bounding box center [419, 70] width 151 height 20
click at [332, 70] on icon at bounding box center [336, 70] width 8 height 8
click at [354, 66] on input "text" at bounding box center [419, 70] width 151 height 20
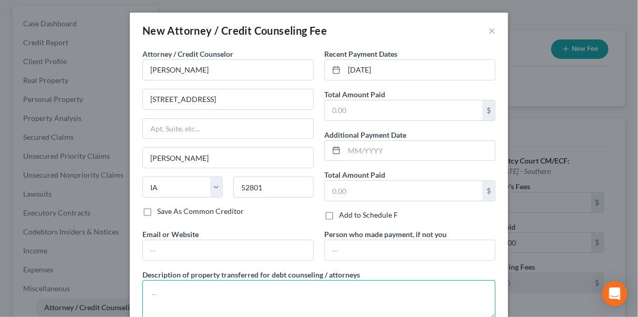
click at [170, 287] on textarea at bounding box center [318, 299] width 353 height 39
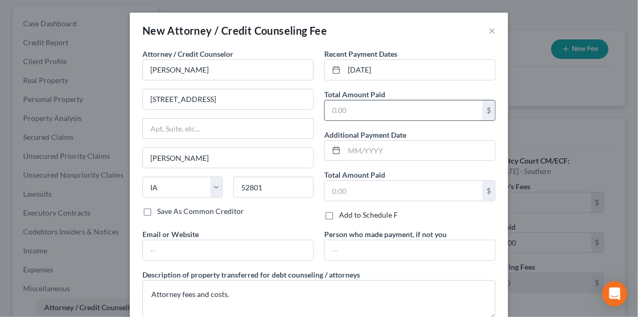
click at [329, 110] on input "text" at bounding box center [404, 110] width 158 height 20
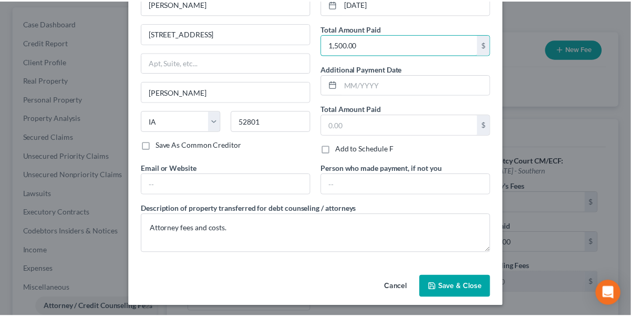
scroll to position [66, 0]
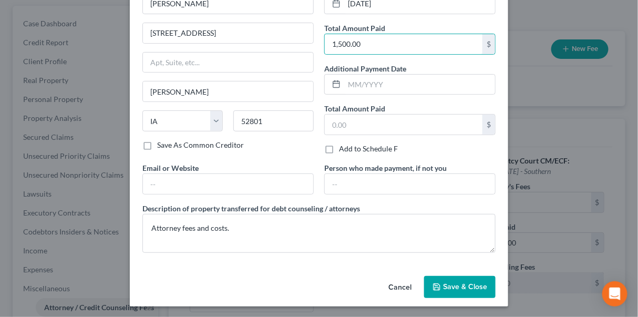
click at [470, 287] on span "Save & Close" at bounding box center [465, 286] width 44 height 9
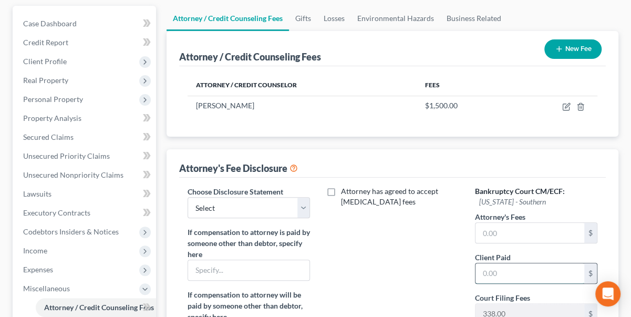
scroll to position [191, 0]
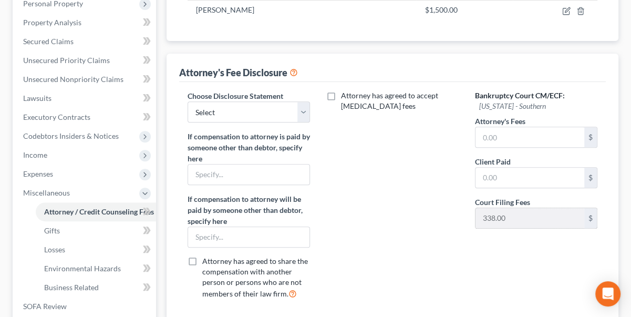
drag, startPoint x: 511, startPoint y: 271, endPoint x: 494, endPoint y: 207, distance: 66.9
click at [511, 270] on div "Bankruptcy Court CM/ECF: Iowa - Southern Attorney's Fees $ Client Paid $ Court …" at bounding box center [536, 198] width 143 height 217
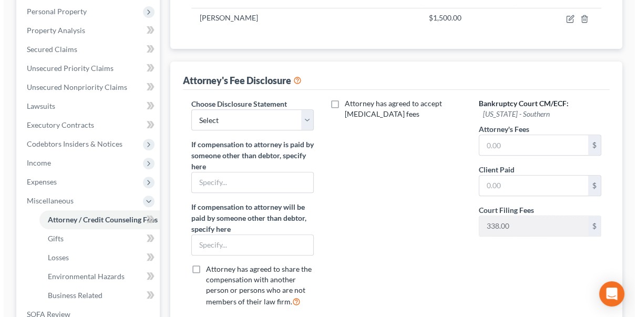
scroll to position [47, 0]
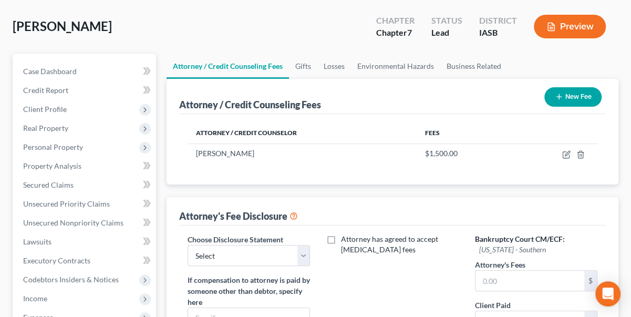
click at [581, 30] on button "Preview" at bounding box center [570, 27] width 72 height 24
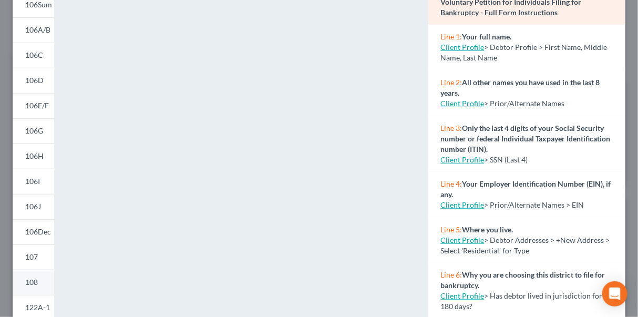
scroll to position [95, 0]
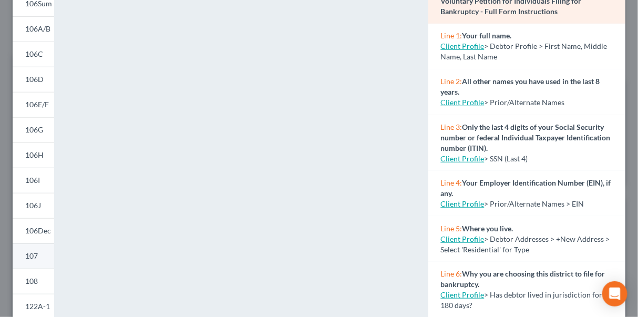
click at [35, 253] on span "107" at bounding box center [31, 255] width 13 height 9
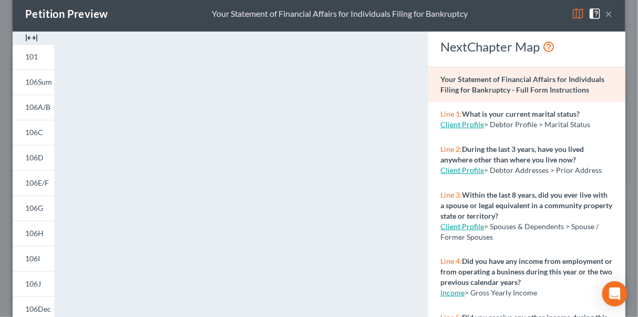
scroll to position [0, 0]
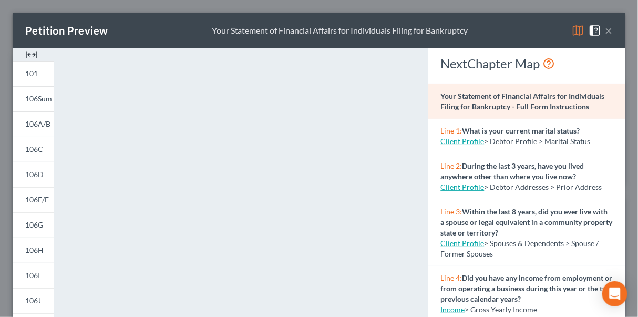
click at [605, 25] on button "×" at bounding box center [608, 30] width 7 height 13
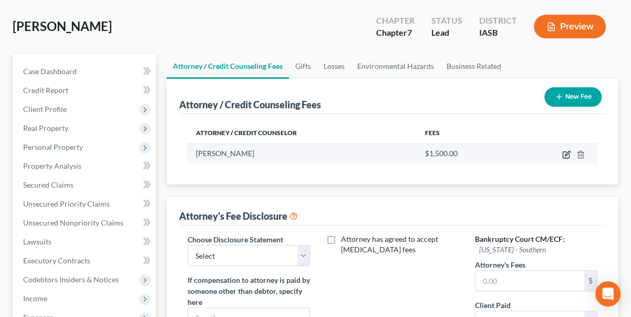
click at [565, 151] on icon "button" at bounding box center [566, 154] width 8 height 8
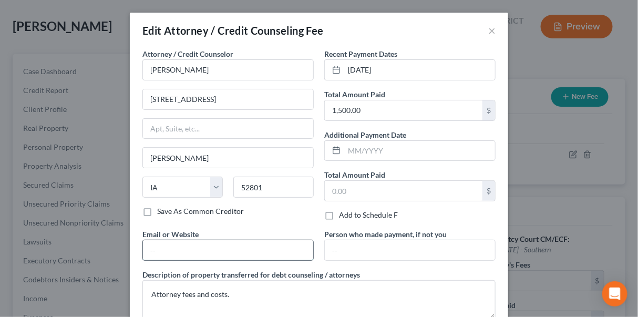
click at [150, 245] on input "text" at bounding box center [228, 250] width 170 height 20
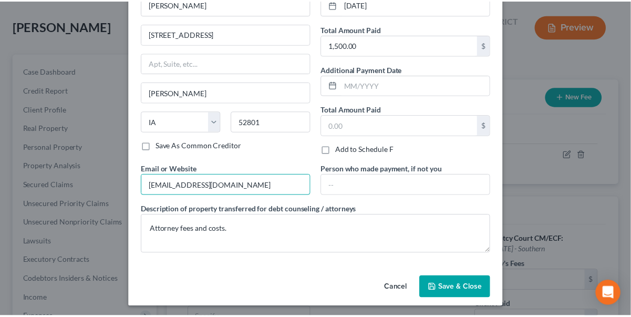
scroll to position [66, 0]
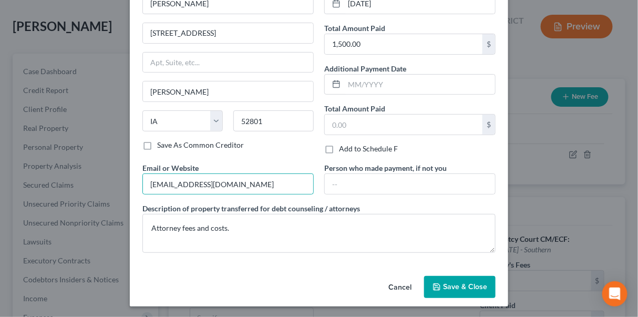
click at [478, 282] on span "Save & Close" at bounding box center [465, 286] width 44 height 9
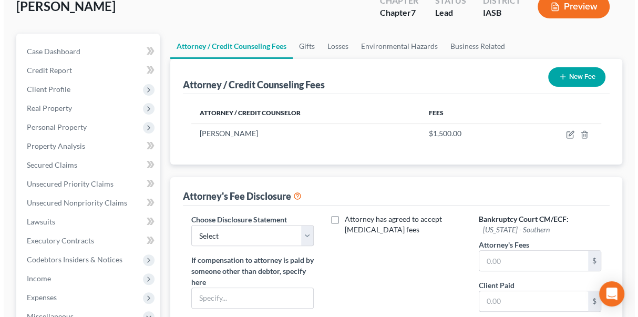
scroll to position [0, 0]
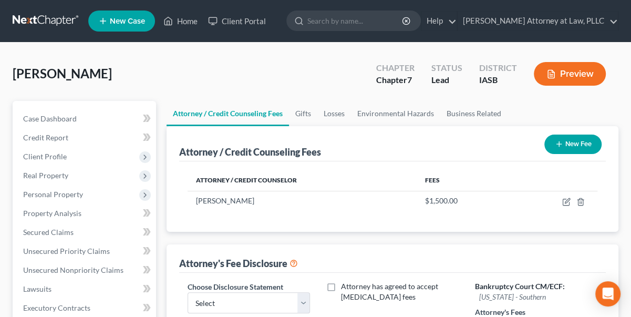
click at [574, 69] on button "Preview" at bounding box center [570, 74] width 72 height 24
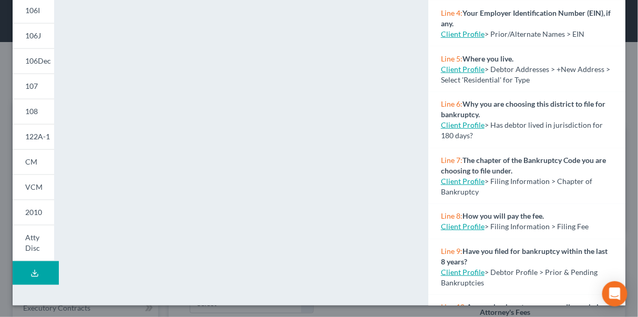
scroll to position [266, 0]
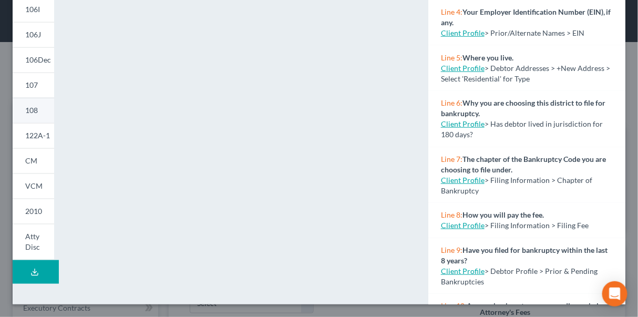
click at [34, 109] on span "108" at bounding box center [31, 110] width 13 height 9
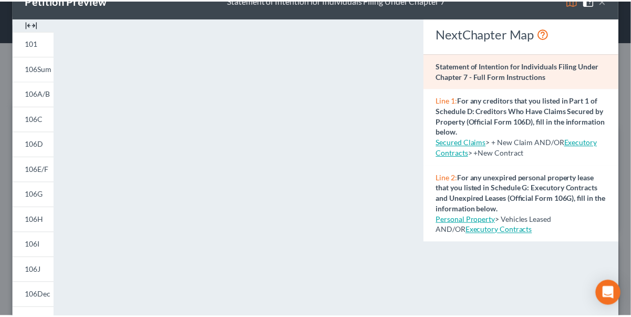
scroll to position [27, 0]
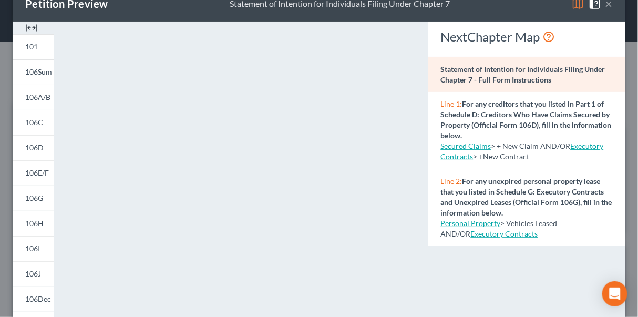
click at [605, 2] on button "×" at bounding box center [608, 3] width 7 height 13
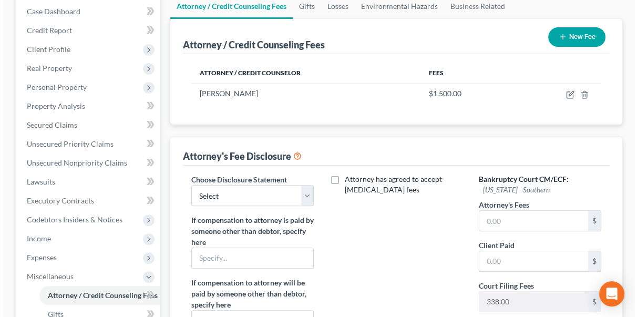
scroll to position [1, 0]
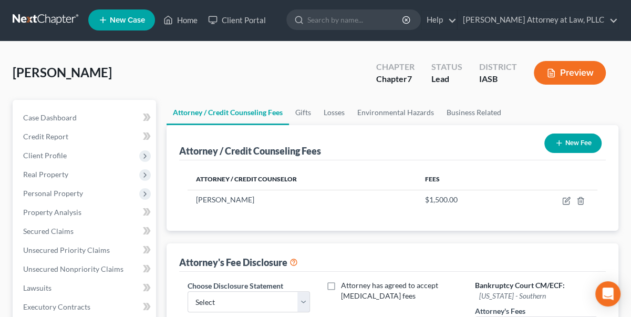
click at [582, 73] on button "Preview" at bounding box center [570, 73] width 72 height 24
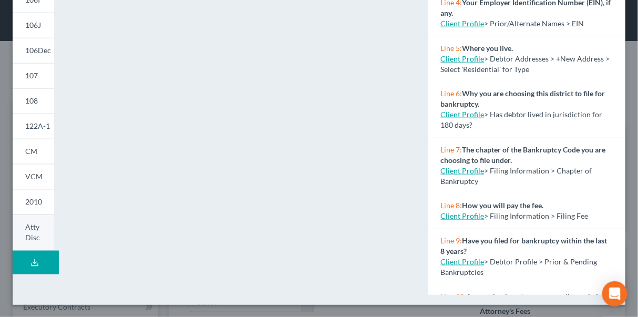
scroll to position [276, 0]
click at [29, 121] on span "122A-1" at bounding box center [37, 125] width 25 height 9
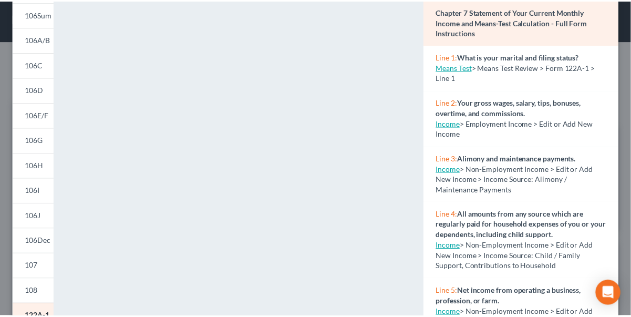
scroll to position [0, 0]
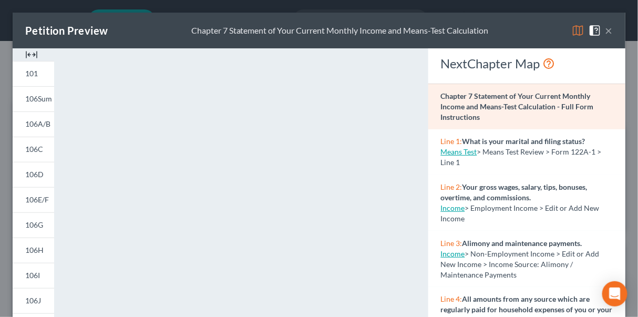
click at [605, 28] on button "×" at bounding box center [608, 30] width 7 height 13
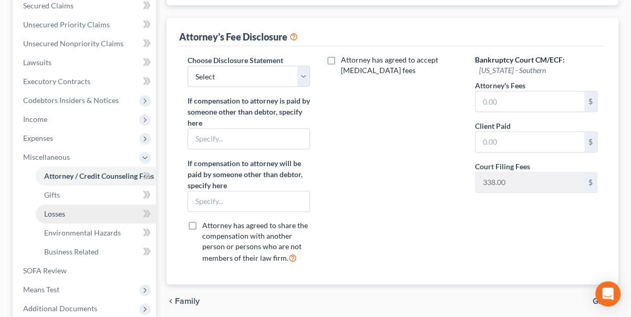
scroll to position [335, 0]
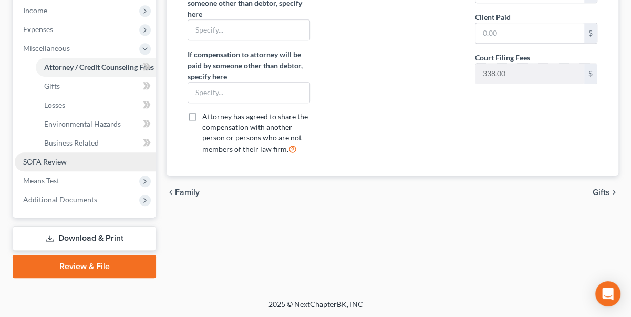
click at [60, 162] on span "SOFA Review" at bounding box center [45, 161] width 44 height 9
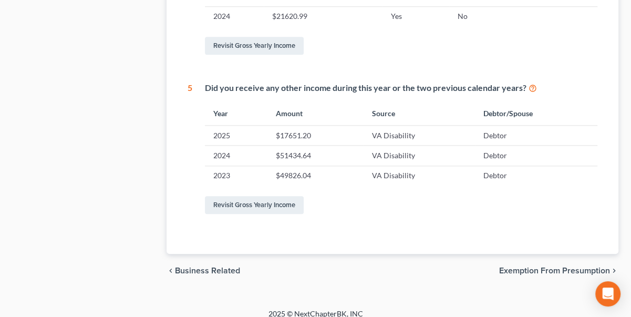
scroll to position [601, 0]
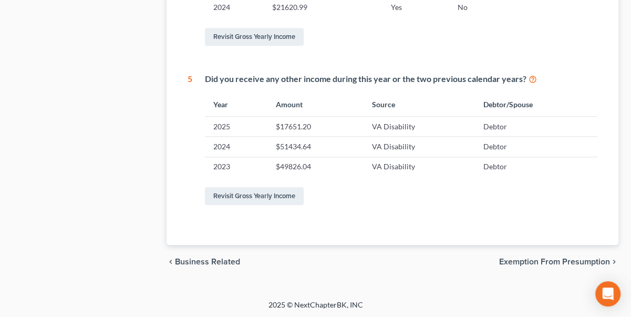
click at [524, 260] on span "Exemption from Presumption" at bounding box center [554, 262] width 111 height 8
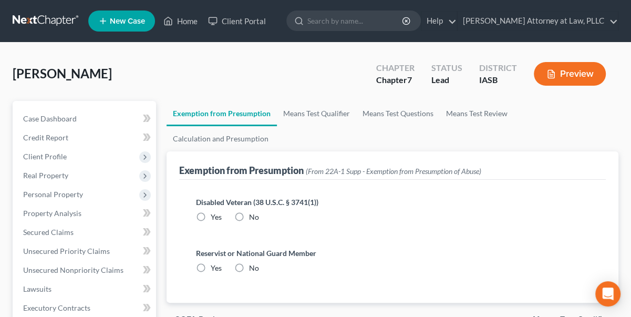
click at [211, 212] on label "Yes" at bounding box center [216, 217] width 11 height 11
click at [215, 212] on input "Yes" at bounding box center [218, 215] width 7 height 7
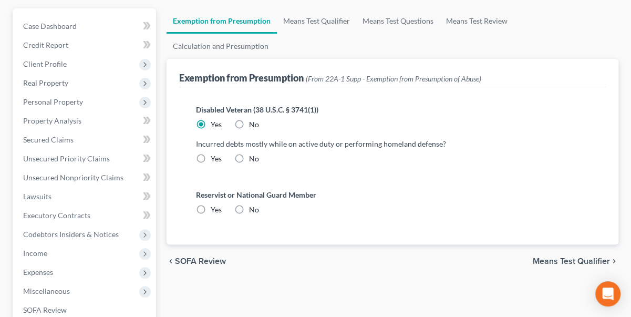
scroll to position [143, 0]
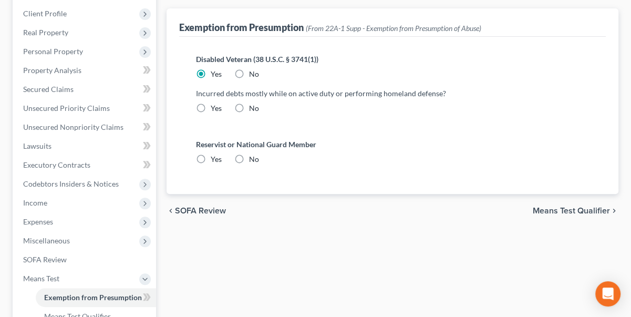
click at [553, 207] on span "Means Test Qualifier" at bounding box center [571, 211] width 77 height 8
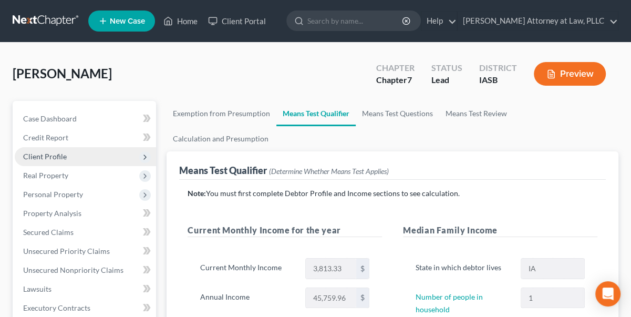
click at [56, 153] on span "Client Profile" at bounding box center [45, 156] width 44 height 9
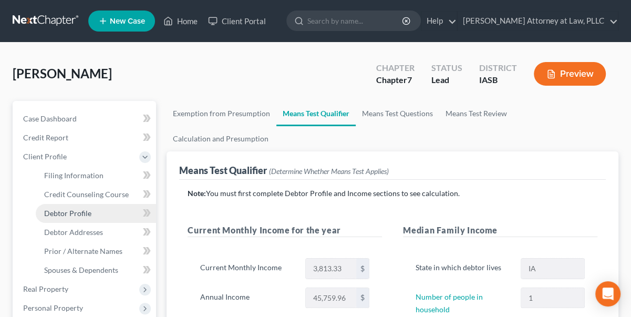
click at [76, 213] on span "Debtor Profile" at bounding box center [67, 213] width 47 height 9
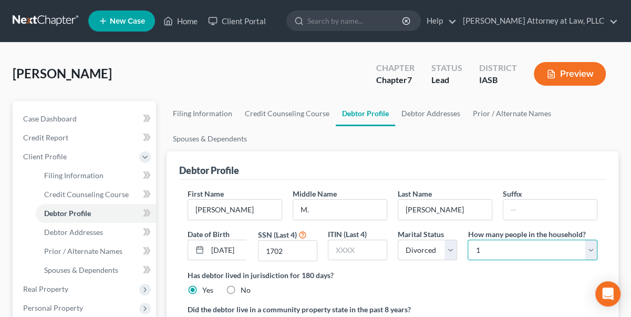
click at [587, 244] on select "Select 1 2 3 4 5 6 7 8 9 10 11 12 13 14 15 16 17 18 19 20" at bounding box center [533, 250] width 130 height 21
click at [468, 240] on select "Select 1 2 3 4 5 6 7 8 9 10 11 12 13 14 15 16 17 18 19 20" at bounding box center [533, 250] width 130 height 21
click at [579, 69] on button "Preview" at bounding box center [570, 74] width 72 height 24
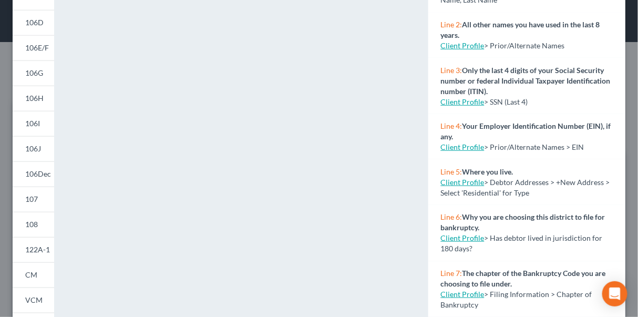
scroll to position [239, 0]
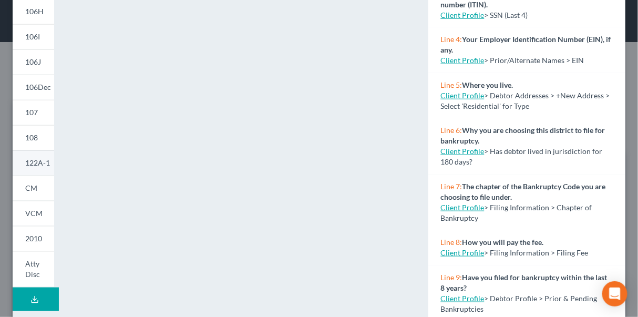
click at [36, 160] on span "122A-1" at bounding box center [37, 162] width 25 height 9
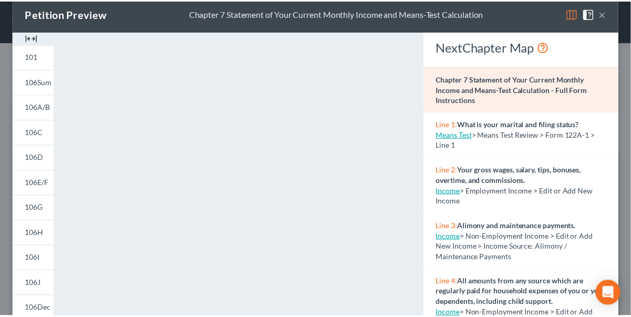
scroll to position [0, 0]
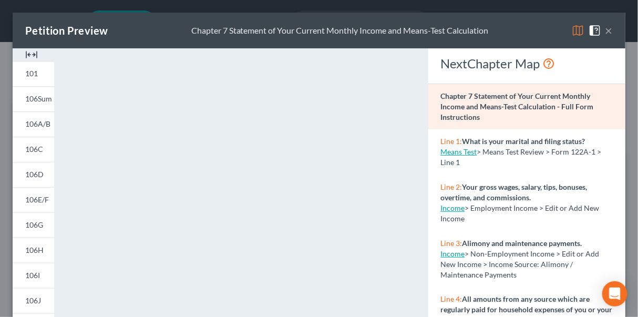
click at [605, 29] on button "×" at bounding box center [608, 30] width 7 height 13
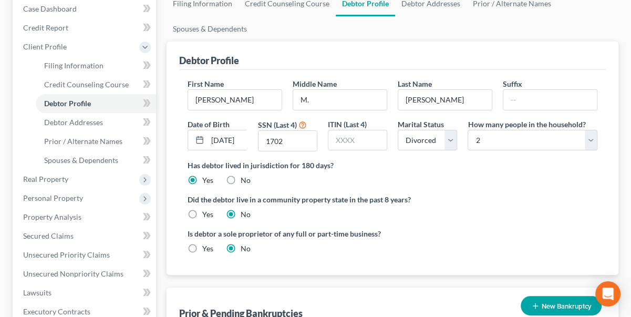
scroll to position [239, 0]
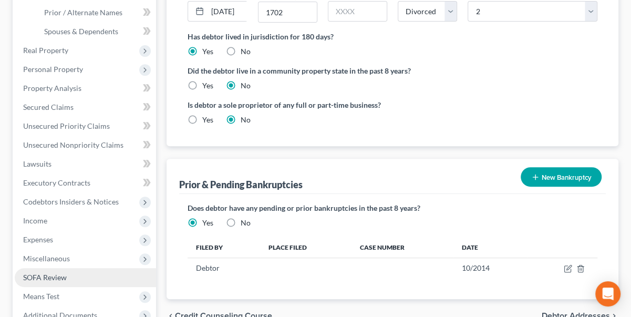
click at [56, 277] on span "SOFA Review" at bounding box center [45, 277] width 44 height 9
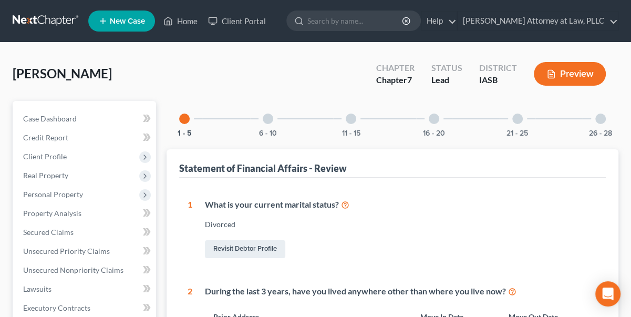
scroll to position [191, 0]
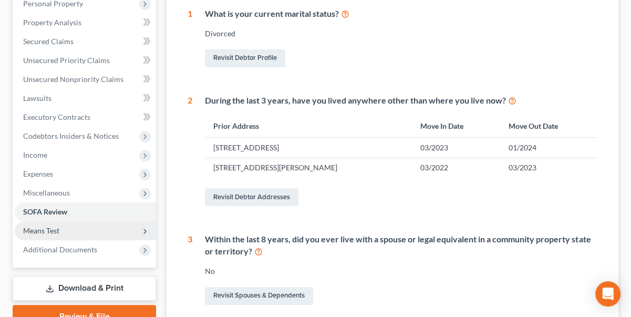
click at [52, 229] on span "Means Test" at bounding box center [41, 230] width 36 height 9
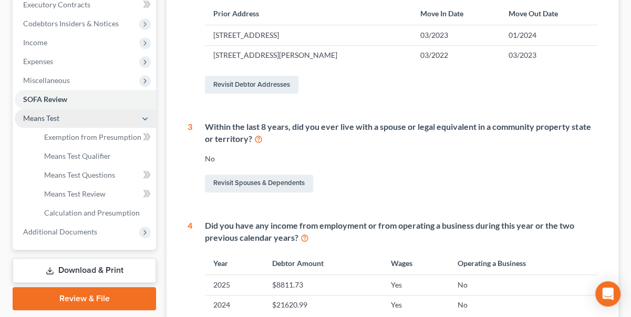
scroll to position [286, 0]
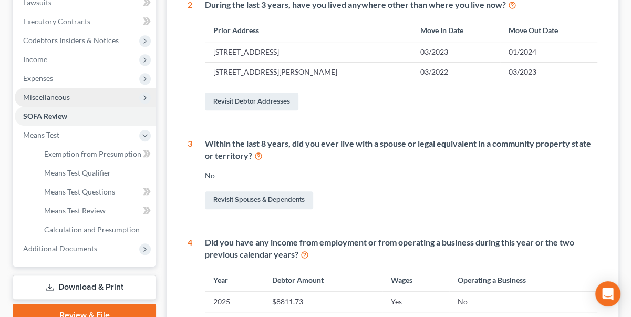
click at [45, 96] on span "Miscellaneous" at bounding box center [46, 97] width 47 height 9
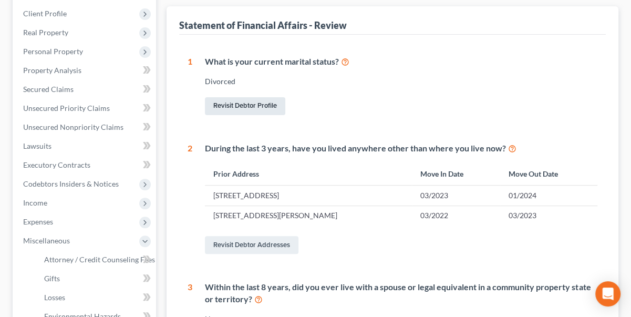
click at [265, 104] on link "Revisit Debtor Profile" at bounding box center [245, 106] width 80 height 18
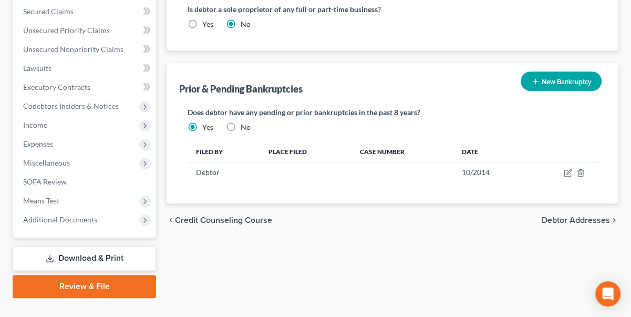
scroll to position [354, 0]
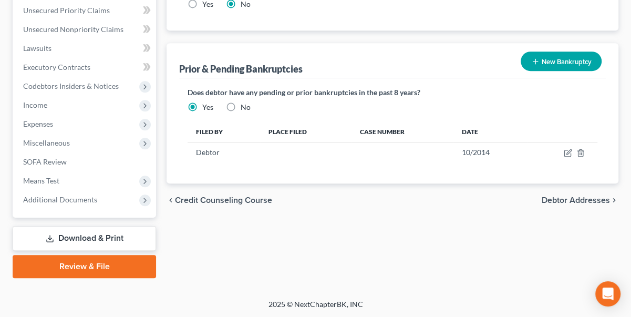
click at [585, 197] on span "Debtor Addresses" at bounding box center [576, 200] width 68 height 8
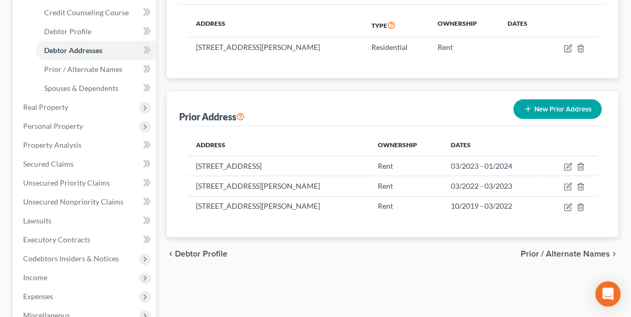
scroll to position [239, 0]
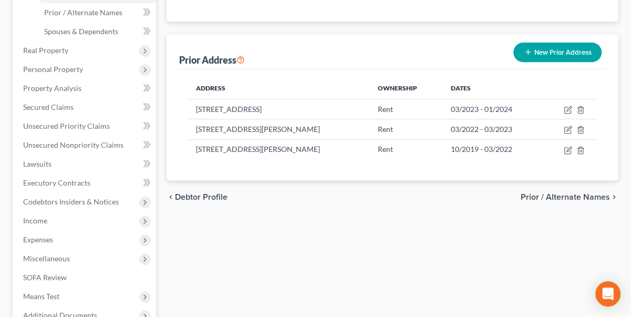
click at [581, 197] on span "Prior / Alternate Names" at bounding box center [565, 197] width 89 height 8
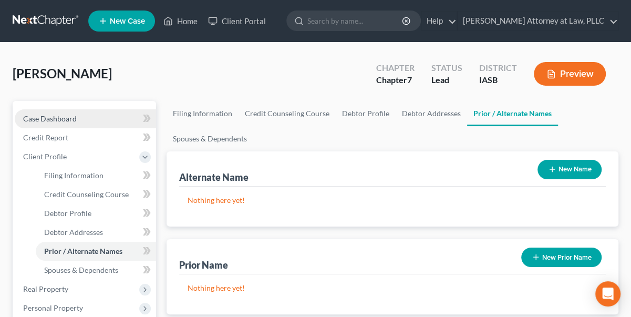
click at [70, 119] on span "Case Dashboard" at bounding box center [50, 118] width 54 height 9
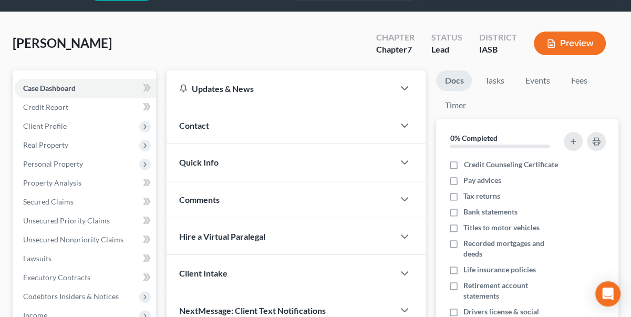
scroll to position [47, 0]
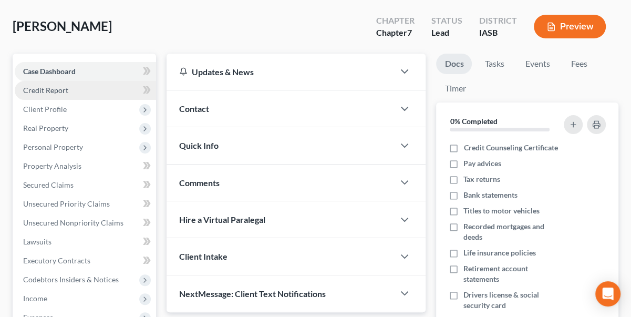
click at [50, 89] on span "Credit Report" at bounding box center [45, 90] width 45 height 9
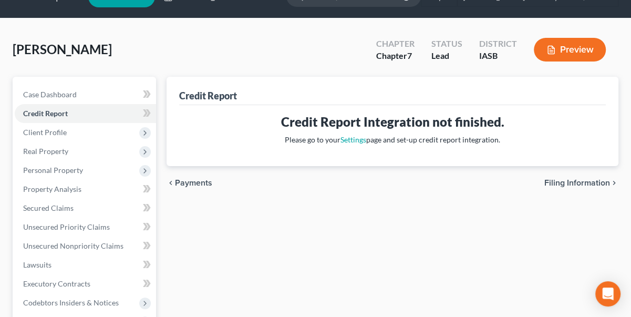
scroll to position [47, 0]
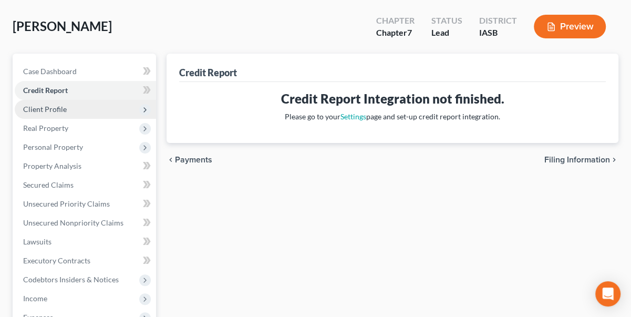
click at [58, 106] on span "Client Profile" at bounding box center [45, 109] width 44 height 9
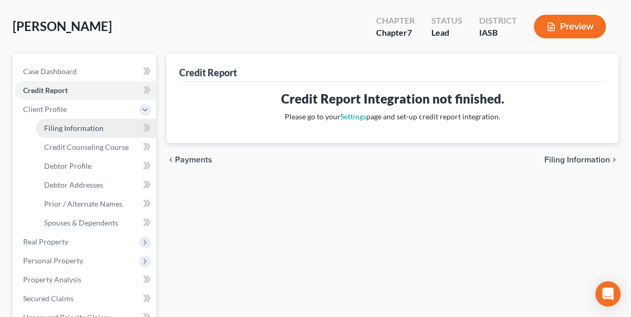
click at [75, 127] on span "Filing Information" at bounding box center [73, 128] width 59 height 9
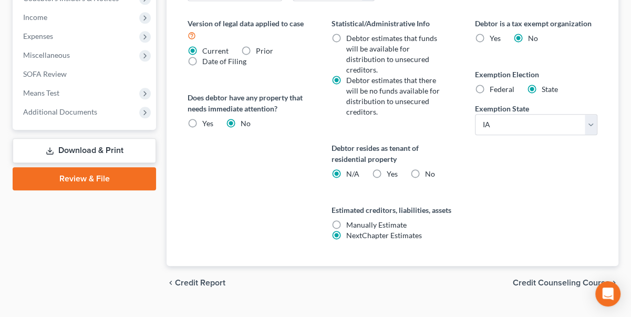
scroll to position [463, 0]
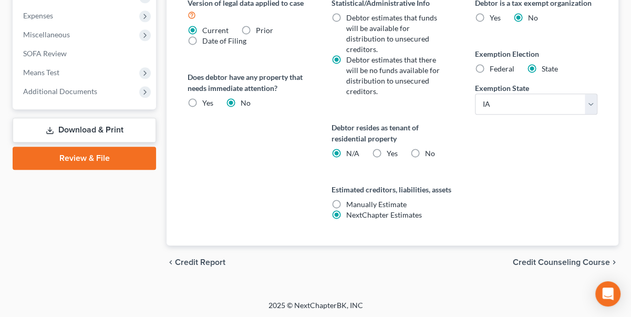
click at [552, 259] on span "Credit Counseling Course" at bounding box center [561, 262] width 97 height 8
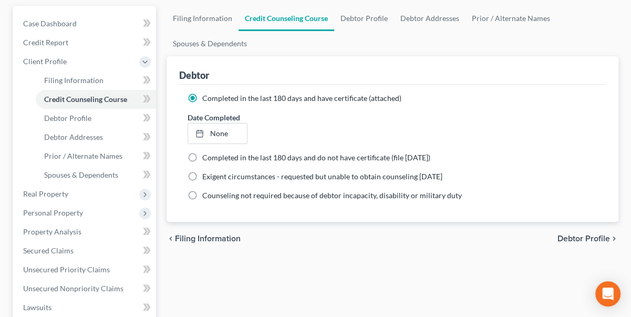
scroll to position [143, 0]
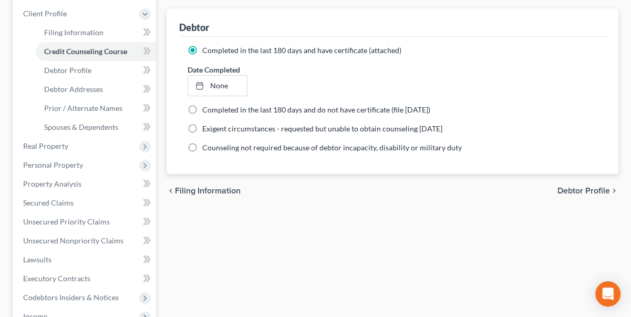
click at [587, 189] on span "Debtor Profile" at bounding box center [584, 191] width 53 height 8
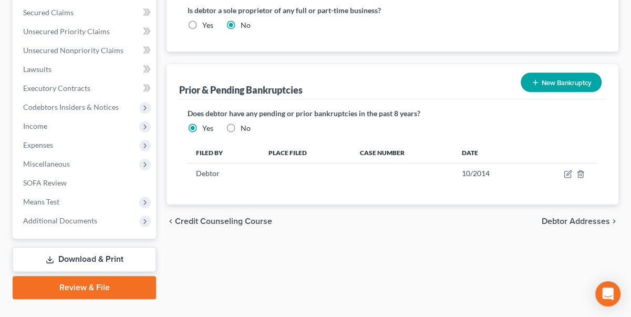
scroll to position [334, 0]
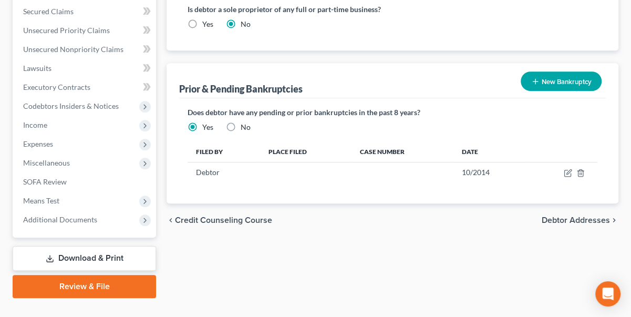
click at [588, 217] on span "Debtor Addresses" at bounding box center [576, 220] width 68 height 8
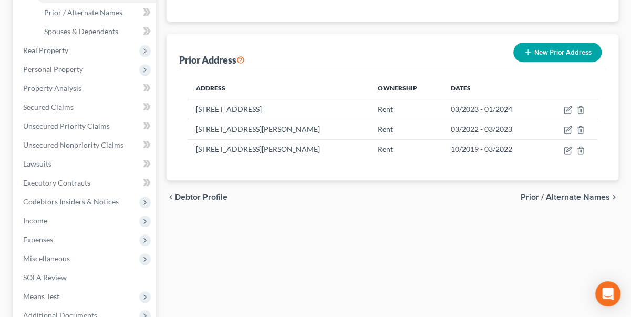
click at [555, 193] on span "Prior / Alternate Names" at bounding box center [565, 197] width 89 height 8
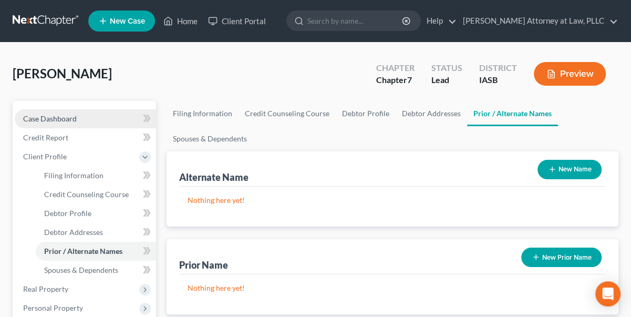
click at [48, 115] on span "Case Dashboard" at bounding box center [50, 118] width 54 height 9
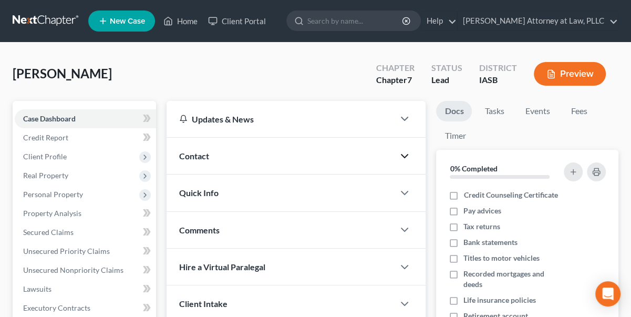
click at [405, 154] on icon "button" at bounding box center [404, 156] width 13 height 13
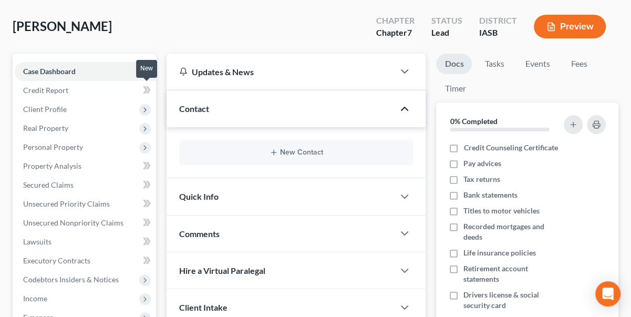
click at [145, 90] on icon at bounding box center [145, 89] width 5 height 7
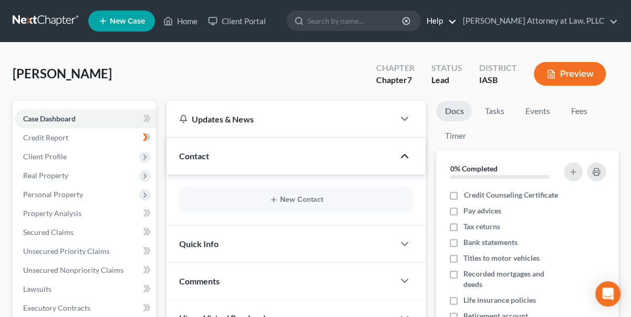
click at [457, 19] on link "Help" at bounding box center [439, 21] width 35 height 19
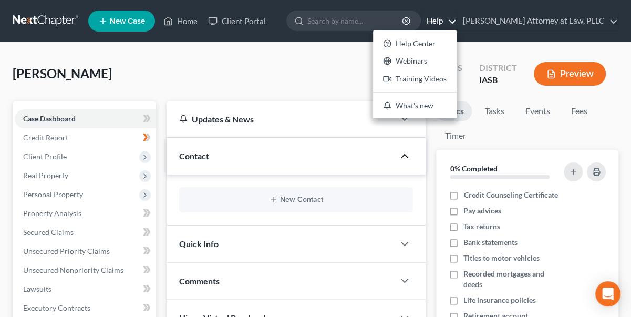
click at [457, 19] on link "Help" at bounding box center [439, 21] width 35 height 19
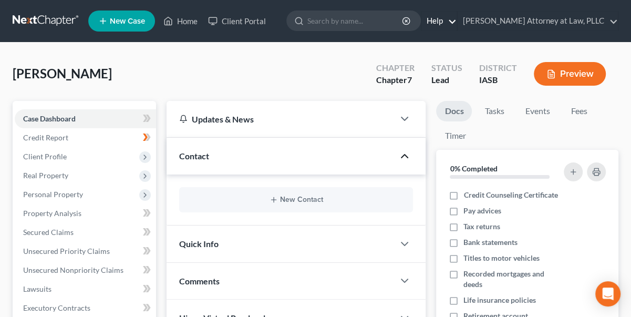
click at [457, 19] on link "Help" at bounding box center [439, 21] width 35 height 19
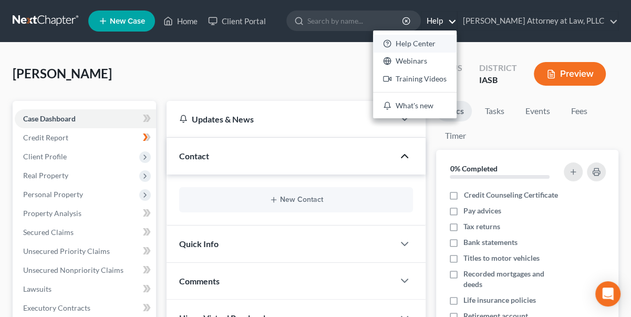
click at [425, 42] on link "Help Center" at bounding box center [415, 44] width 84 height 18
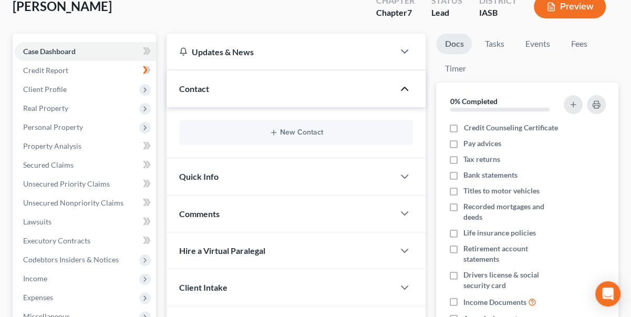
scroll to position [191, 0]
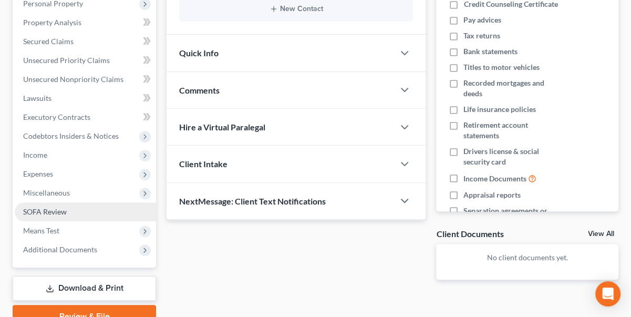
click at [56, 209] on span "SOFA Review" at bounding box center [45, 211] width 44 height 9
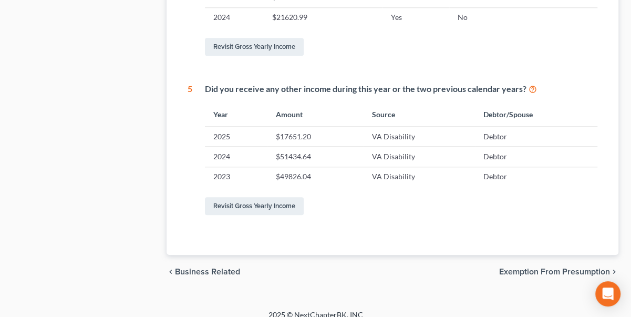
scroll to position [601, 0]
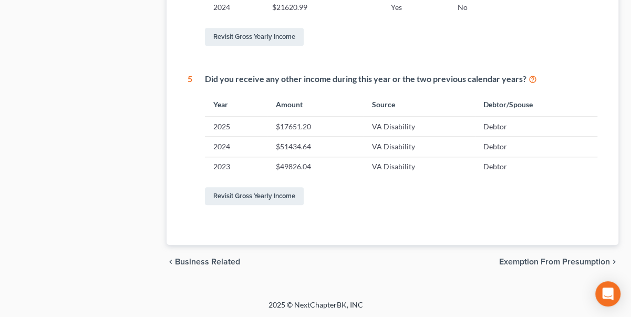
click at [543, 263] on span "Exemption from Presumption" at bounding box center [554, 262] width 111 height 8
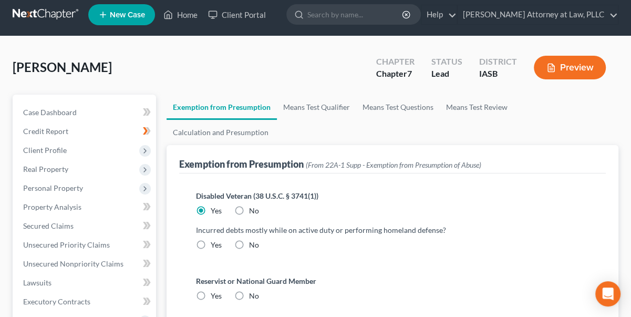
scroll to position [47, 0]
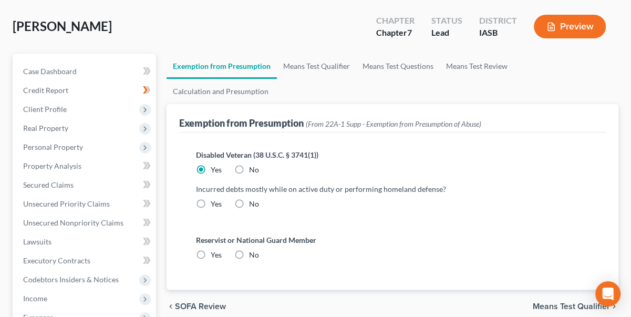
click at [249, 165] on label "No" at bounding box center [254, 170] width 10 height 11
click at [253, 165] on input "No" at bounding box center [256, 168] width 7 height 7
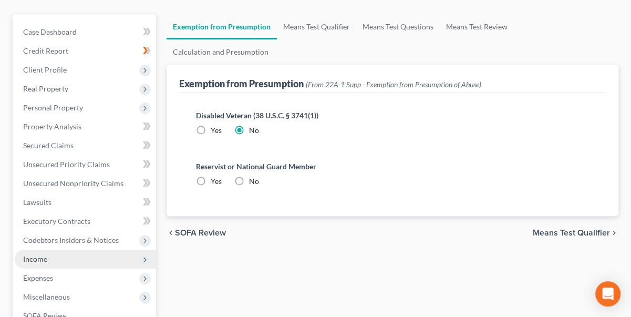
scroll to position [143, 0]
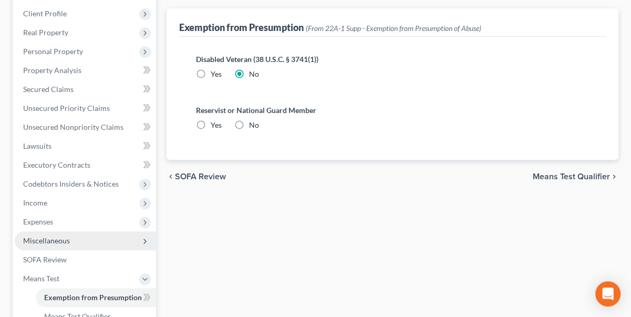
click at [55, 240] on span "Miscellaneous" at bounding box center [46, 240] width 47 height 9
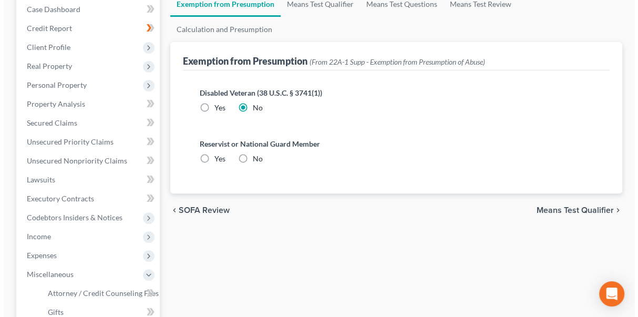
scroll to position [1, 0]
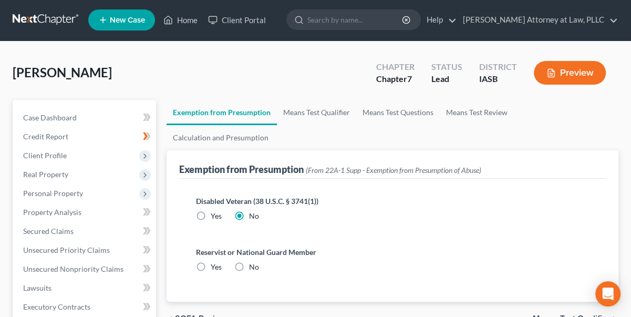
click at [585, 67] on button "Preview" at bounding box center [570, 73] width 72 height 24
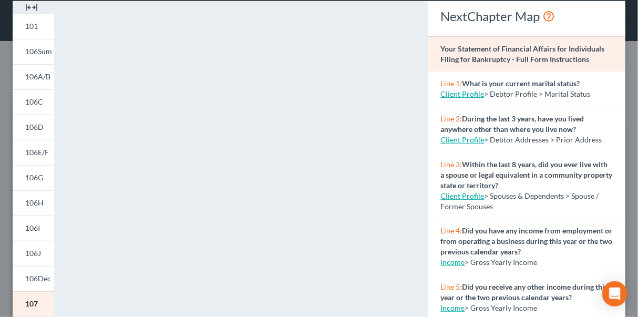
scroll to position [143, 0]
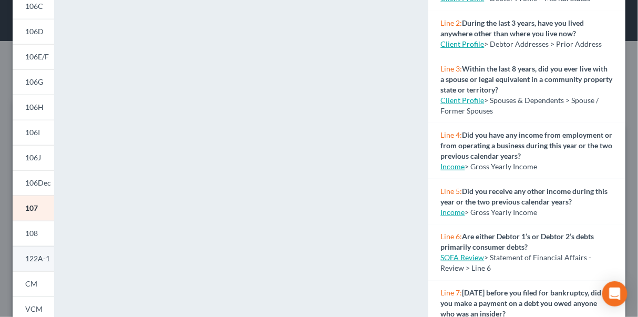
click at [53, 259] on link "122A-1" at bounding box center [34, 258] width 42 height 25
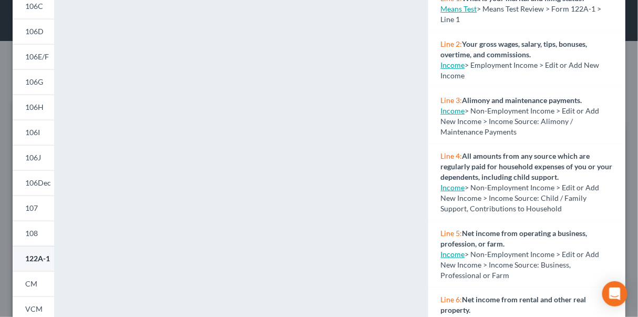
click at [39, 260] on span "122A-1" at bounding box center [37, 258] width 25 height 9
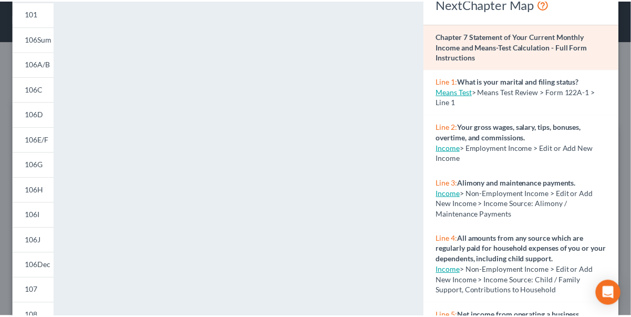
scroll to position [0, 0]
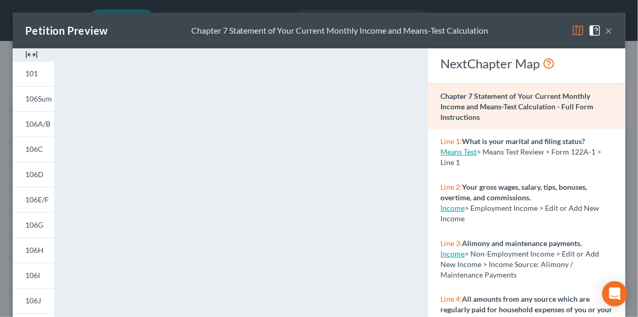
drag, startPoint x: 602, startPoint y: 27, endPoint x: 556, endPoint y: 47, distance: 49.7
click at [605, 27] on button "×" at bounding box center [608, 30] width 7 height 13
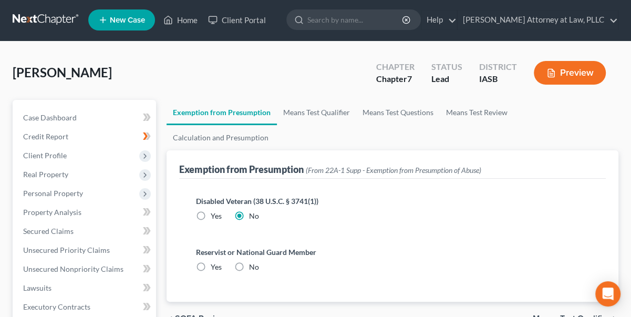
click at [211, 211] on label "Yes" at bounding box center [216, 216] width 11 height 11
click at [215, 211] on input "Yes" at bounding box center [218, 214] width 7 height 7
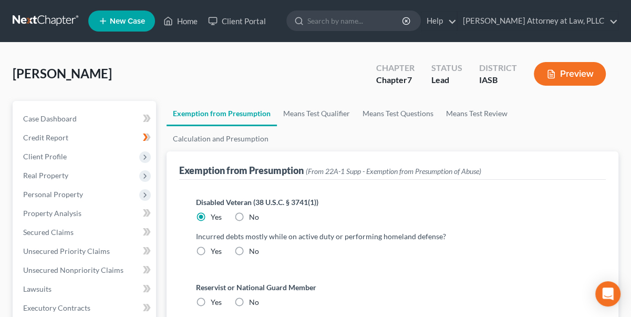
click at [573, 68] on button "Preview" at bounding box center [570, 74] width 72 height 24
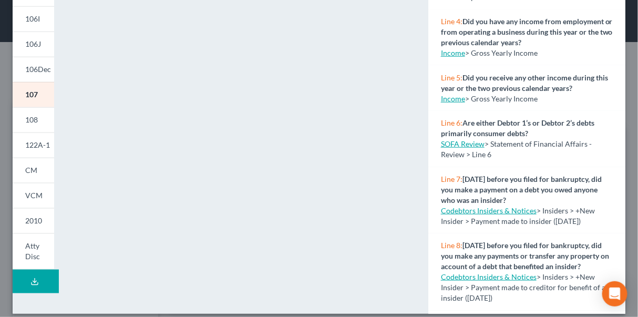
scroll to position [266, 0]
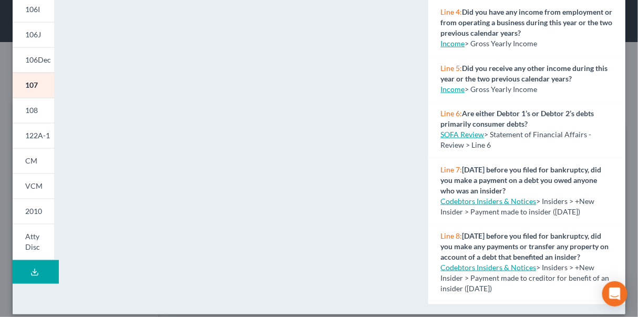
click at [36, 273] on icon at bounding box center [34, 272] width 8 height 8
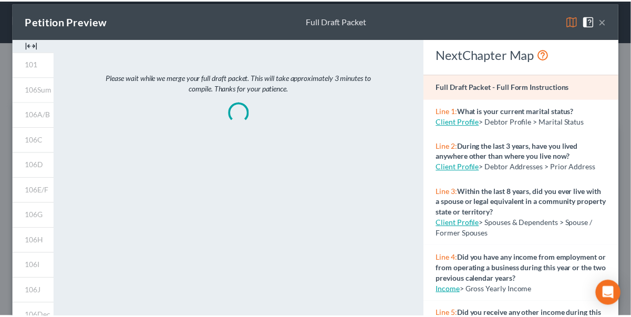
scroll to position [0, 0]
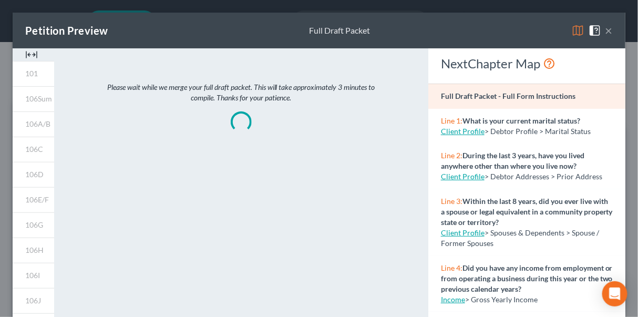
click at [605, 28] on button "×" at bounding box center [608, 30] width 7 height 13
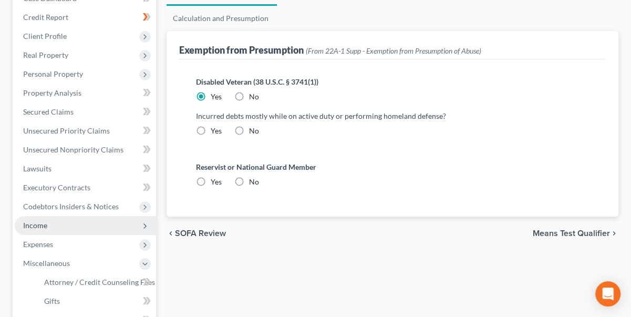
scroll to position [143, 0]
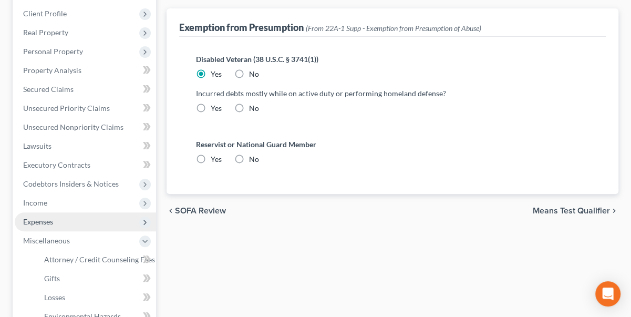
click at [34, 218] on span "Expenses" at bounding box center [38, 221] width 30 height 9
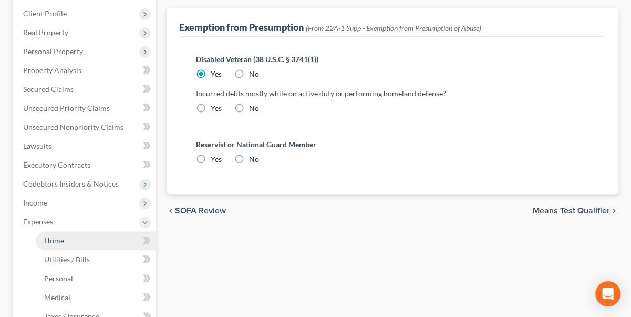
click at [58, 239] on span "Home" at bounding box center [54, 240] width 20 height 9
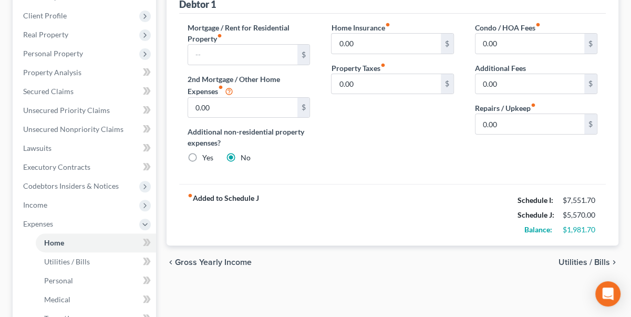
scroll to position [143, 0]
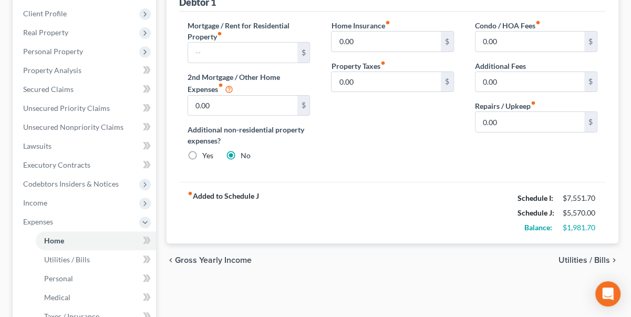
click at [590, 260] on span "Utilities / Bills" at bounding box center [585, 260] width 52 height 8
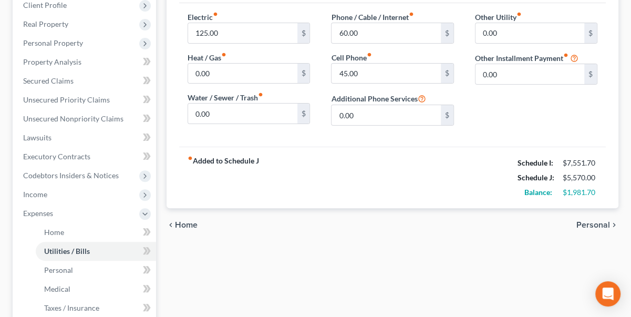
scroll to position [191, 0]
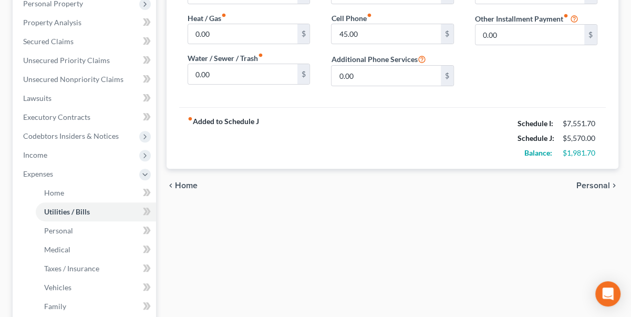
click at [605, 184] on span "Personal" at bounding box center [594, 185] width 34 height 8
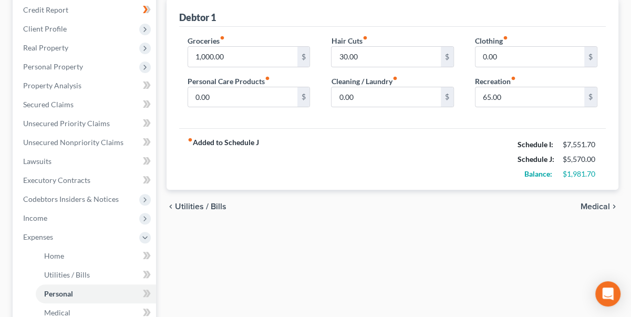
scroll to position [143, 0]
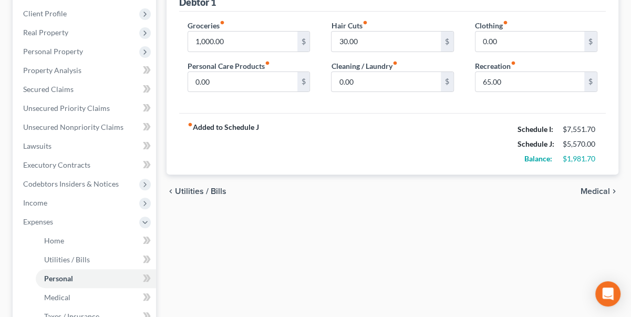
click at [173, 189] on icon "chevron_left" at bounding box center [171, 191] width 8 height 8
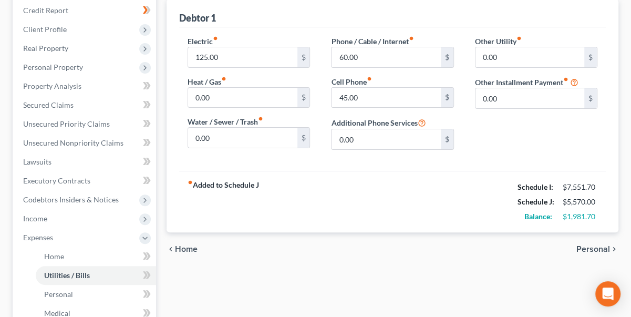
scroll to position [143, 0]
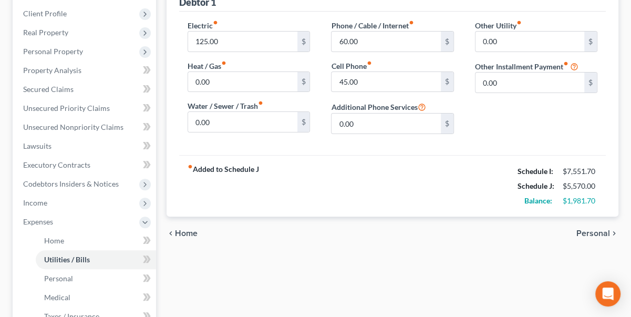
click at [614, 231] on icon "chevron_right" at bounding box center [614, 233] width 8 height 8
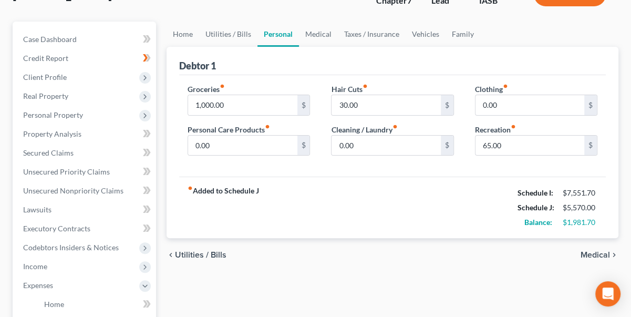
scroll to position [143, 0]
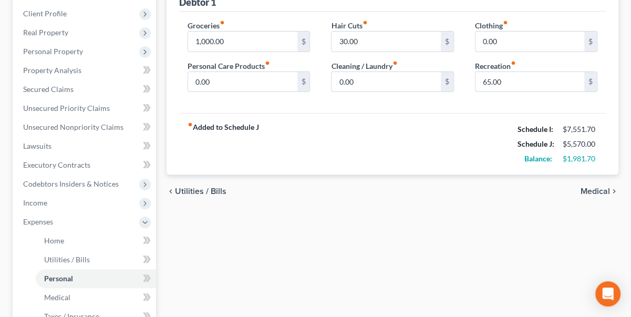
click at [613, 190] on icon "chevron_right" at bounding box center [614, 191] width 8 height 8
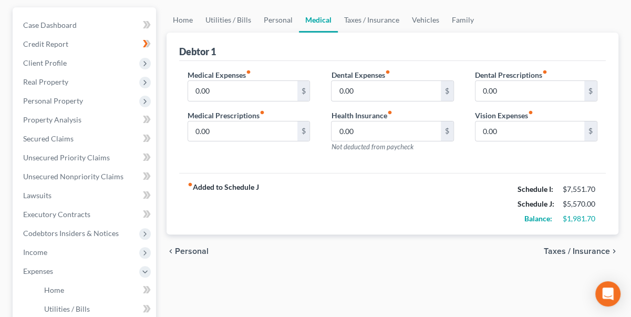
scroll to position [95, 0]
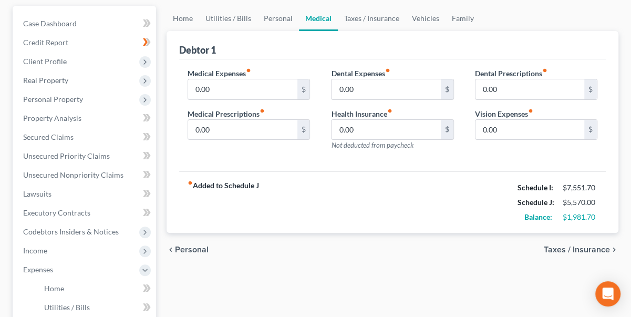
click at [614, 247] on icon "chevron_right" at bounding box center [614, 249] width 8 height 8
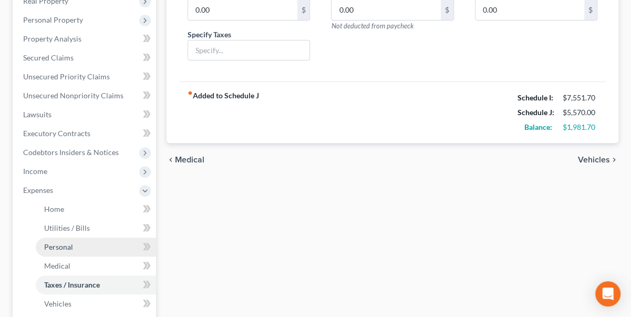
scroll to position [191, 0]
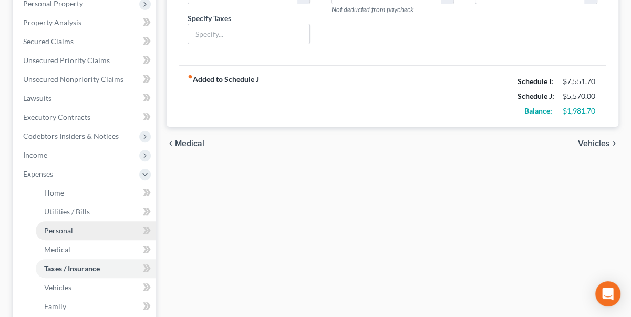
click at [59, 228] on span "Personal" at bounding box center [58, 230] width 29 height 9
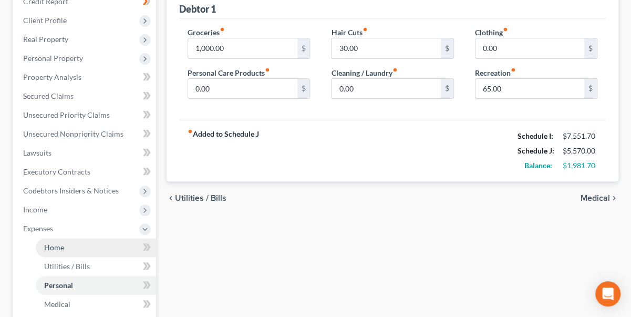
scroll to position [239, 0]
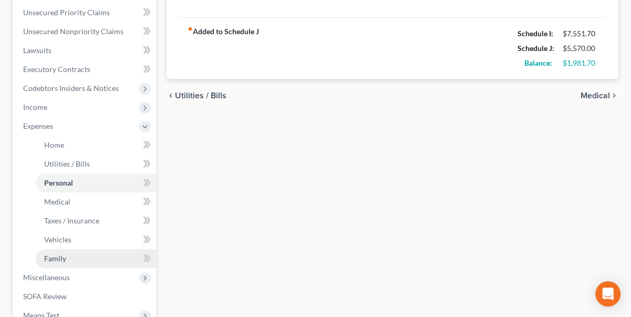
click at [61, 260] on span "Family" at bounding box center [55, 258] width 22 height 9
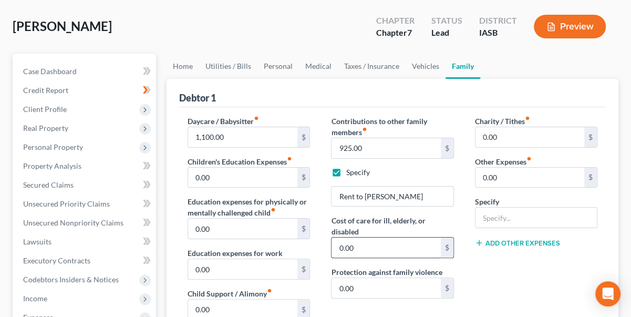
scroll to position [95, 0]
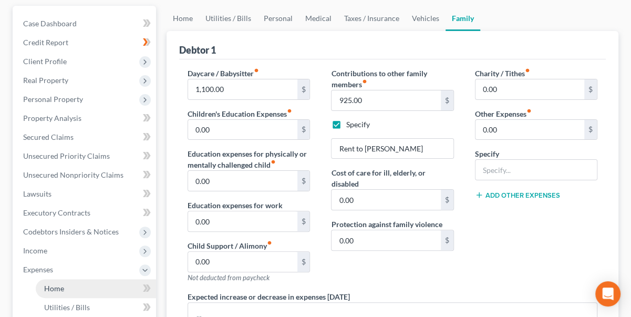
click at [63, 284] on span "Home" at bounding box center [54, 288] width 20 height 9
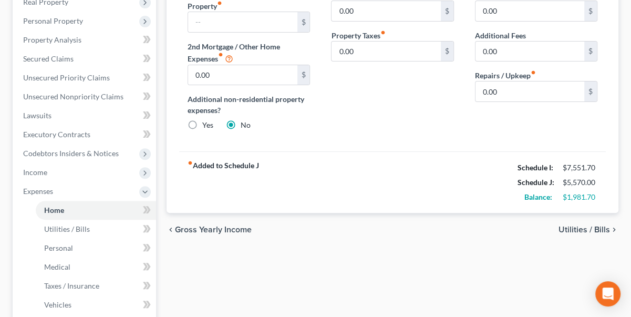
scroll to position [191, 0]
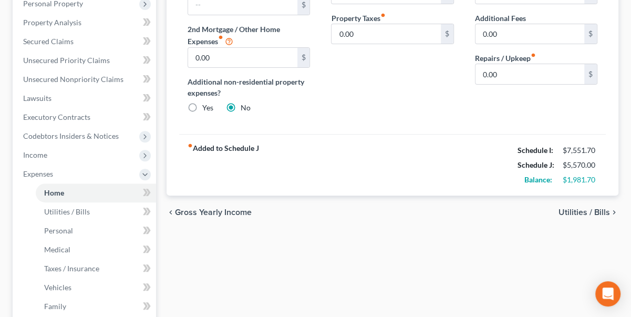
click at [605, 208] on span "Utilities / Bills" at bounding box center [585, 212] width 52 height 8
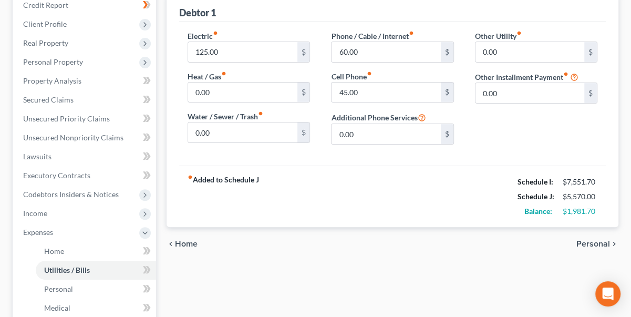
scroll to position [143, 0]
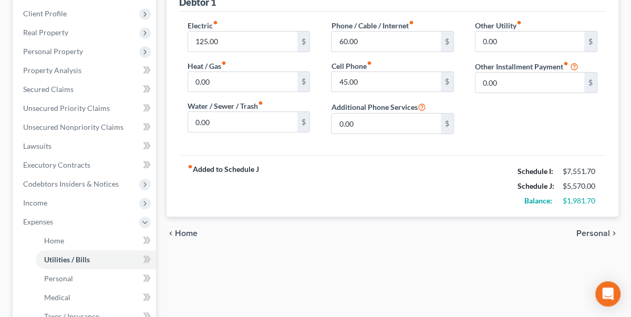
click at [604, 229] on span "Personal" at bounding box center [594, 233] width 34 height 8
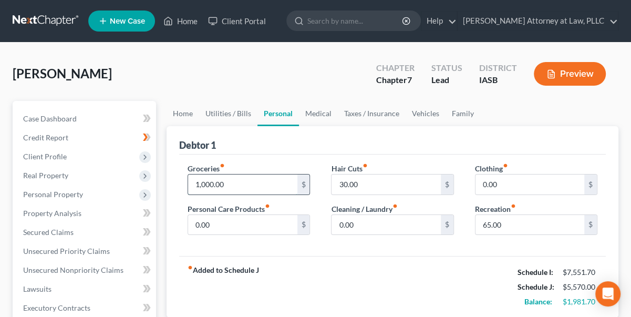
click at [196, 181] on input "1,000.00" at bounding box center [242, 184] width 109 height 20
click at [310, 281] on div "fiber_manual_record Added to Schedule J Schedule I: $7,551.70 Schedule J: $5,27…" at bounding box center [392, 286] width 427 height 61
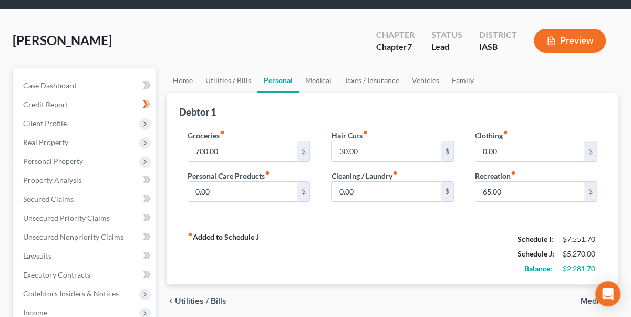
scroll to position [95, 0]
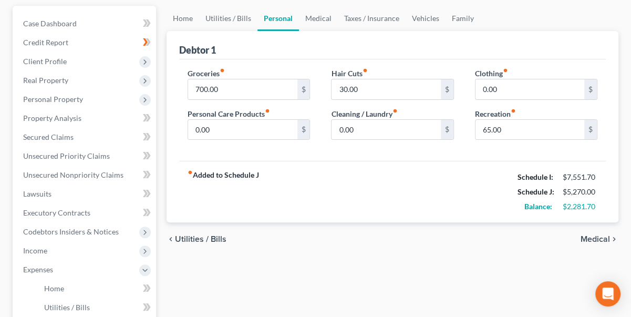
click at [603, 238] on span "Medical" at bounding box center [595, 239] width 29 height 8
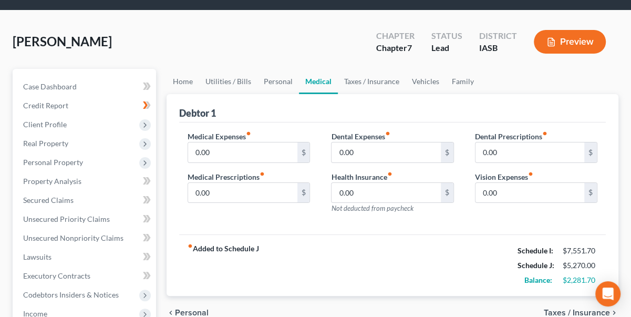
scroll to position [47, 0]
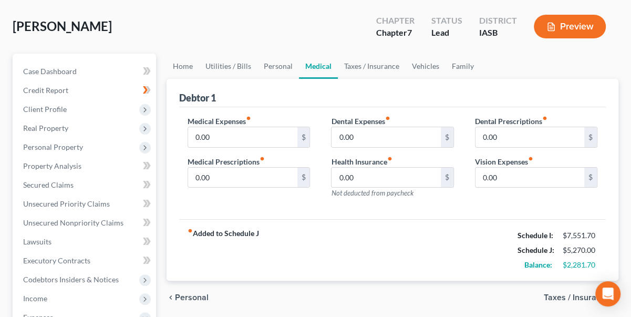
click at [587, 294] on span "Taxes / Insurance" at bounding box center [577, 297] width 66 height 8
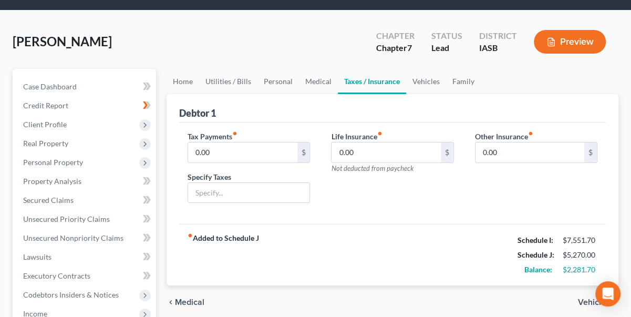
scroll to position [47, 0]
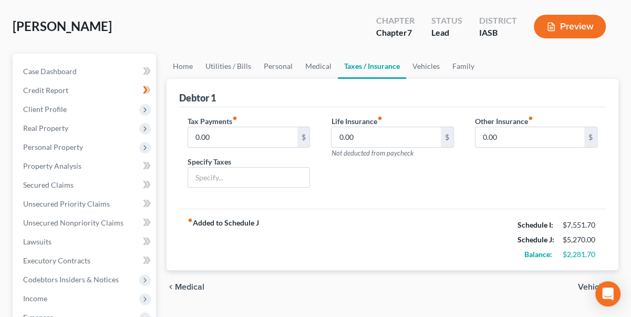
click at [589, 285] on span "Vehicles" at bounding box center [594, 287] width 32 height 8
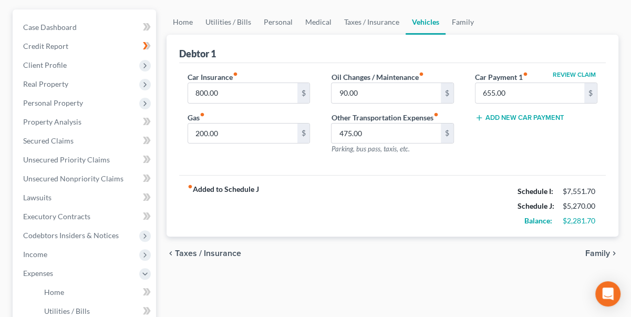
scroll to position [95, 0]
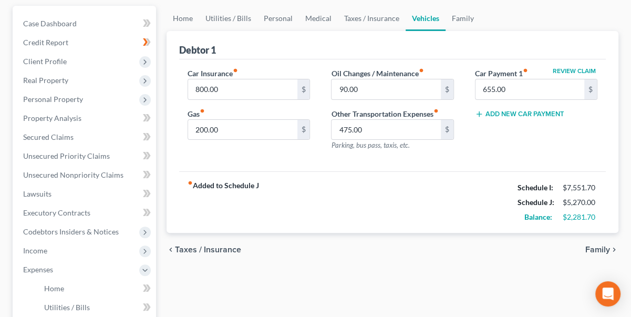
click at [209, 246] on span "Taxes / Insurance" at bounding box center [208, 249] width 66 height 8
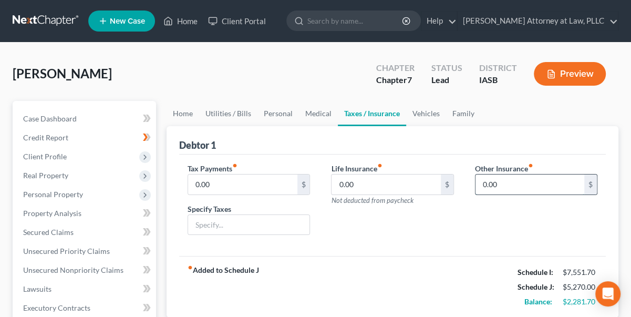
click at [480, 179] on input "0.00" at bounding box center [530, 184] width 109 height 20
click at [483, 183] on input "0.00" at bounding box center [530, 184] width 109 height 20
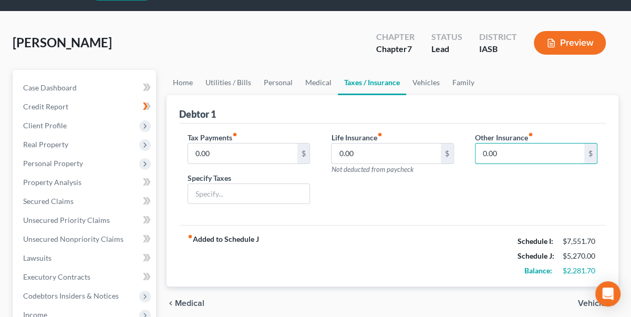
scroll to position [47, 0]
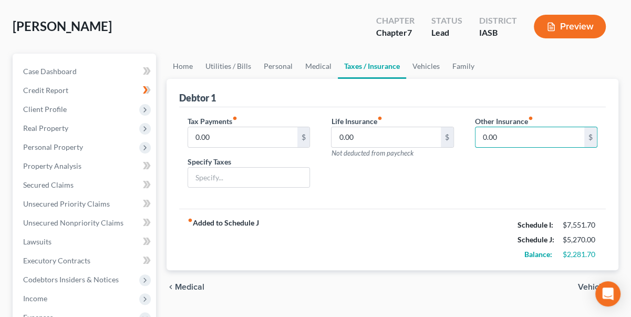
click at [580, 286] on span "Vehicles" at bounding box center [594, 287] width 32 height 8
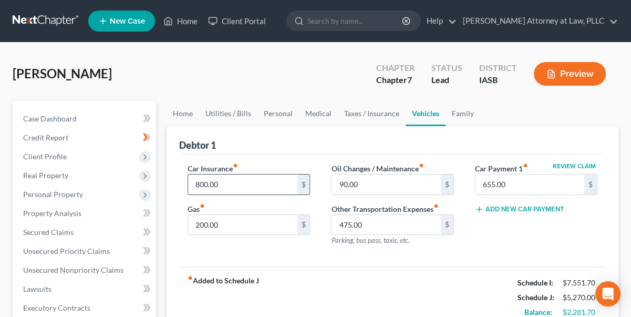
click at [205, 180] on input "800.00" at bounding box center [242, 184] width 109 height 20
click at [203, 182] on input "800.00" at bounding box center [242, 184] width 109 height 20
drag, startPoint x: 203, startPoint y: 182, endPoint x: 195, endPoint y: 168, distance: 16.7
click at [185, 181] on div "Car Insurance fiber_manual_record 800.00 $ Gas fiber_manual_record 200.00 $" at bounding box center [248, 208] width 143 height 91
click at [364, 283] on div "fiber_manual_record Added to Schedule J Schedule I: $7,551.70 Schedule J: $4,54…" at bounding box center [392, 296] width 427 height 61
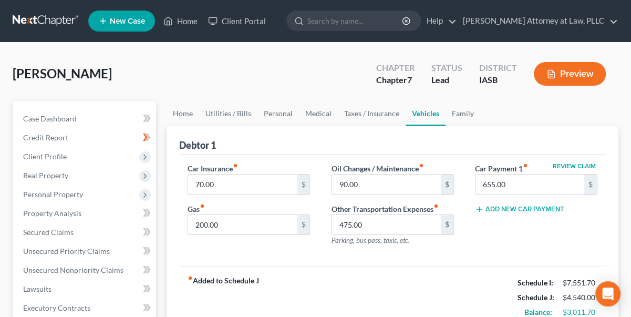
scroll to position [143, 0]
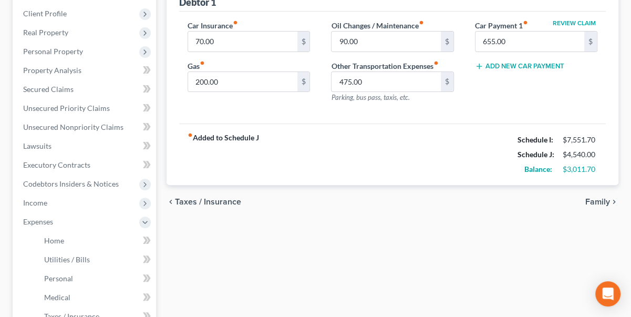
click at [171, 200] on icon "chevron_left" at bounding box center [171, 202] width 8 height 8
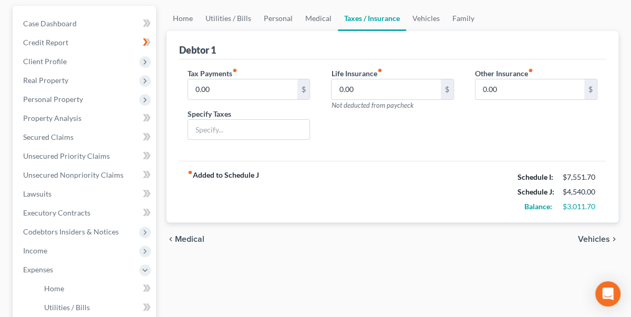
click at [173, 237] on icon "chevron_left" at bounding box center [171, 239] width 8 height 8
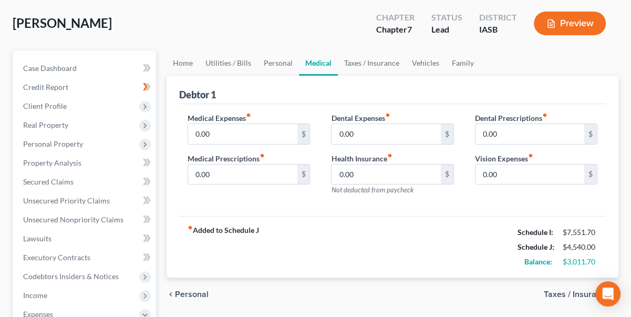
scroll to position [191, 0]
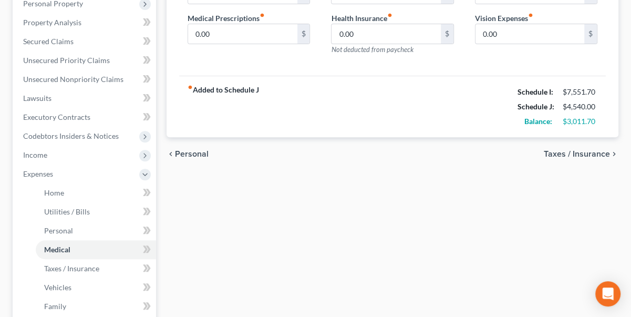
click at [171, 156] on icon "chevron_left" at bounding box center [171, 154] width 8 height 8
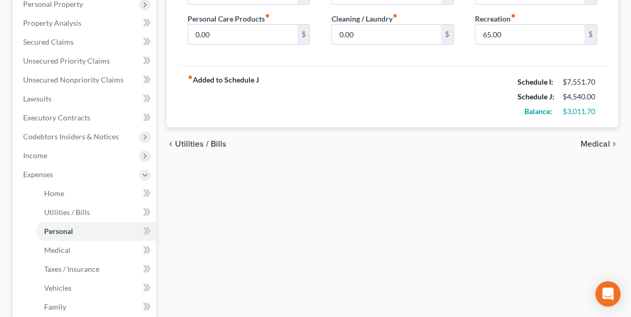
scroll to position [191, 0]
click at [170, 142] on icon "chevron_left" at bounding box center [171, 143] width 8 height 8
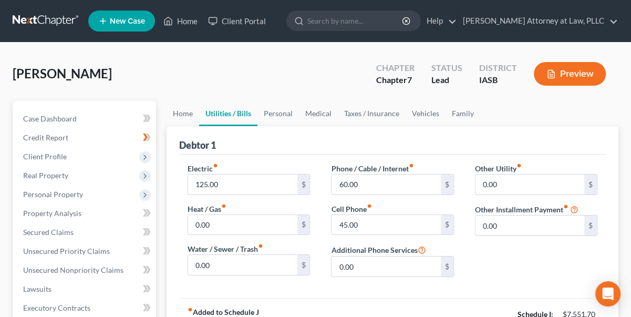
scroll to position [95, 0]
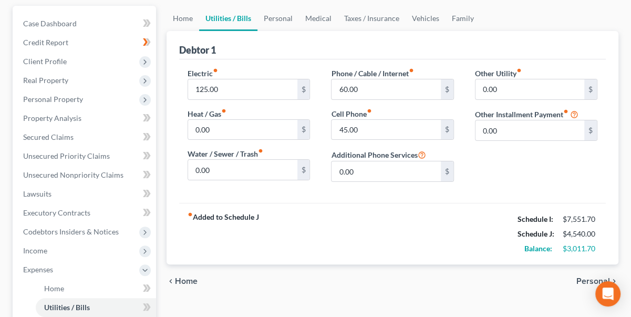
click at [173, 279] on icon "chevron_left" at bounding box center [171, 281] width 8 height 8
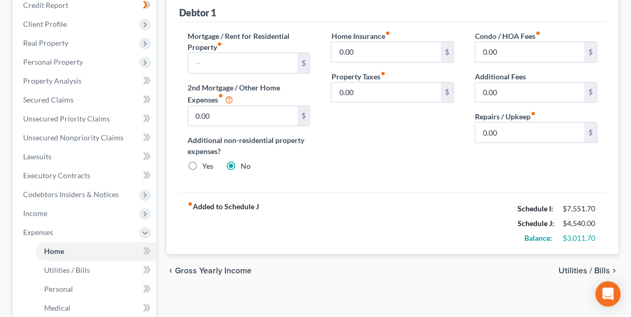
scroll to position [191, 0]
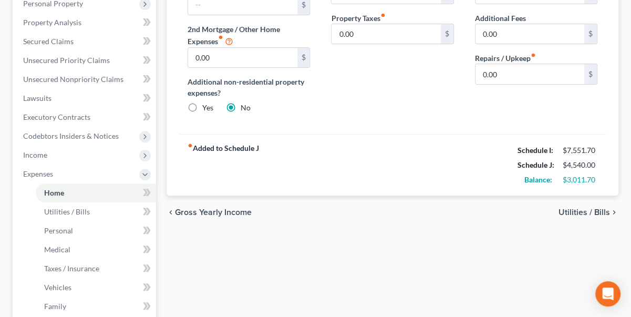
click at [587, 208] on span "Utilities / Bills" at bounding box center [585, 212] width 52 height 8
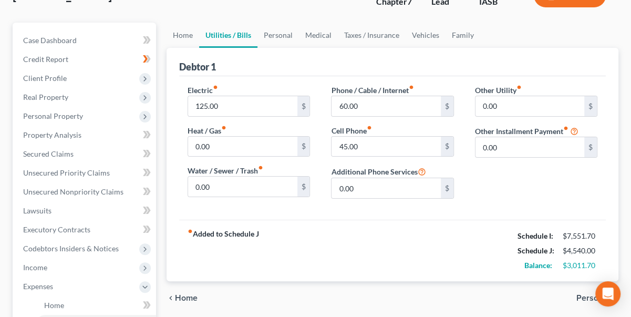
scroll to position [95, 0]
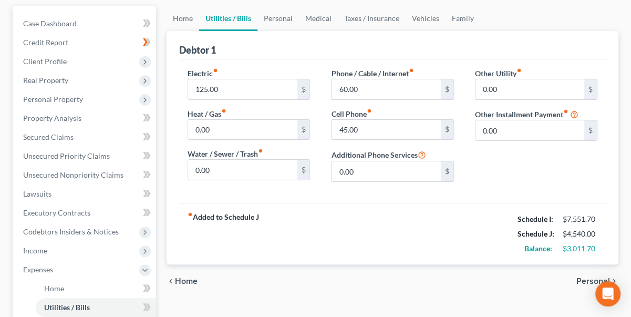
click at [594, 280] on span "Personal" at bounding box center [594, 281] width 34 height 8
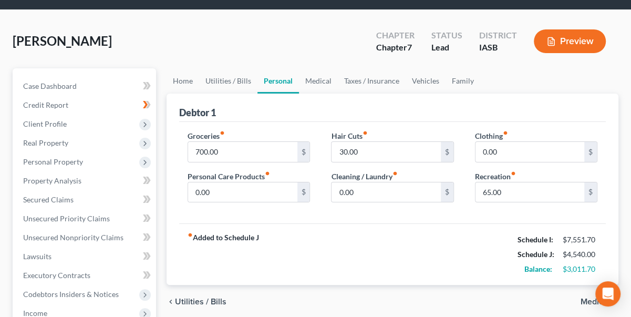
scroll to position [95, 0]
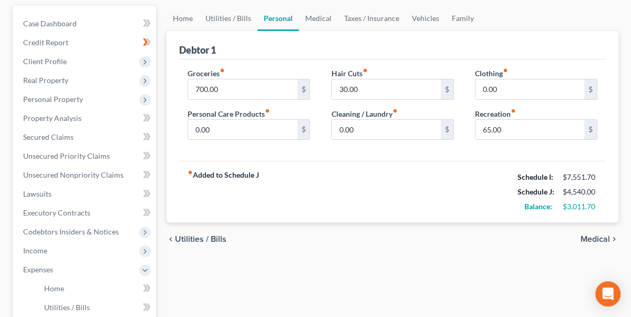
click at [601, 239] on span "Medical" at bounding box center [595, 239] width 29 height 8
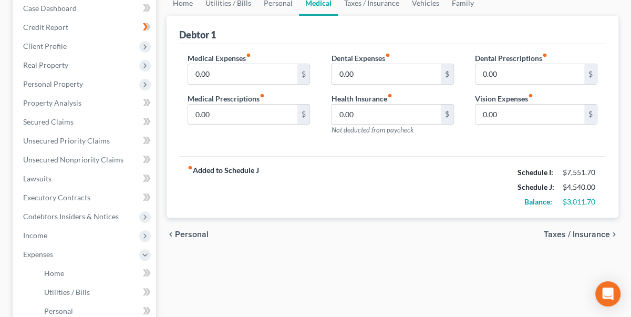
scroll to position [143, 0]
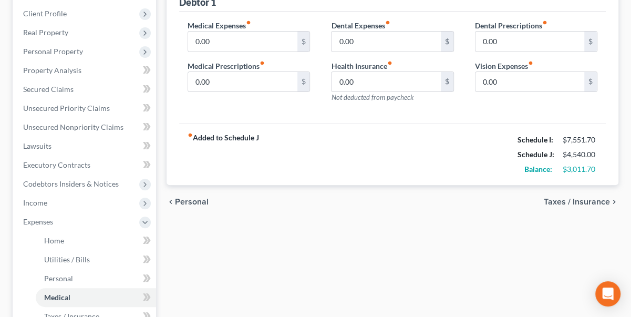
click at [577, 203] on span "Taxes / Insurance" at bounding box center [577, 202] width 66 height 8
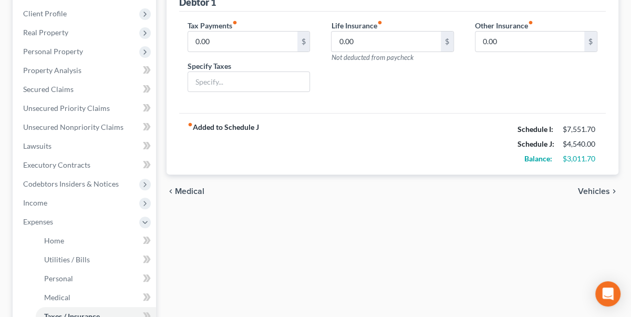
click at [595, 189] on span "Vehicles" at bounding box center [594, 191] width 32 height 8
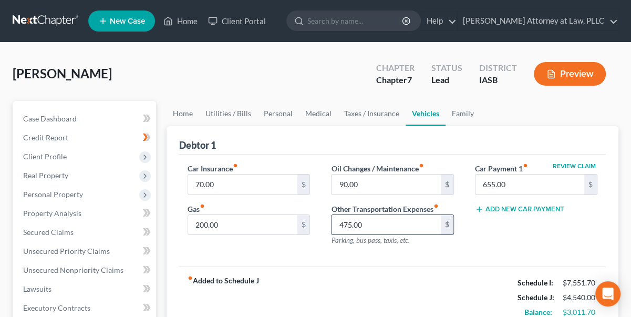
click at [340, 222] on input "475.00" at bounding box center [386, 225] width 109 height 20
click at [379, 215] on input "475.00" at bounding box center [386, 225] width 109 height 20
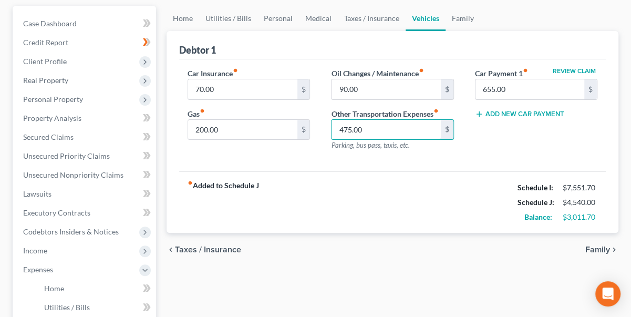
scroll to position [47, 0]
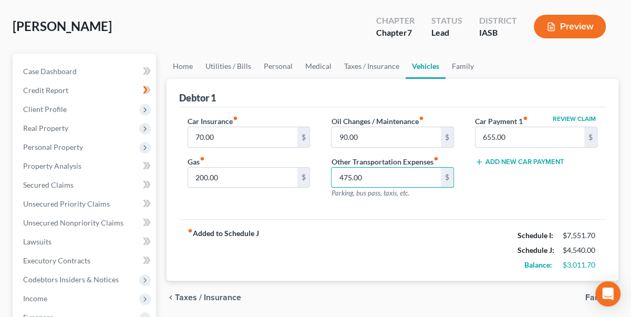
drag, startPoint x: 352, startPoint y: 174, endPoint x: 330, endPoint y: 175, distance: 22.1
click at [330, 175] on div "Oil Changes / Maintenance fiber_manual_record 90.00 $ Other Transportation Expe…" at bounding box center [392, 161] width 143 height 91
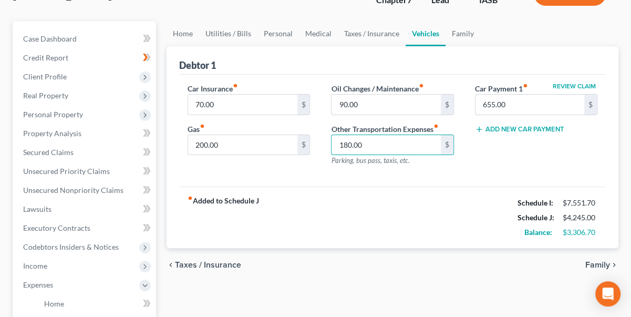
scroll to position [95, 0]
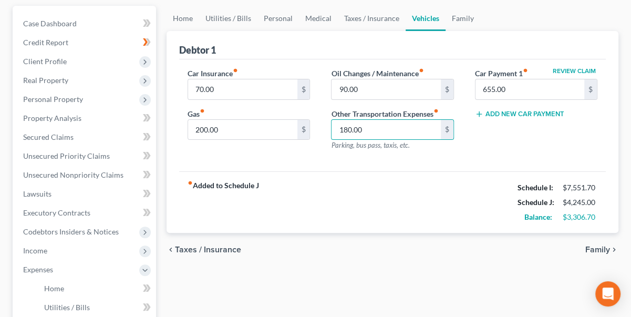
click at [596, 256] on div "chevron_left Taxes / Insurance Family chevron_right" at bounding box center [393, 250] width 452 height 34
click at [600, 246] on span "Family" at bounding box center [597, 249] width 25 height 8
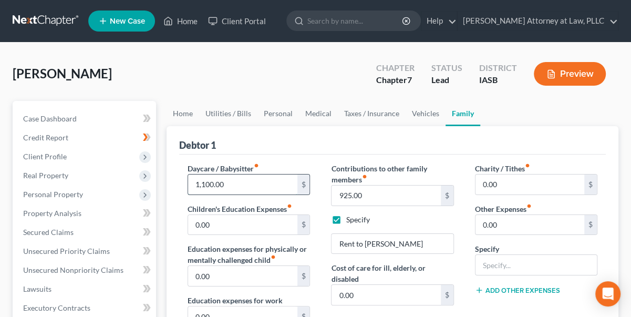
click at [238, 184] on input "1,100.00" at bounding box center [242, 184] width 109 height 20
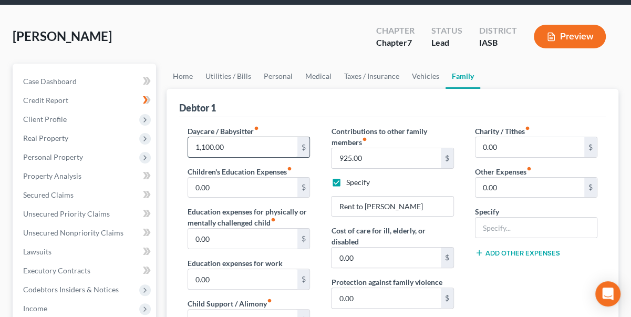
scroll to position [95, 0]
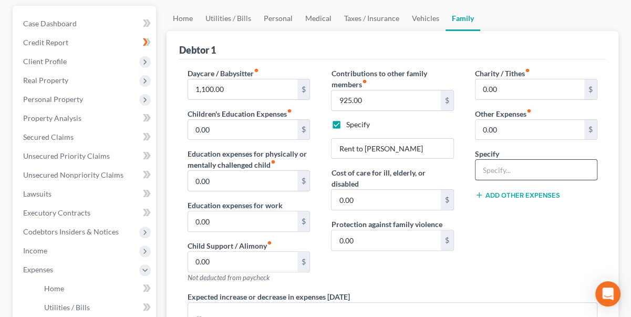
click at [499, 169] on input "text" at bounding box center [536, 170] width 121 height 20
click at [489, 161] on input "text" at bounding box center [536, 170] width 121 height 20
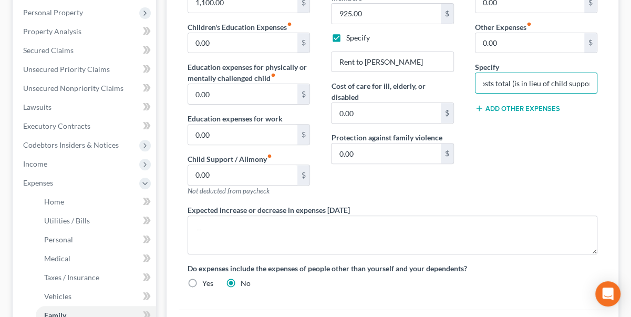
scroll to position [0, 0]
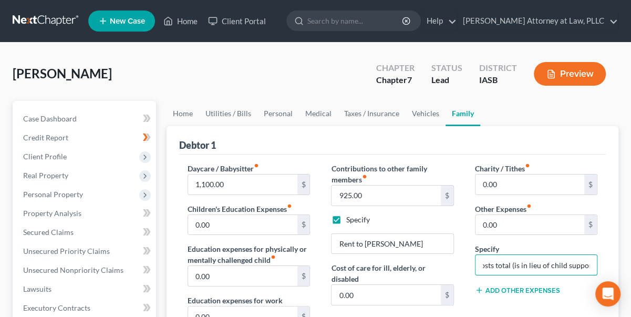
click at [588, 69] on button "Preview" at bounding box center [570, 74] width 72 height 24
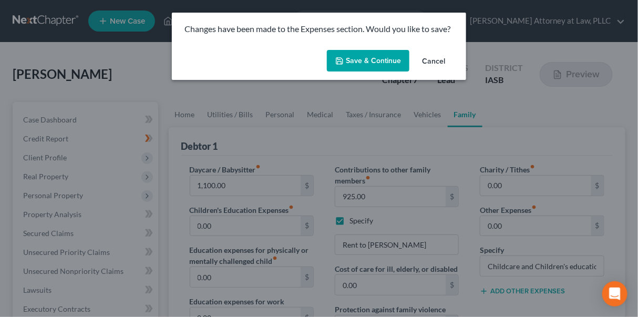
click at [364, 68] on button "Save & Continue" at bounding box center [368, 61] width 83 height 22
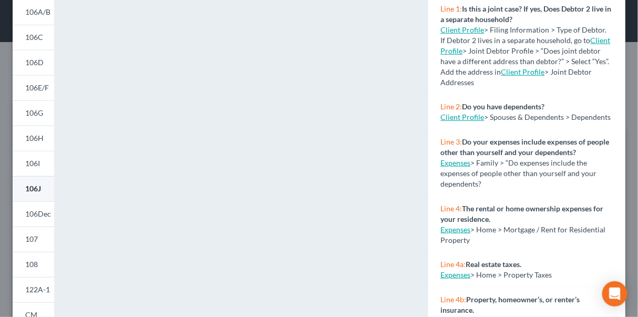
scroll to position [95, 0]
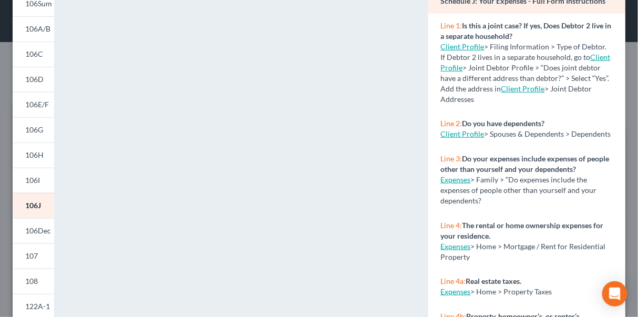
drag, startPoint x: 36, startPoint y: 208, endPoint x: 64, endPoint y: 199, distance: 29.8
click at [36, 207] on span "106J" at bounding box center [33, 205] width 16 height 9
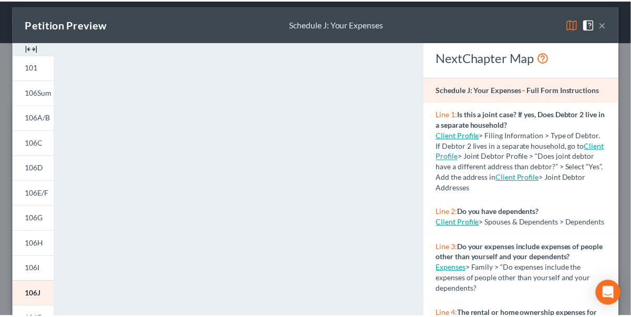
scroll to position [0, 0]
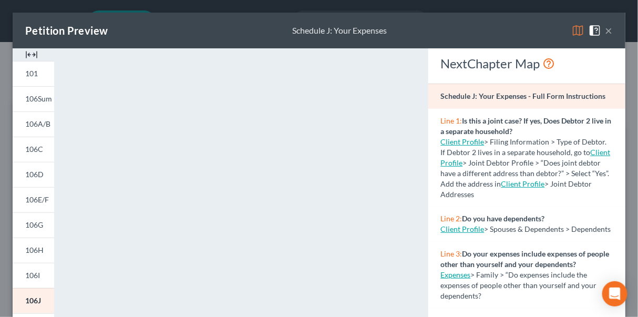
click at [605, 27] on button "×" at bounding box center [608, 30] width 7 height 13
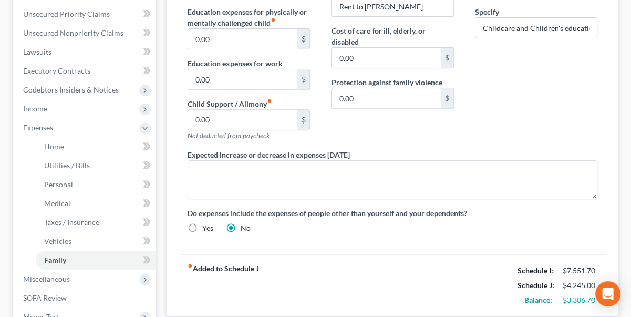
scroll to position [239, 0]
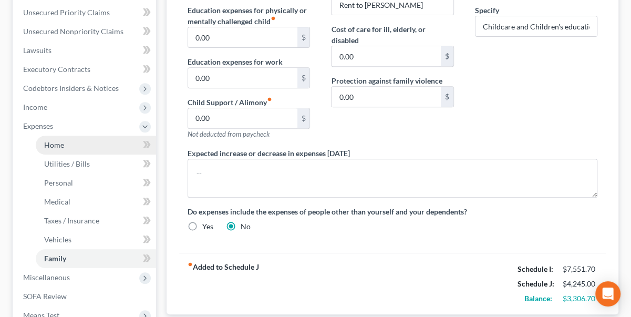
click at [55, 144] on span "Home" at bounding box center [54, 144] width 20 height 9
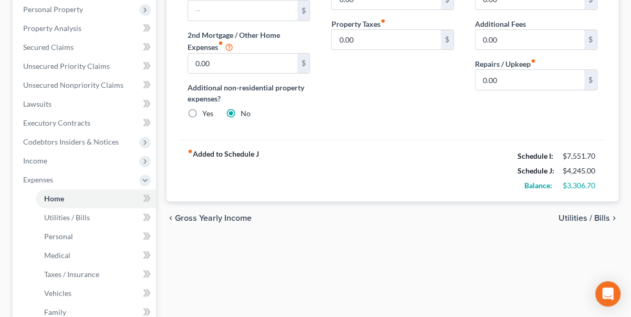
scroll to position [191, 0]
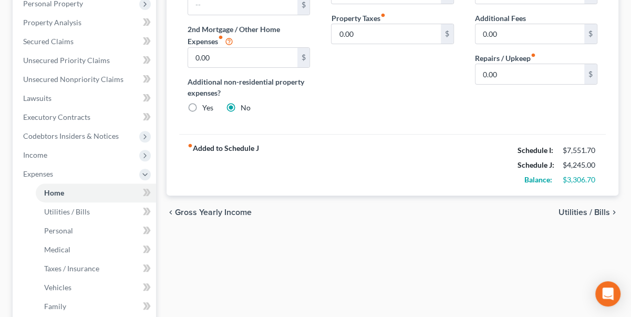
click at [581, 213] on span "Utilities / Bills" at bounding box center [585, 212] width 52 height 8
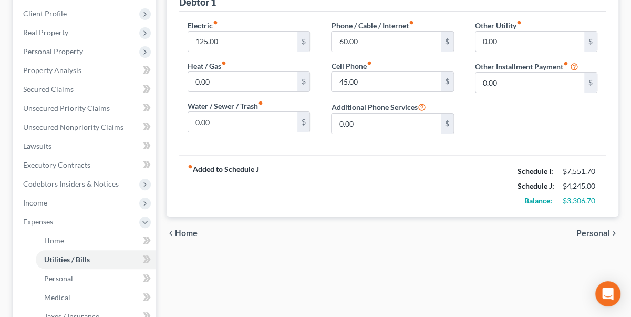
click at [599, 229] on span "Personal" at bounding box center [594, 233] width 34 height 8
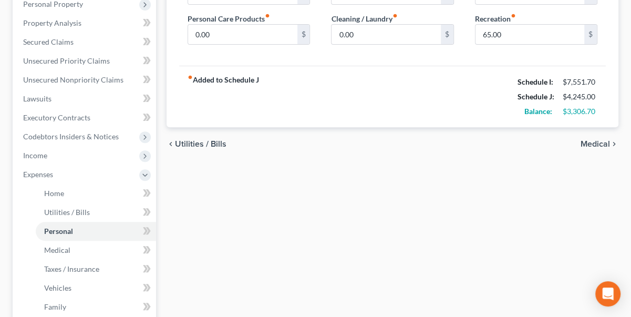
scroll to position [191, 0]
click at [602, 141] on span "Medical" at bounding box center [595, 143] width 29 height 8
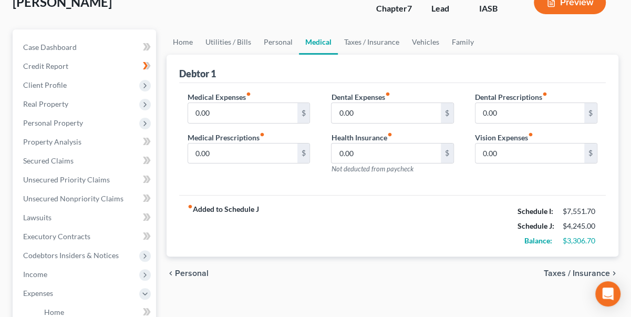
scroll to position [143, 0]
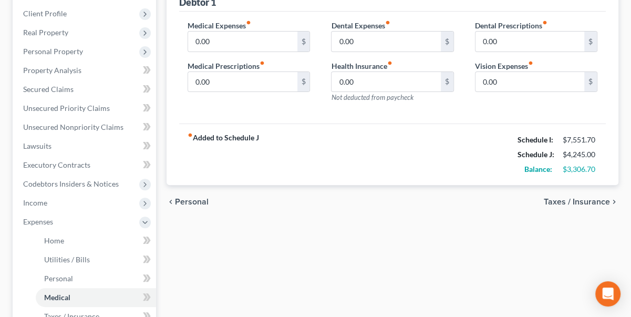
click at [577, 198] on span "Taxes / Insurance" at bounding box center [577, 202] width 66 height 8
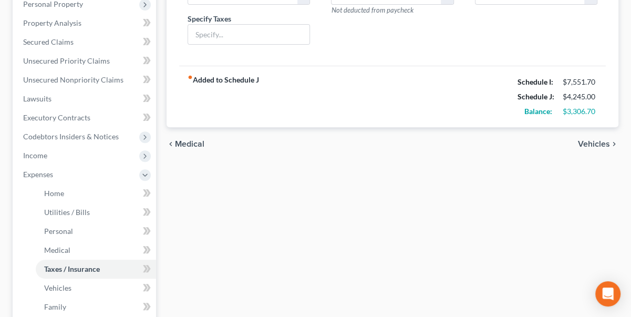
scroll to position [191, 0]
click at [598, 145] on span "Vehicles" at bounding box center [594, 143] width 32 height 8
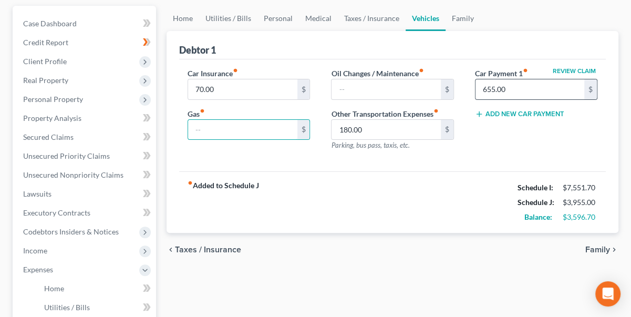
scroll to position [47, 0]
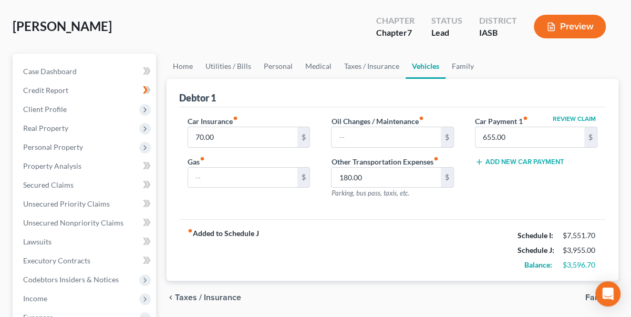
click at [555, 24] on icon "button" at bounding box center [551, 26] width 9 height 9
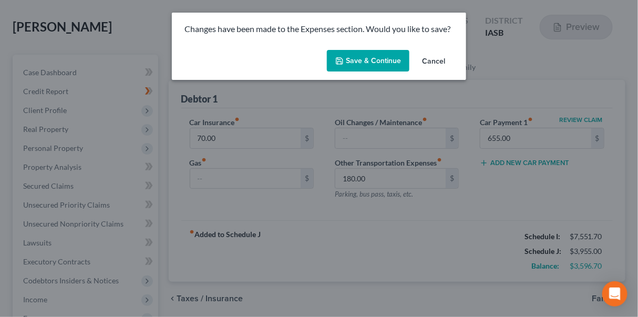
click at [356, 61] on button "Save & Continue" at bounding box center [368, 61] width 83 height 22
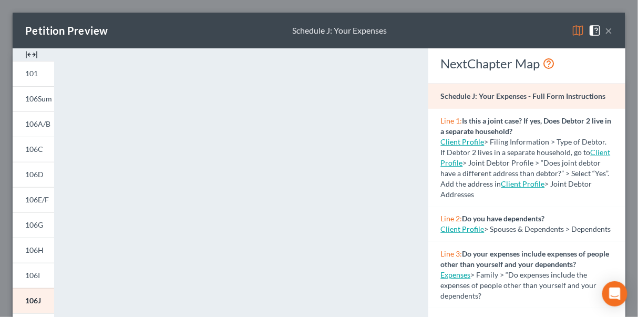
click at [605, 29] on button "×" at bounding box center [608, 30] width 7 height 13
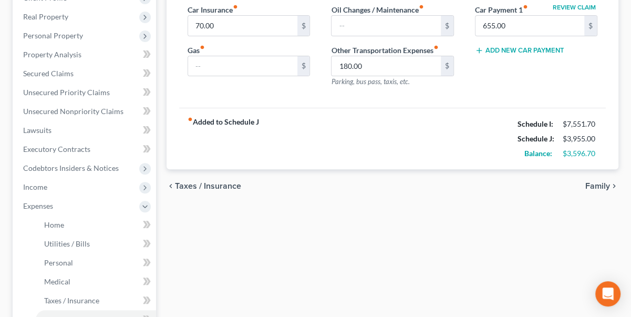
scroll to position [191, 0]
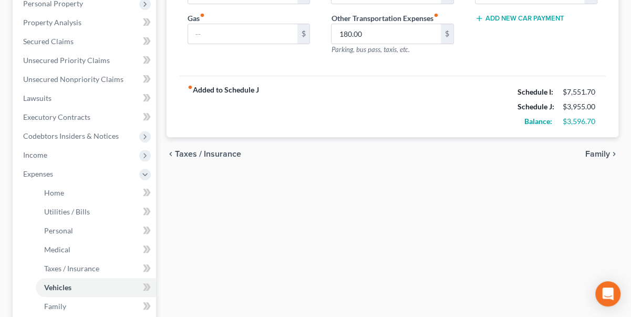
click at [599, 150] on span "Family" at bounding box center [597, 154] width 25 height 8
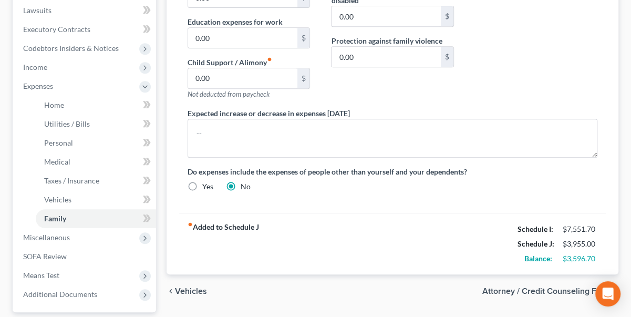
scroll to position [334, 0]
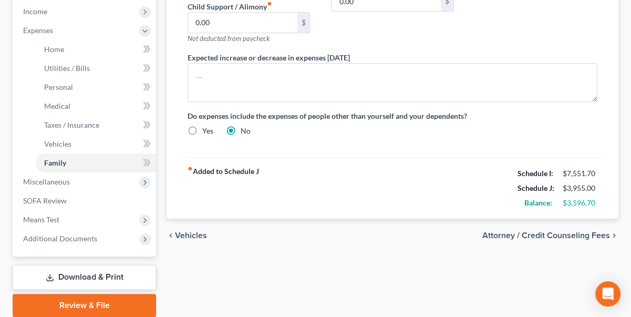
click at [173, 231] on icon "chevron_left" at bounding box center [171, 235] width 8 height 8
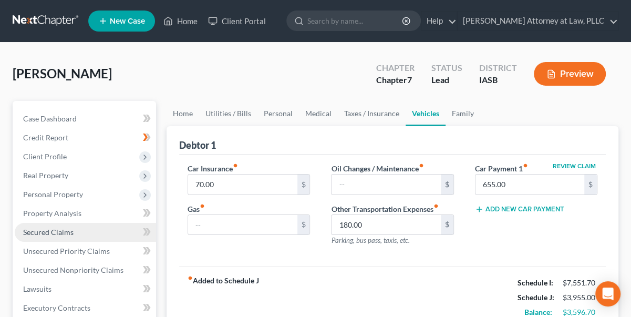
scroll to position [191, 0]
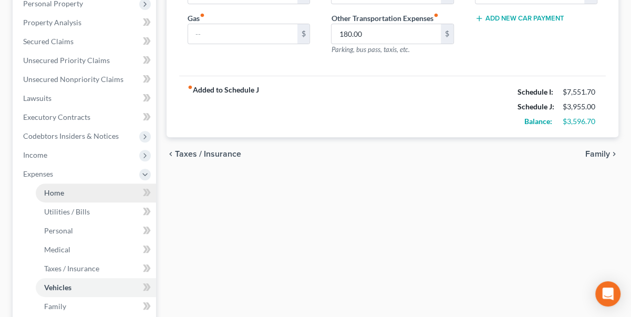
click at [59, 190] on span "Home" at bounding box center [54, 192] width 20 height 9
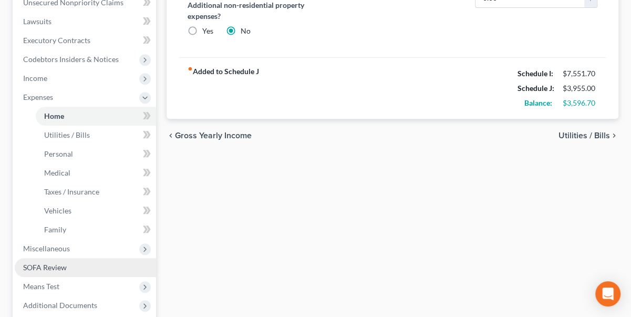
scroll to position [286, 0]
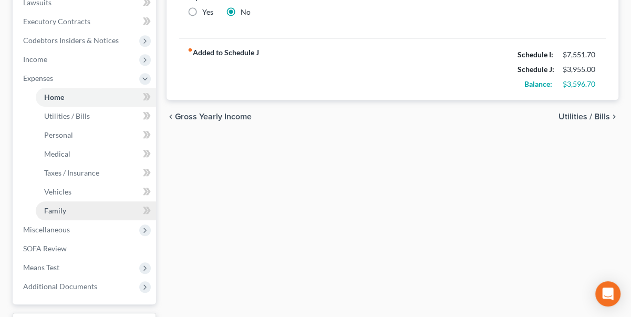
click at [53, 208] on span "Family" at bounding box center [55, 210] width 22 height 9
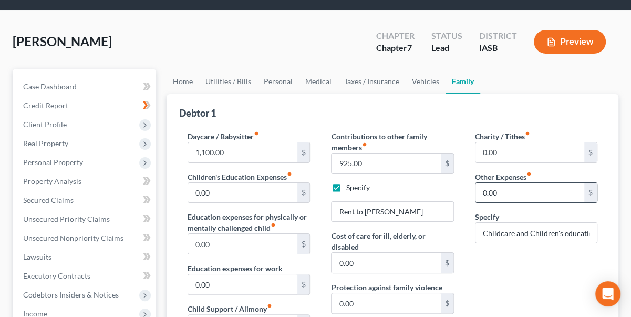
scroll to position [95, 0]
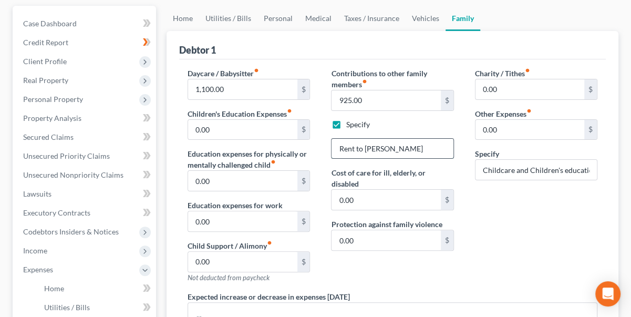
click at [423, 146] on input "Rent to Elizabeth Hanson" at bounding box center [392, 149] width 121 height 20
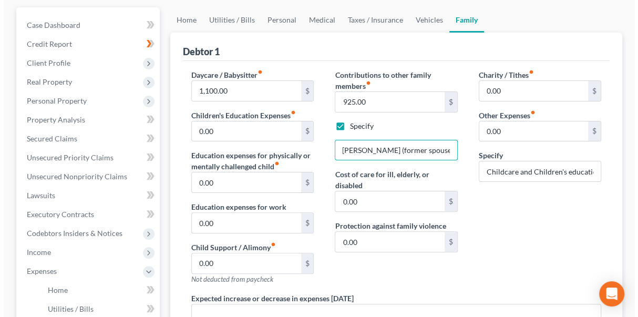
scroll to position [0, 0]
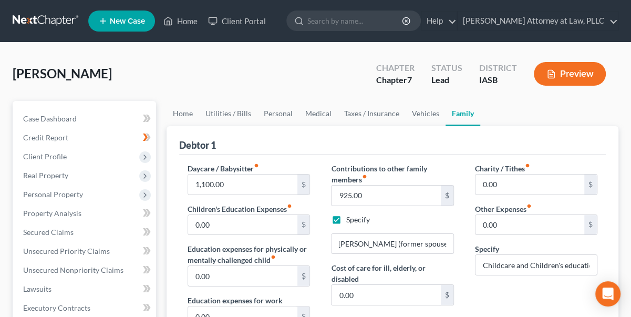
click at [569, 67] on button "Preview" at bounding box center [570, 74] width 72 height 24
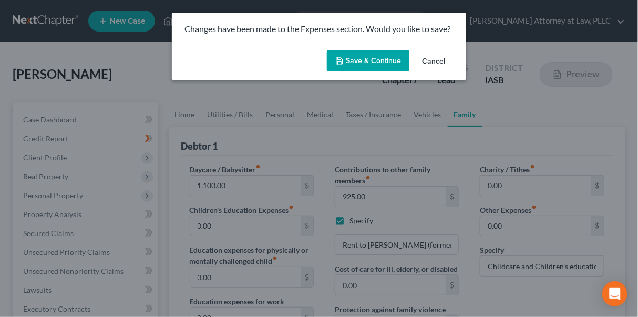
click at [343, 56] on button "Save & Continue" at bounding box center [368, 61] width 83 height 22
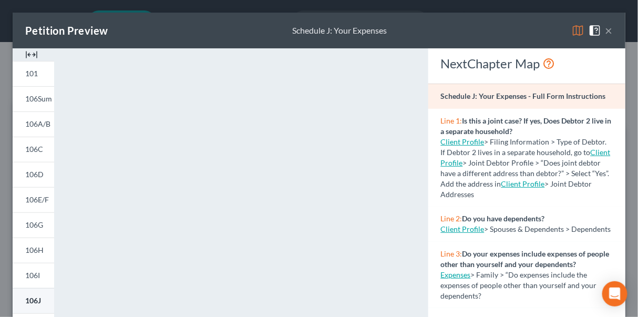
drag, startPoint x: 37, startPoint y: 297, endPoint x: 315, endPoint y: 199, distance: 295.1
click at [37, 297] on span "106J" at bounding box center [33, 300] width 16 height 9
click at [605, 28] on button "×" at bounding box center [608, 30] width 7 height 13
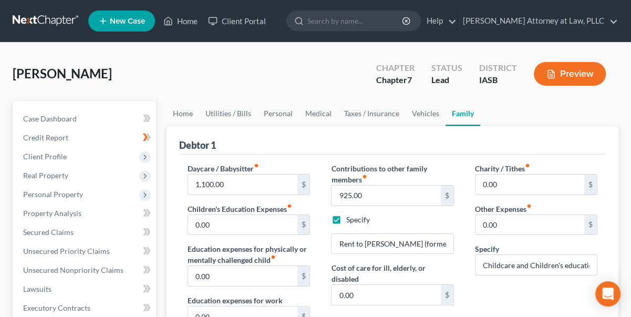
scroll to position [47, 0]
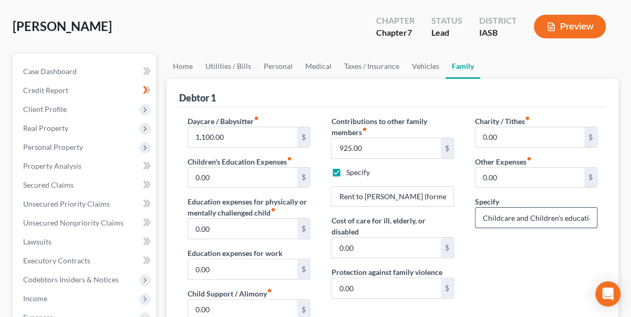
click at [481, 214] on input "Childcare and Children's educations costs total (is in lieu of child support)" at bounding box center [536, 218] width 121 height 20
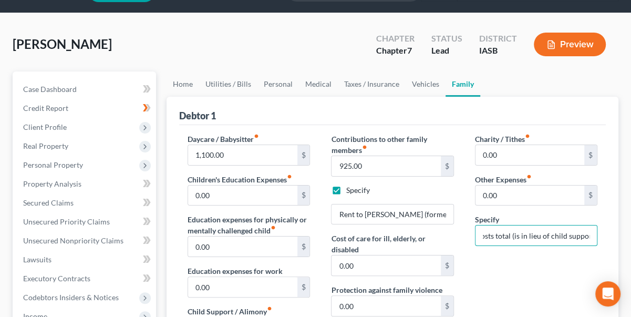
scroll to position [0, 0]
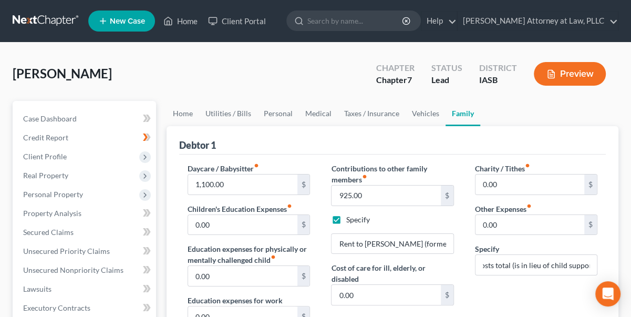
click at [582, 78] on button "Preview" at bounding box center [570, 74] width 72 height 24
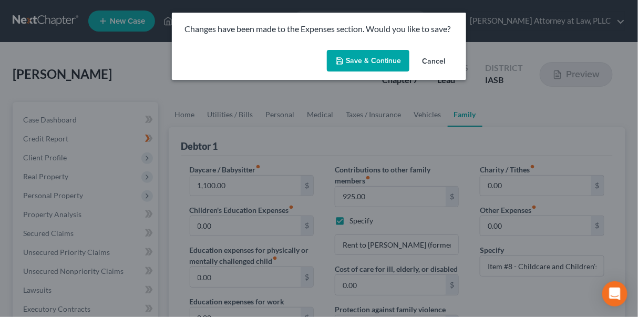
click at [371, 65] on button "Save & Continue" at bounding box center [368, 61] width 83 height 22
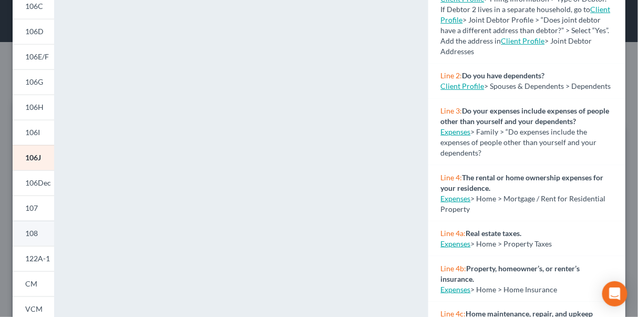
scroll to position [276, 0]
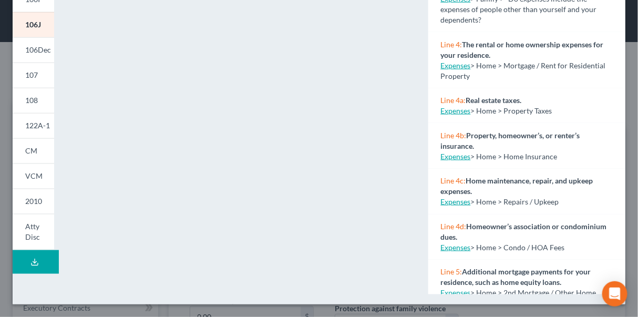
click at [34, 260] on icon at bounding box center [34, 262] width 8 height 8
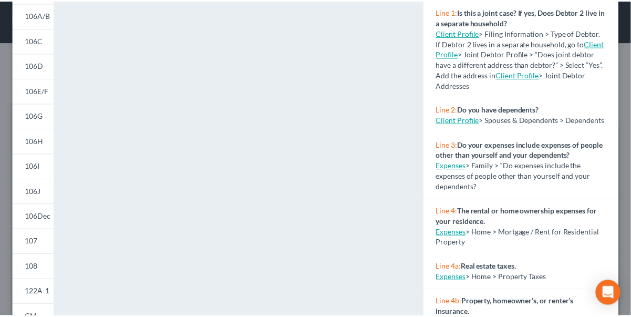
scroll to position [0, 0]
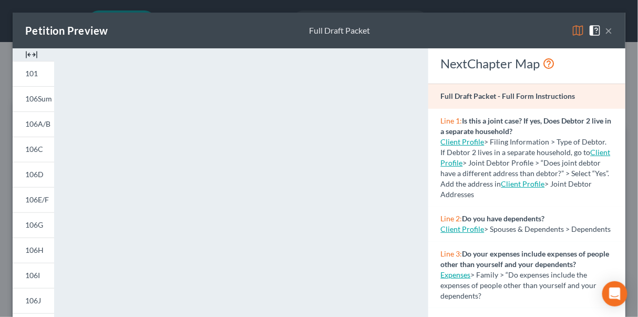
click at [605, 30] on button "×" at bounding box center [608, 30] width 7 height 13
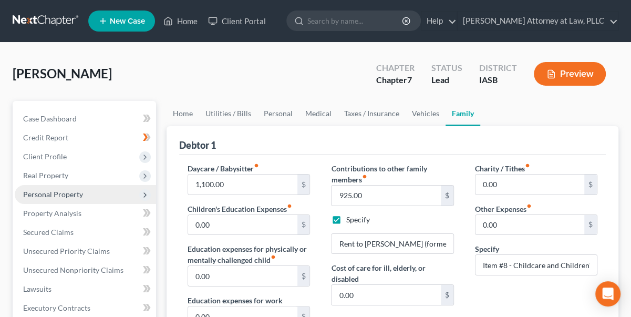
click at [56, 197] on span "Personal Property" at bounding box center [53, 194] width 60 height 9
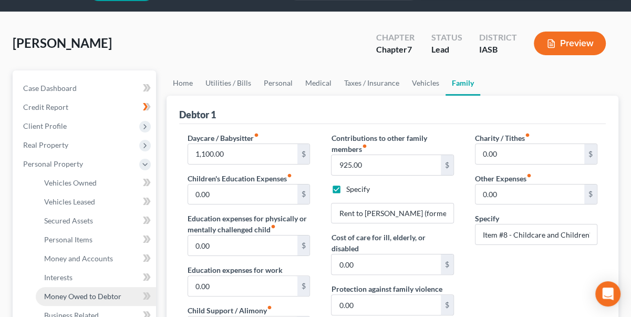
scroll to position [47, 0]
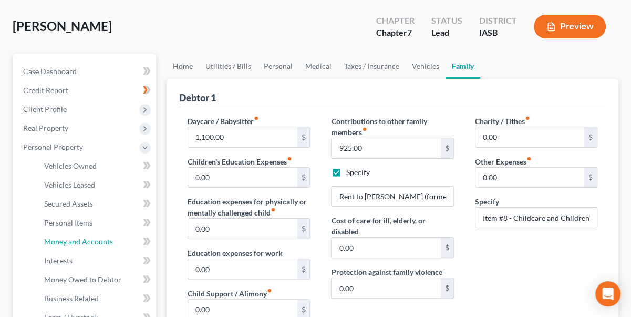
click at [74, 239] on span "Money and Accounts" at bounding box center [78, 241] width 69 height 9
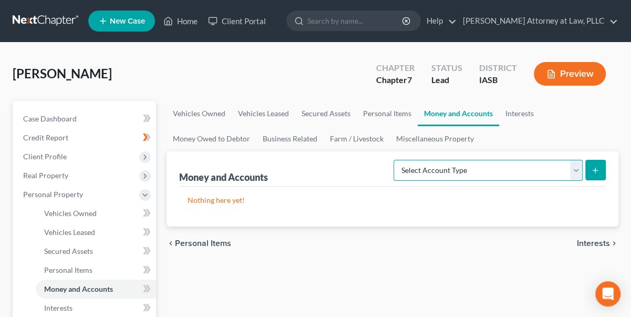
click at [577, 165] on select "Select Account Type Brokerage Cash on Hand Certificates of Deposit Checking Acc…" at bounding box center [488, 170] width 189 height 21
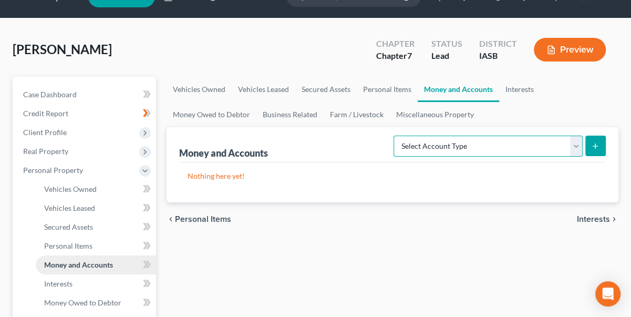
scroll to position [47, 0]
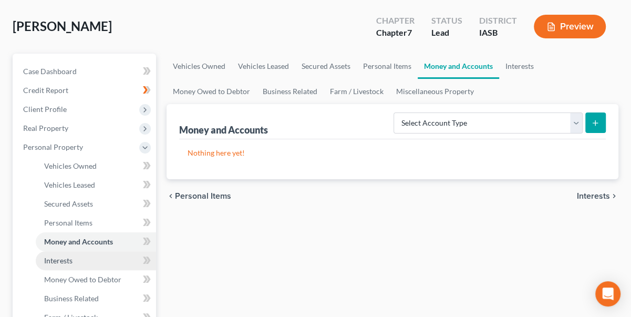
click at [66, 256] on span "Interests" at bounding box center [58, 260] width 28 height 9
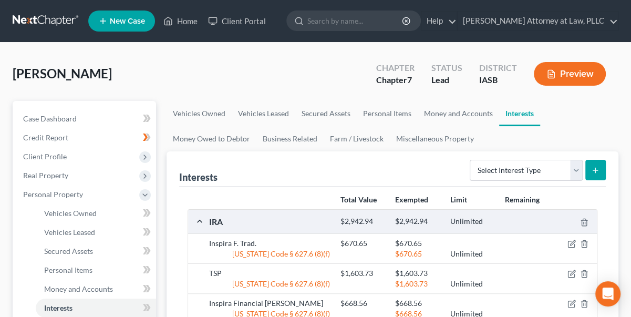
click at [580, 73] on button "Preview" at bounding box center [570, 74] width 72 height 24
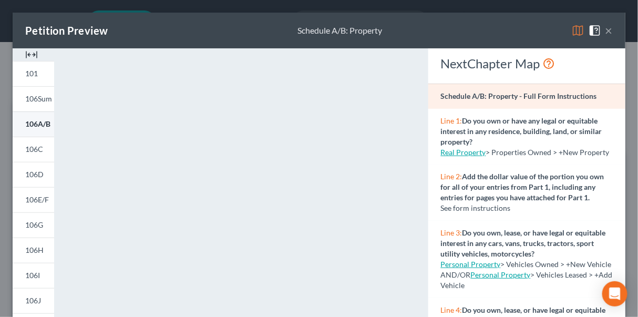
click at [36, 124] on span "106A/B" at bounding box center [37, 123] width 25 height 9
click at [605, 33] on button "×" at bounding box center [608, 30] width 7 height 13
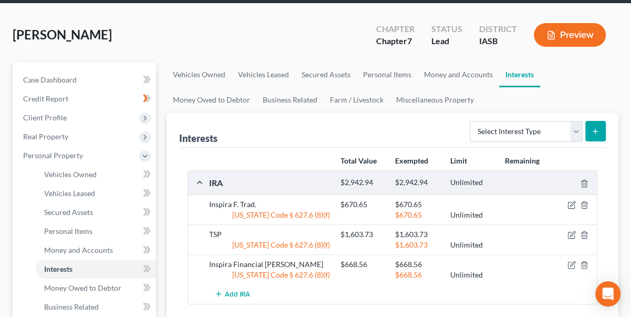
scroll to position [95, 0]
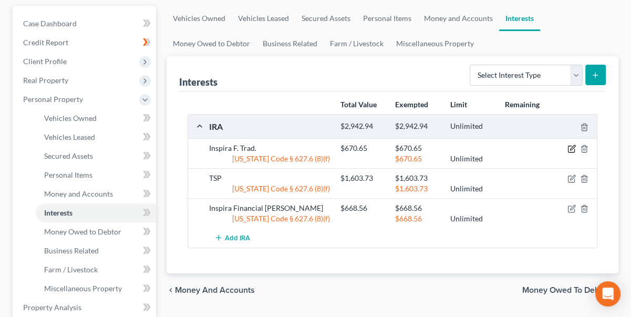
click at [573, 147] on icon "button" at bounding box center [572, 148] width 5 height 5
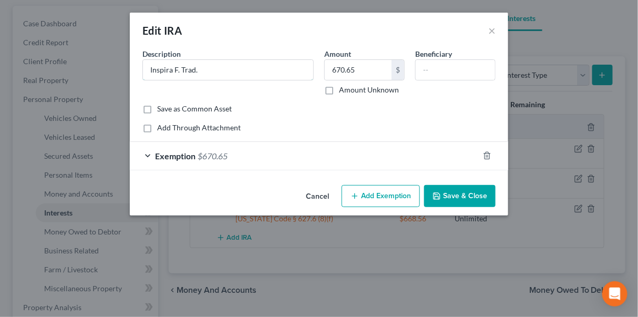
drag, startPoint x: 240, startPoint y: 69, endPoint x: 251, endPoint y: 95, distance: 27.8
click at [240, 70] on input "Inspira F. Trad." at bounding box center [228, 70] width 170 height 20
click at [446, 193] on button "Save & Close" at bounding box center [459, 196] width 71 height 22
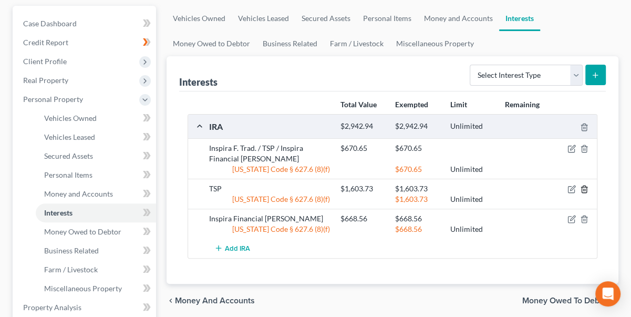
click at [581, 187] on icon "button" at bounding box center [584, 189] width 8 height 8
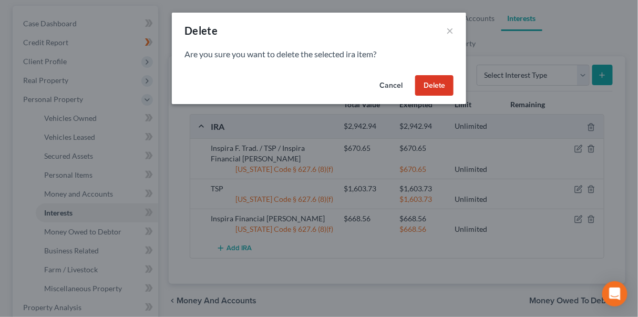
click at [453, 90] on button "Delete" at bounding box center [434, 85] width 38 height 21
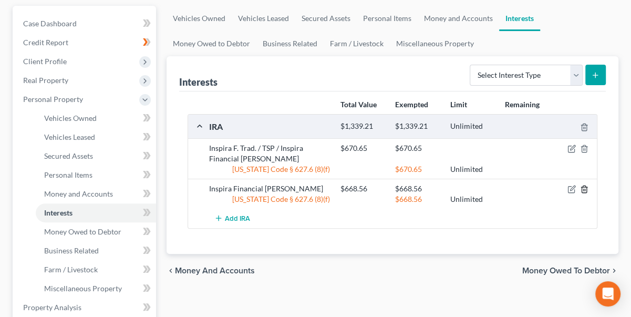
click at [584, 187] on icon "button" at bounding box center [584, 189] width 8 height 8
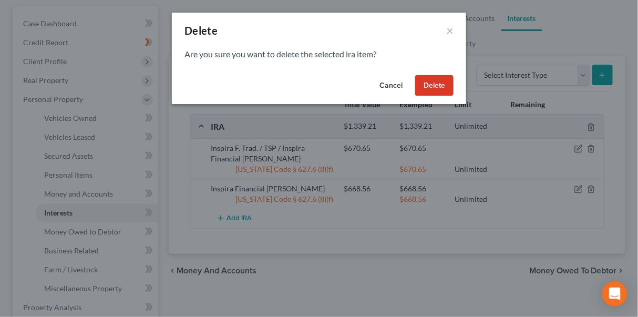
click at [440, 88] on button "Delete" at bounding box center [434, 85] width 38 height 21
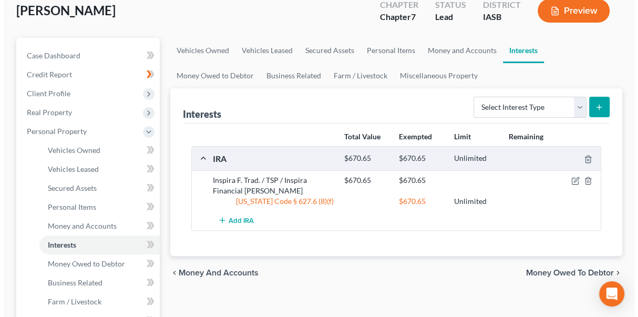
scroll to position [0, 0]
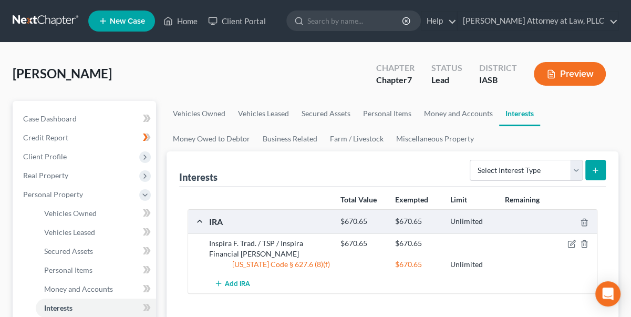
click at [581, 72] on button "Preview" at bounding box center [570, 74] width 72 height 24
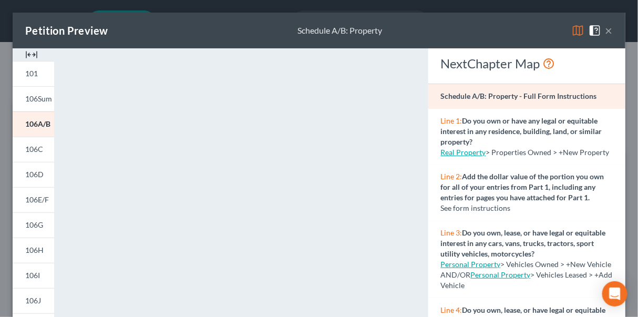
click at [605, 31] on button "×" at bounding box center [608, 30] width 7 height 13
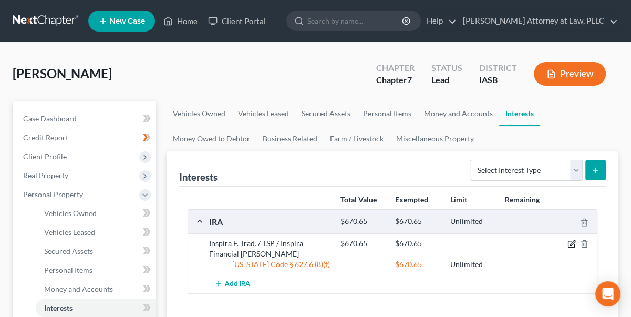
click at [573, 242] on icon "button" at bounding box center [572, 243] width 5 height 5
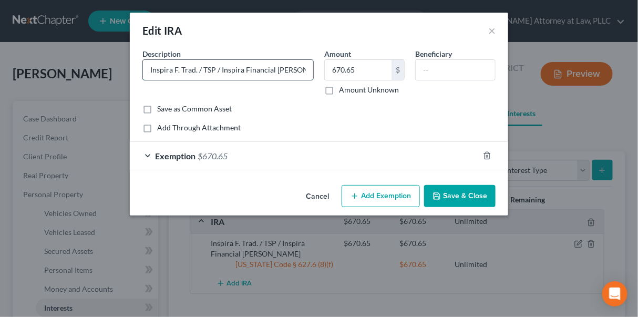
drag, startPoint x: 294, startPoint y: 68, endPoint x: 197, endPoint y: 77, distance: 97.6
click at [197, 77] on input "Inspira F. Trad. / TSP / Inspira Financial Roth" at bounding box center [228, 70] width 170 height 20
click at [472, 194] on button "Save & Close" at bounding box center [459, 196] width 71 height 22
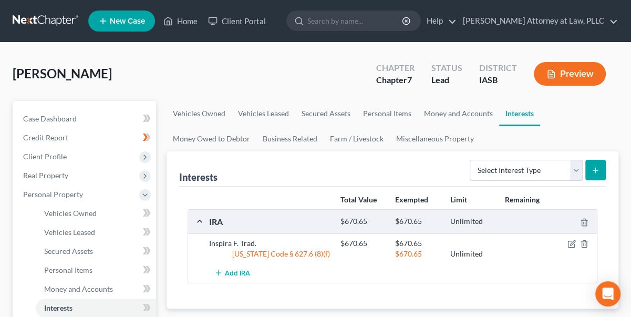
click at [577, 78] on button "Preview" at bounding box center [570, 74] width 72 height 24
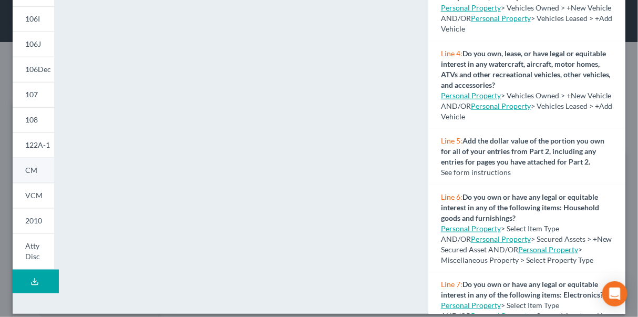
scroll to position [266, 0]
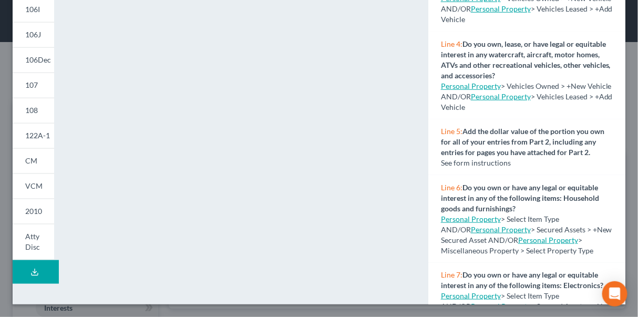
click at [35, 271] on icon at bounding box center [34, 272] width 8 height 8
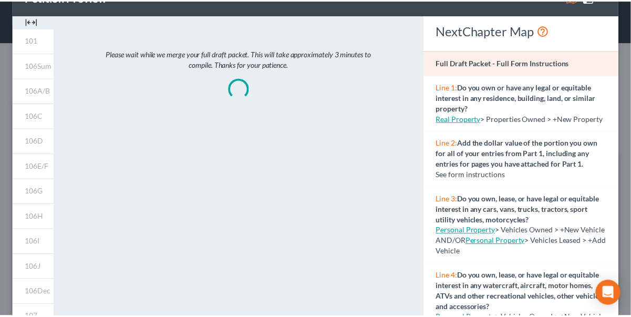
scroll to position [0, 0]
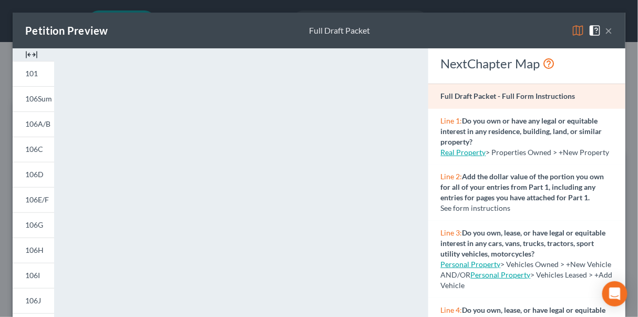
click at [605, 28] on button "×" at bounding box center [608, 30] width 7 height 13
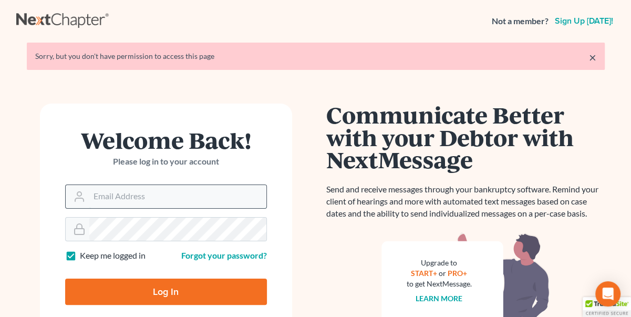
click at [134, 200] on input "Email Address" at bounding box center [177, 196] width 177 height 23
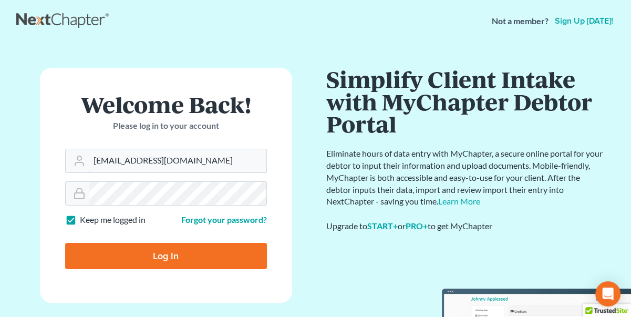
type input "[EMAIL_ADDRESS][DOMAIN_NAME]"
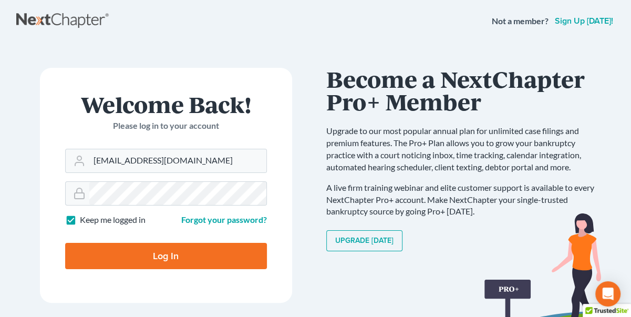
click at [80, 223] on label "Keep me logged in" at bounding box center [113, 220] width 66 height 12
click at [84, 221] on input "Keep me logged in" at bounding box center [87, 217] width 7 height 7
checkbox input "false"
click at [114, 258] on input "Log In" at bounding box center [166, 256] width 202 height 26
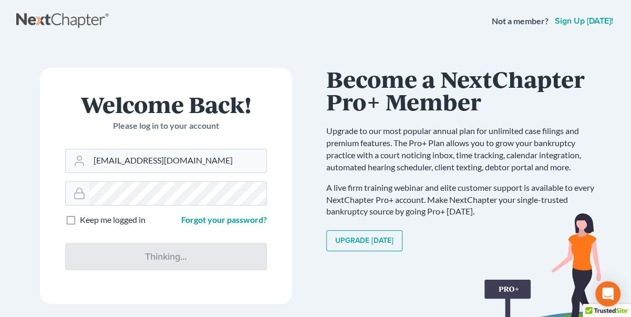
type input "Thinking..."
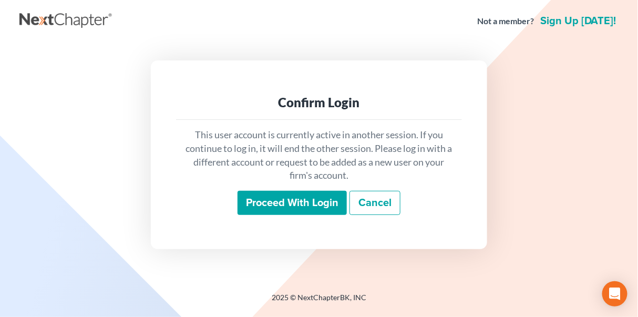
click at [297, 197] on input "Proceed with login" at bounding box center [292, 203] width 109 height 24
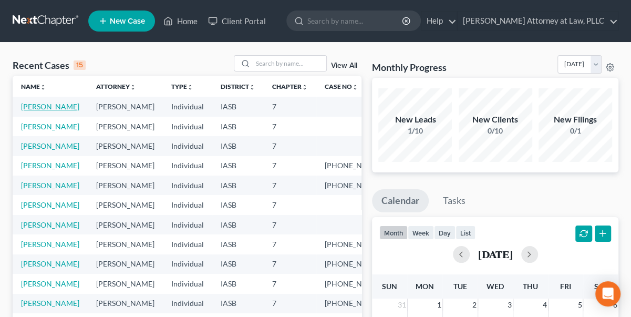
click at [29, 105] on link "[PERSON_NAME]" at bounding box center [50, 106] width 58 height 9
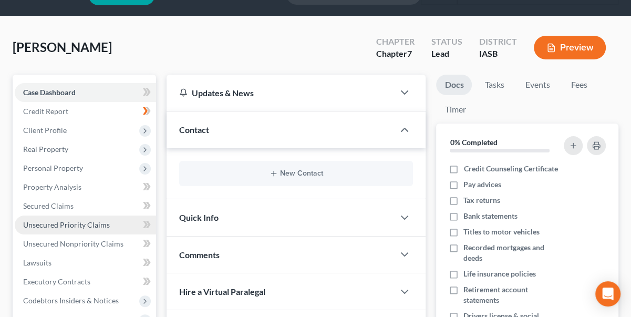
scroll to position [47, 0]
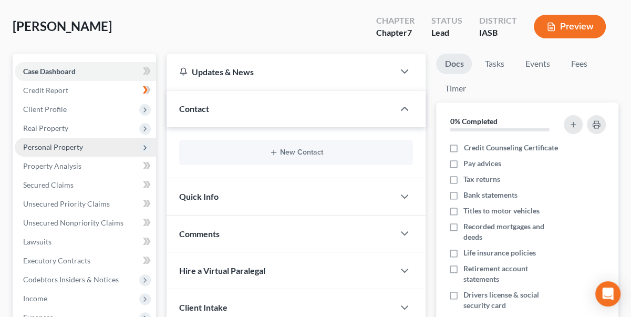
click at [45, 147] on span "Personal Property" at bounding box center [53, 146] width 60 height 9
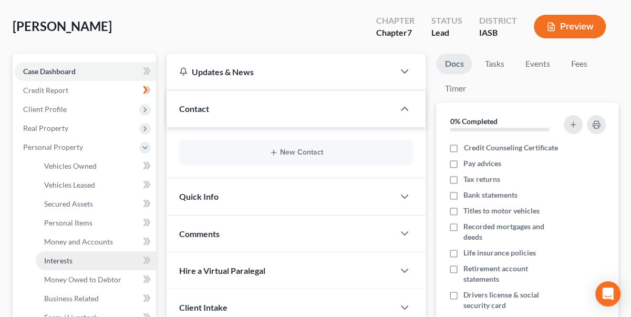
click at [66, 257] on span "Interests" at bounding box center [58, 260] width 28 height 9
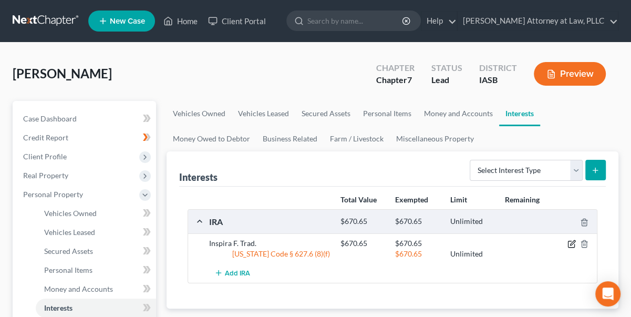
click at [571, 242] on icon "button" at bounding box center [572, 244] width 8 height 8
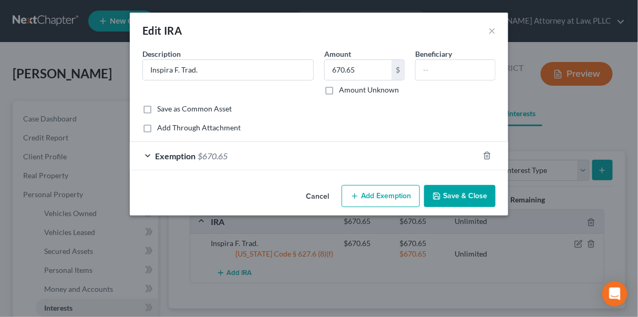
click at [459, 194] on button "Save & Close" at bounding box center [459, 196] width 71 height 22
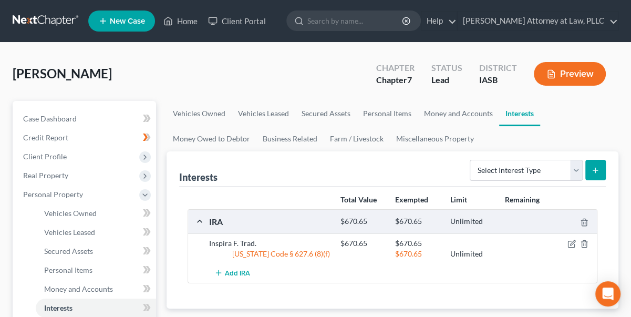
click at [600, 166] on button "submit" at bounding box center [595, 170] width 20 height 20
click at [579, 167] on select "Select Interest Type 401K Annuity Bond Education IRA Government Bond Government…" at bounding box center [526, 170] width 113 height 21
select select "ira"
click at [471, 160] on select "Select Interest Type 401K Annuity Bond Education IRA Government Bond Government…" at bounding box center [526, 170] width 113 height 21
click at [597, 170] on line "submit" at bounding box center [595, 170] width 5 height 0
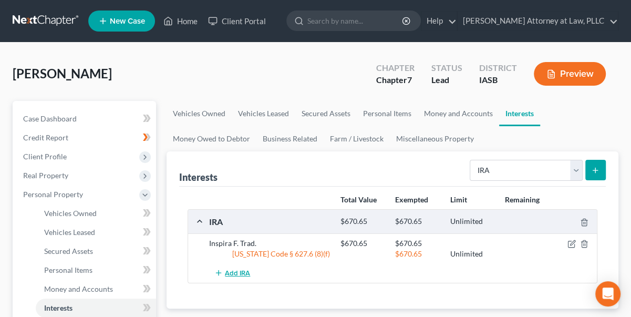
click at [236, 270] on span "Add IRA" at bounding box center [237, 273] width 25 height 8
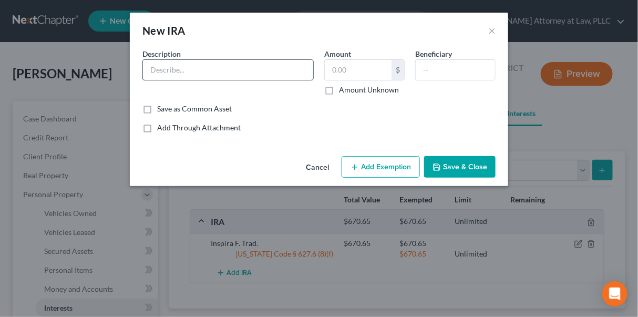
click at [149, 71] on input "text" at bounding box center [228, 70] width 170 height 20
type input "TSP"
type input "1,603.73"
click at [366, 169] on button "Add Exemption" at bounding box center [381, 167] width 78 height 22
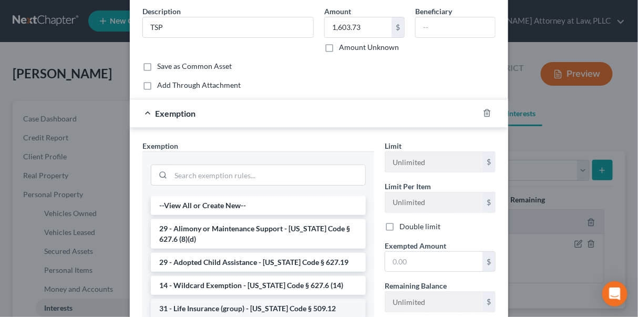
scroll to position [164, 0]
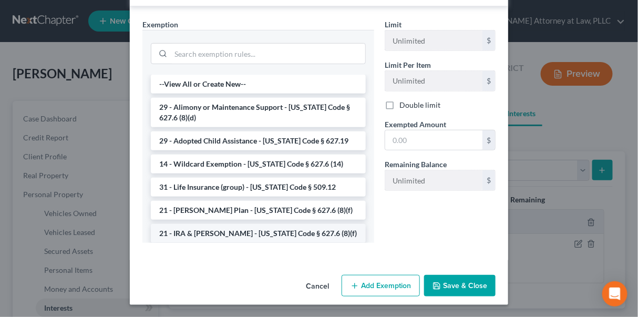
click at [235, 230] on li "21 - IRA & [PERSON_NAME] - [US_STATE] Code § 627.6 (8)(f)" at bounding box center [258, 233] width 215 height 19
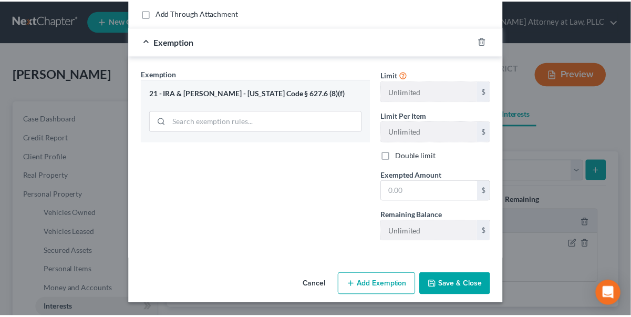
scroll to position [112, 0]
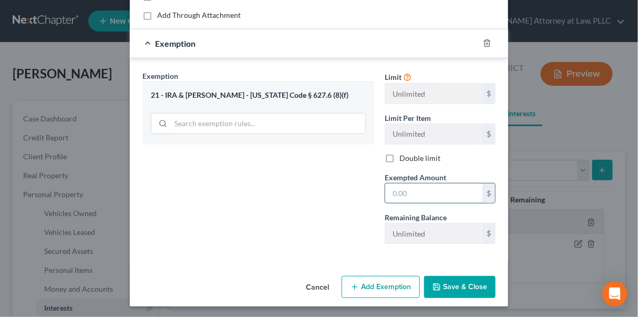
click at [387, 193] on input "text" at bounding box center [433, 193] width 97 height 20
type input "1,603.73"
click at [454, 283] on button "Save & Close" at bounding box center [459, 287] width 71 height 22
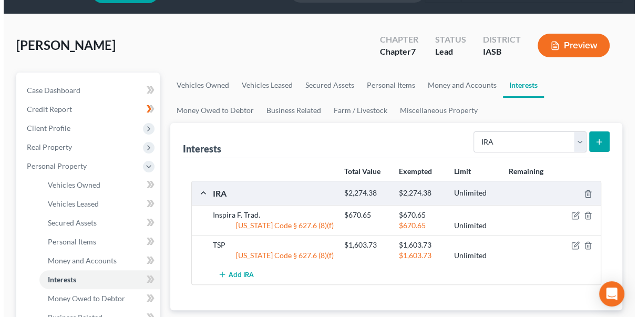
scroll to position [143, 0]
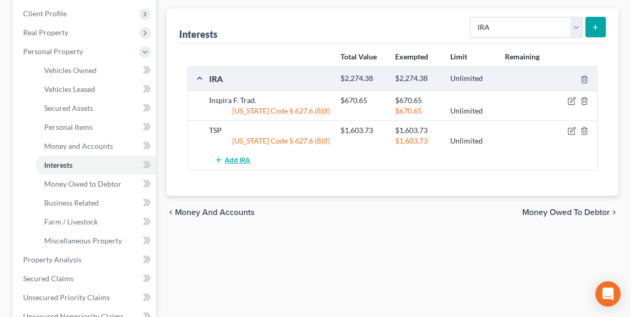
click at [241, 157] on span "Add IRA" at bounding box center [237, 160] width 25 height 8
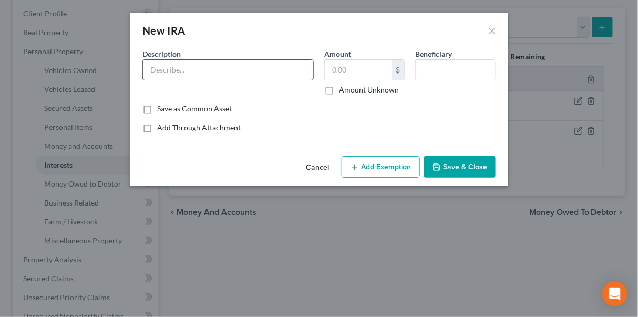
click at [207, 78] on input "text" at bounding box center [228, 70] width 170 height 20
type input "Inspira Financial [PERSON_NAME]"
type input "668.56"
click at [407, 168] on button "Add Exemption" at bounding box center [381, 167] width 78 height 22
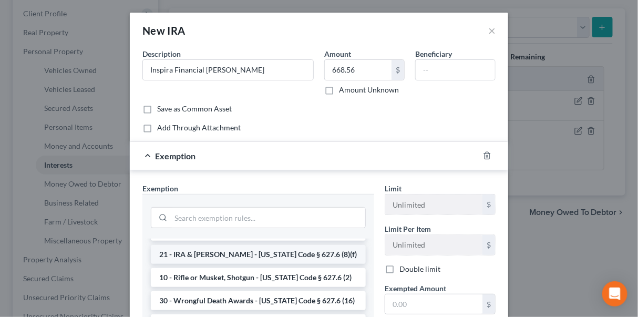
click at [228, 255] on li "21 - IRA & [PERSON_NAME] - [US_STATE] Code § 627.6 (8)(f)" at bounding box center [258, 254] width 215 height 19
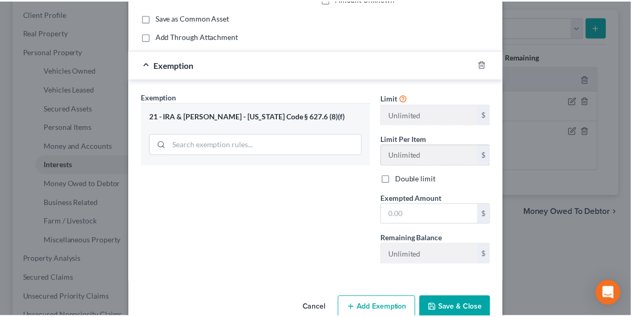
scroll to position [112, 0]
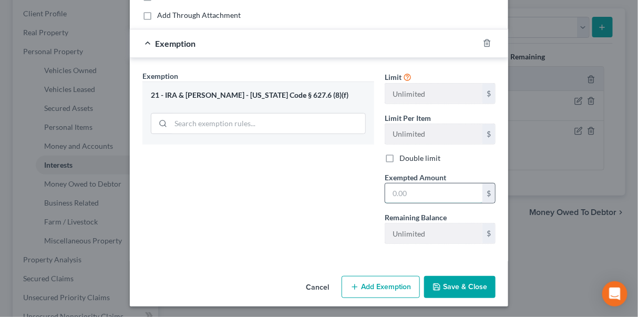
click at [400, 195] on input "text" at bounding box center [433, 193] width 97 height 20
type input "668.56"
click at [459, 283] on button "Save & Close" at bounding box center [459, 287] width 71 height 22
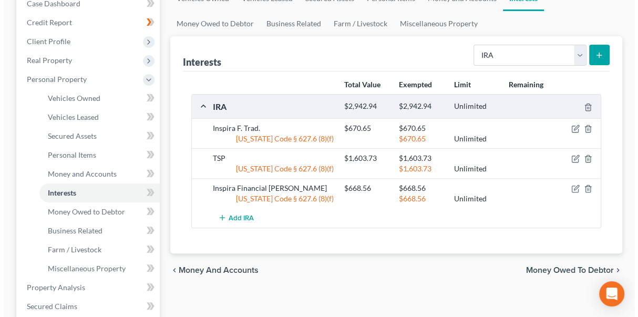
scroll to position [47, 0]
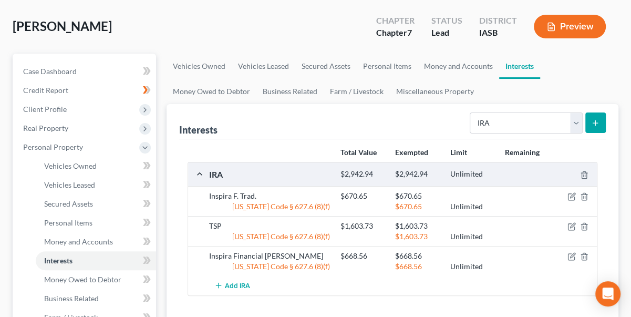
click at [583, 23] on button "Preview" at bounding box center [570, 27] width 72 height 24
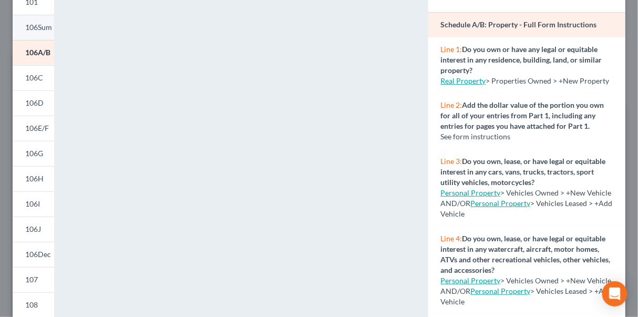
scroll to position [0, 0]
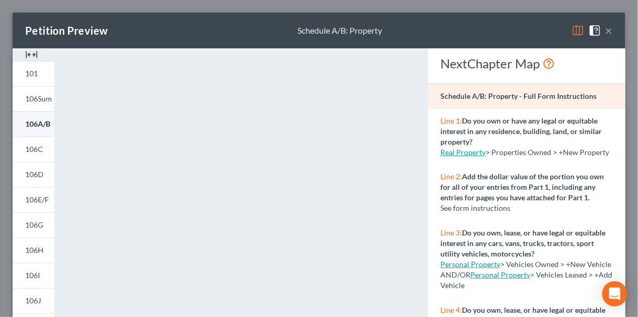
click at [38, 121] on span "106A/B" at bounding box center [37, 123] width 25 height 9
click at [36, 150] on span "106C" at bounding box center [34, 149] width 18 height 9
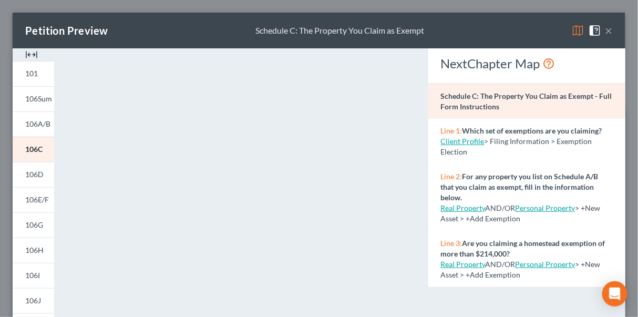
click at [606, 27] on div "Petition Preview Schedule C: The Property You Claim as Exempt ×" at bounding box center [319, 31] width 613 height 36
click at [605, 30] on button "×" at bounding box center [608, 30] width 7 height 13
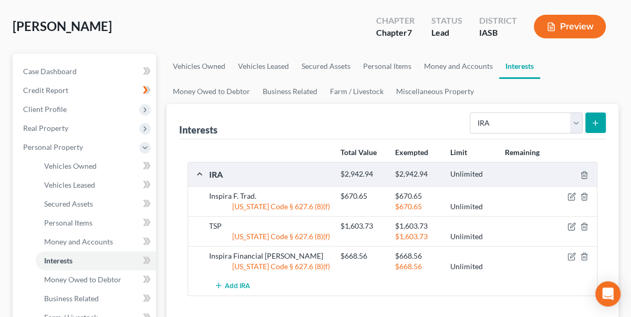
click at [567, 22] on button "Preview" at bounding box center [570, 27] width 72 height 24
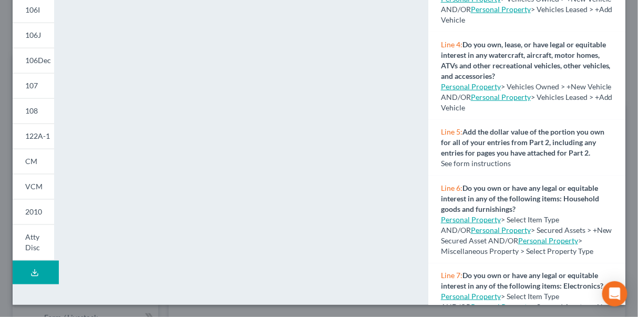
scroll to position [266, 0]
click at [32, 271] on icon at bounding box center [34, 272] width 8 height 8
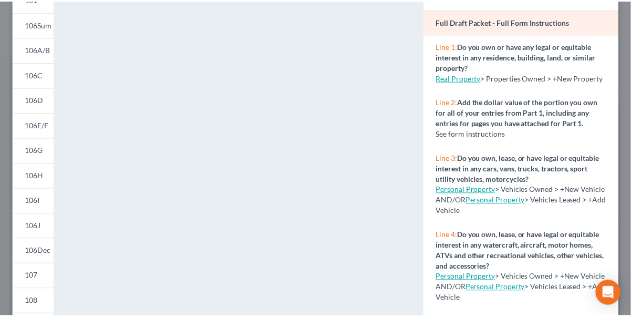
scroll to position [0, 0]
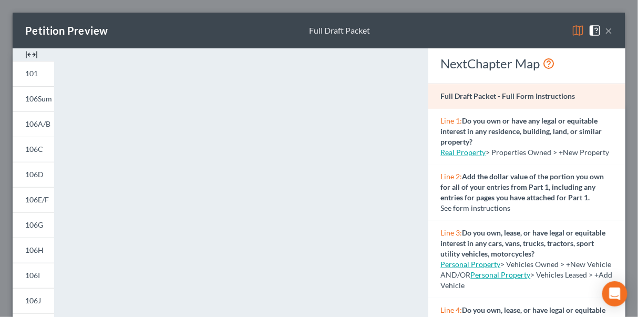
click at [605, 28] on button "×" at bounding box center [608, 30] width 7 height 13
